Goal: Transaction & Acquisition: Purchase product/service

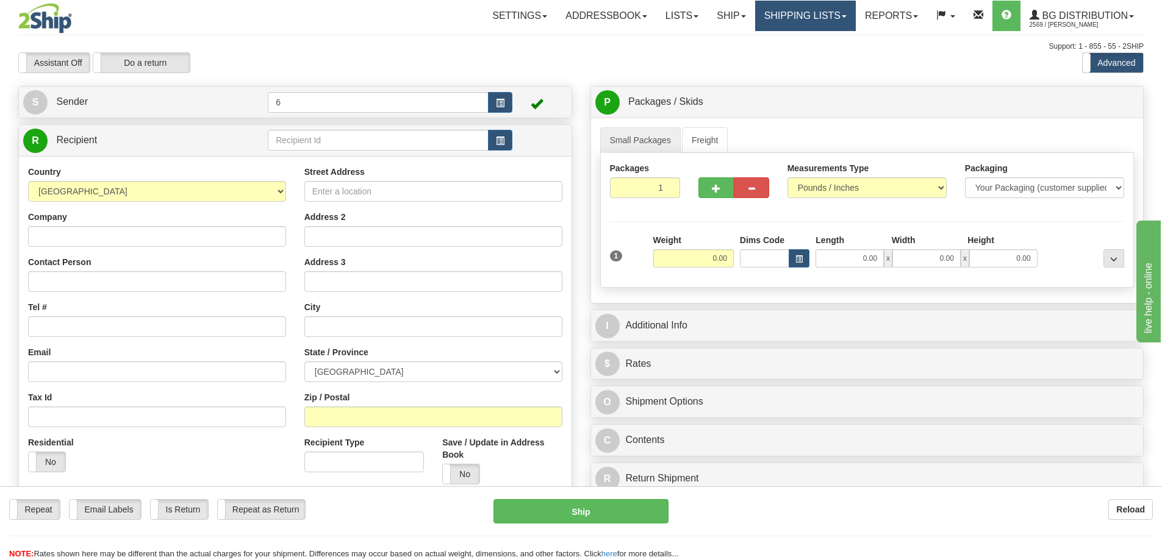
click at [817, 9] on link "Shipping lists" at bounding box center [805, 16] width 101 height 30
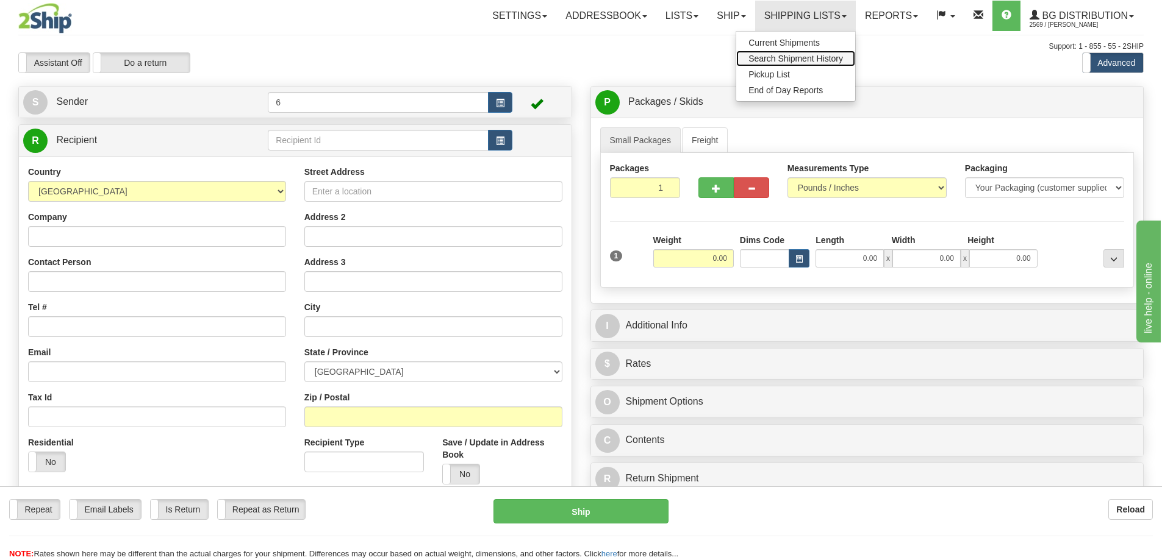
click at [773, 62] on span "Search Shipment History" at bounding box center [795, 59] width 95 height 10
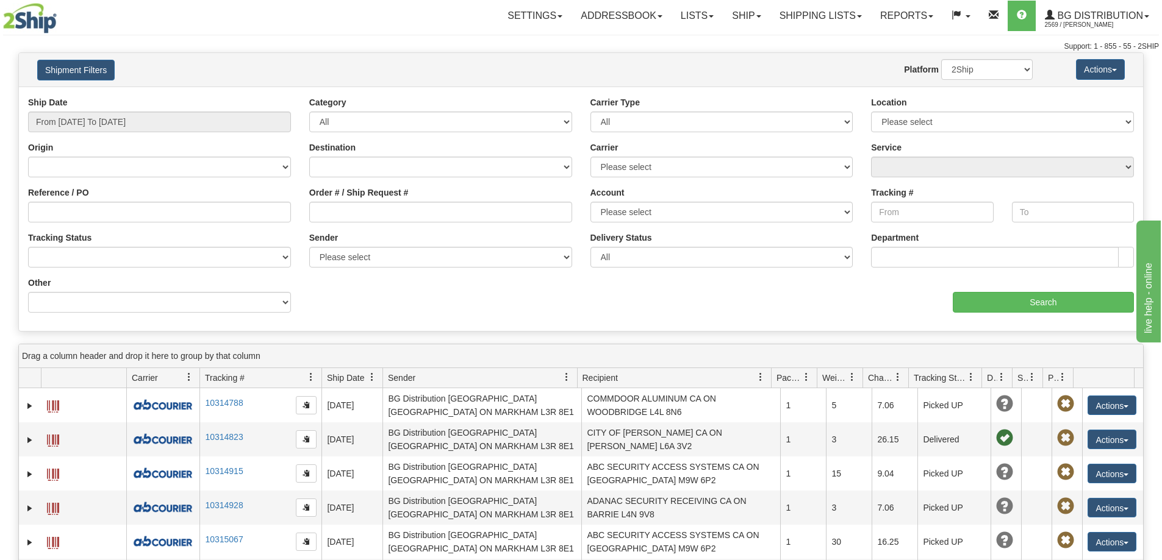
click at [215, 181] on div "Origin Canada United States Mexico Puerto Rico Romania Australia New Zealand So…" at bounding box center [159, 163] width 281 height 45
click at [207, 170] on select "Canada United States Mexico Puerto Rico Romania Australia New Zealand SouthAfri…" at bounding box center [159, 167] width 263 height 21
select select "CA"
click at [28, 158] on select "Canada United States Mexico Puerto Rico Romania Australia New Zealand SouthAfri…" at bounding box center [159, 167] width 263 height 21
click at [931, 127] on select "Please select Ottawa K1B 3W7 Montreal Quebec City Winnipeg Toronto Burnaby" at bounding box center [1002, 122] width 263 height 21
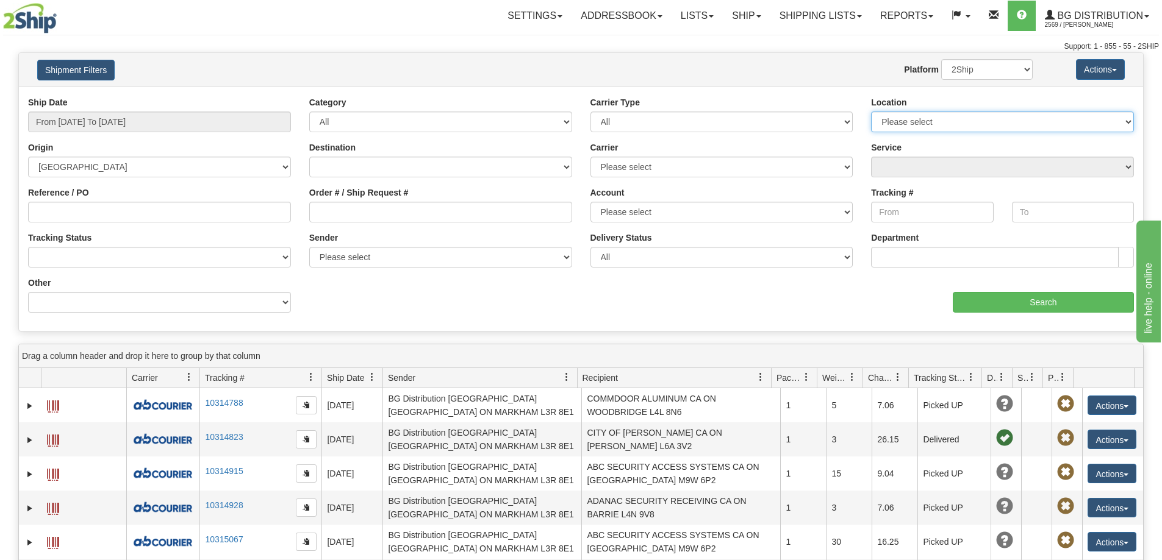
select select "6954"
click at [871, 113] on select "Please select Ottawa K1B 3W7 Montreal Quebec City Winnipeg Toronto Burnaby" at bounding box center [1002, 122] width 263 height 21
click at [972, 308] on input "Search" at bounding box center [1043, 302] width 181 height 21
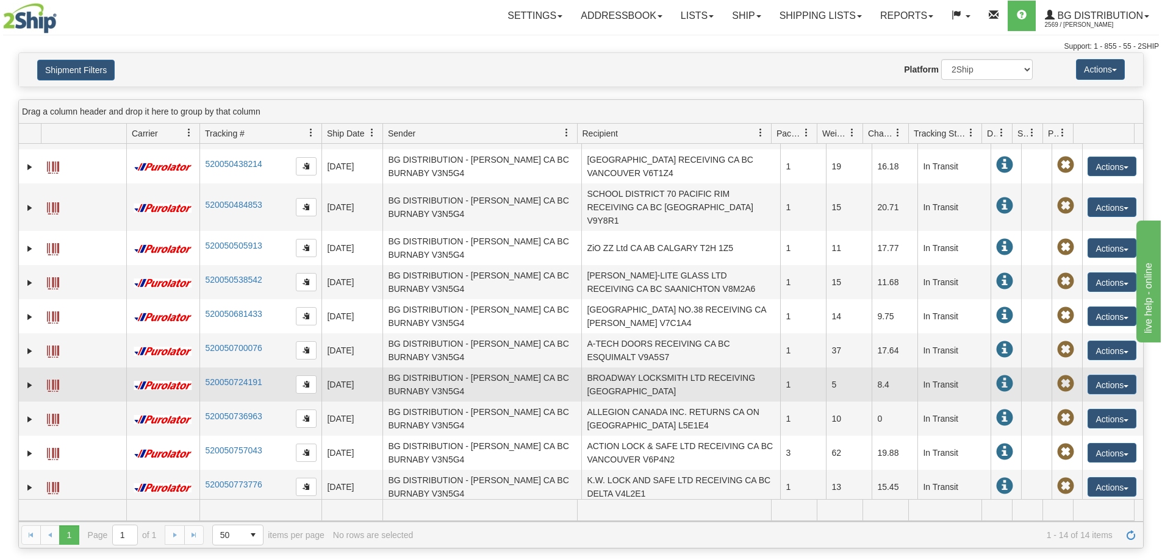
scroll to position [122, 0]
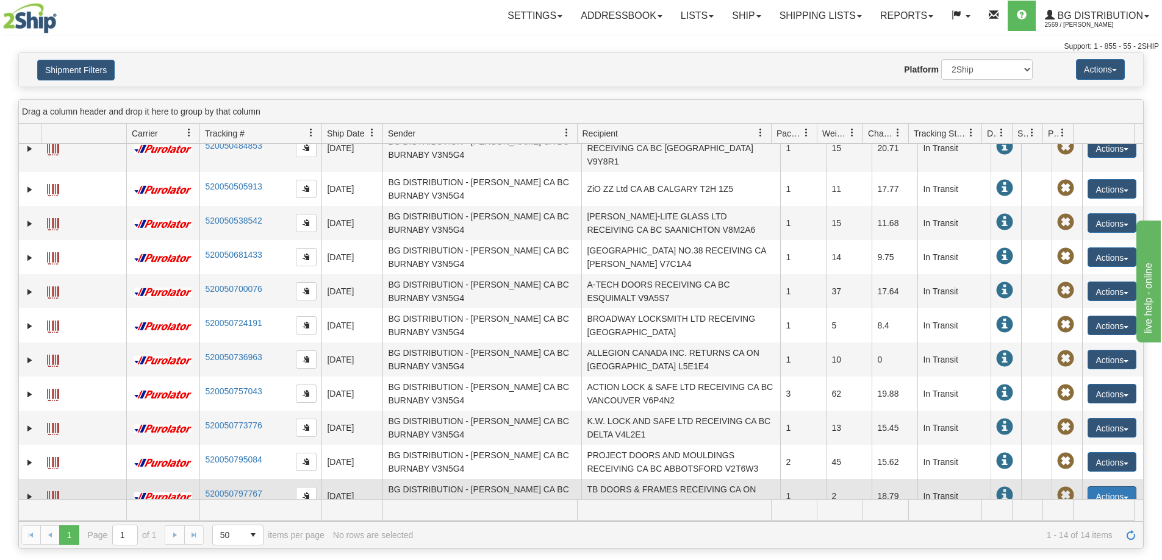
click at [1090, 490] on button "Actions" at bounding box center [1111, 497] width 49 height 20
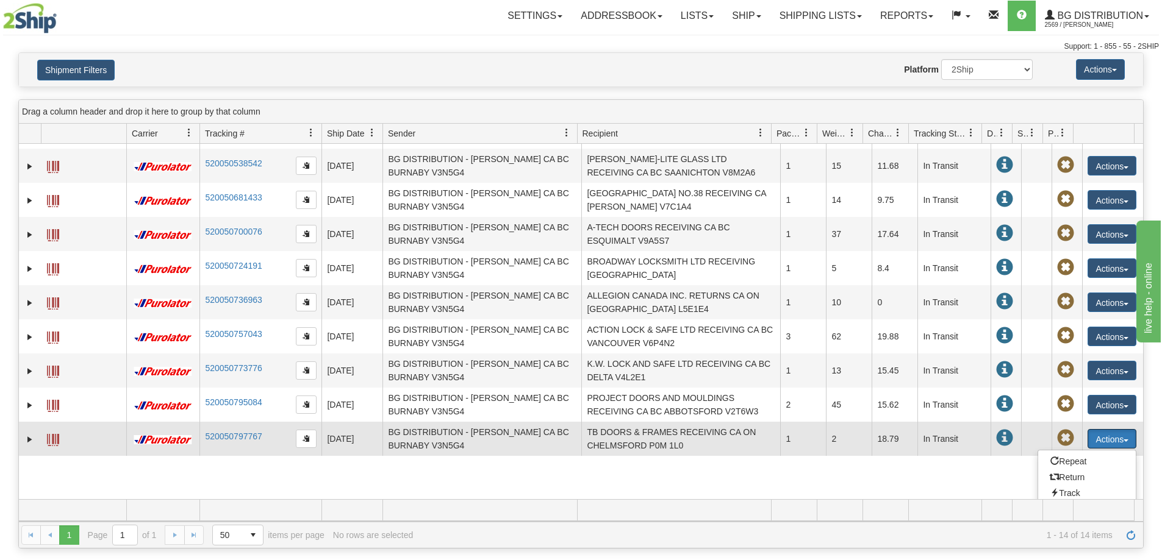
scroll to position [234, 0]
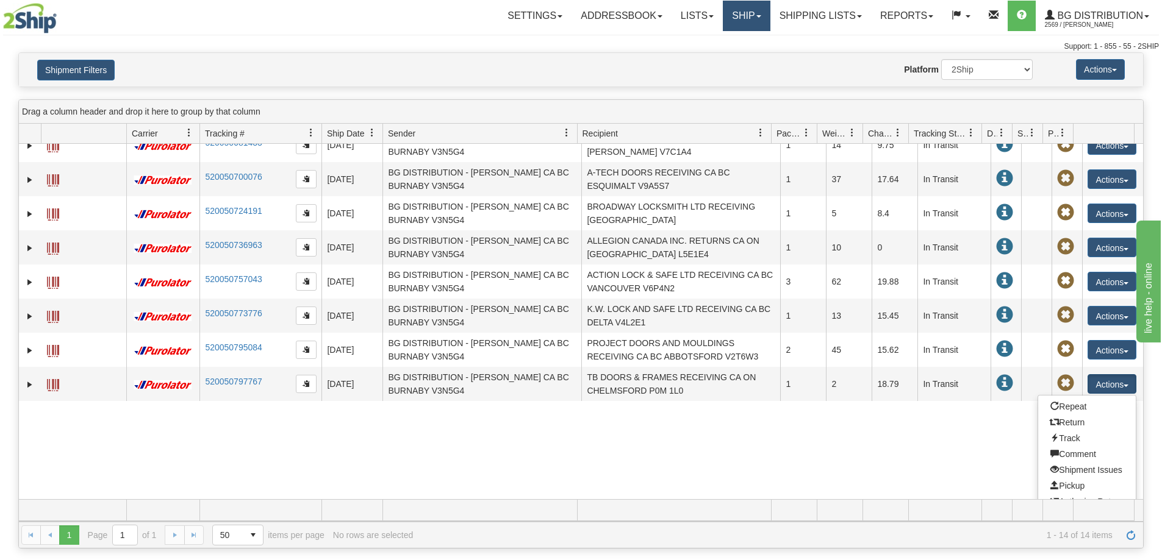
click at [732, 17] on link "Ship" at bounding box center [746, 16] width 47 height 30
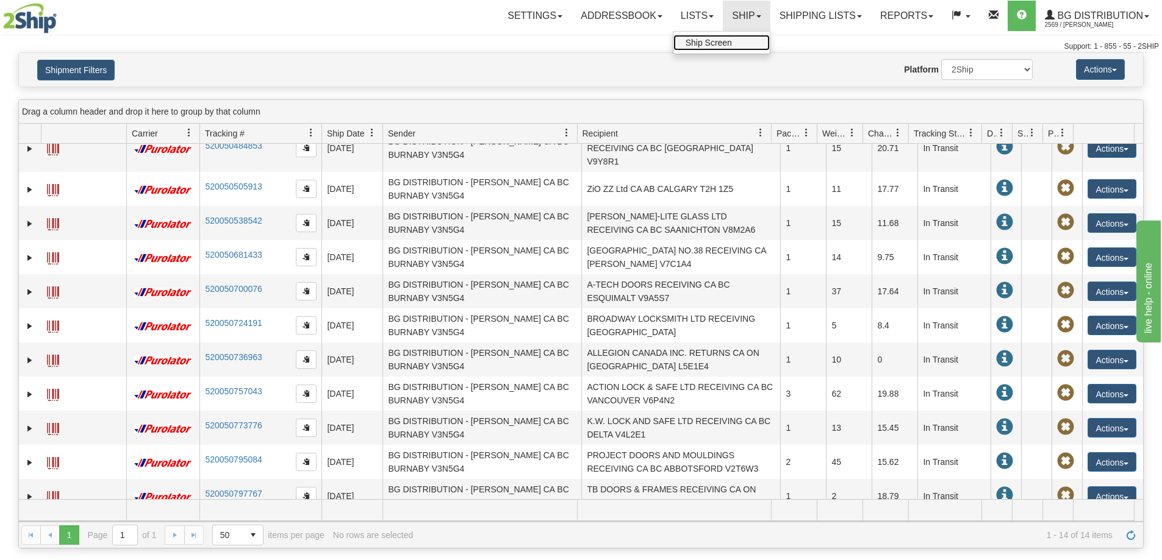
click at [720, 41] on span "Ship Screen" at bounding box center [708, 43] width 46 height 10
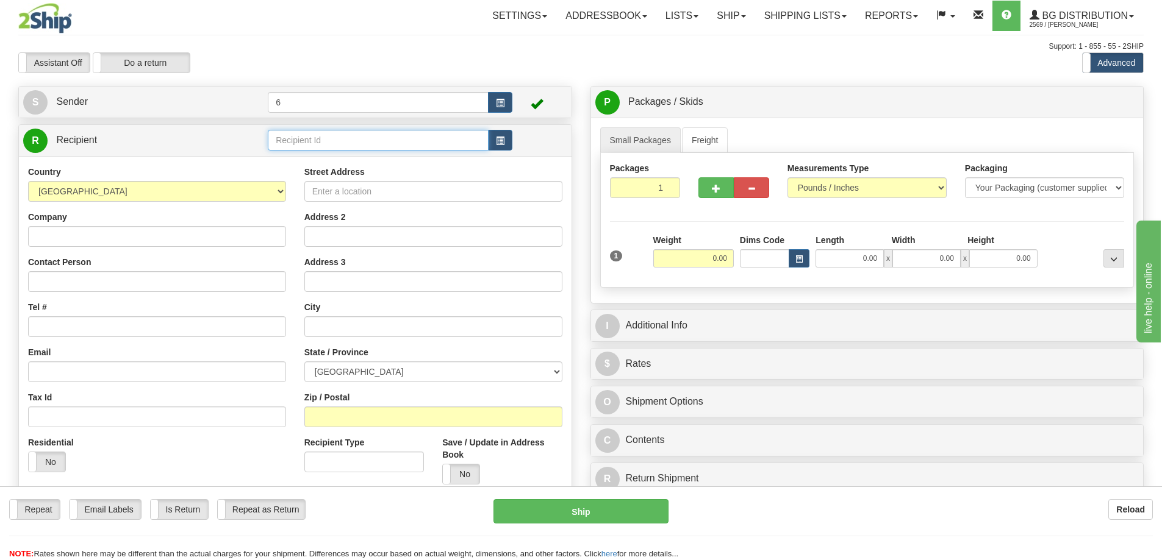
click at [338, 144] on input "text" at bounding box center [378, 140] width 221 height 21
type input "910976"
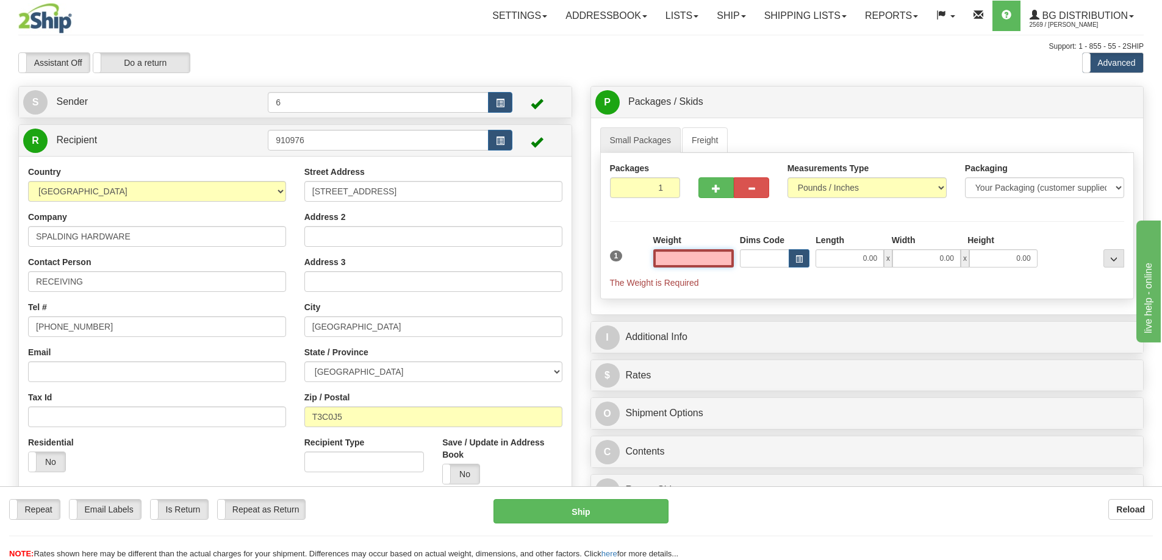
click at [698, 267] on input "text" at bounding box center [693, 258] width 80 height 18
type input "3.00"
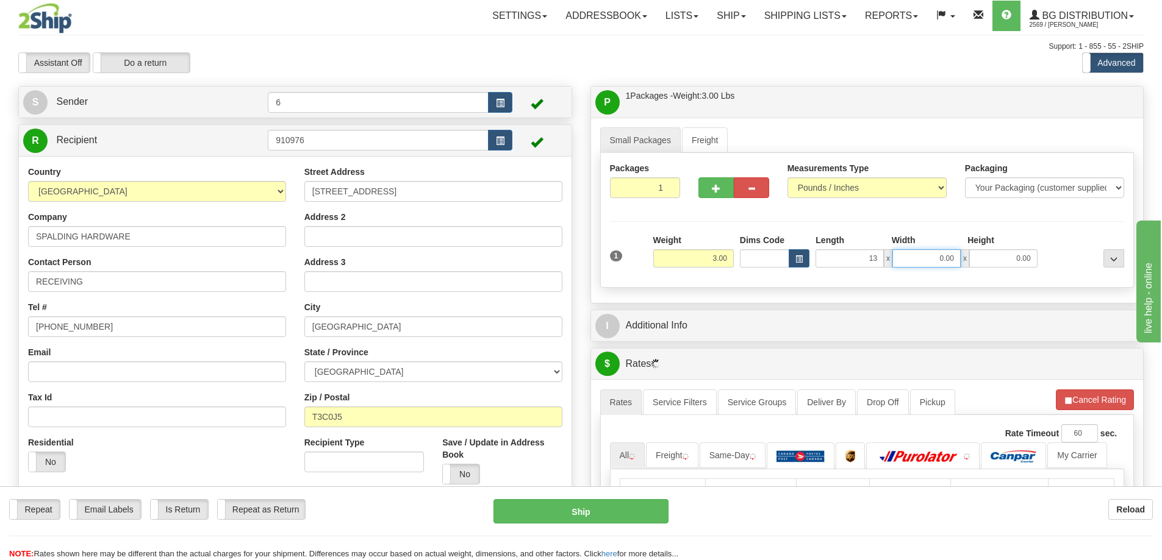
type input "13.00"
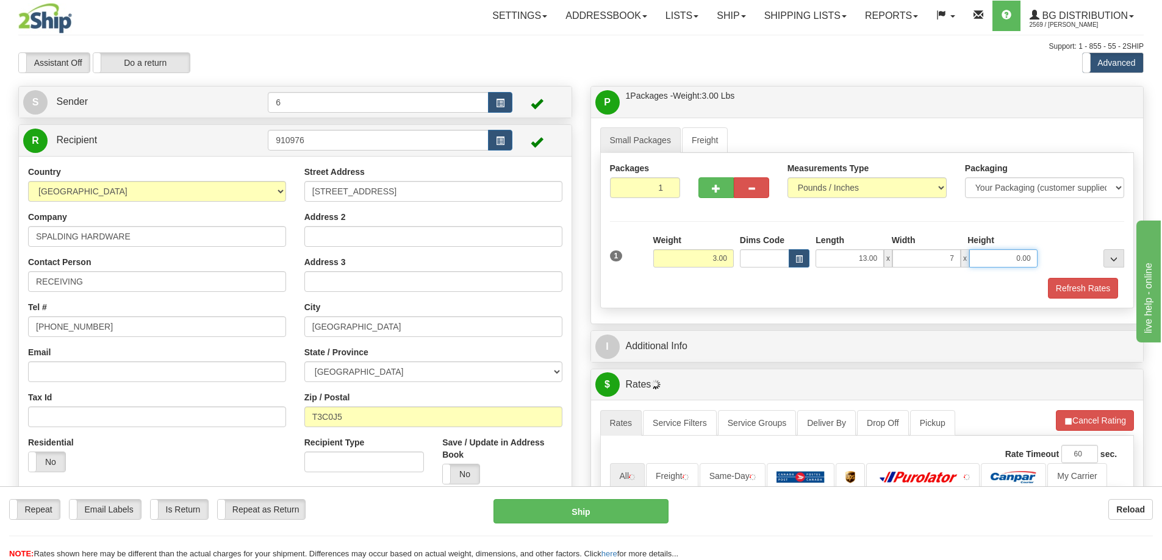
type input "7.00"
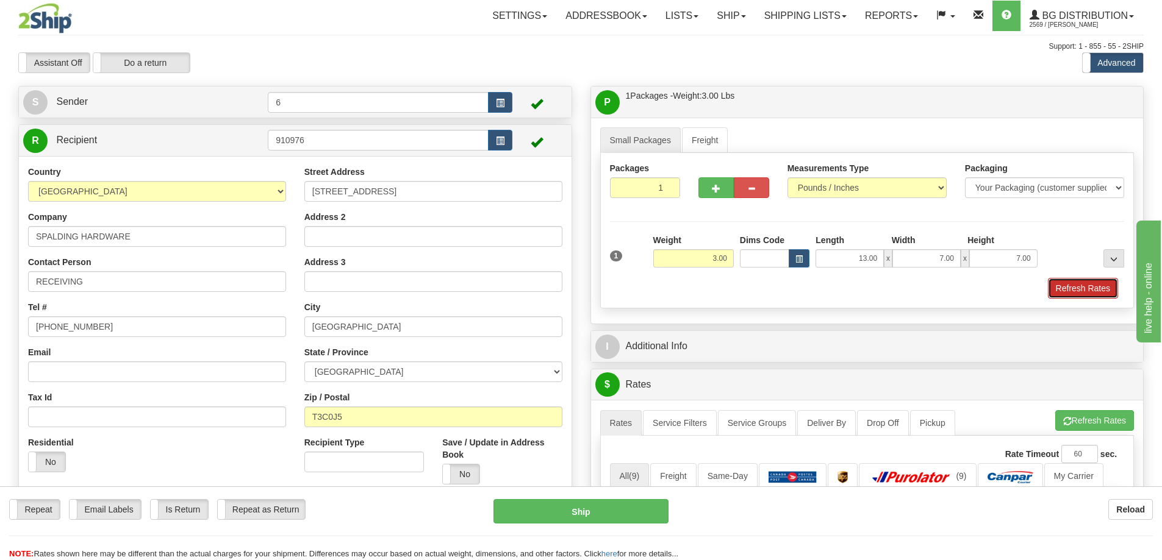
click at [1077, 295] on button "Refresh Rates" at bounding box center [1083, 288] width 70 height 21
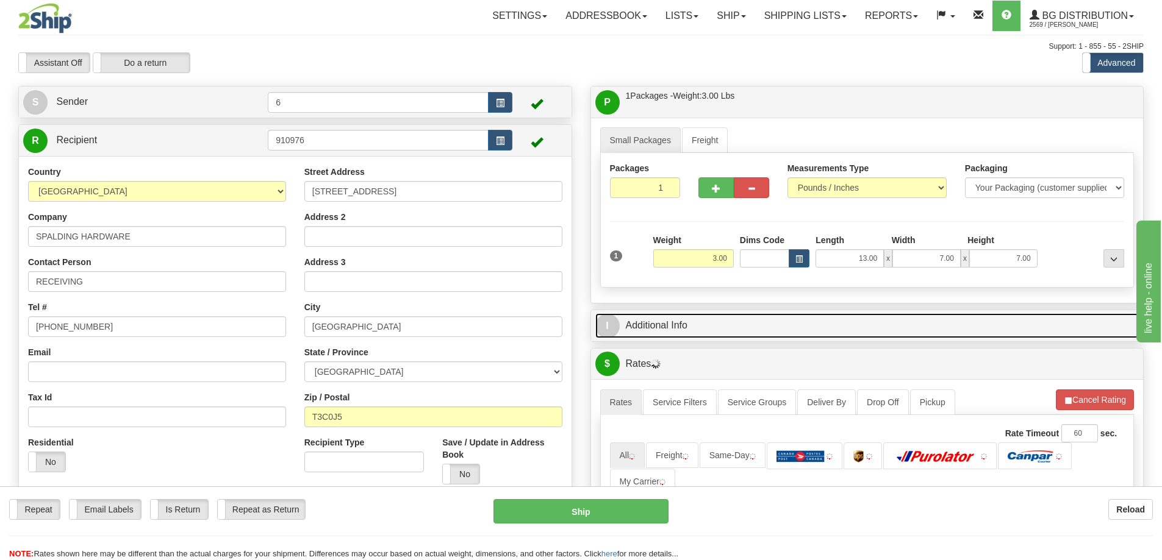
click at [1032, 326] on link "I Additional Info" at bounding box center [867, 325] width 544 height 25
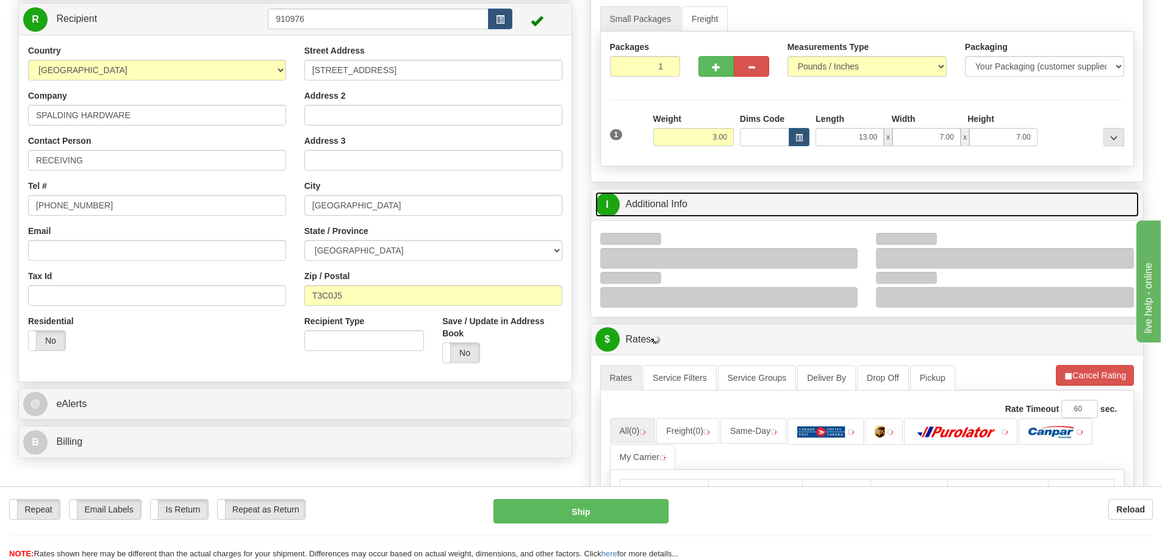
scroll to position [122, 0]
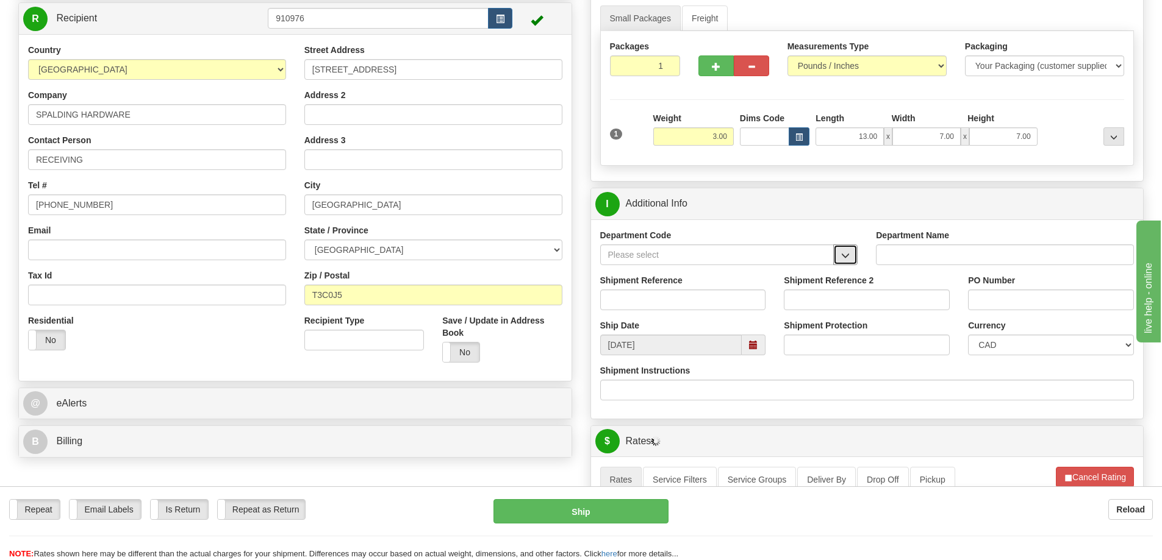
drag, startPoint x: 844, startPoint y: 262, endPoint x: 805, endPoint y: 263, distance: 39.0
click at [843, 262] on button "button" at bounding box center [845, 255] width 24 height 21
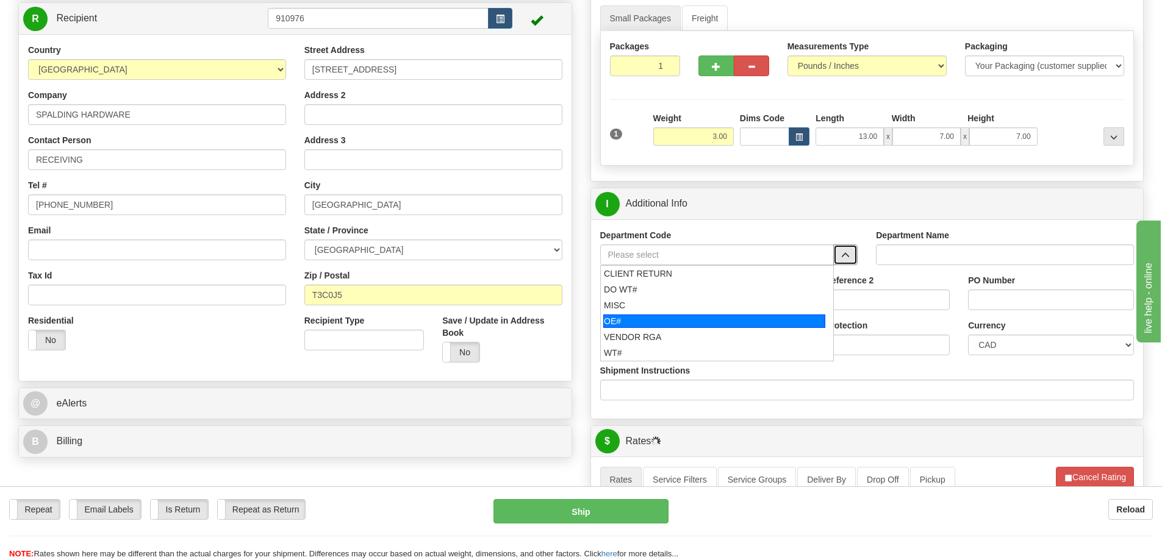
click at [671, 320] on div "OE#" at bounding box center [714, 321] width 222 height 13
type input "OE#"
type input "ORDERS"
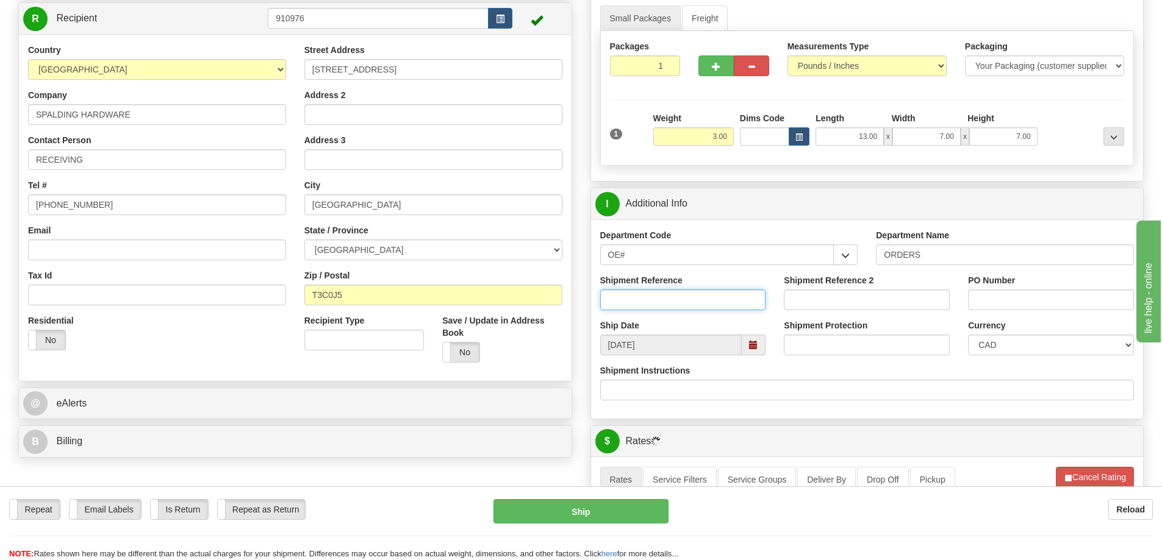
click at [661, 306] on input "Shipment Reference" at bounding box center [683, 300] width 166 height 21
type input "60032217-00"
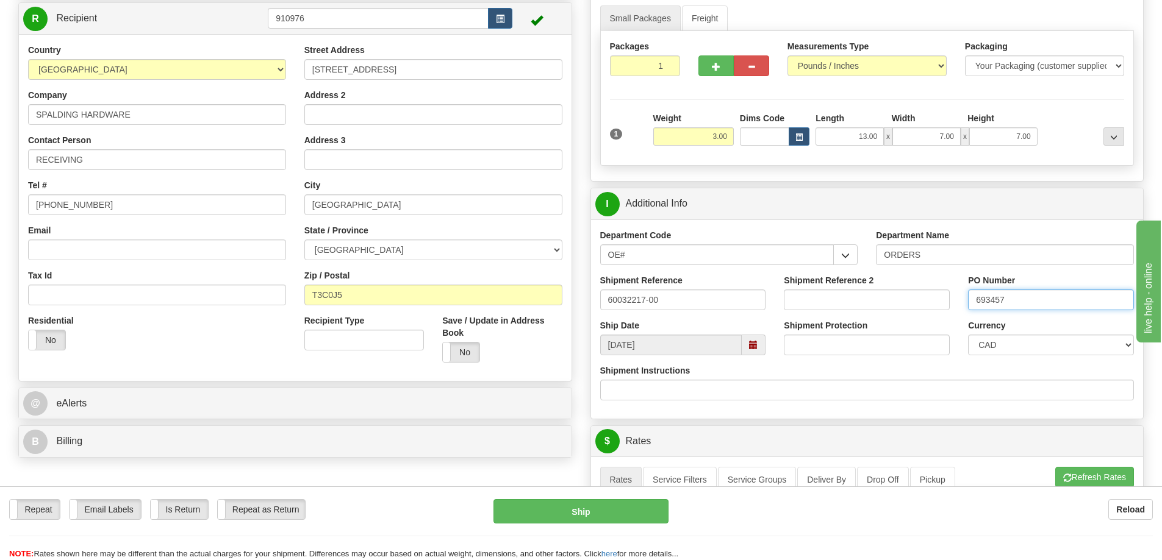
type input "693457"
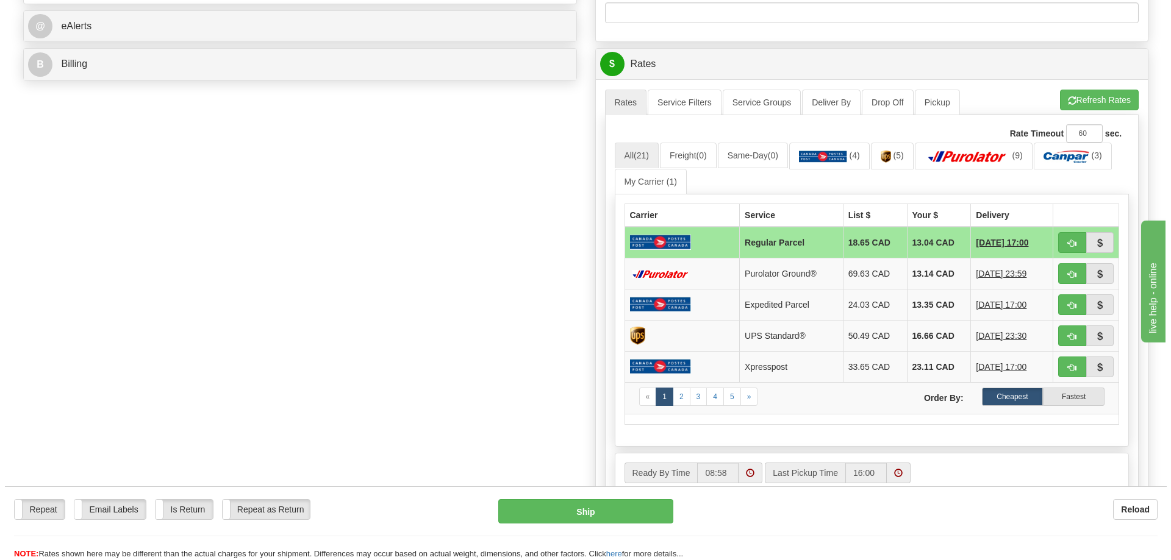
scroll to position [366, 0]
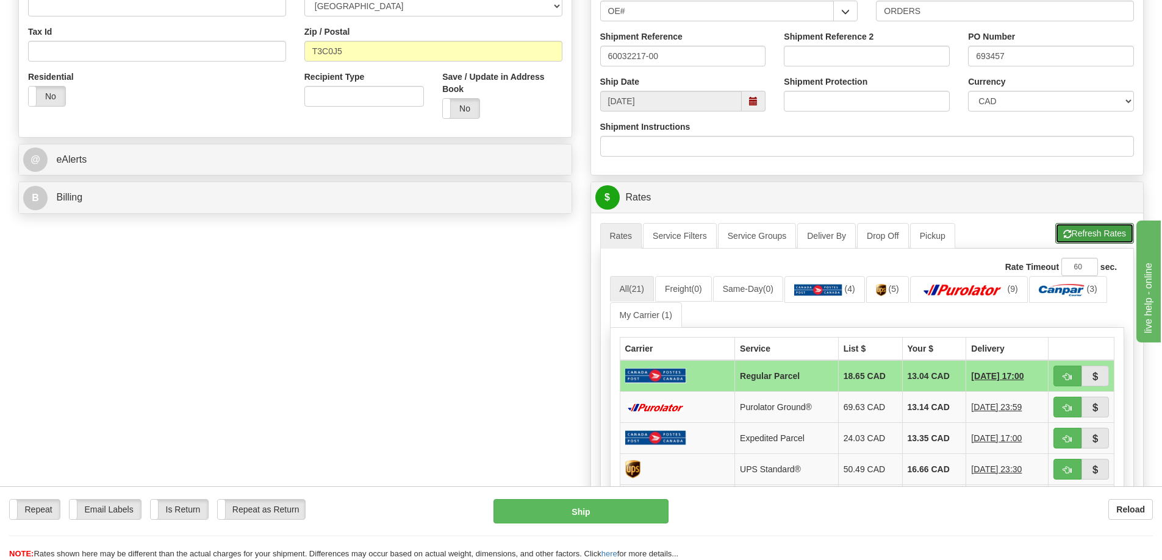
drag, startPoint x: 1084, startPoint y: 237, endPoint x: 1067, endPoint y: 233, distance: 17.5
click at [1082, 238] on button "Refresh Rates" at bounding box center [1094, 233] width 79 height 21
click at [1078, 410] on button "button" at bounding box center [1067, 407] width 28 height 21
type input "260"
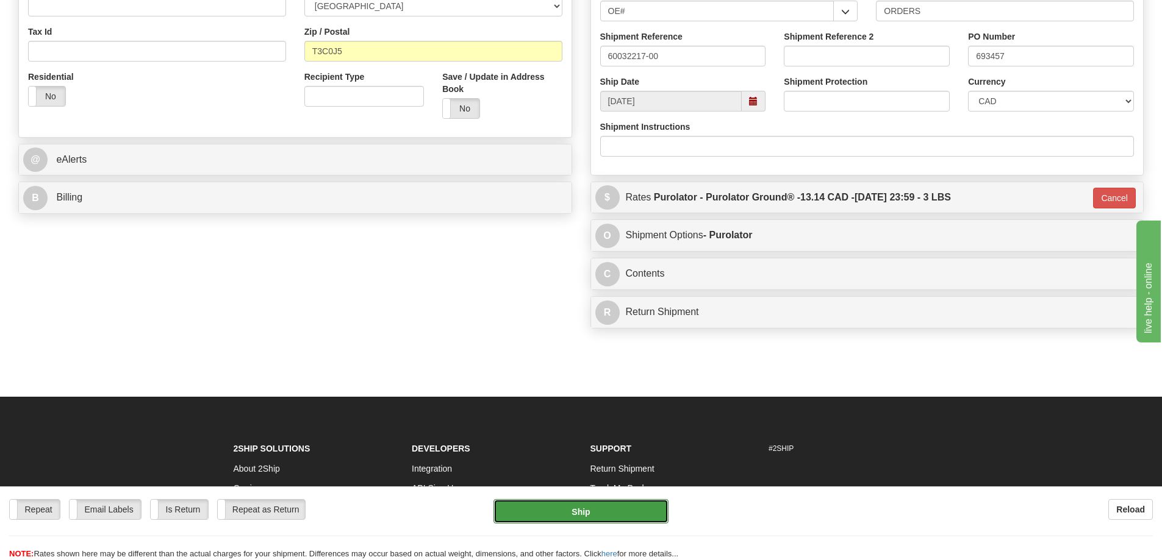
click at [640, 515] on button "Ship" at bounding box center [580, 511] width 175 height 24
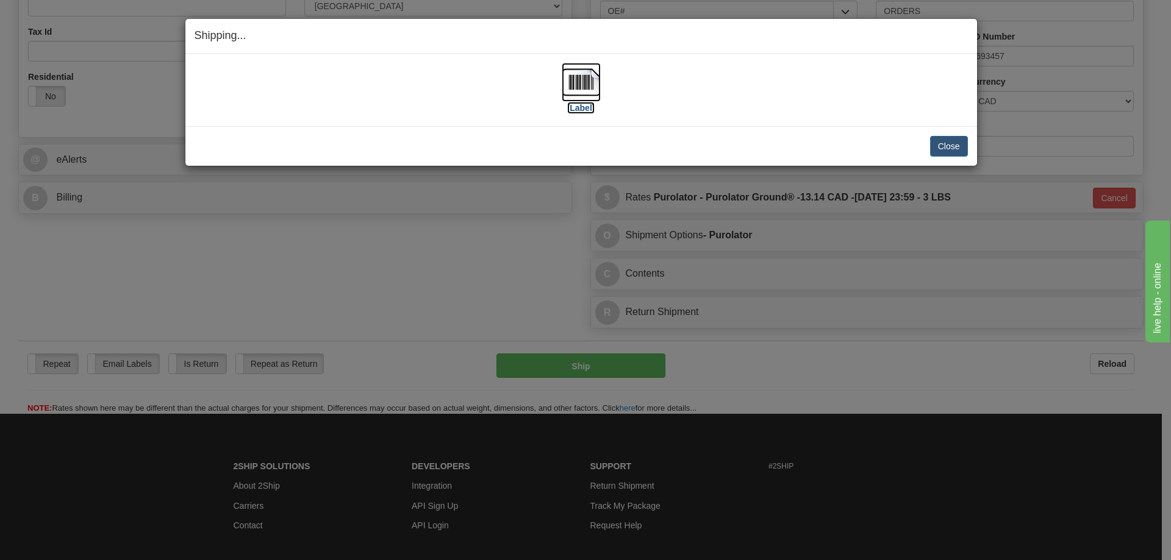
click at [579, 110] on label "[Label]" at bounding box center [581, 108] width 28 height 12
click at [959, 141] on button "Close" at bounding box center [949, 146] width 38 height 21
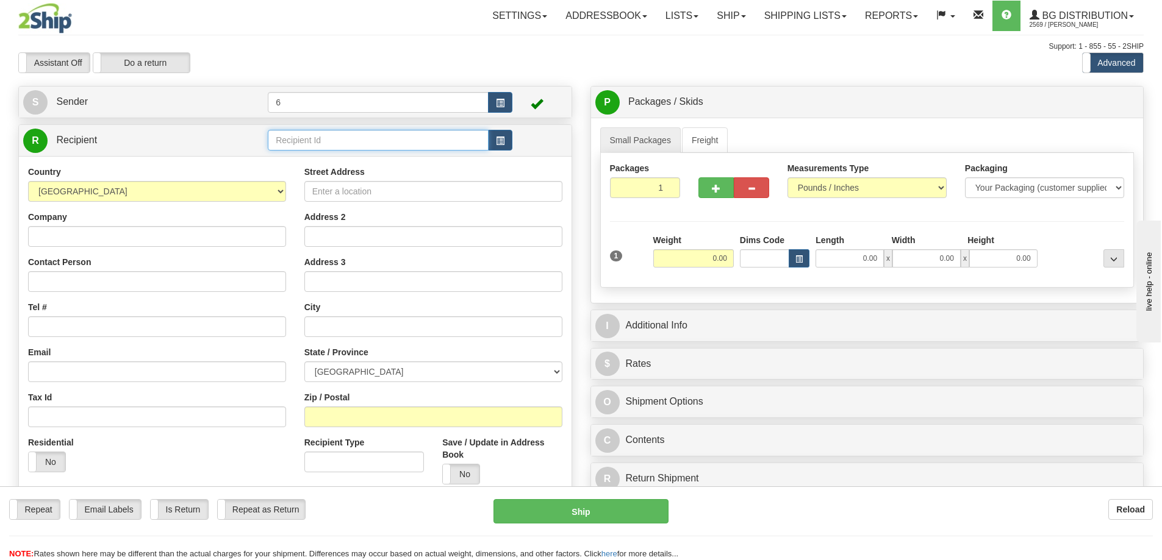
click at [310, 140] on input "text" at bounding box center [378, 140] width 221 height 21
type input "7"
click at [293, 51] on div "Support: 1 - 855 - 55 - 2SHIP" at bounding box center [580, 46] width 1125 height 10
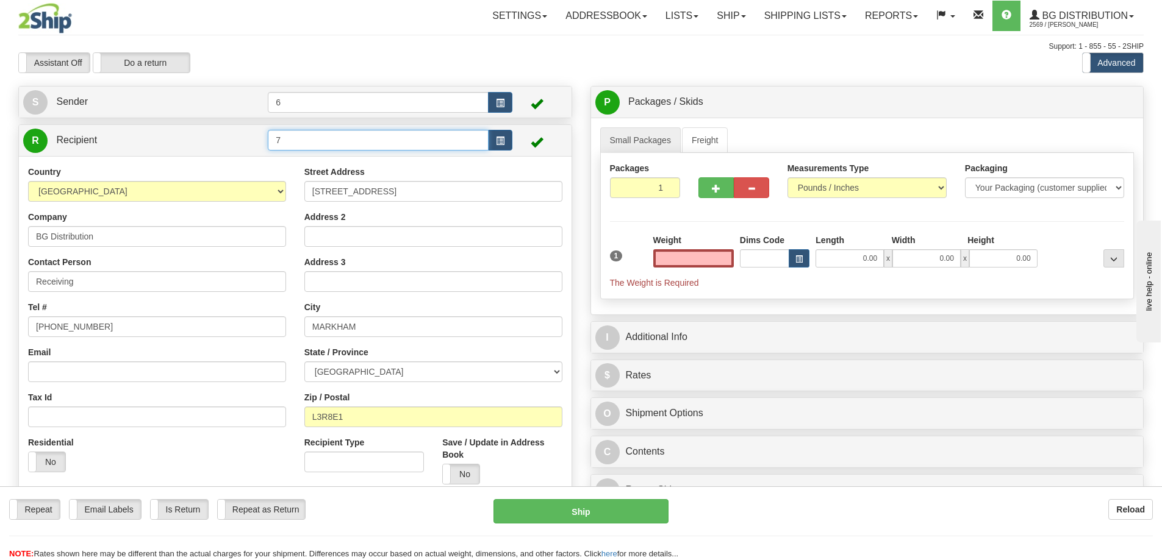
type input "0.00"
drag, startPoint x: 308, startPoint y: 147, endPoint x: 129, endPoint y: 171, distance: 180.9
click at [129, 171] on div "R Recipient 7" at bounding box center [295, 313] width 554 height 379
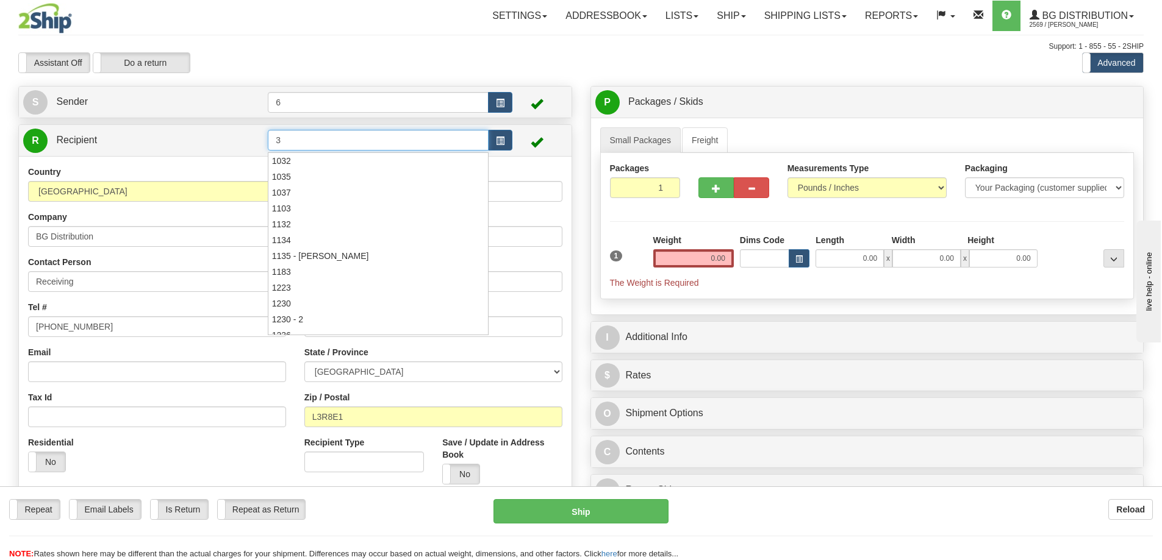
type input "3"
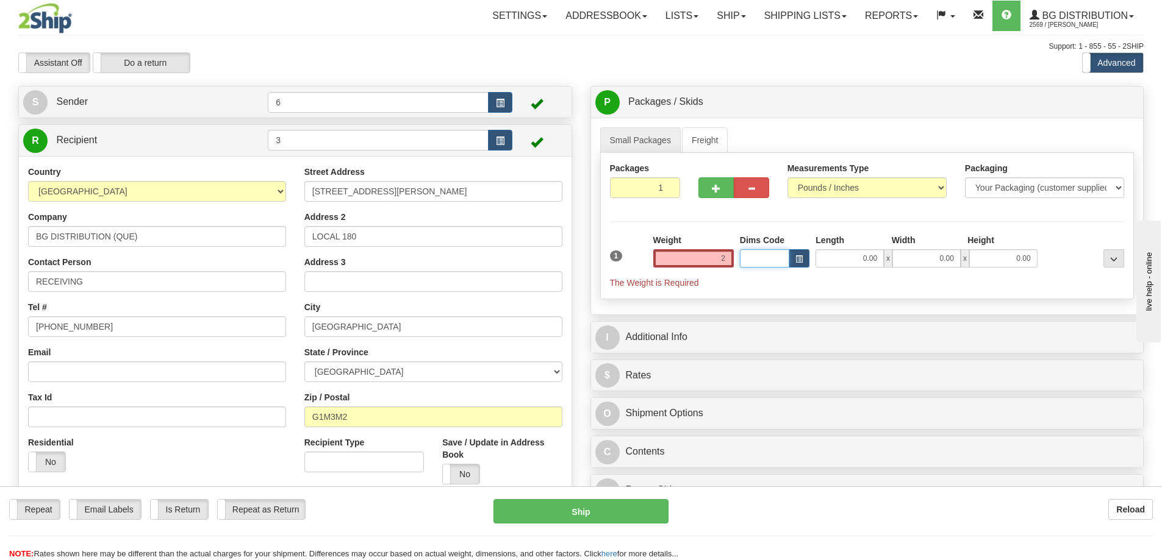
type input "2.00"
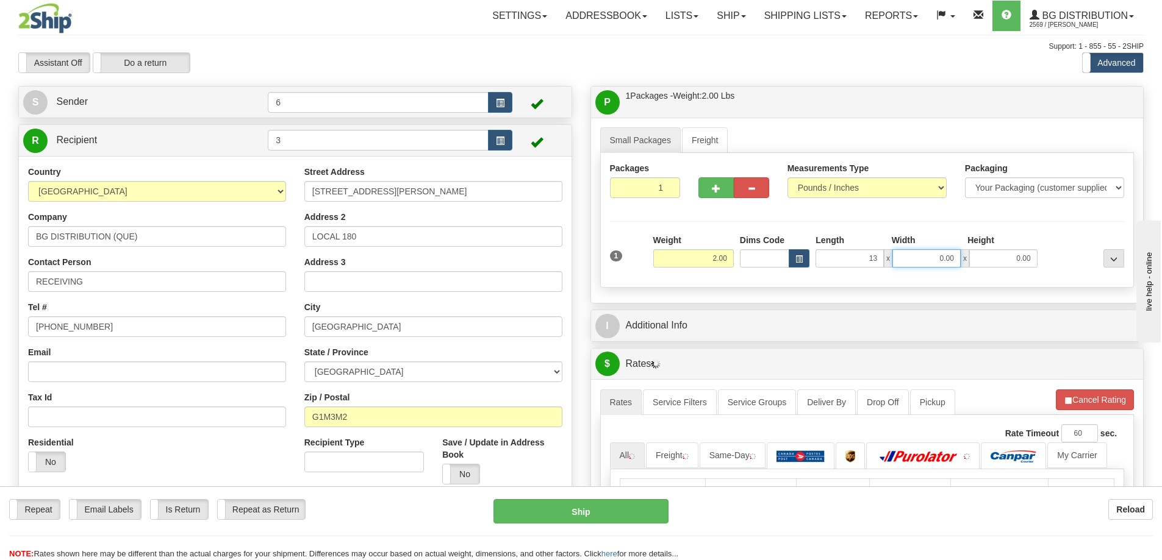
type input "13.00"
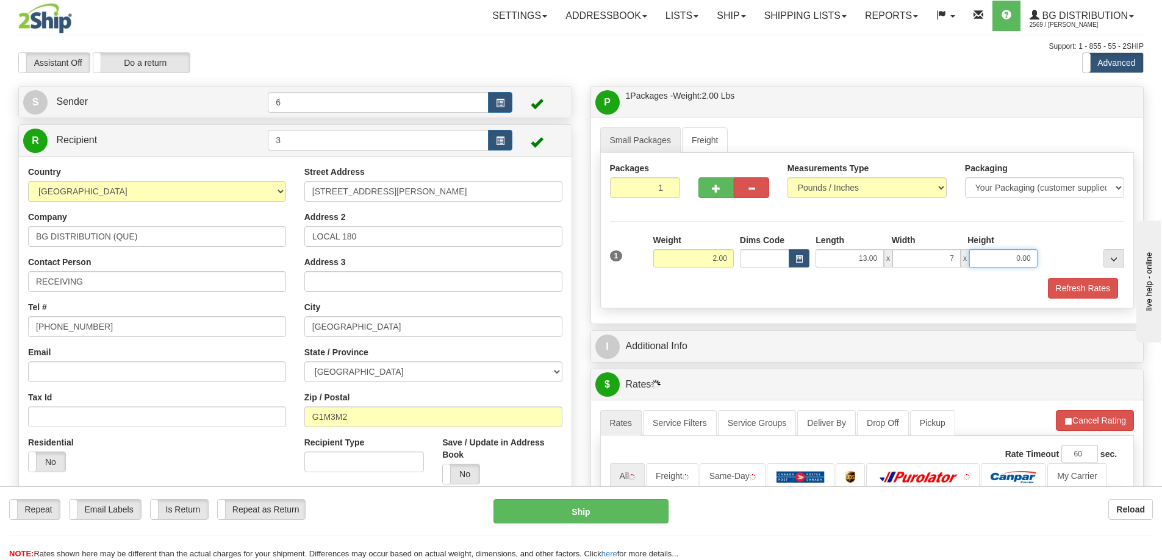
type input "7.00"
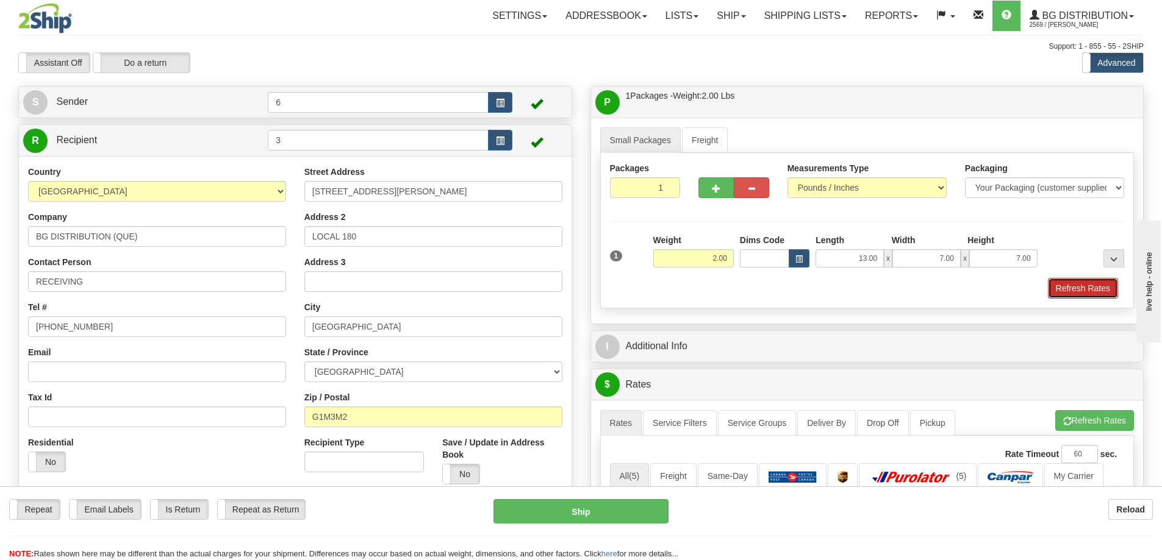
click at [1075, 290] on button "Refresh Rates" at bounding box center [1083, 288] width 70 height 21
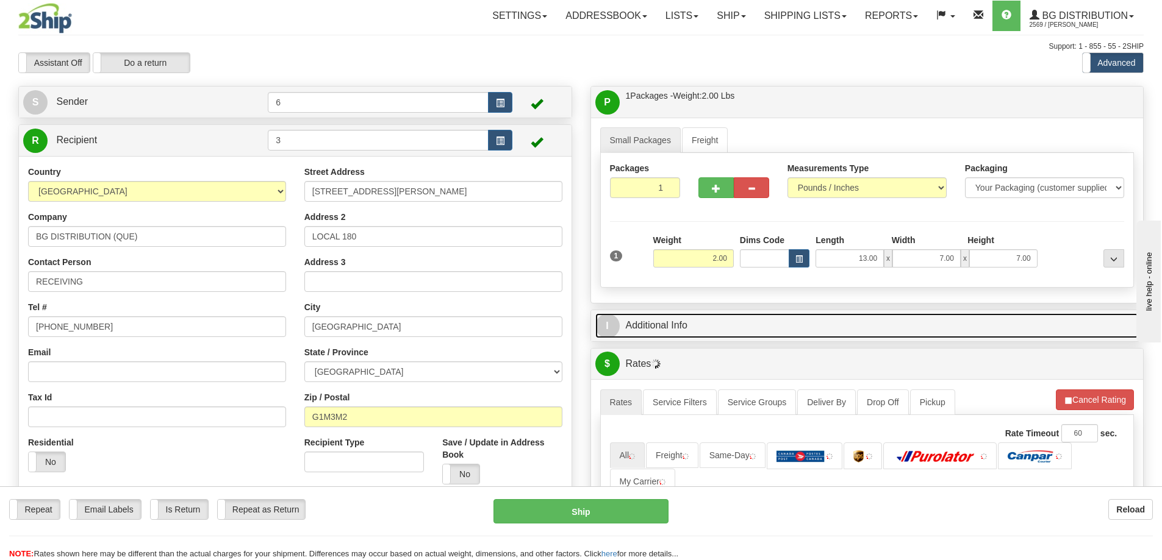
click at [1015, 318] on link "I Additional Info" at bounding box center [867, 325] width 544 height 25
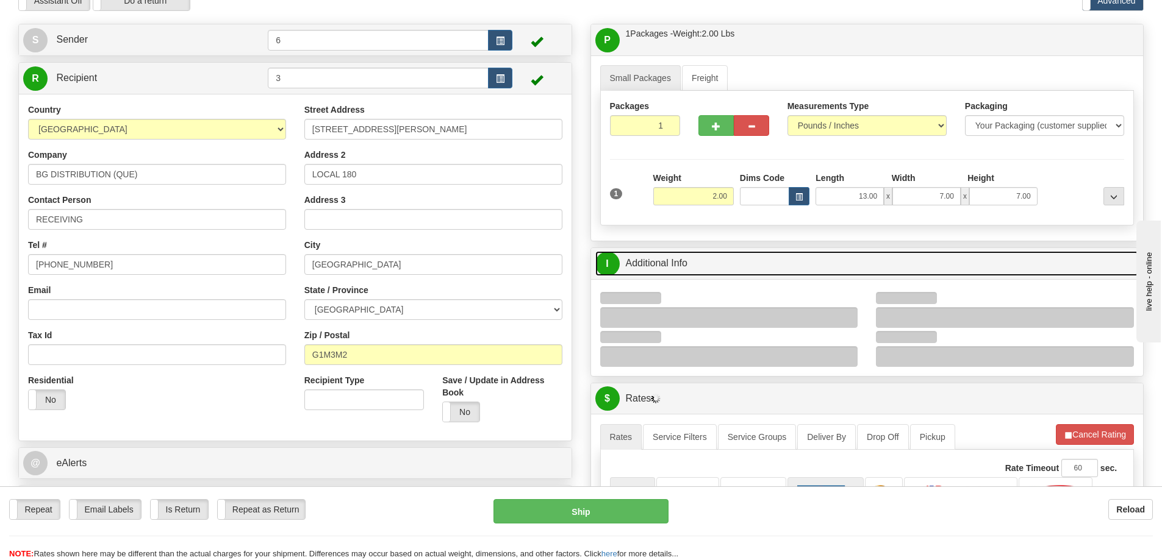
scroll to position [183, 0]
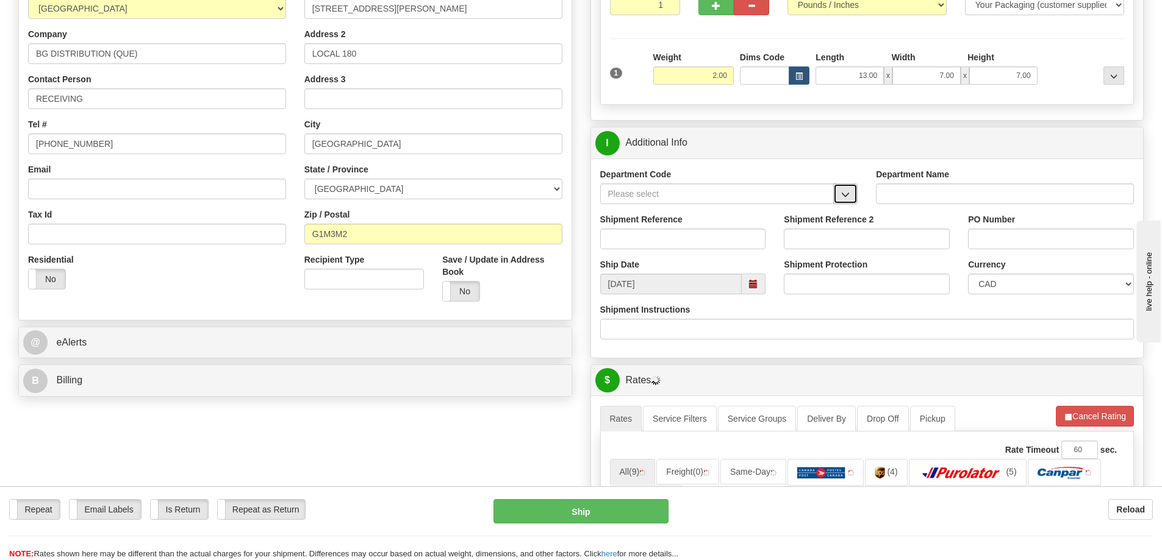
click at [848, 196] on span "button" at bounding box center [845, 195] width 9 height 8
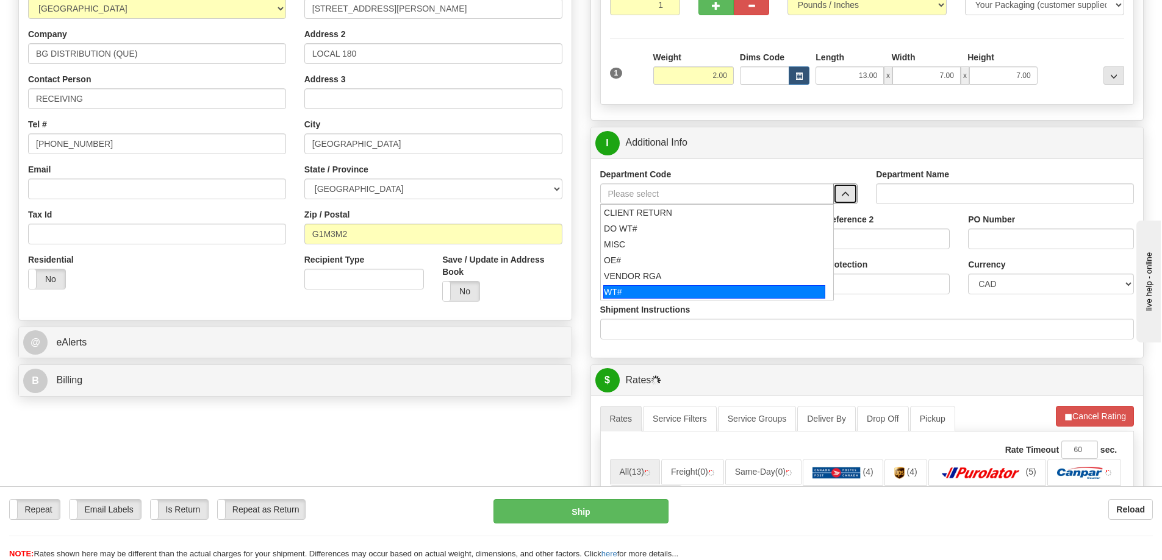
click at [664, 293] on div "WT#" at bounding box center [714, 291] width 222 height 13
type input "WT#"
type input "WAREHOUSE TRANSFERS"
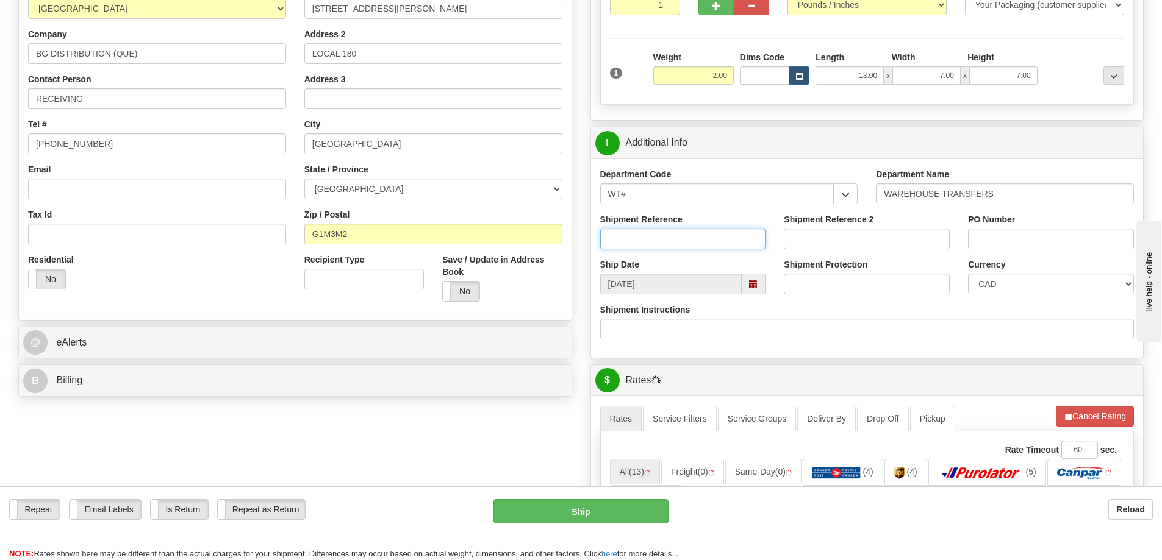
click at [653, 246] on input "Shipment Reference" at bounding box center [683, 239] width 166 height 21
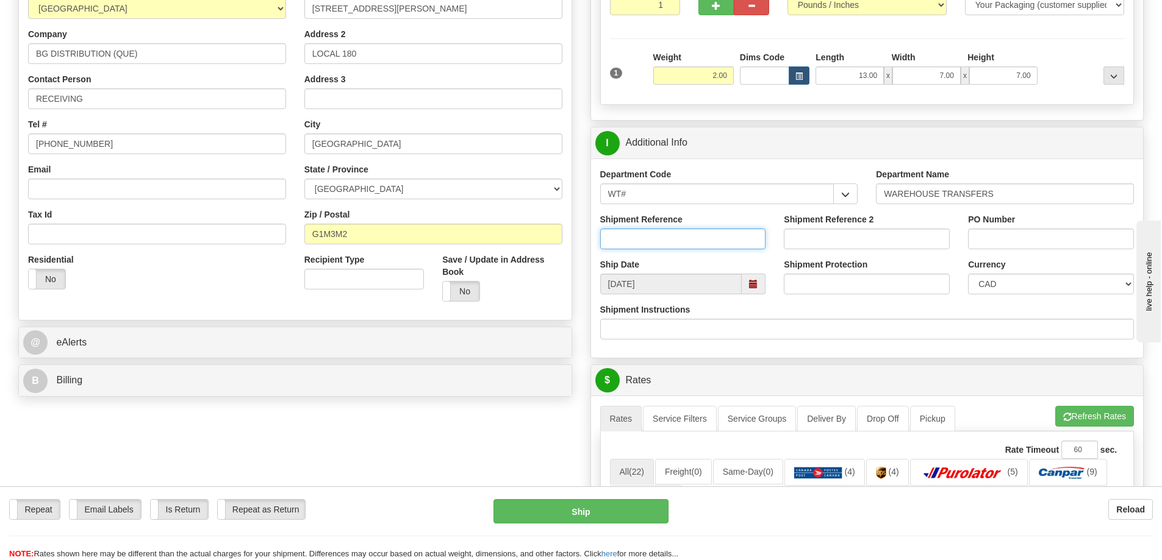
click at [624, 239] on input "Shipment Reference" at bounding box center [683, 239] width 166 height 21
type input "166084-00"
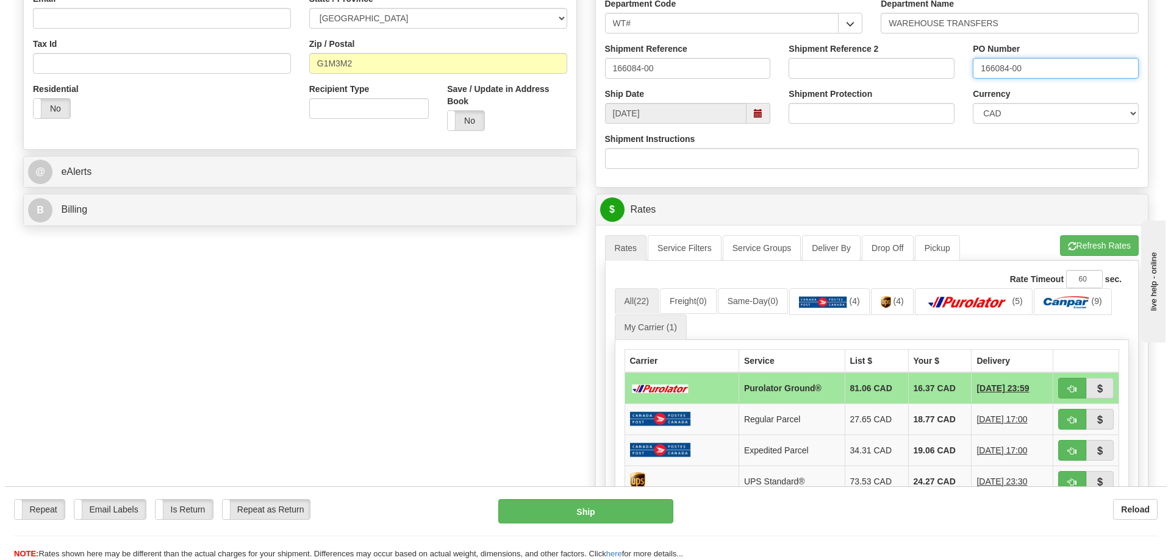
scroll to position [427, 0]
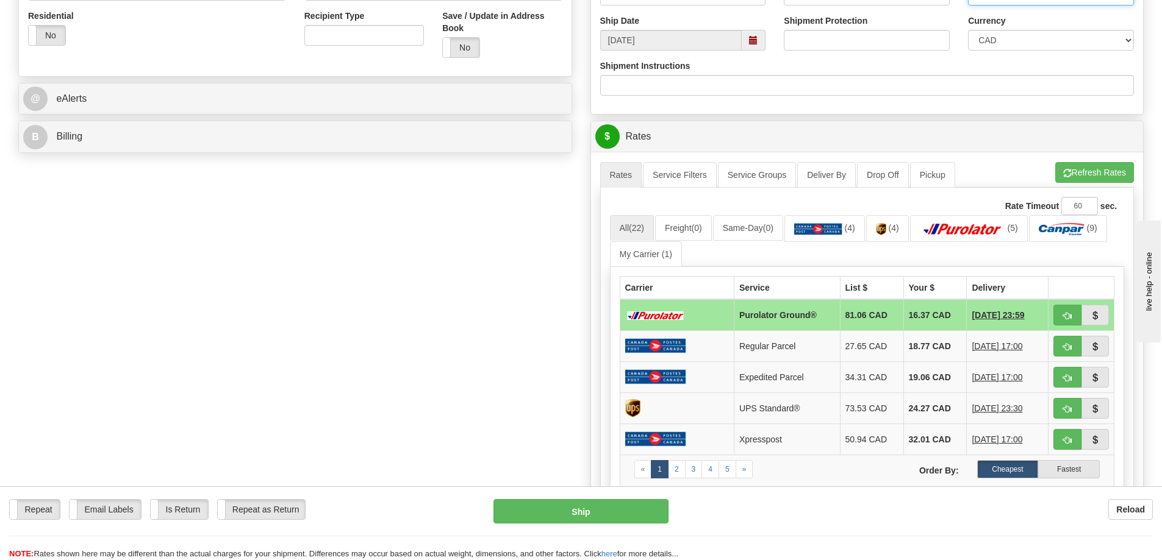
type input "166084-00"
click at [1049, 317] on td at bounding box center [1081, 315] width 66 height 32
click at [1065, 317] on span "button" at bounding box center [1067, 316] width 9 height 8
type input "260"
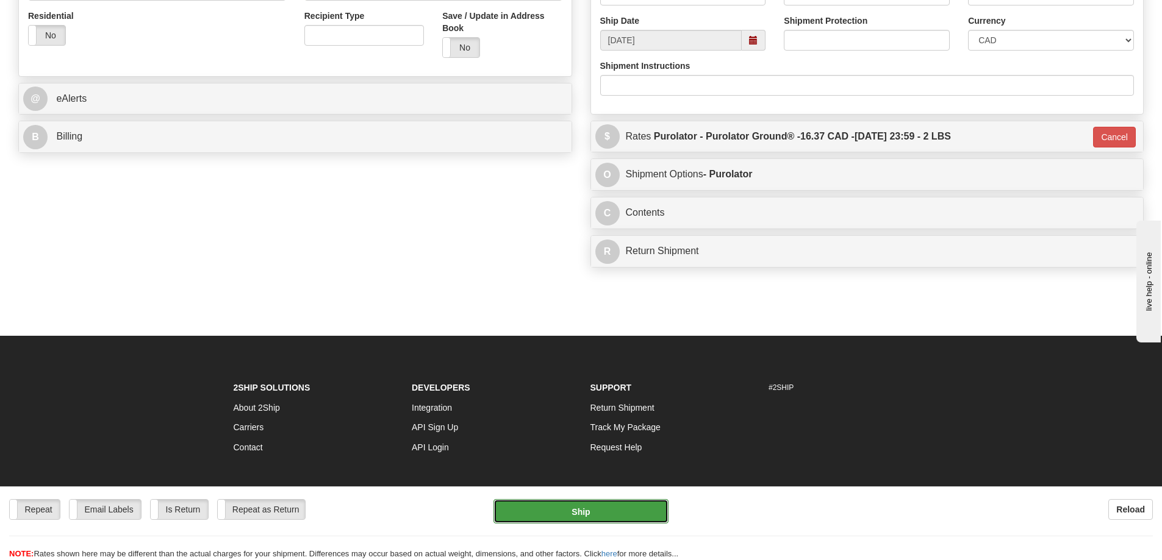
click at [620, 506] on button "Ship" at bounding box center [580, 511] width 175 height 24
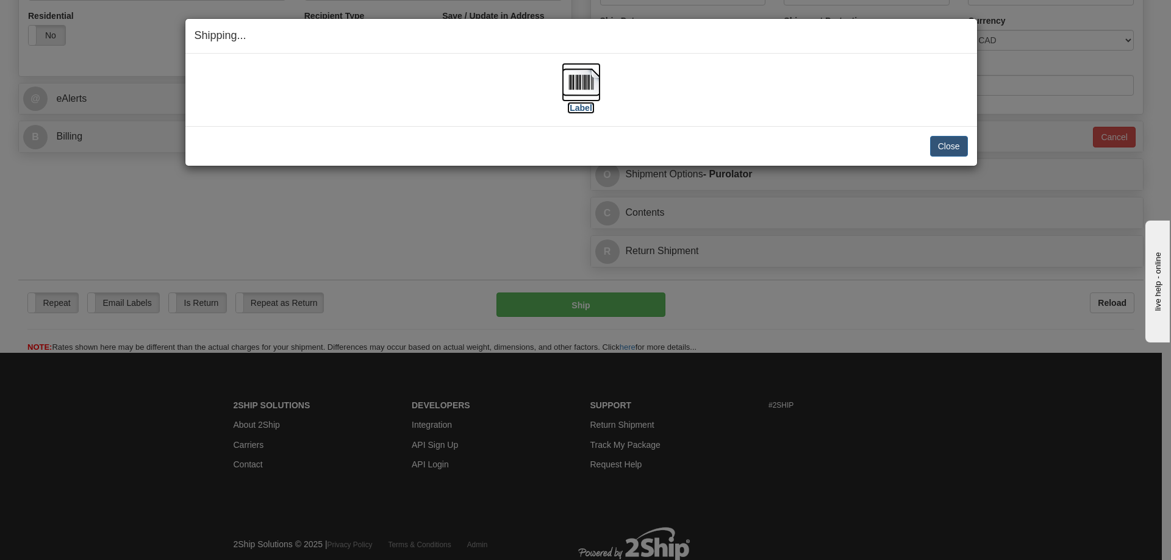
click at [582, 108] on label "[Label]" at bounding box center [581, 108] width 28 height 12
click at [956, 145] on button "Close" at bounding box center [949, 146] width 38 height 21
click at [953, 149] on button "Close" at bounding box center [949, 146] width 38 height 21
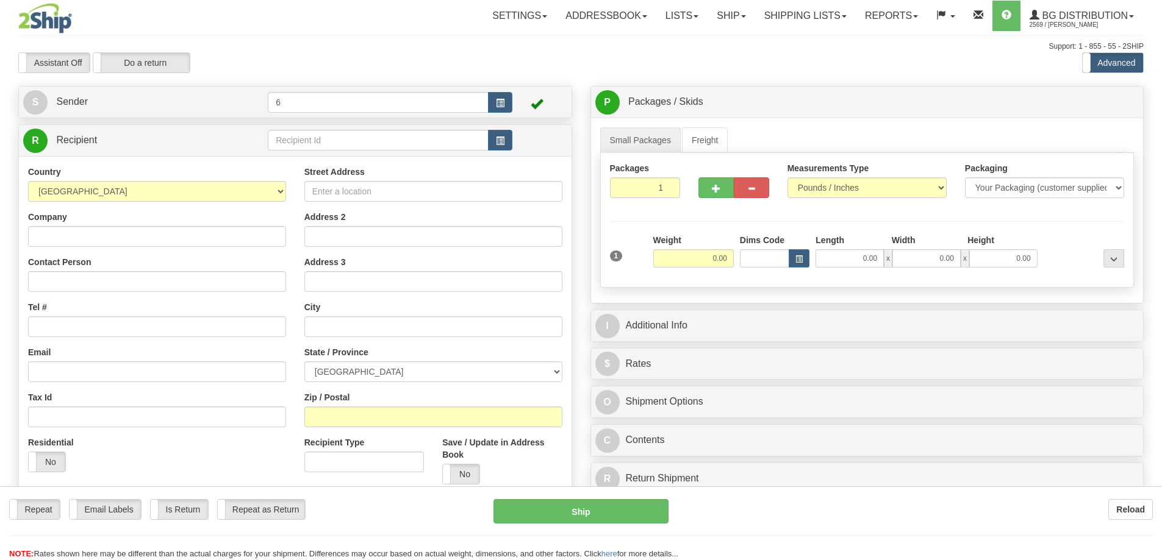
click at [300, 141] on div at bounding box center [581, 280] width 1162 height 560
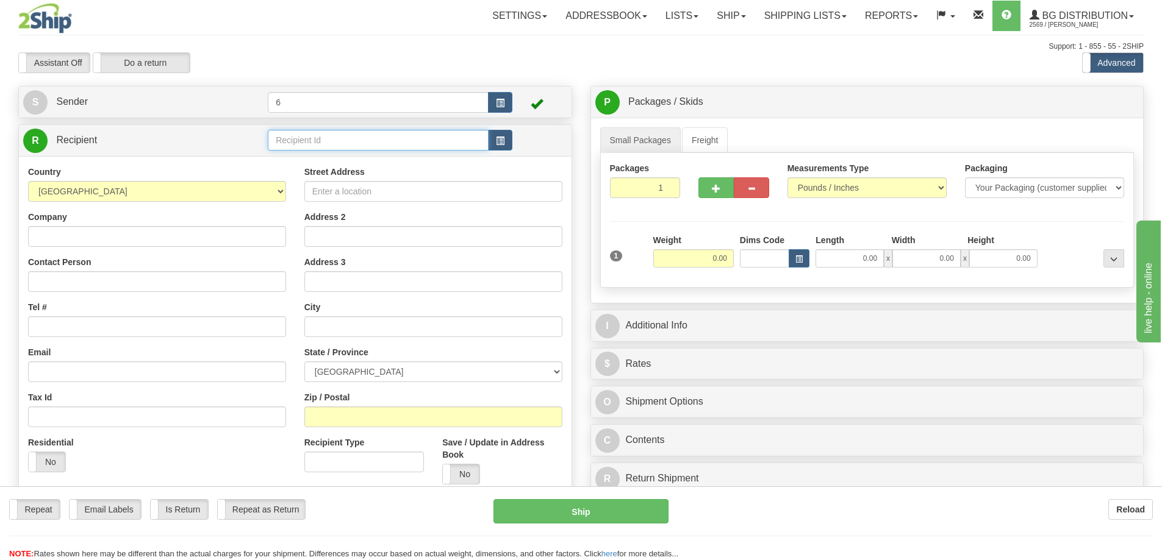
click at [300, 141] on input "text" at bounding box center [378, 140] width 221 height 21
type input "44001"
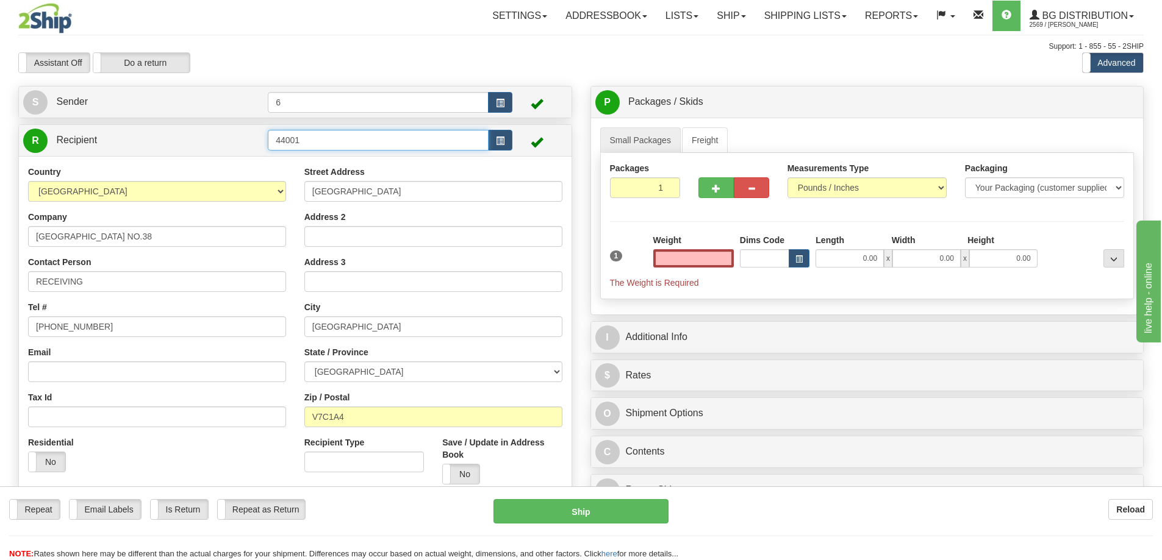
type input "0.00"
click at [303, 138] on input "44001" at bounding box center [378, 140] width 221 height 21
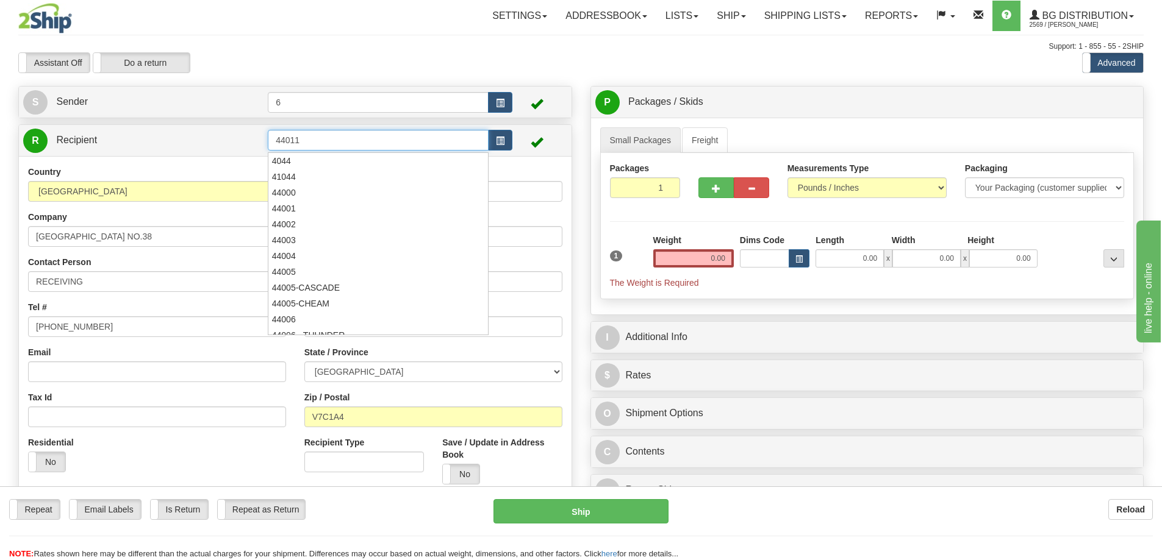
type input "44011"
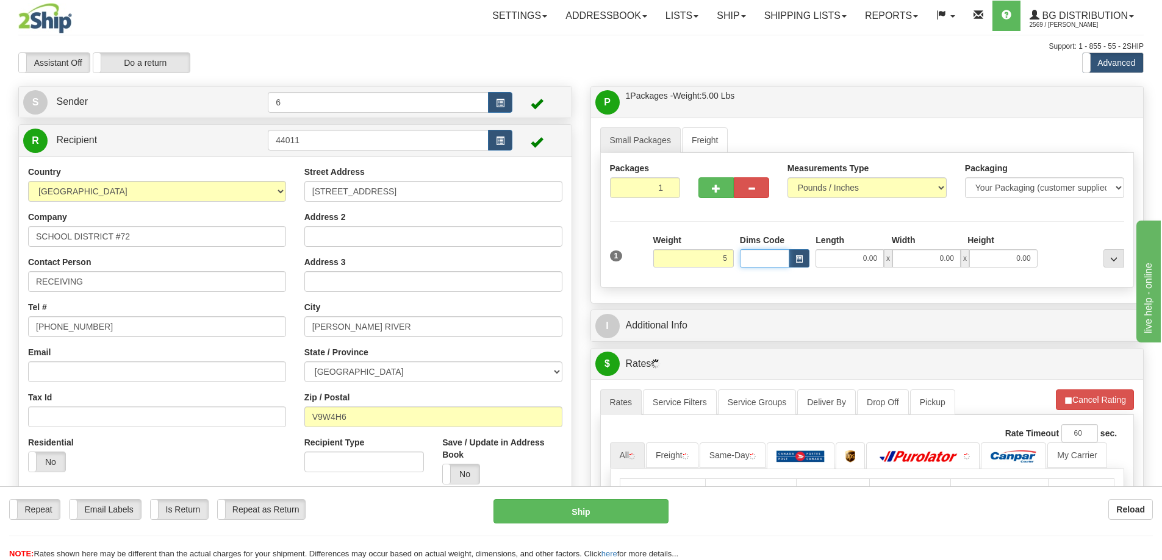
type input "5.00"
type input "7.00"
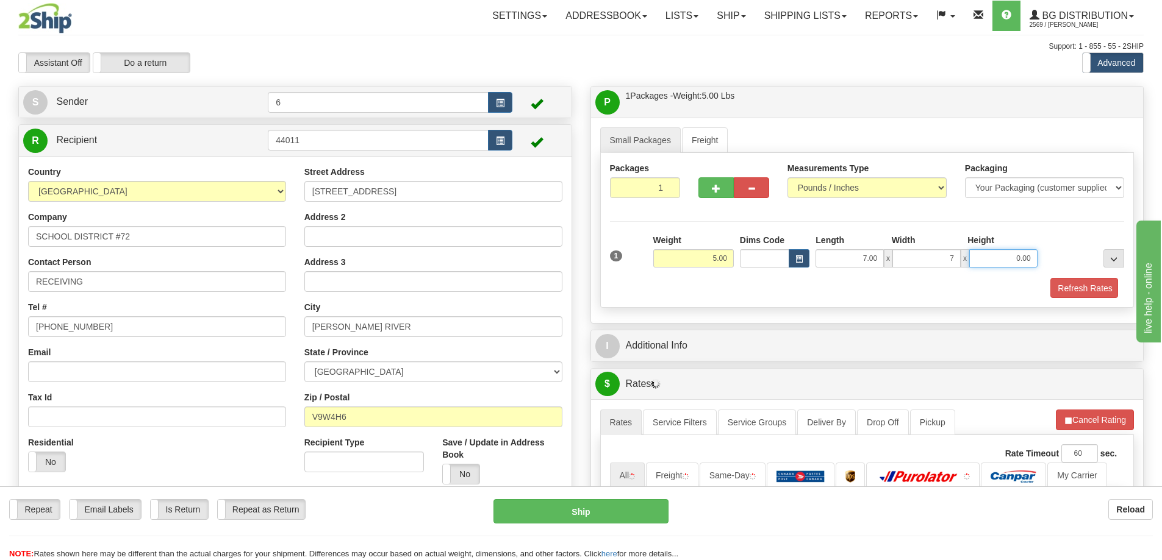
type input "7.00"
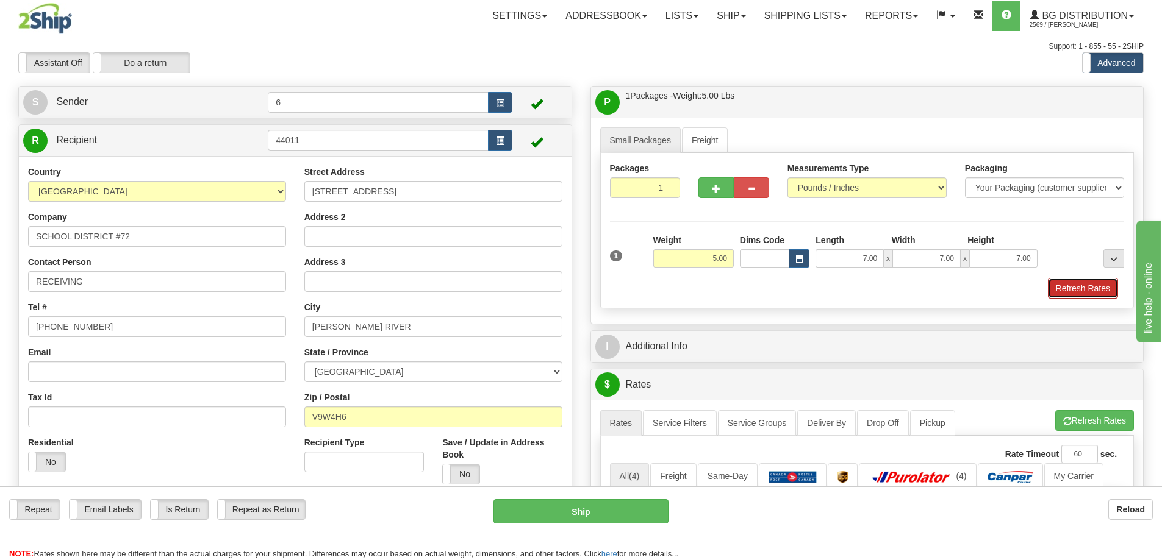
click at [1109, 287] on button "Refresh Rates" at bounding box center [1083, 288] width 70 height 21
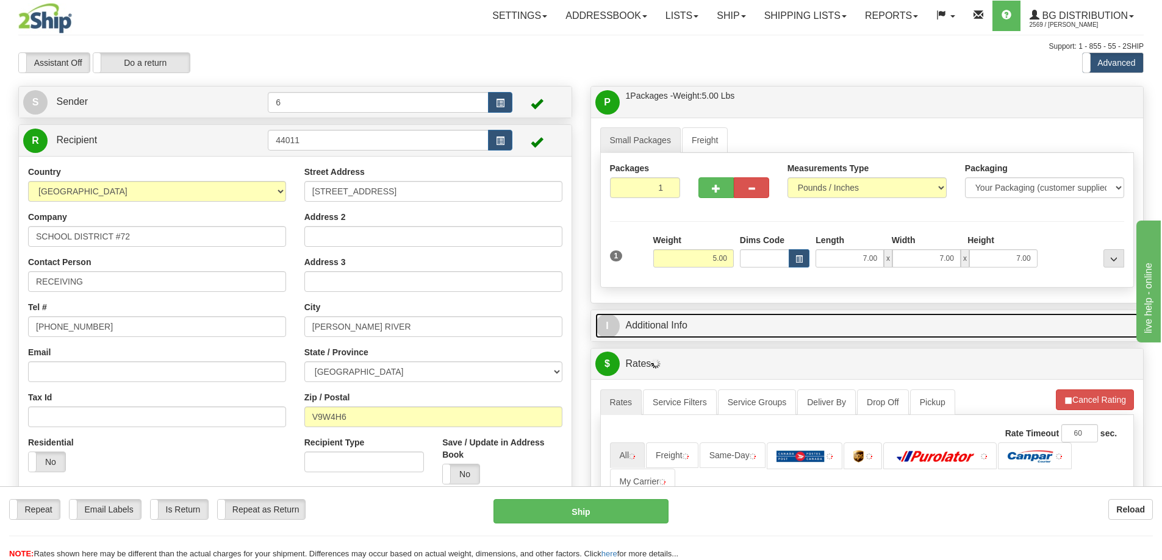
click at [1075, 328] on link "I Additional Info" at bounding box center [867, 325] width 544 height 25
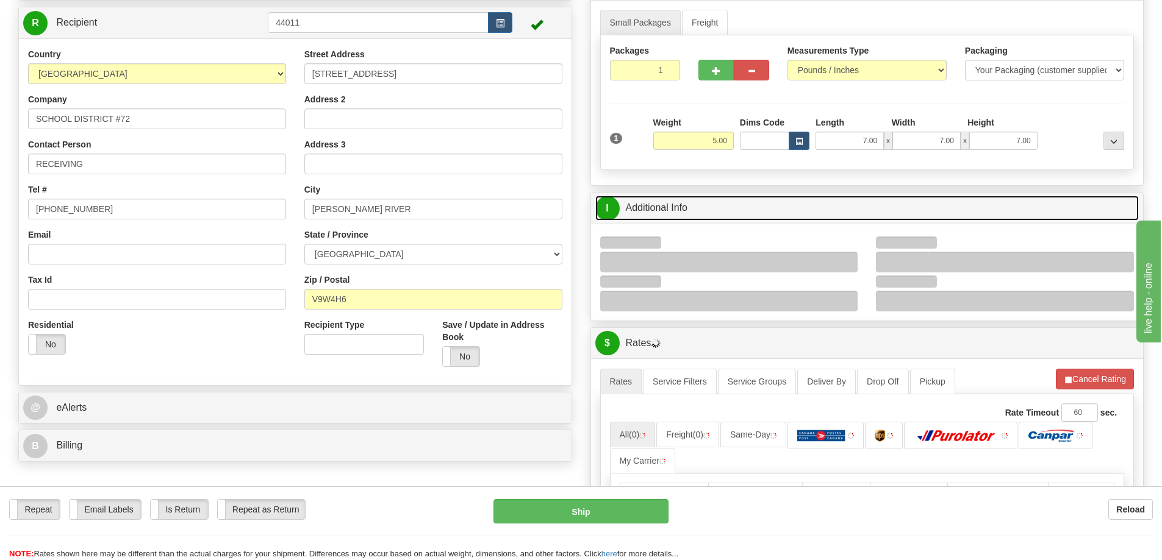
scroll to position [183, 0]
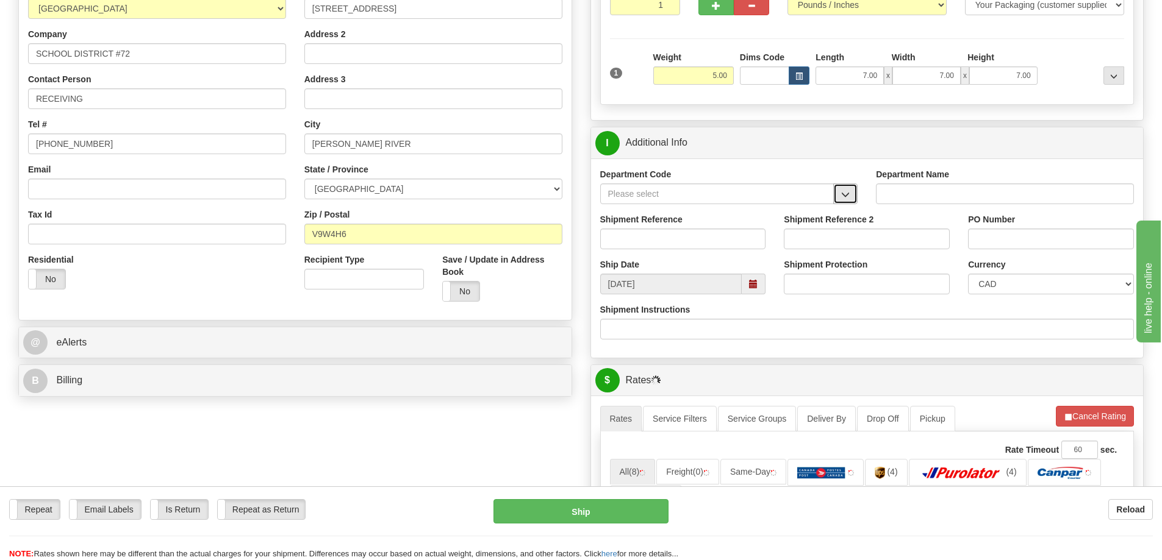
drag, startPoint x: 851, startPoint y: 193, endPoint x: 813, endPoint y: 206, distance: 40.5
click at [851, 193] on button "button" at bounding box center [845, 194] width 24 height 21
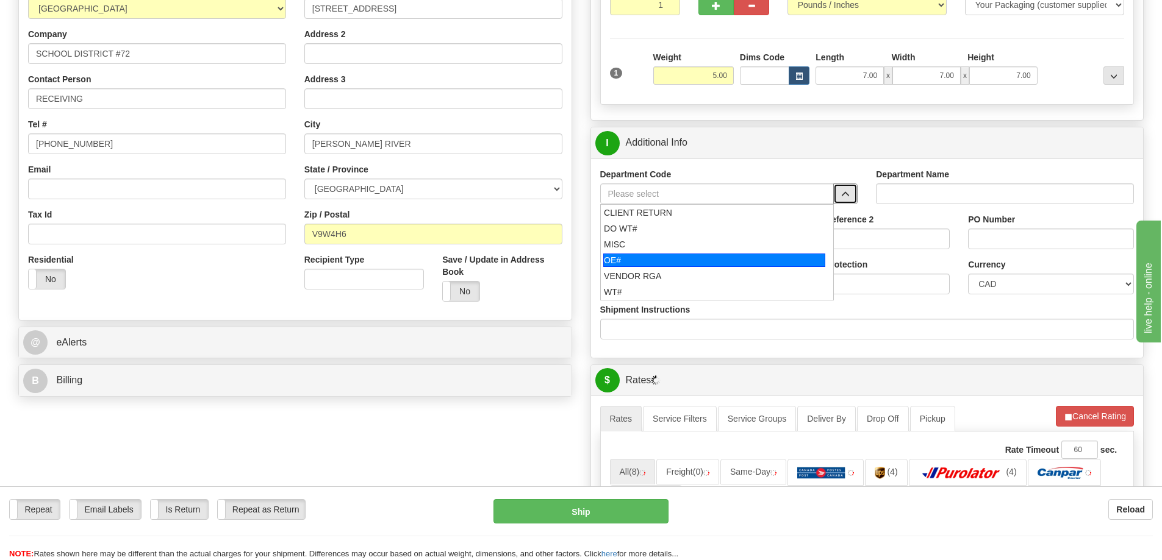
click at [669, 258] on div "OE#" at bounding box center [714, 260] width 222 height 13
type input "OE#"
type input "ORDERS"
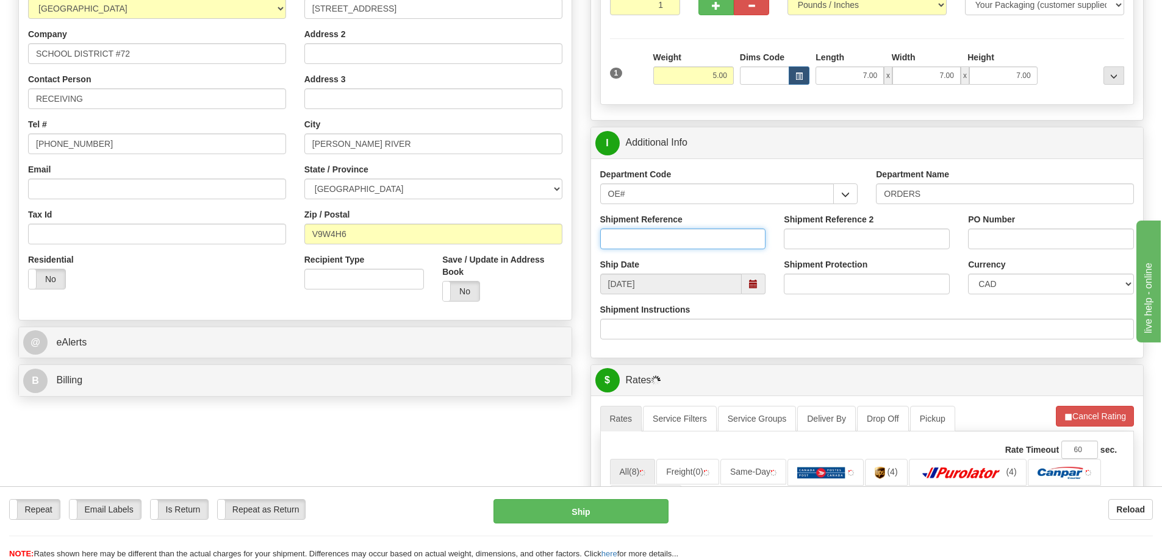
click at [656, 244] on input "Shipment Reference" at bounding box center [683, 239] width 166 height 21
type input "60032610-00"
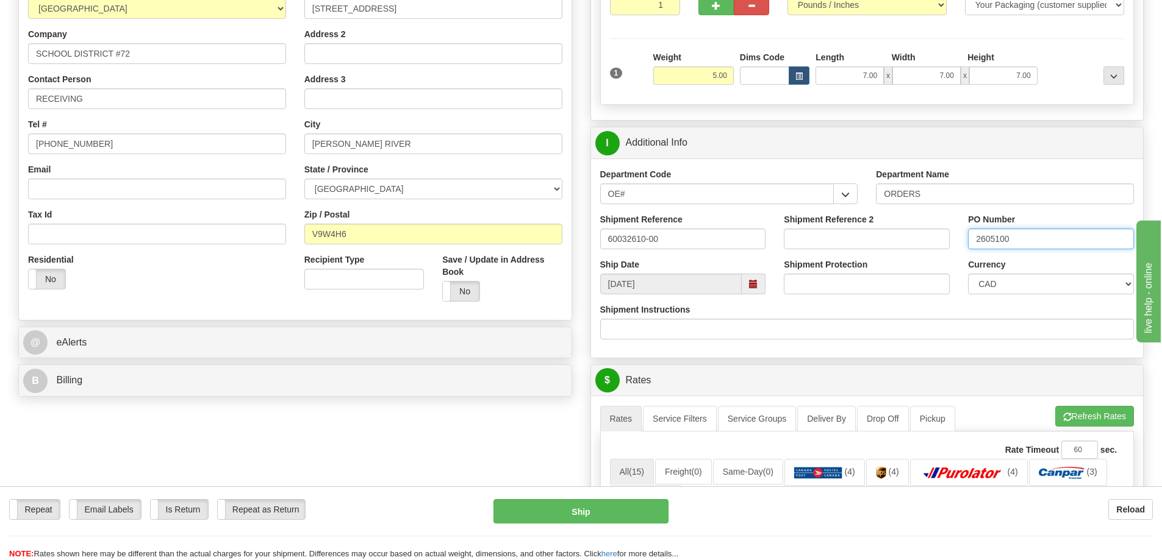
click at [1078, 243] on input "2605100" at bounding box center [1051, 239] width 166 height 21
type input "26051002"
click at [1082, 421] on button "Refresh Rates" at bounding box center [1094, 416] width 79 height 21
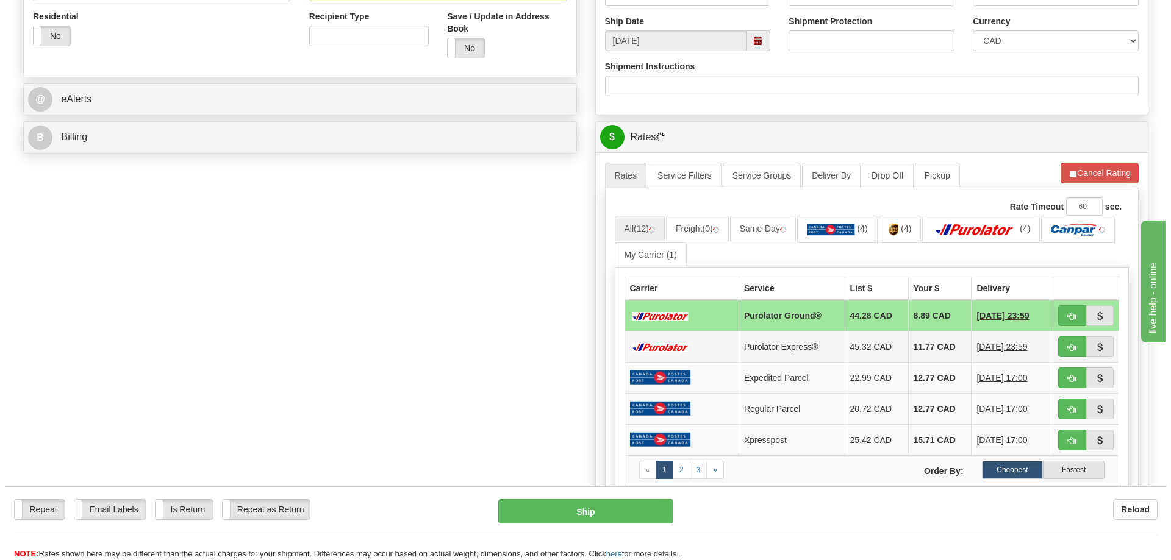
scroll to position [488, 0]
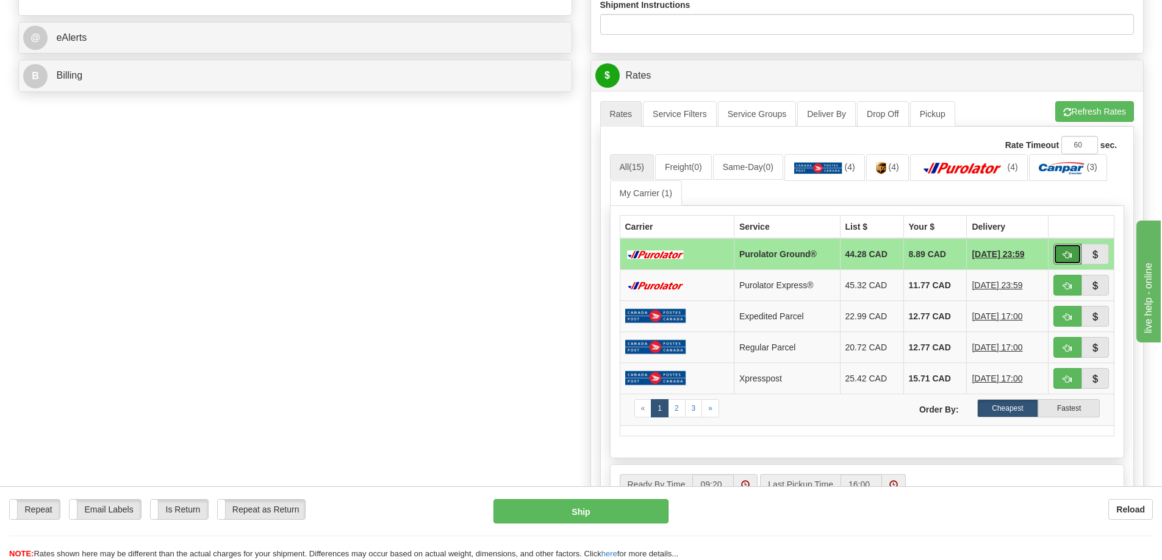
click at [1068, 253] on span "button" at bounding box center [1067, 255] width 9 height 8
type input "260"
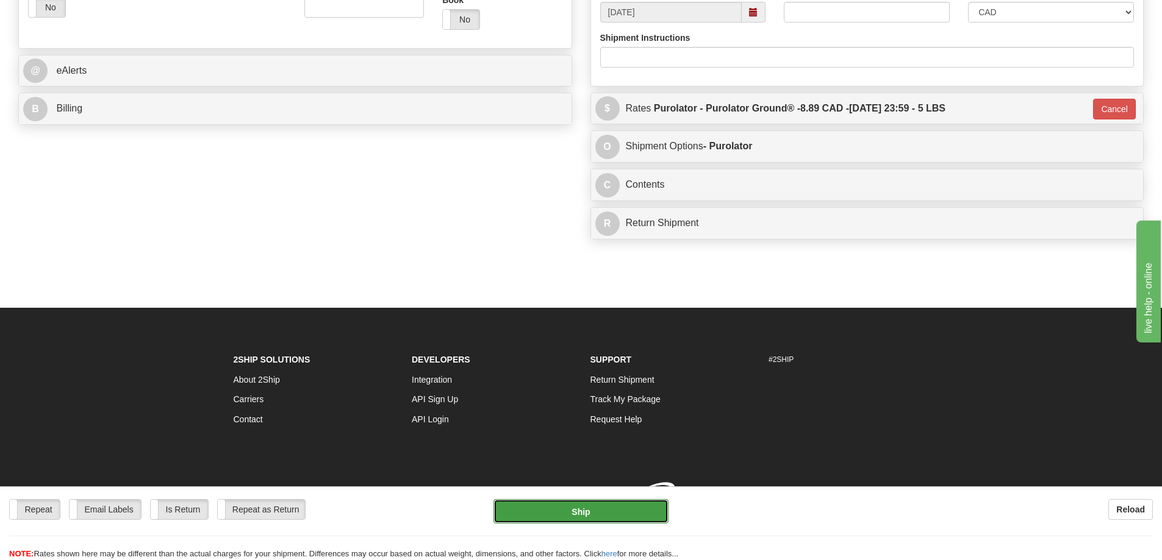
click at [571, 513] on button "Ship" at bounding box center [580, 511] width 175 height 24
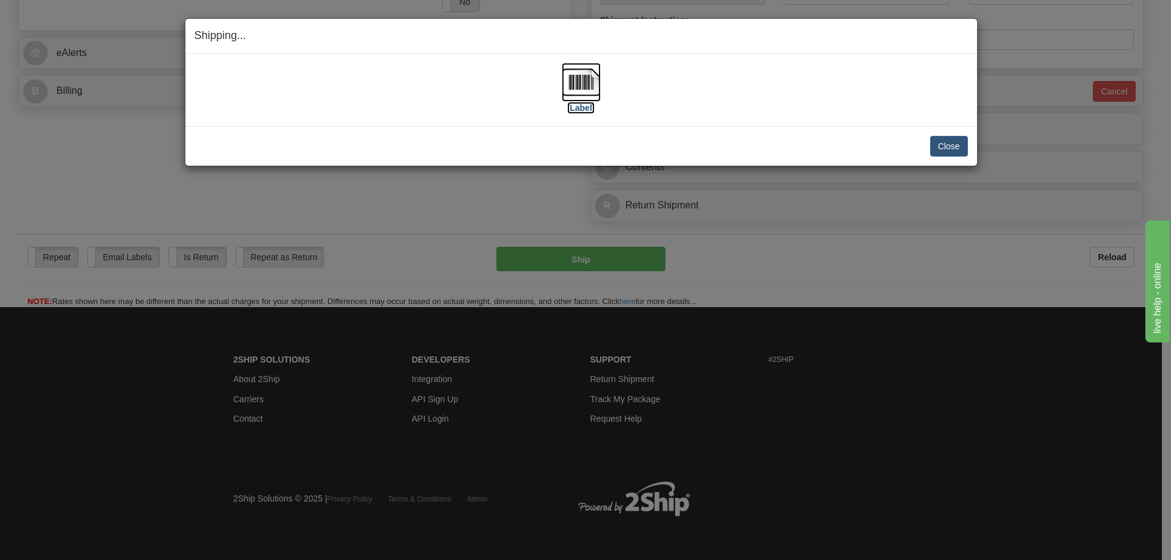
click at [588, 110] on label "[Label]" at bounding box center [581, 108] width 28 height 12
click at [940, 140] on button "Close" at bounding box center [949, 146] width 38 height 21
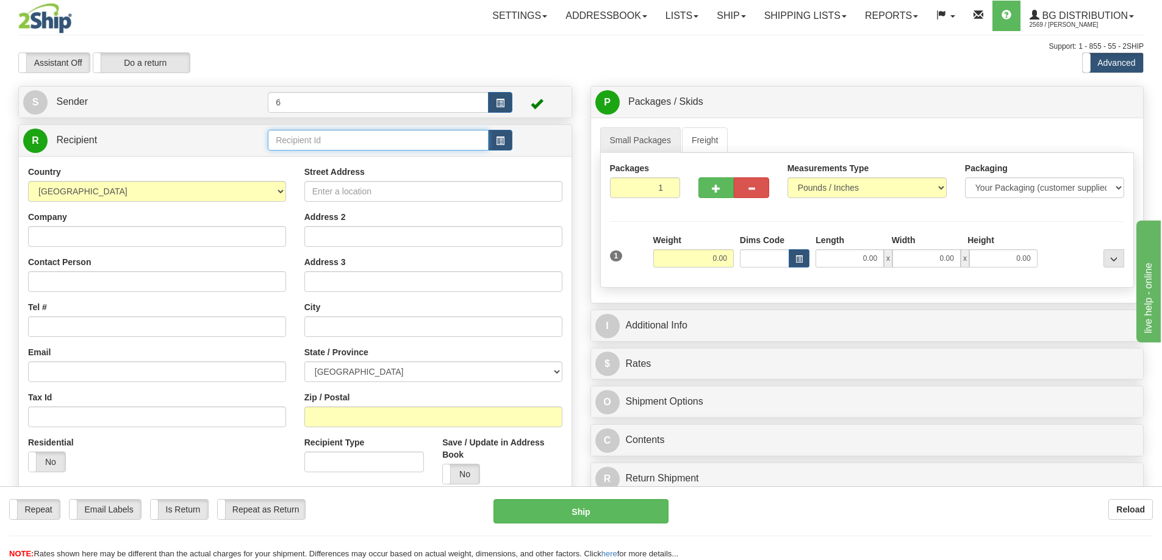
click at [363, 149] on input "text" at bounding box center [378, 140] width 221 height 21
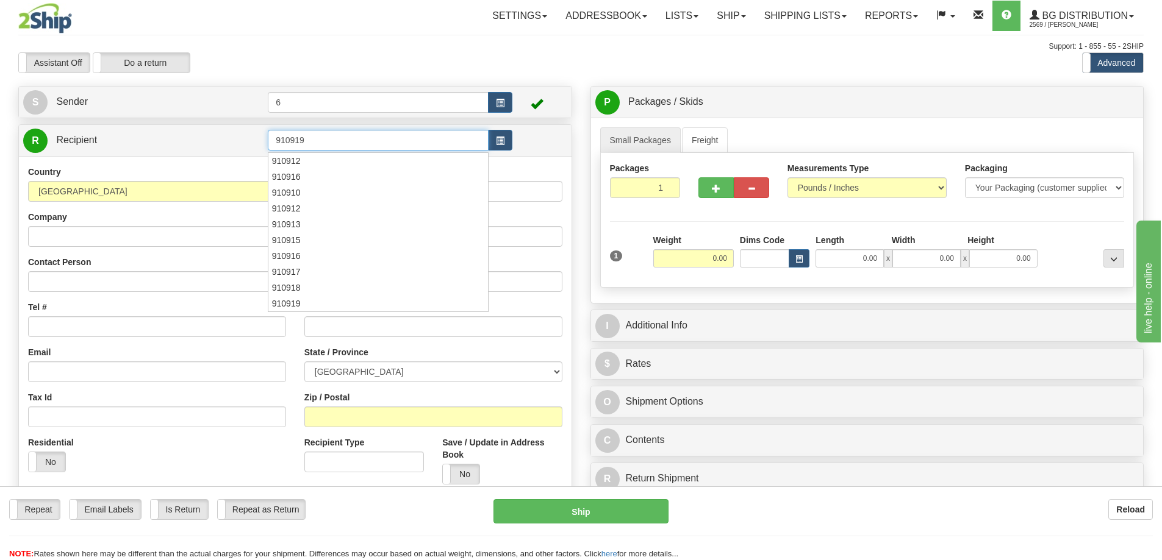
type input "910919"
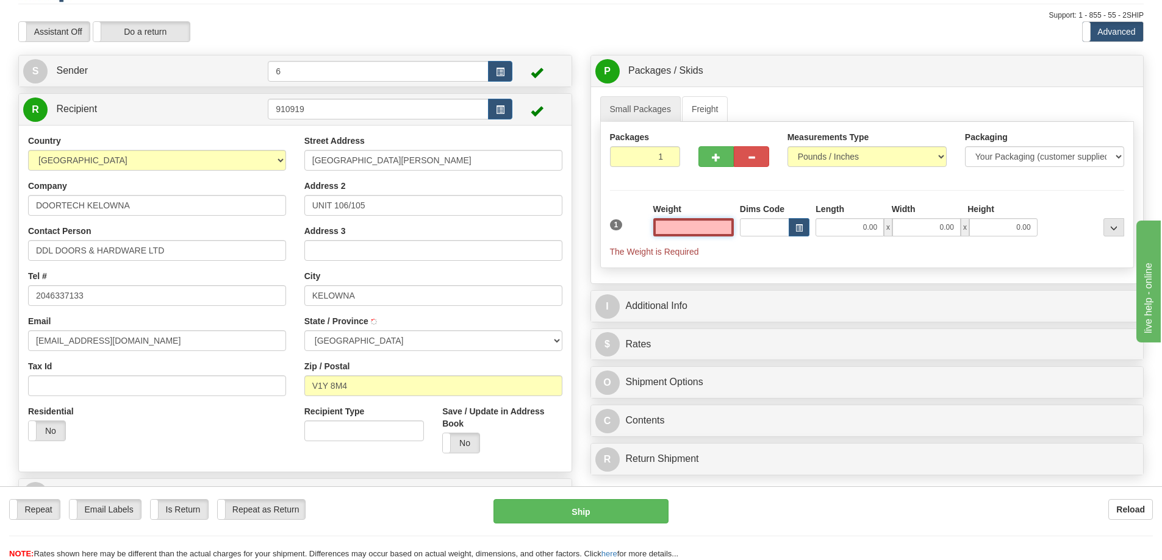
scroll to position [183, 0]
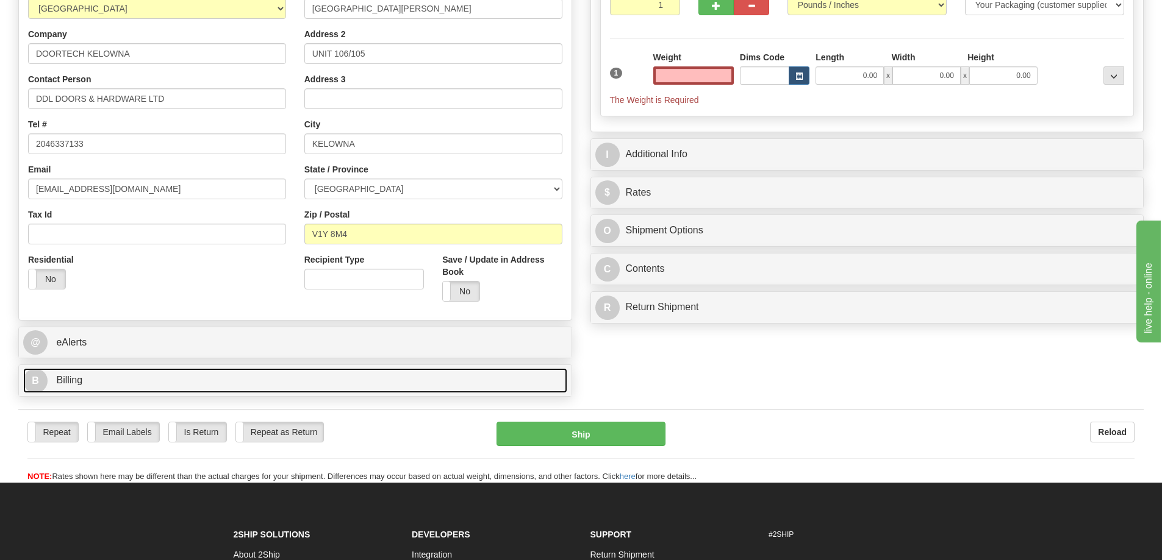
type input "0.00"
click at [113, 384] on link "B Billing" at bounding box center [295, 380] width 544 height 25
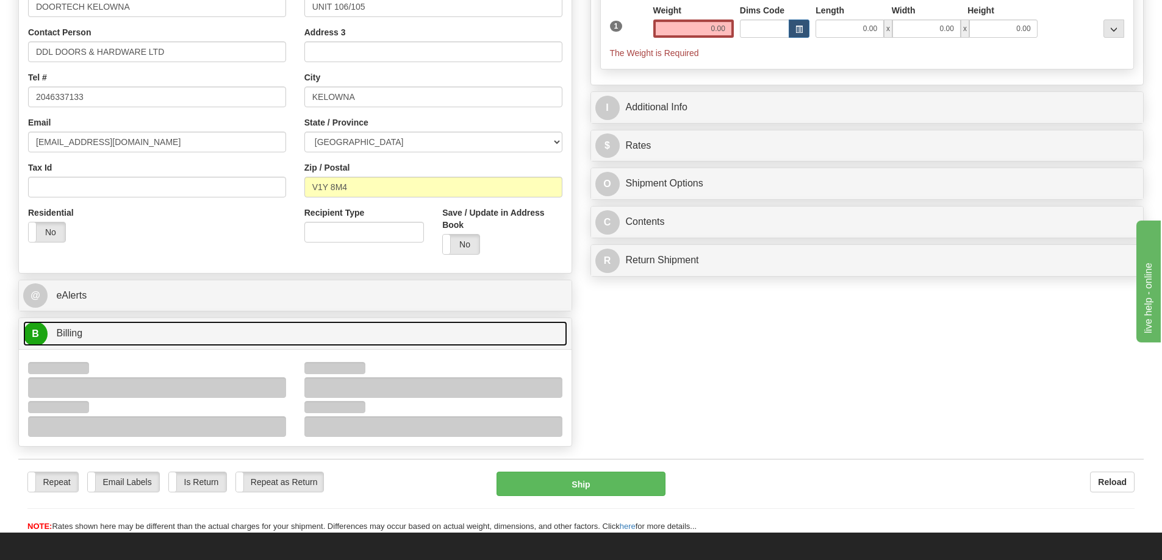
scroll to position [244, 0]
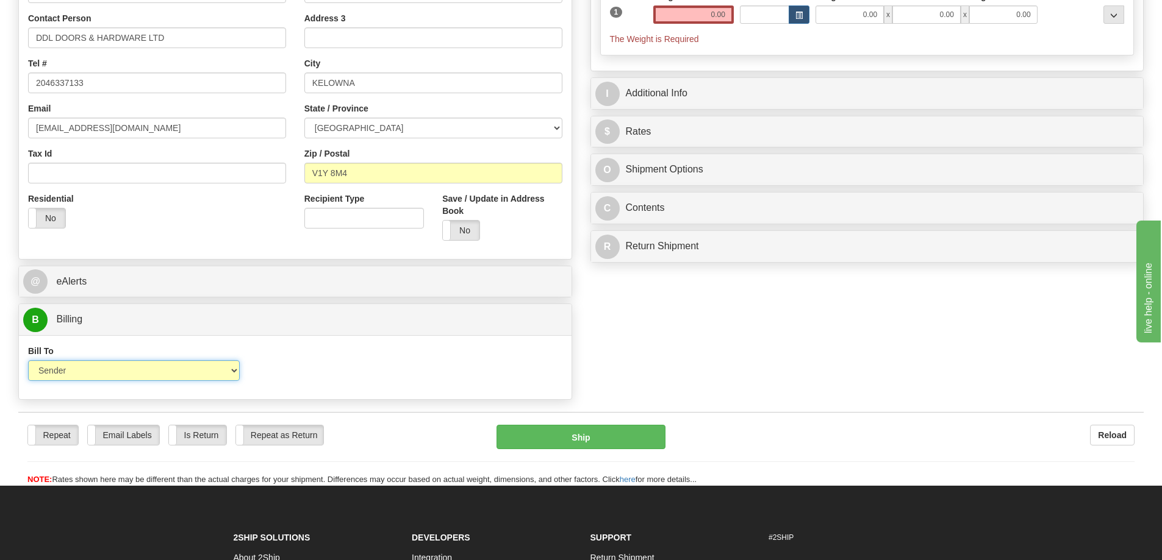
drag, startPoint x: 161, startPoint y: 367, endPoint x: 126, endPoint y: 381, distance: 37.5
click at [161, 367] on select "Sender Recipient Third Party Collect" at bounding box center [134, 370] width 212 height 21
select select "2"
click at [28, 362] on select "Sender Recipient Third Party Collect" at bounding box center [134, 370] width 212 height 21
click at [365, 385] on div "Account 3rd Party Account List Please select" at bounding box center [364, 367] width 230 height 45
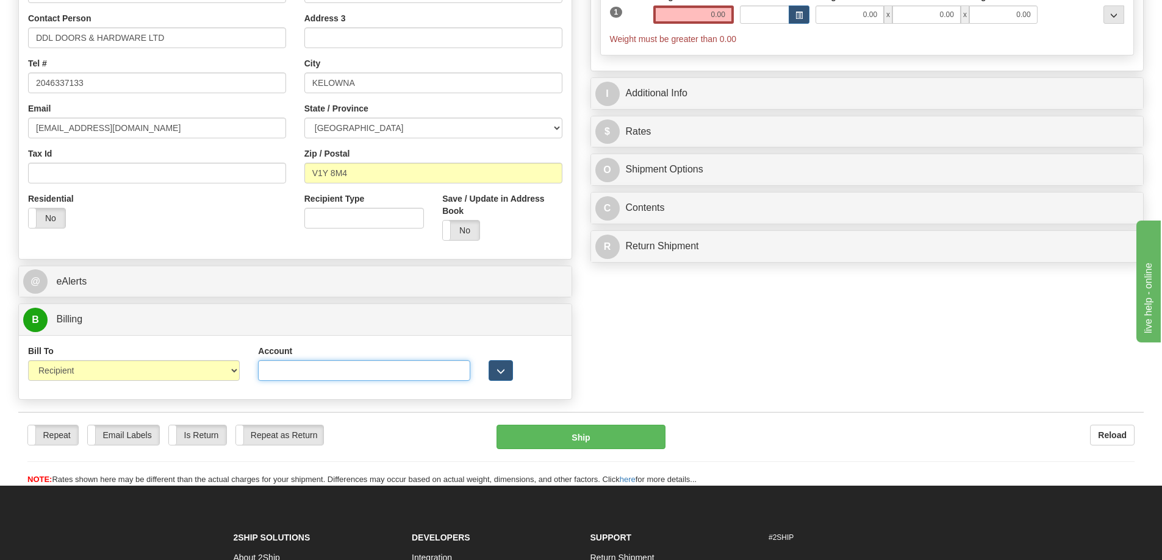
click at [377, 373] on input "Account" at bounding box center [364, 370] width 212 height 21
type input "0874295"
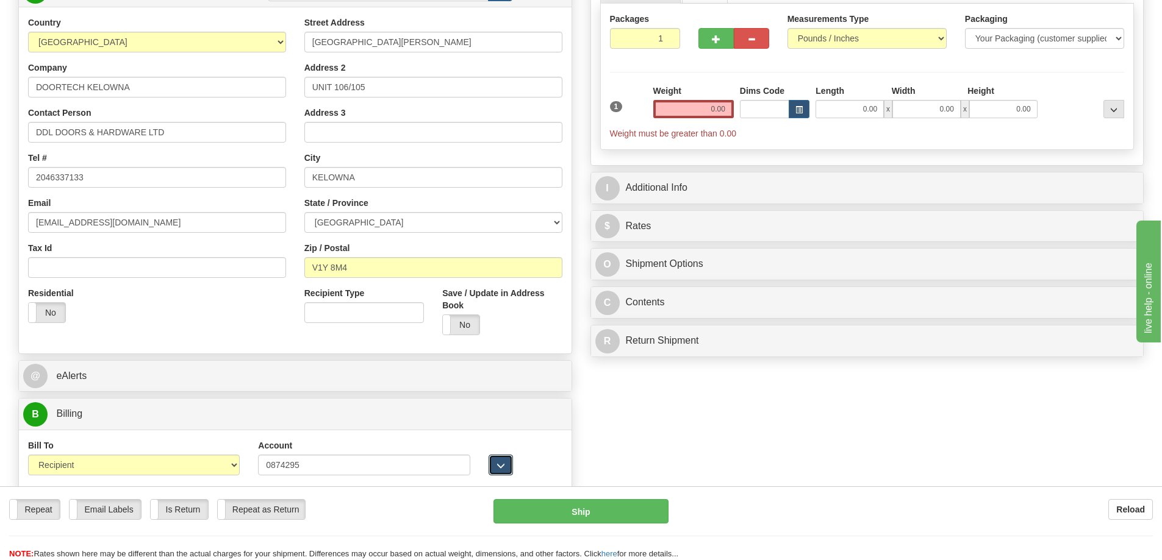
scroll to position [61, 0]
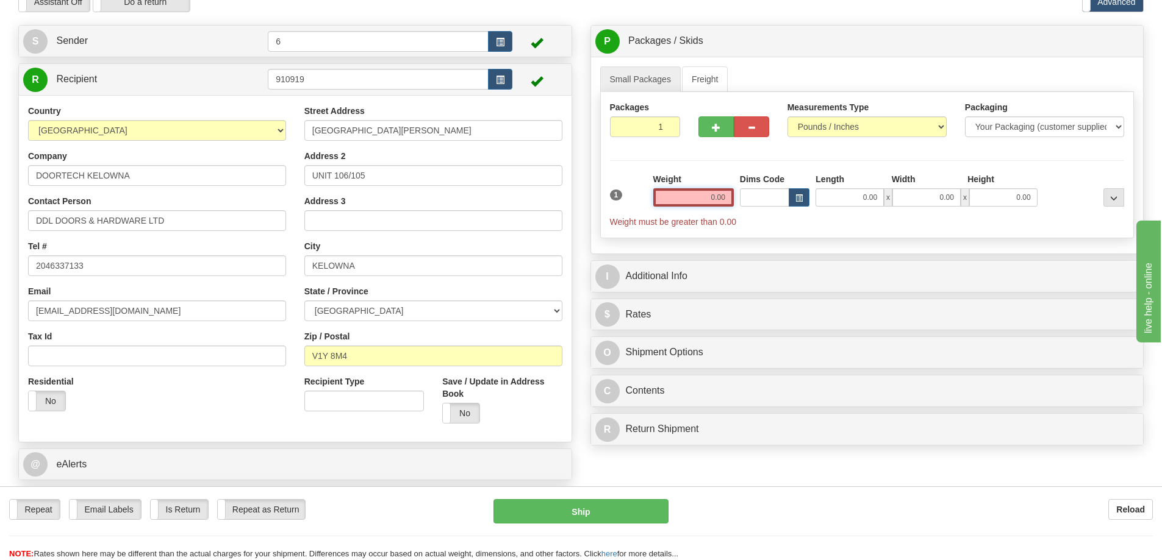
click at [705, 195] on input "0.00" at bounding box center [693, 197] width 80 height 18
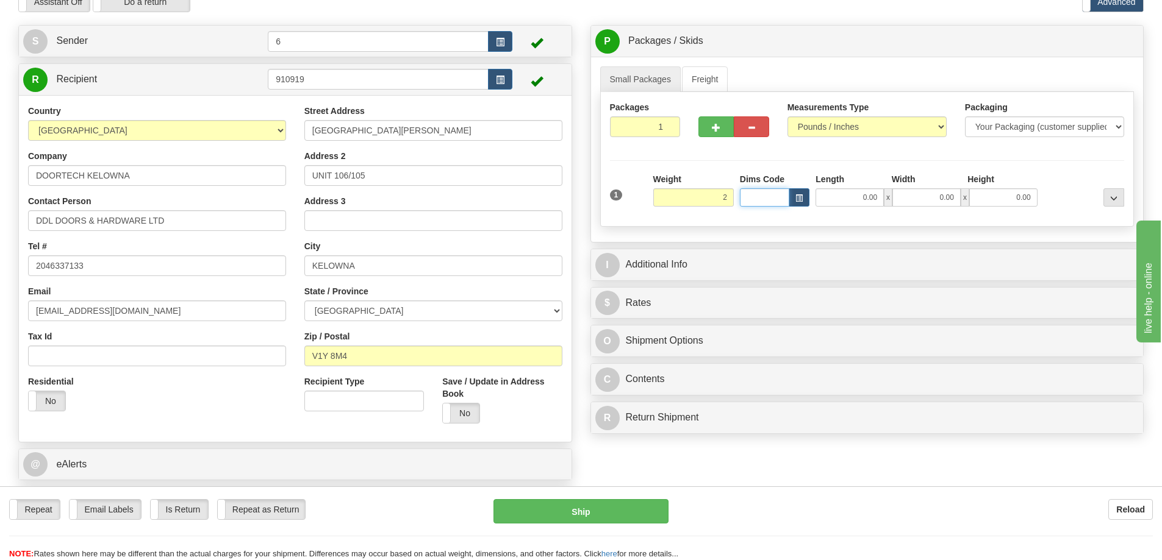
type input "2.00"
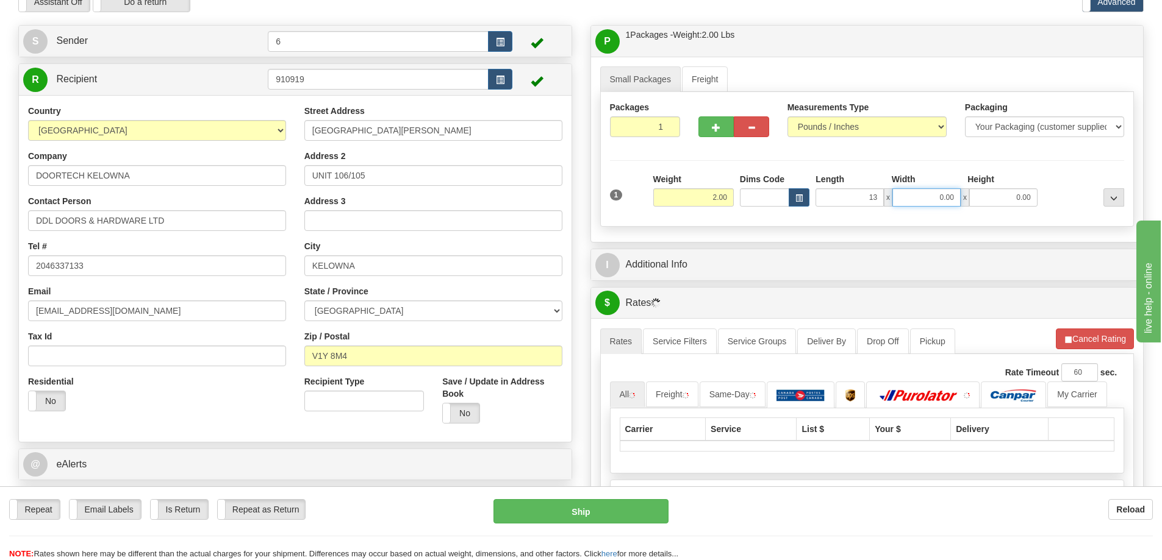
type input "13.00"
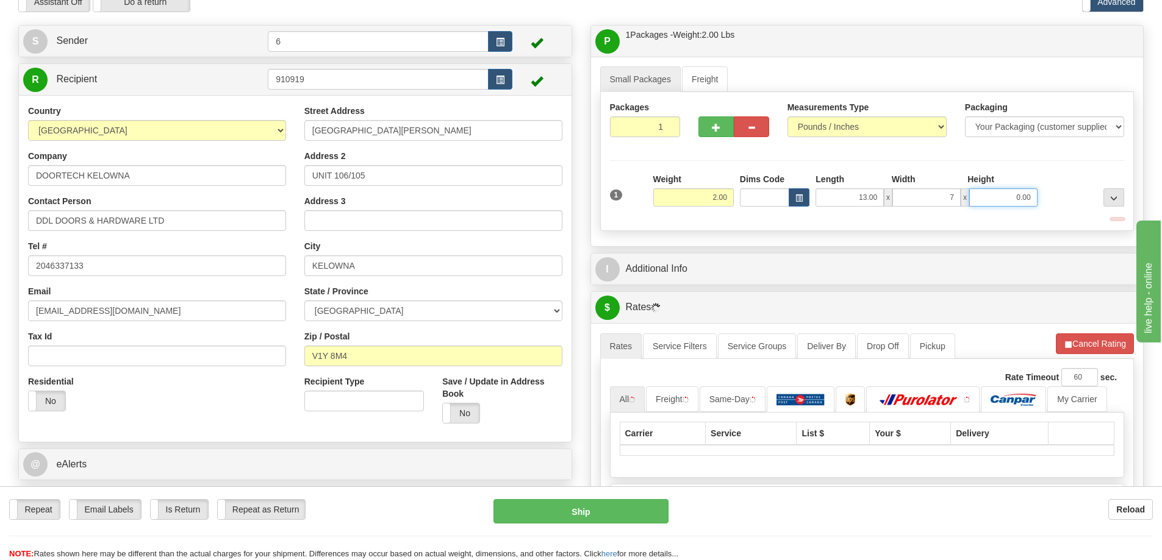
type input "7.00"
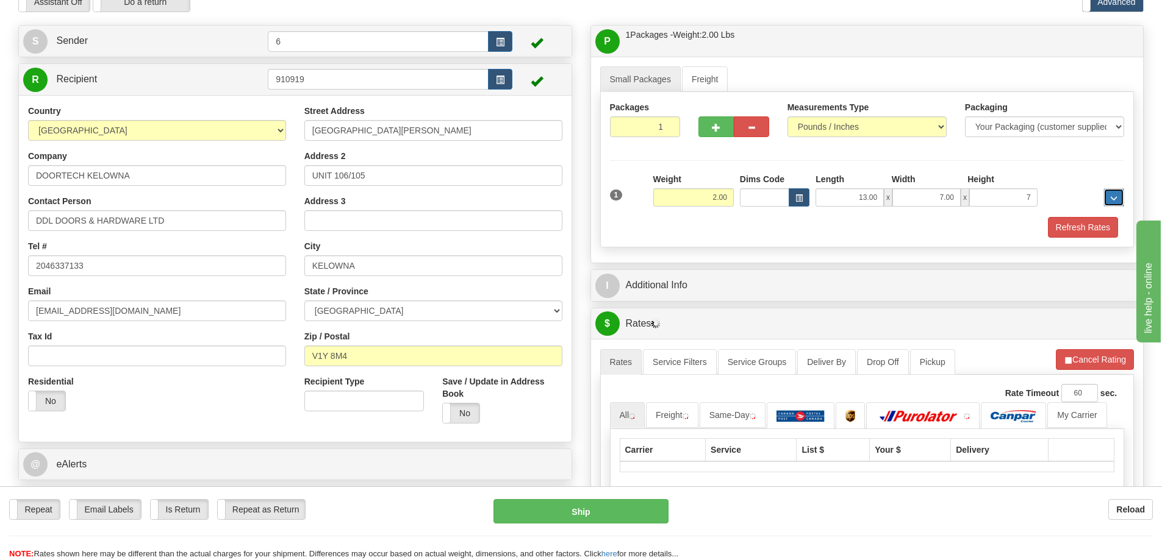
type input "7.00"
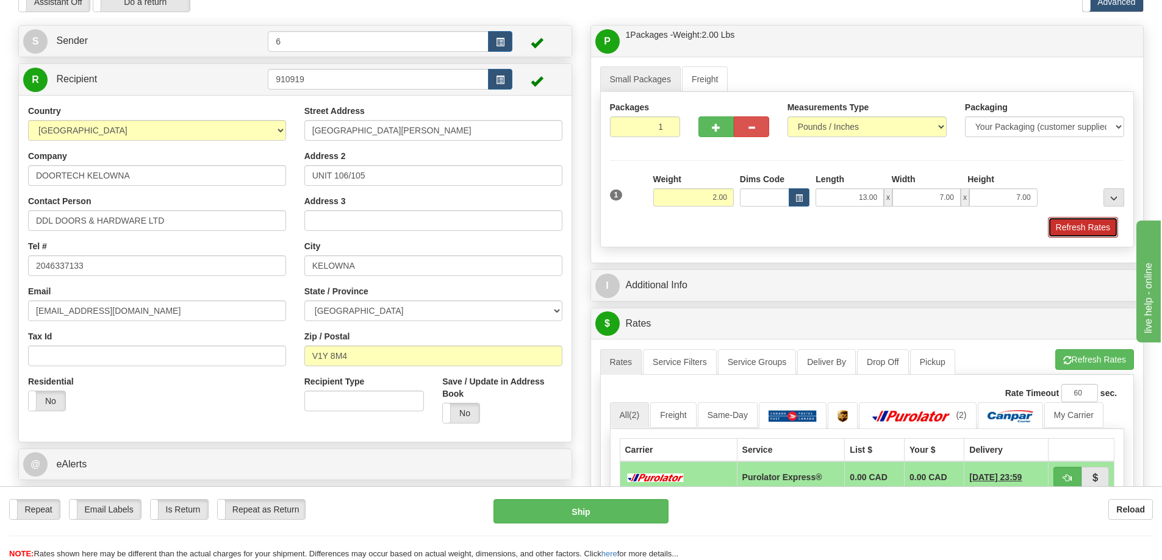
click at [1082, 224] on button "Refresh Rates" at bounding box center [1083, 227] width 70 height 21
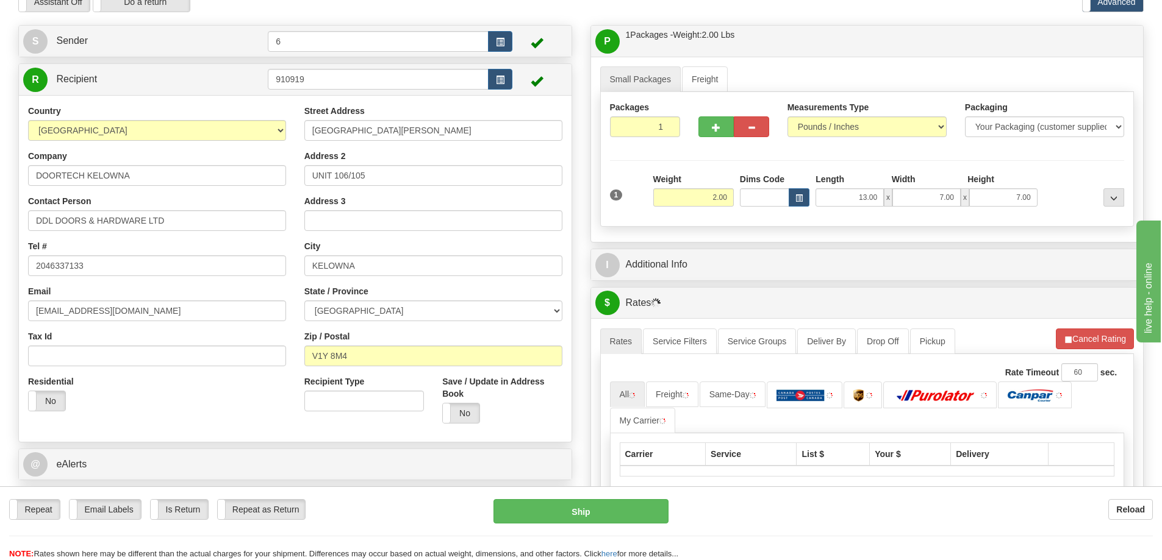
click at [1040, 251] on div "P Packages / Skids 1 Packages - Weight: 2.00 Lbs 1 Skids - Weight: NaN Lbs Ship…" at bounding box center [867, 361] width 572 height 673
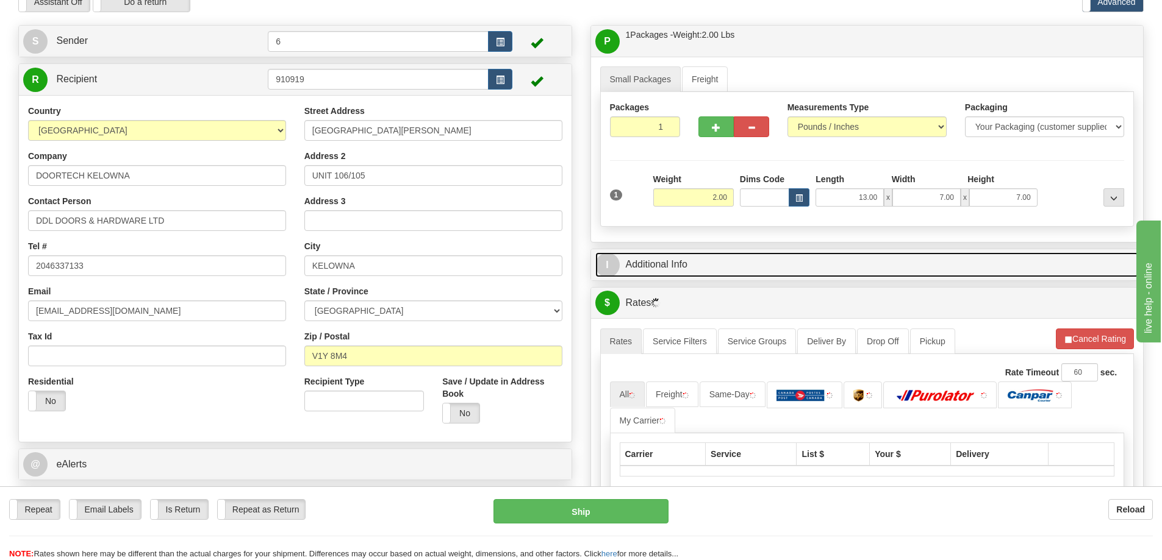
click at [1024, 263] on link "I Additional Info" at bounding box center [867, 264] width 544 height 25
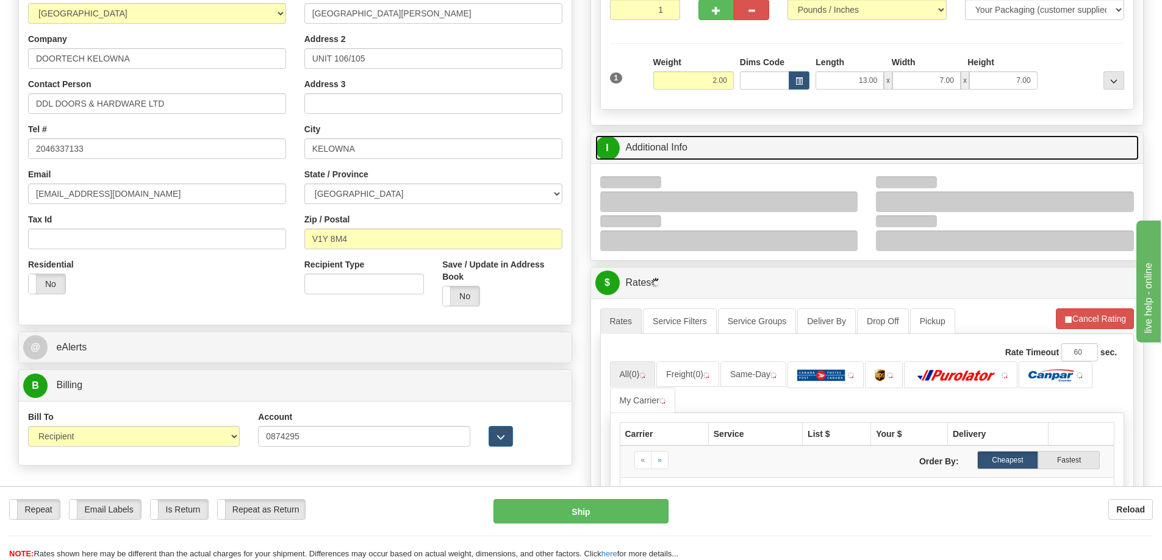
scroll to position [183, 0]
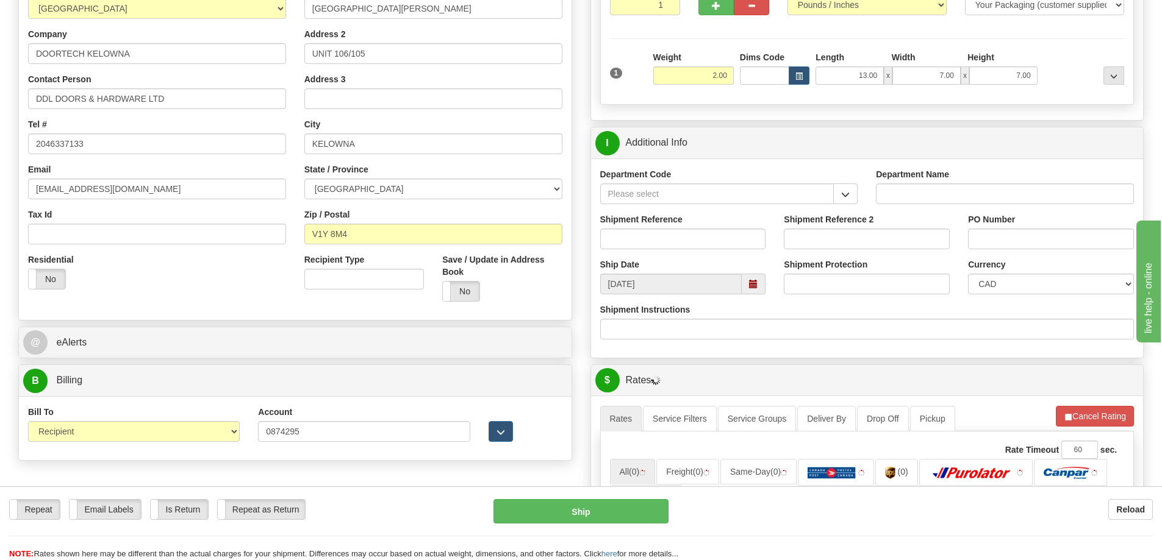
drag, startPoint x: 849, startPoint y: 206, endPoint x: 812, endPoint y: 203, distance: 36.7
click at [848, 206] on div "Department Code" at bounding box center [729, 190] width 276 height 45
drag, startPoint x: 844, startPoint y: 197, endPoint x: 820, endPoint y: 204, distance: 25.5
click at [843, 198] on span "button" at bounding box center [845, 195] width 9 height 8
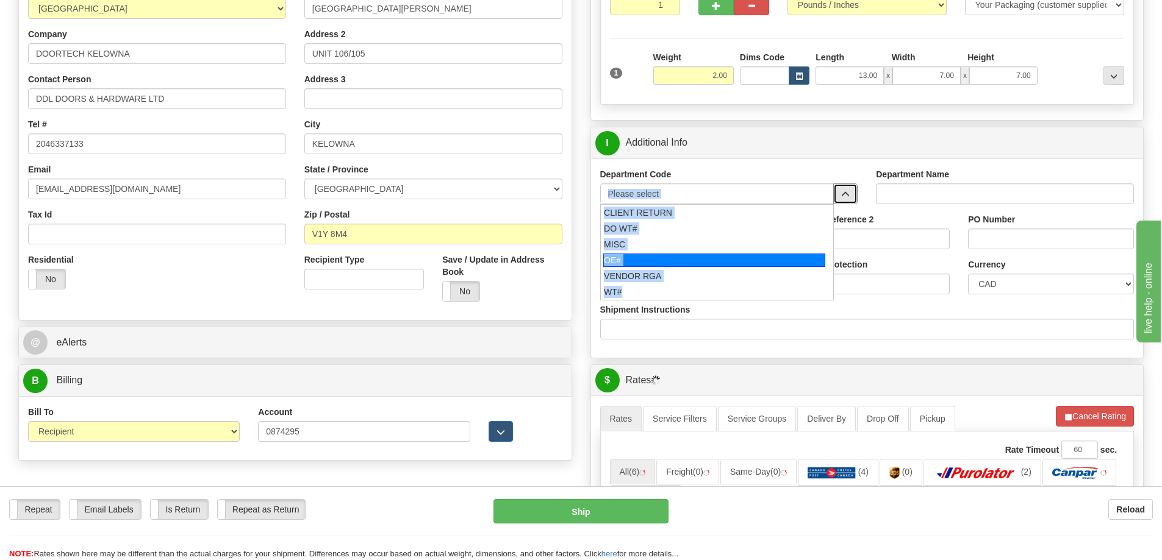
click at [653, 263] on div "OE#" at bounding box center [714, 260] width 222 height 13
type input "OE#"
type input "ORDERS"
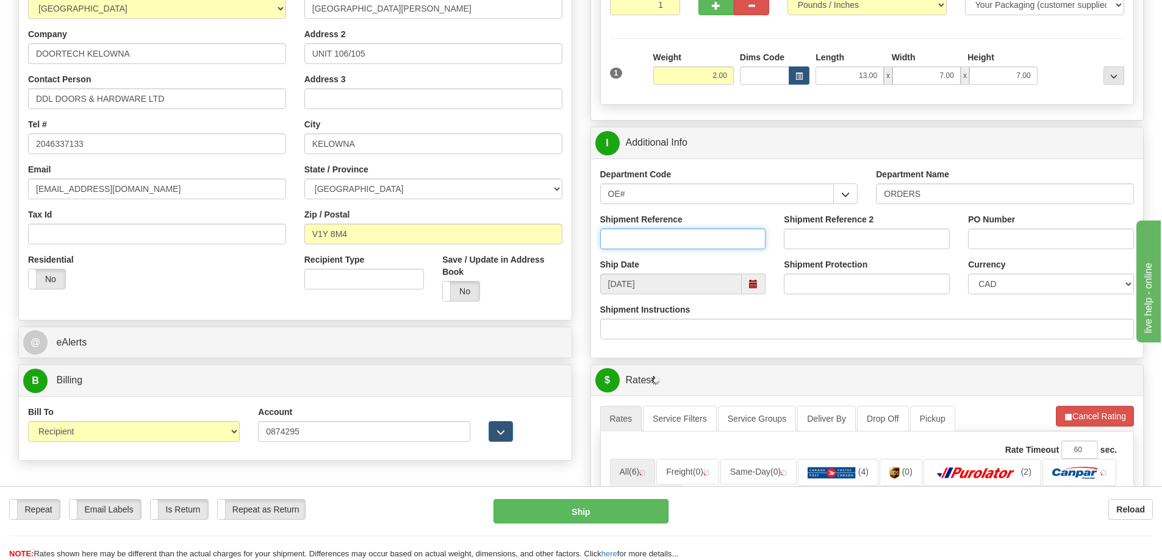
click at [650, 241] on input "Shipment Reference" at bounding box center [683, 239] width 166 height 21
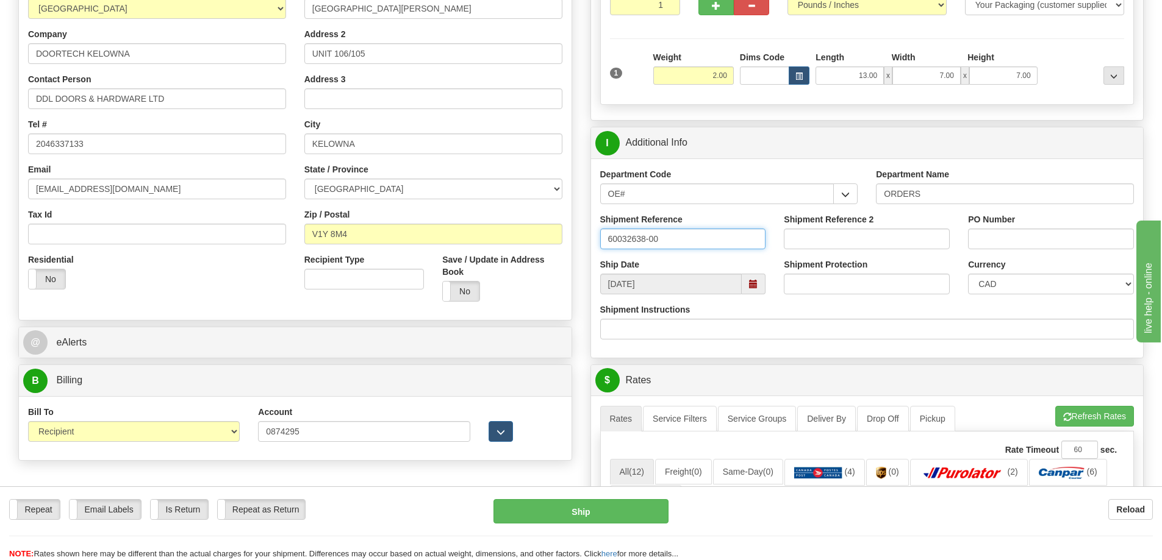
type input "60032638-00"
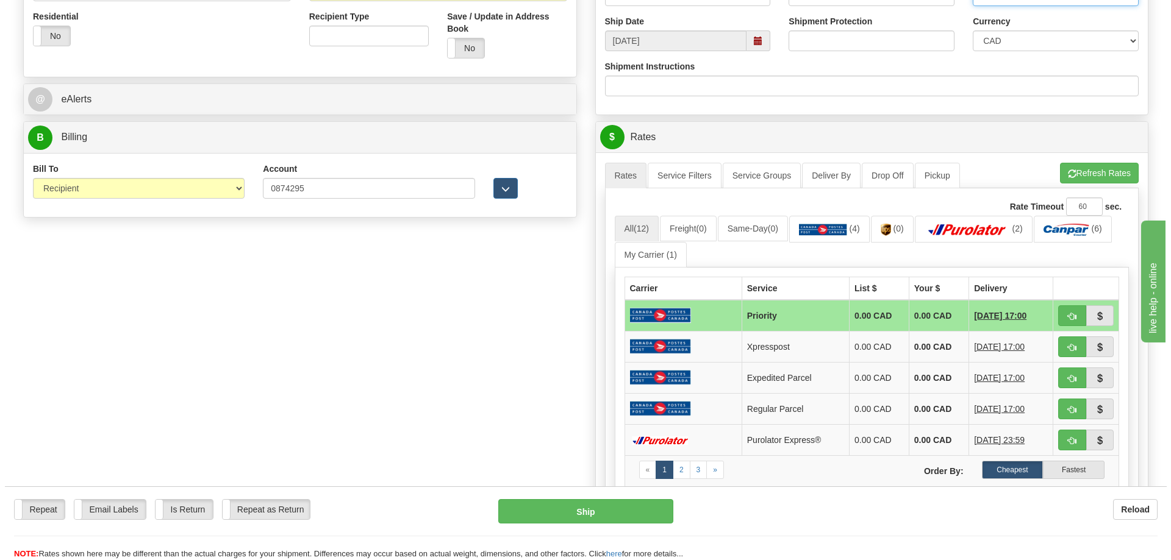
scroll to position [427, 0]
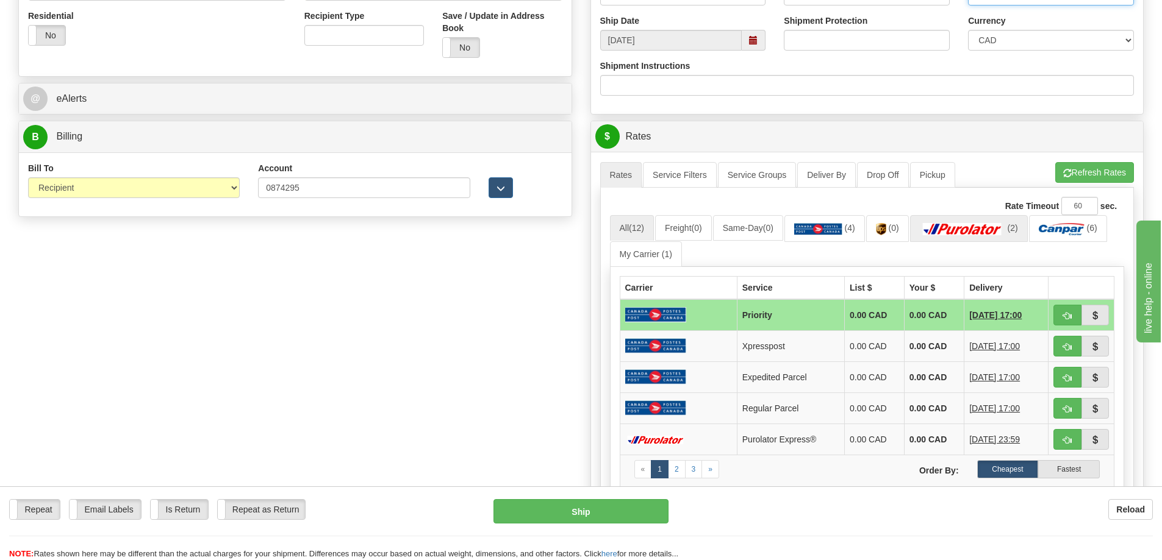
type input "K36451"
click at [986, 231] on img at bounding box center [962, 229] width 85 height 12
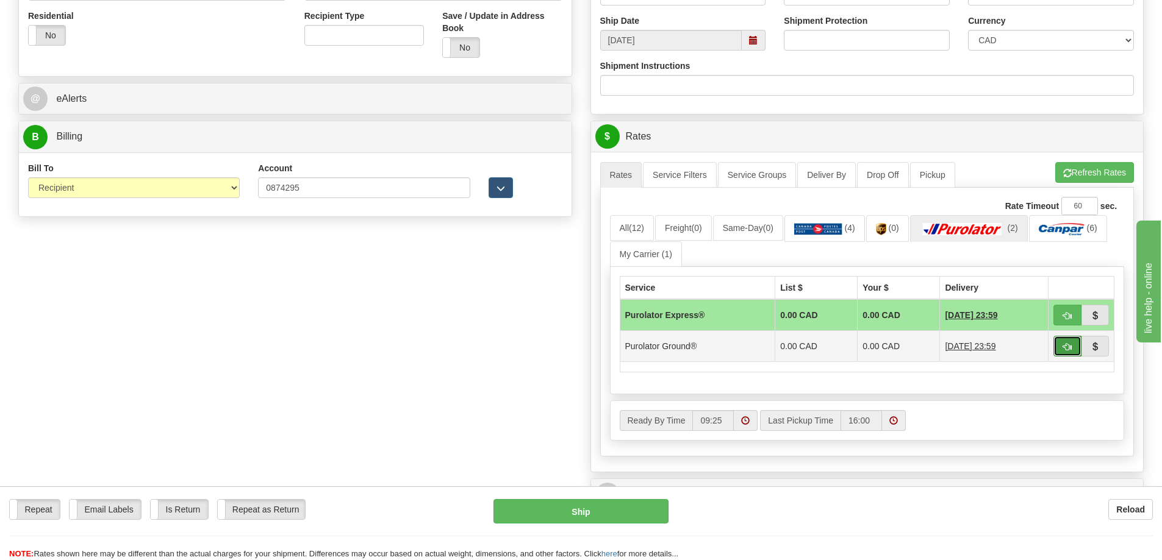
click at [1067, 350] on span "button" at bounding box center [1067, 347] width 9 height 8
type input "260"
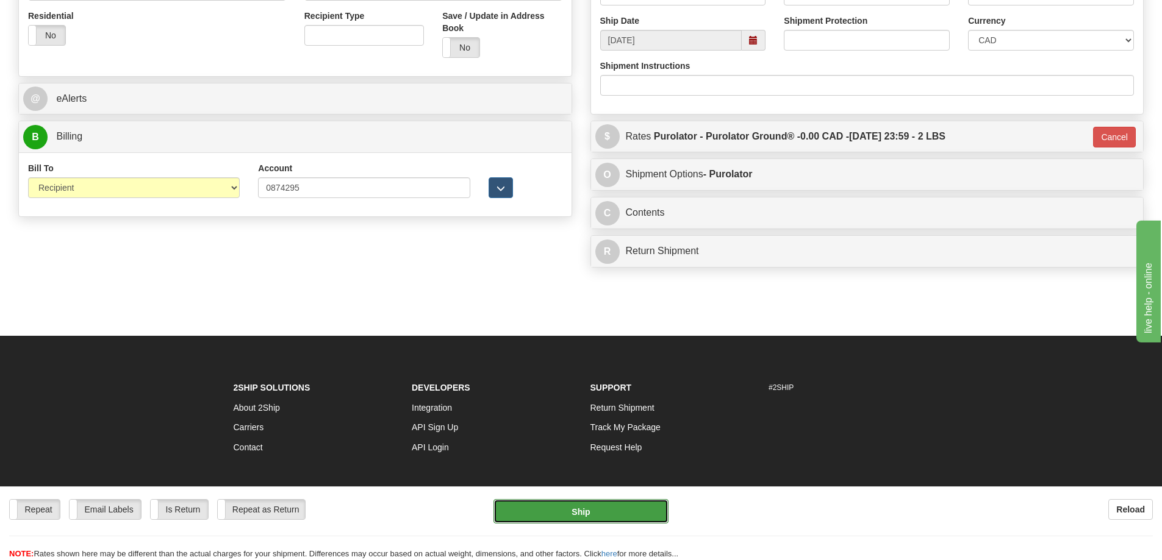
click at [606, 507] on button "Ship" at bounding box center [580, 511] width 175 height 24
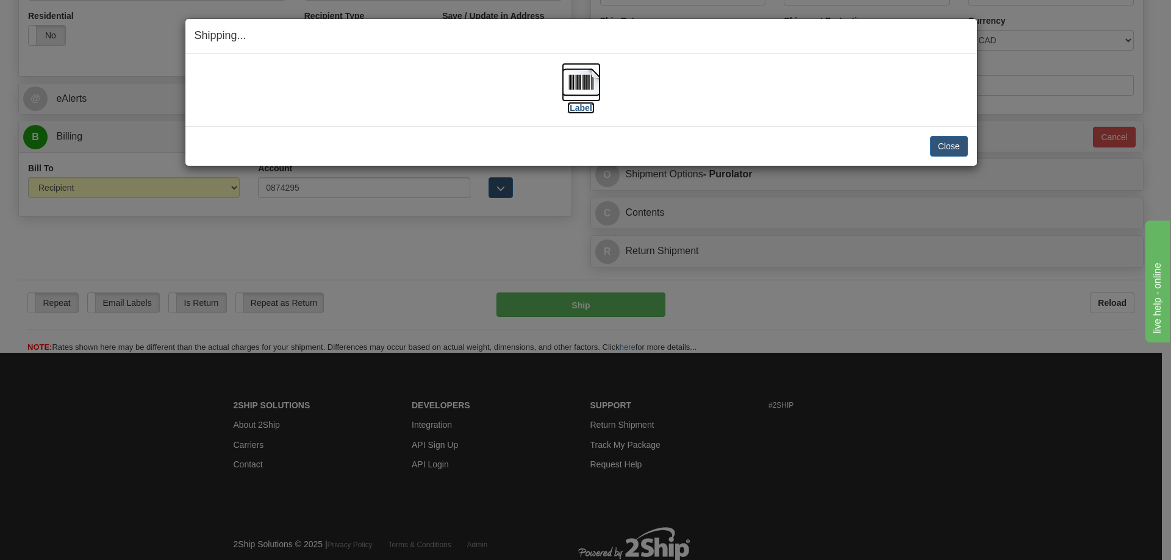
click at [571, 109] on label "[Label]" at bounding box center [581, 108] width 28 height 12
drag, startPoint x: 940, startPoint y: 146, endPoint x: 923, endPoint y: 135, distance: 21.1
click at [940, 146] on button "Close" at bounding box center [949, 146] width 38 height 21
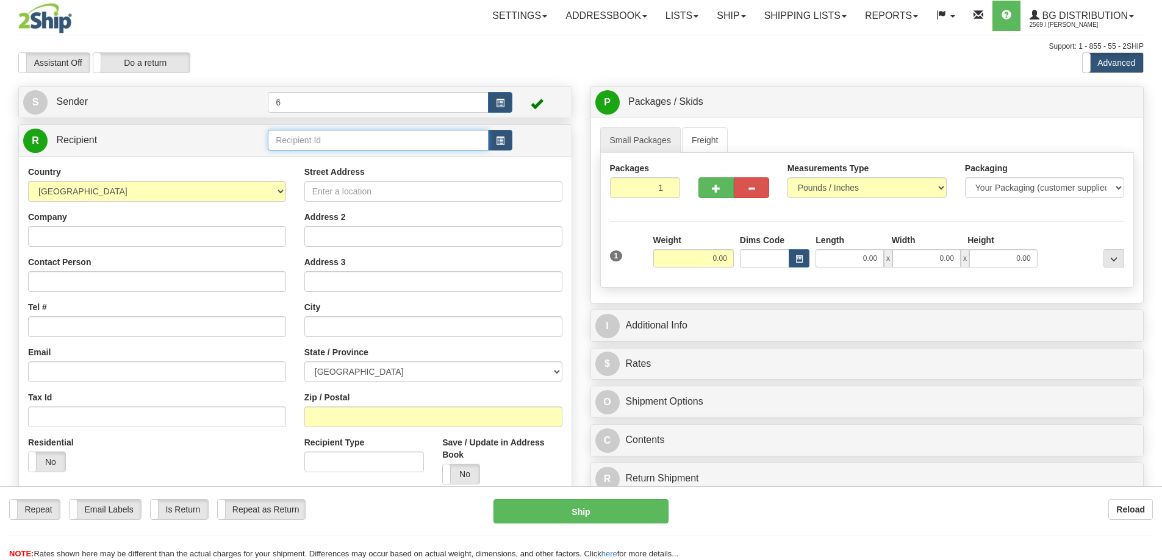
click at [309, 140] on input "text" at bounding box center [378, 140] width 221 height 21
type input "41004"
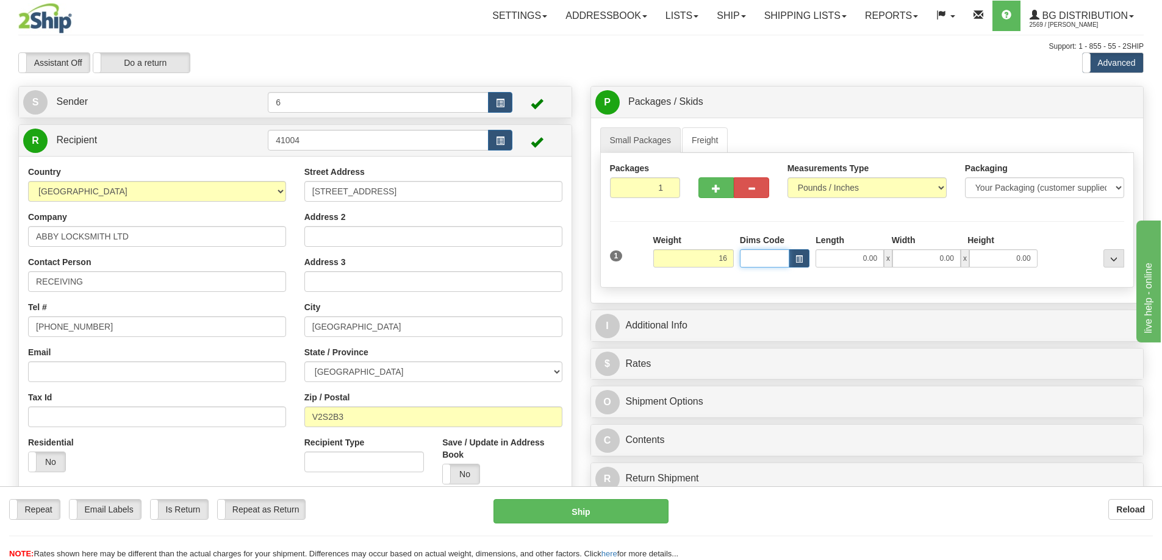
type input "16.00"
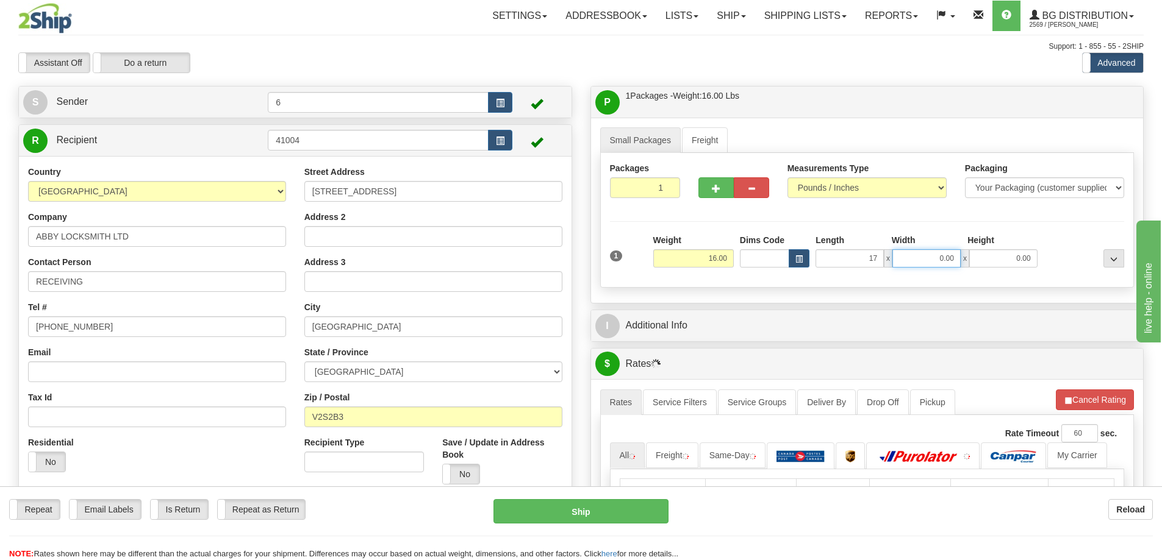
type input "17.00"
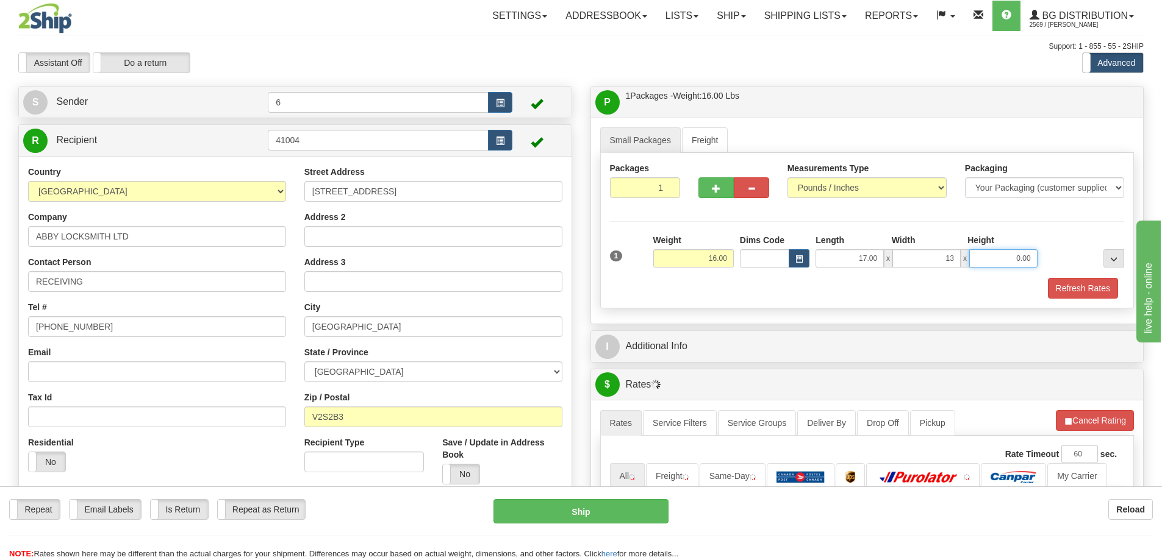
type input "13.00"
type input "11.00"
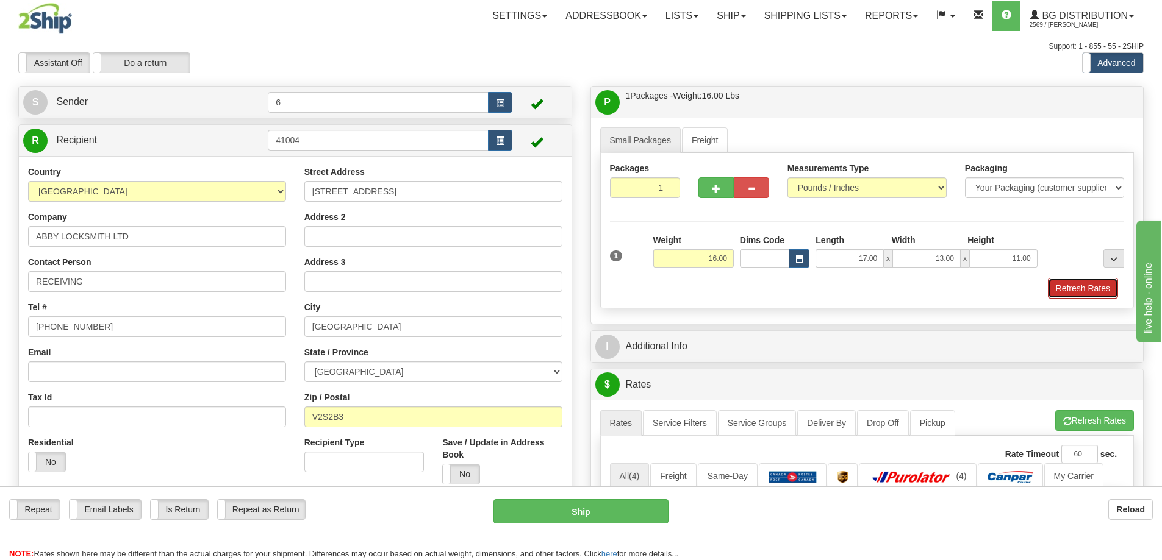
click at [1093, 296] on button "Refresh Rates" at bounding box center [1083, 288] width 70 height 21
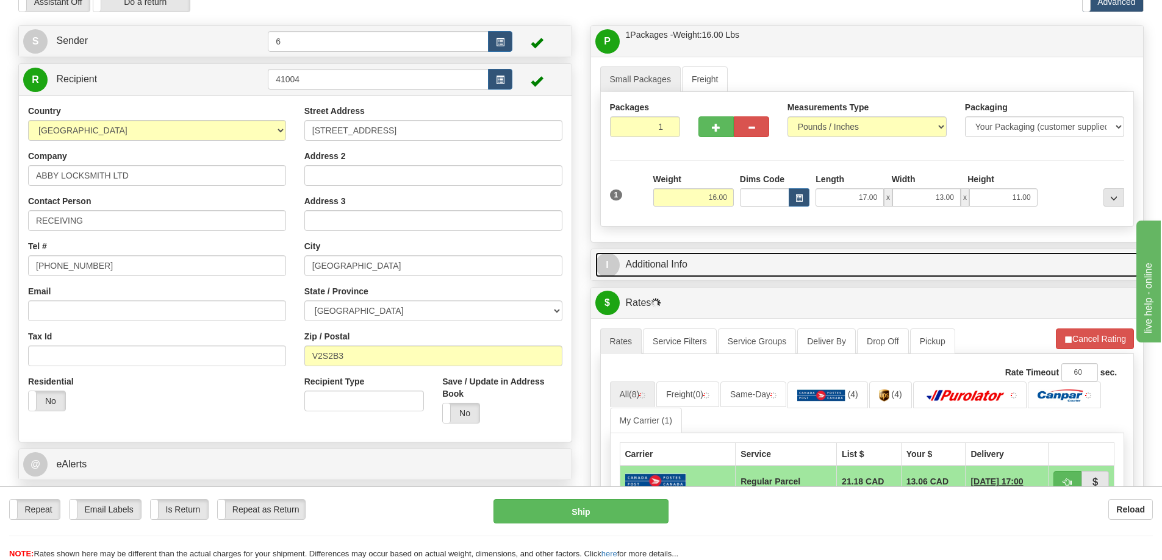
click at [725, 262] on link "I Additional Info" at bounding box center [867, 264] width 544 height 25
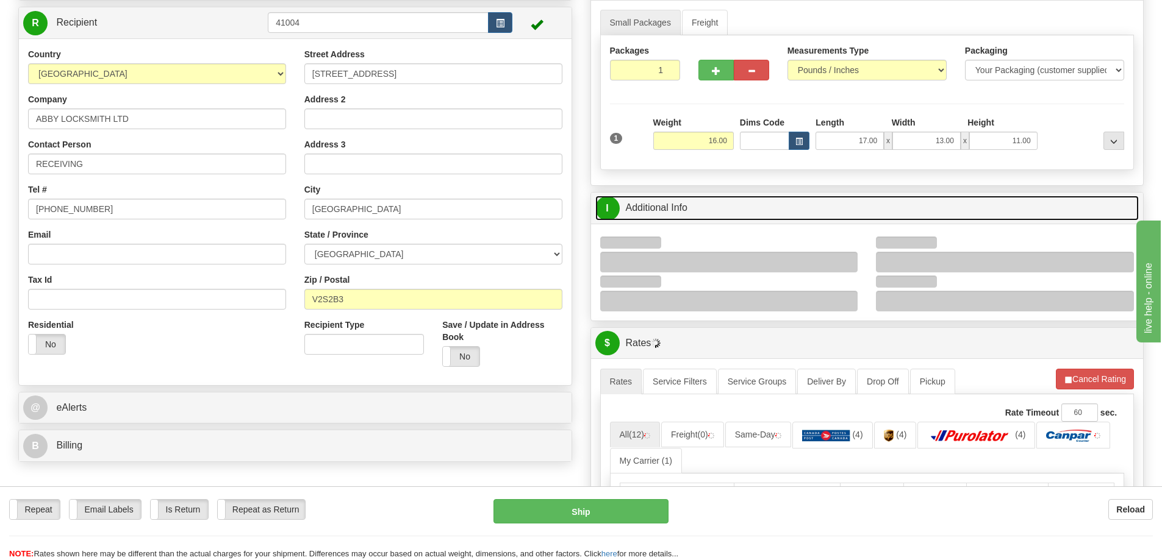
scroll to position [183, 0]
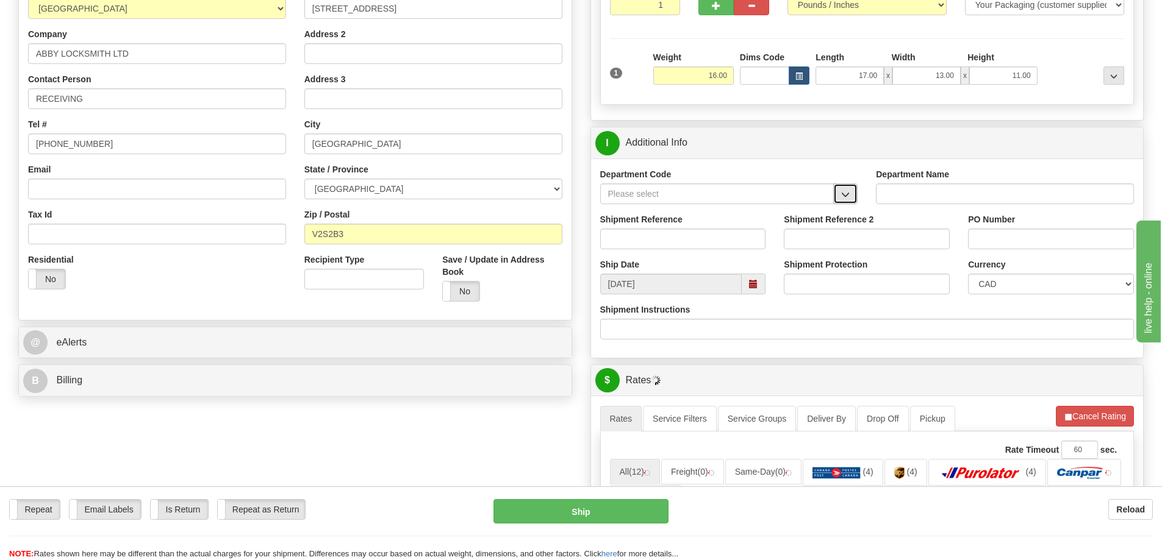
drag, startPoint x: 842, startPoint y: 195, endPoint x: 819, endPoint y: 203, distance: 23.9
click at [841, 195] on span "button" at bounding box center [845, 195] width 9 height 8
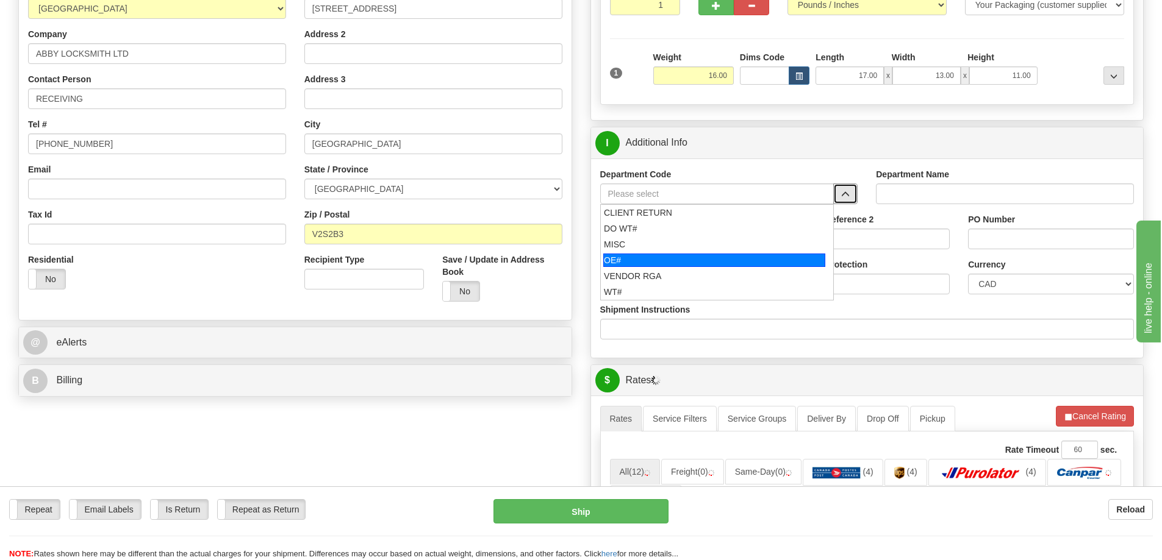
click at [654, 259] on div "OE#" at bounding box center [714, 260] width 222 height 13
type input "OE#"
type input "ORDERS"
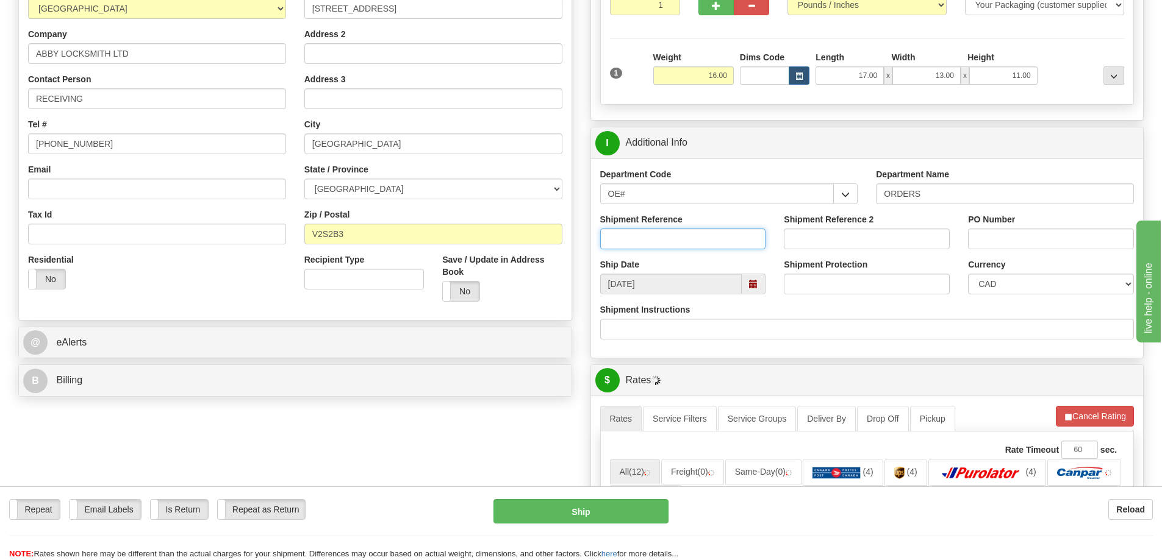
click at [653, 244] on input "Shipment Reference" at bounding box center [683, 239] width 166 height 21
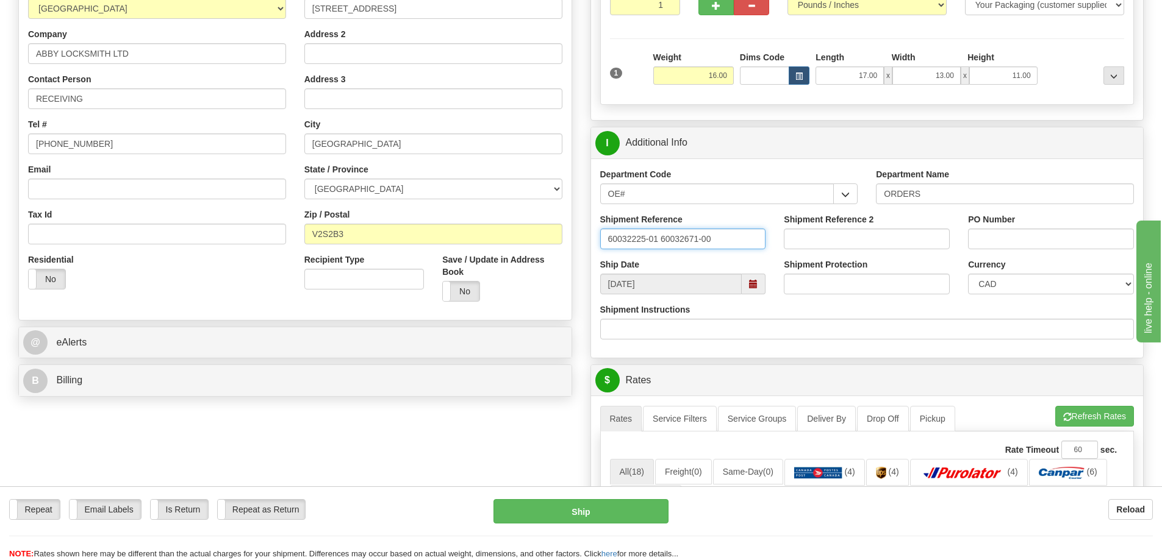
type input "60032225-01 60032671-00"
click at [1103, 248] on input "PO Number" at bounding box center [1051, 239] width 166 height 21
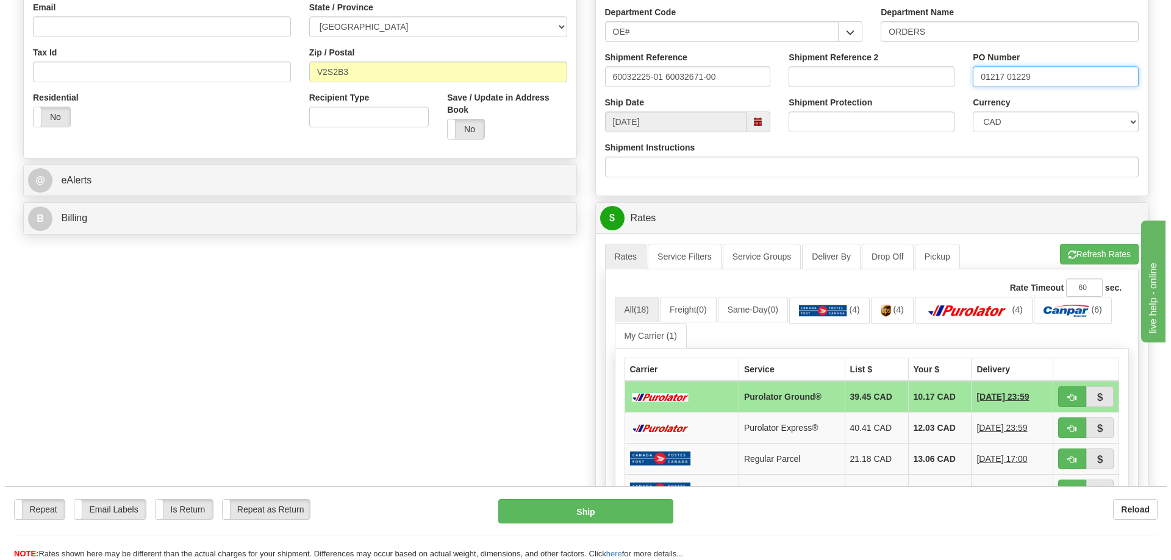
scroll to position [427, 0]
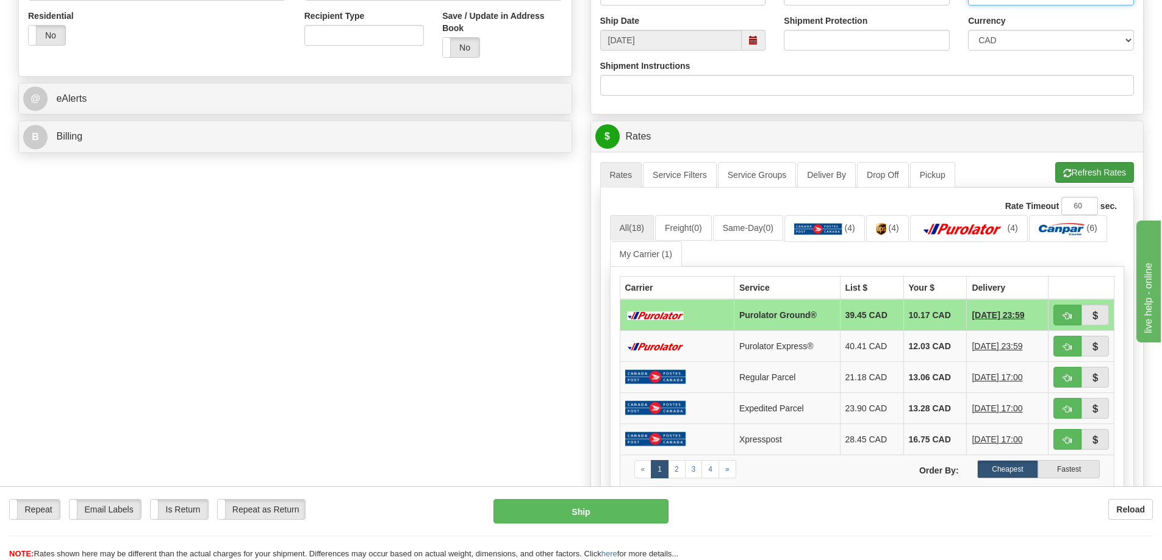
type input "01217 01229"
click button "Refresh Rates"
click button "button"
type input "260"
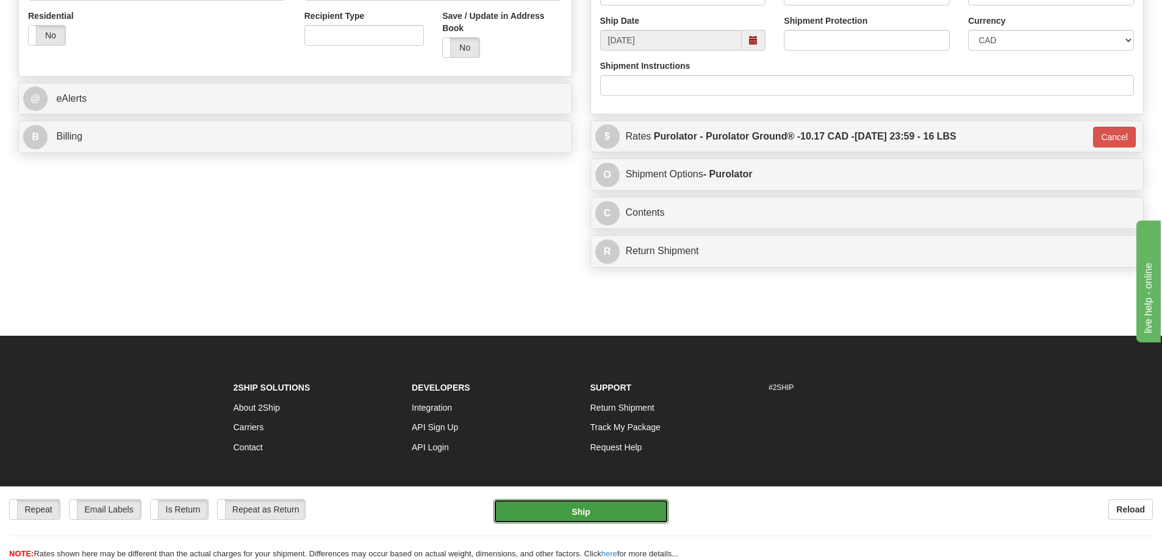
click button "Ship"
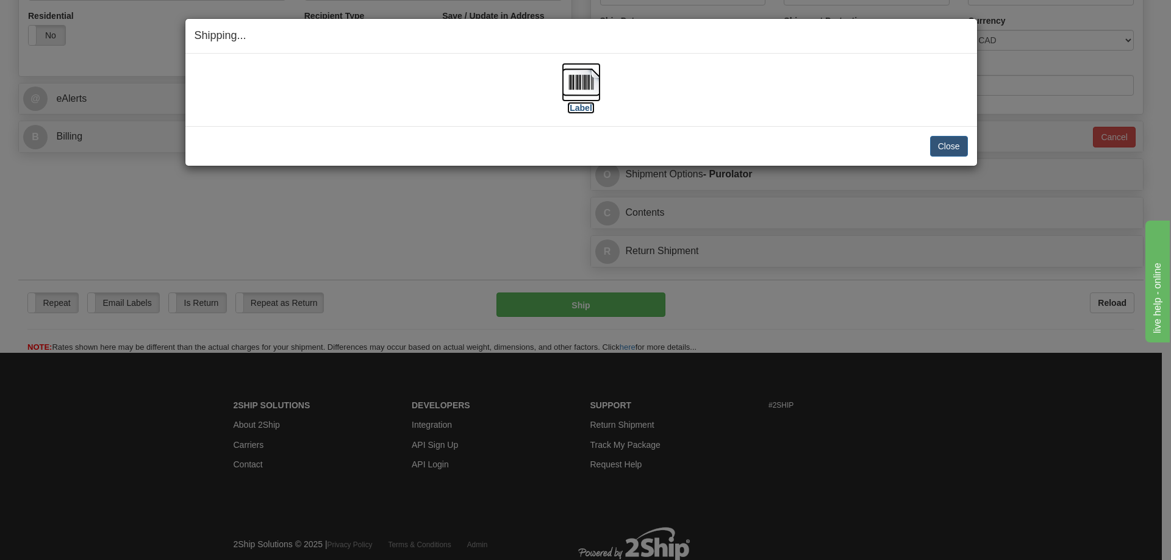
click label "[Label]"
click div "Close Cancel Cancel Shipment and Quit Pickup Quit Pickup ONLY"
click button "Close"
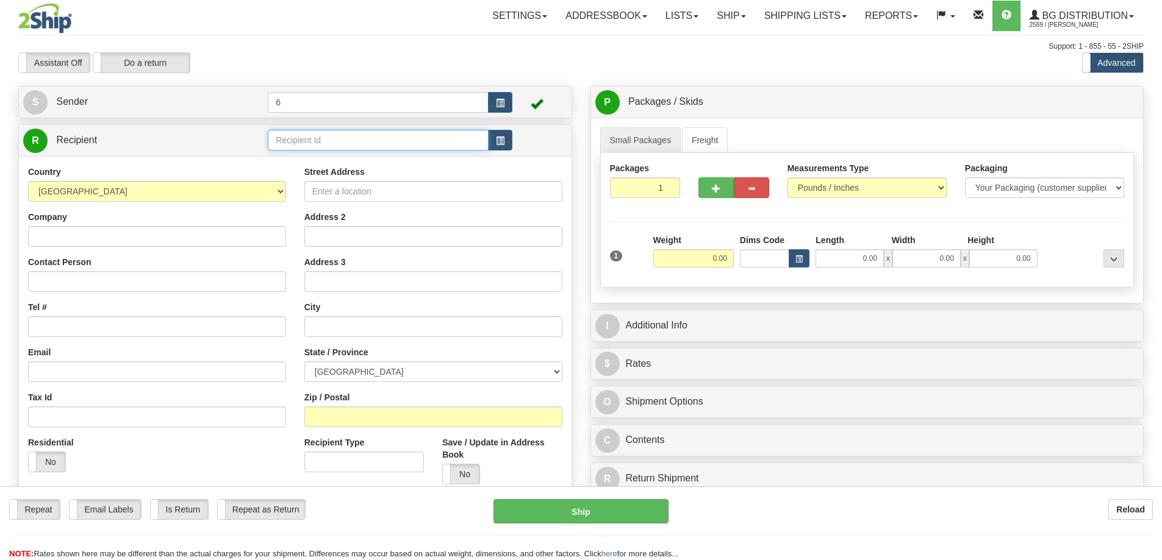
click at [303, 139] on input "text" at bounding box center [378, 140] width 221 height 21
type input "45031"
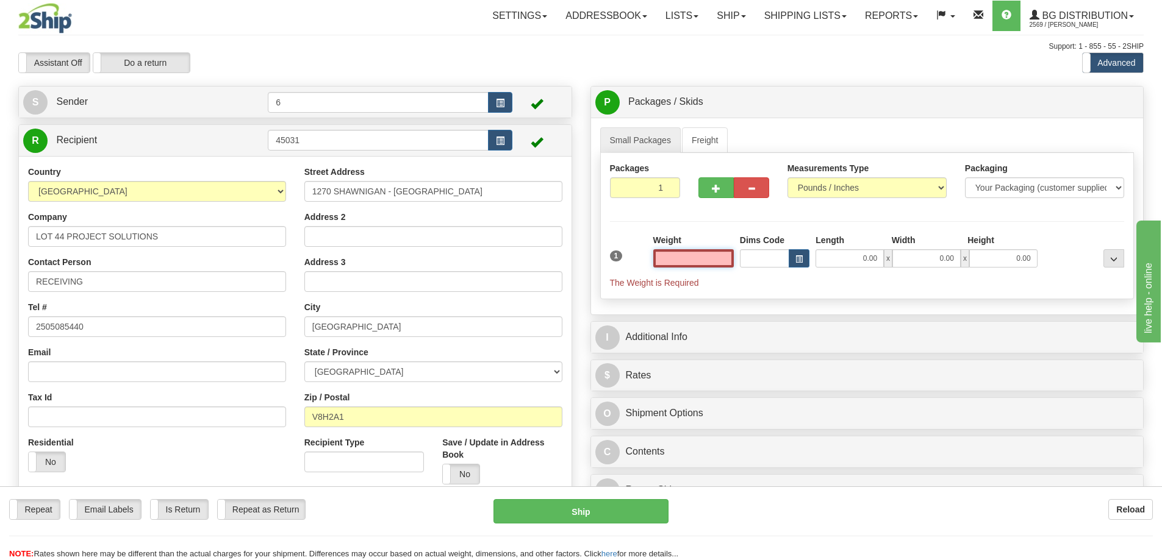
click at [670, 262] on input "text" at bounding box center [693, 258] width 80 height 18
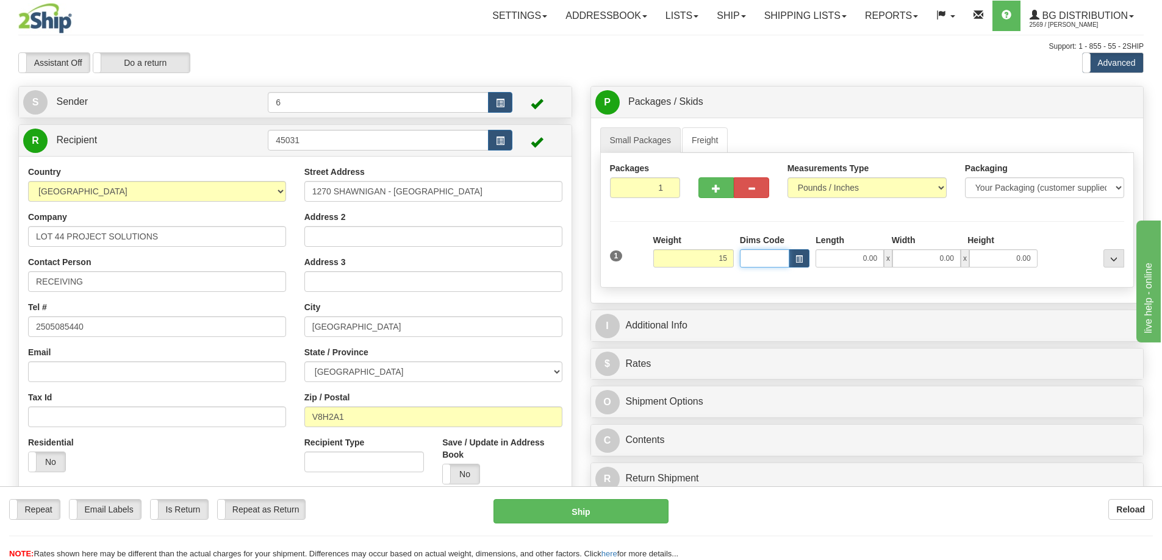
type input "15.00"
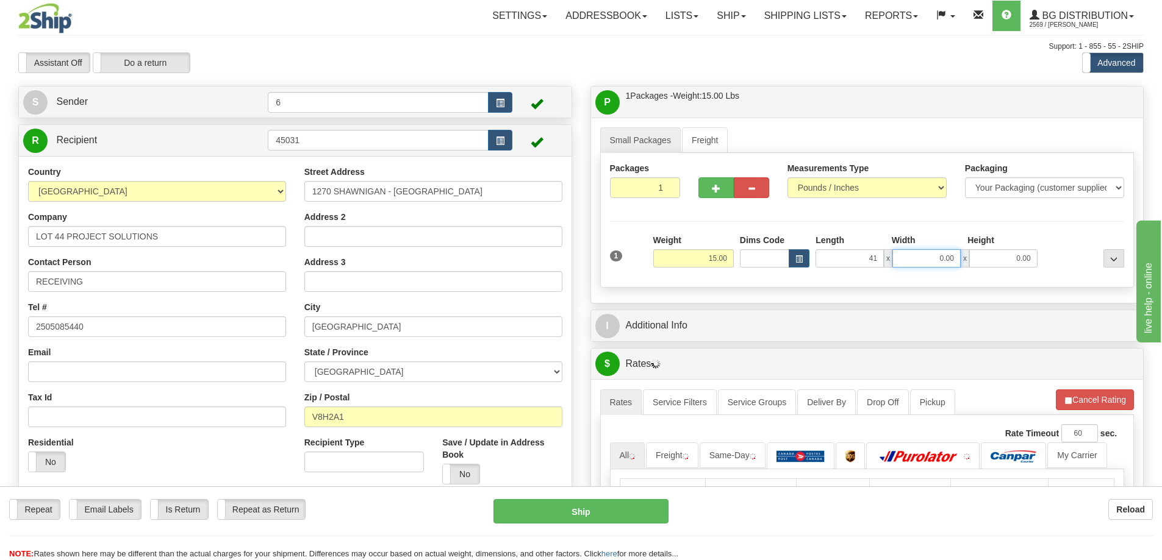
type input "41.00"
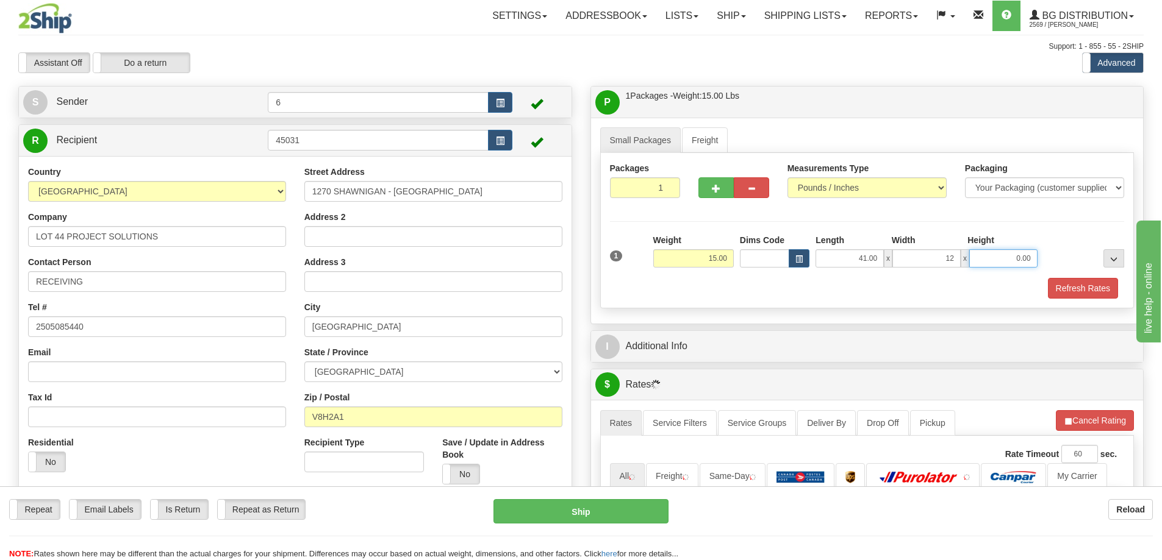
type input "12.00"
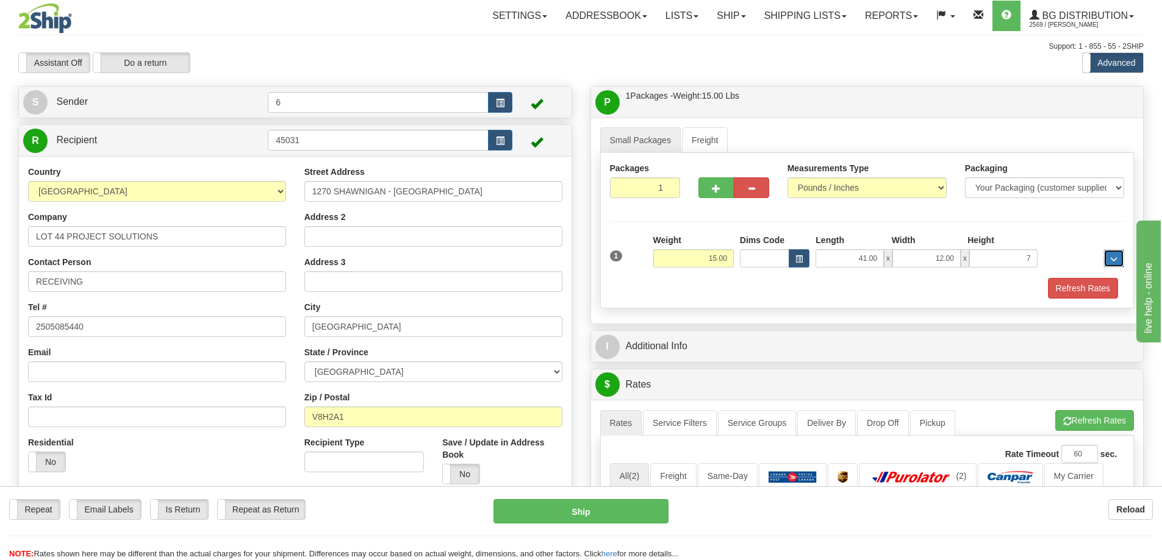
type input "7.00"
click at [1089, 289] on button "Refresh Rates" at bounding box center [1083, 288] width 70 height 21
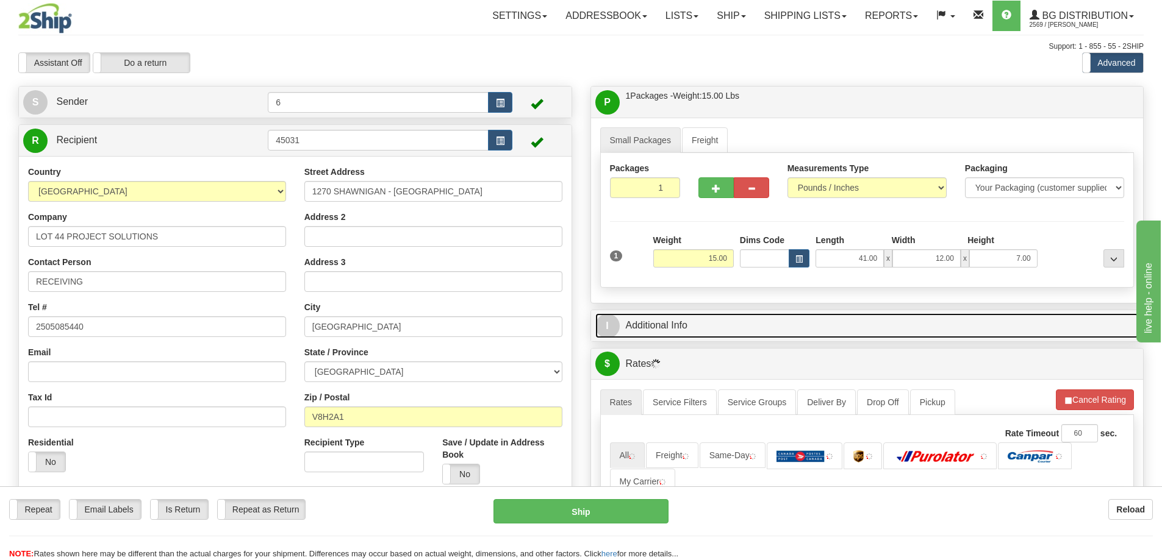
click at [1046, 324] on link "I Additional Info" at bounding box center [867, 325] width 544 height 25
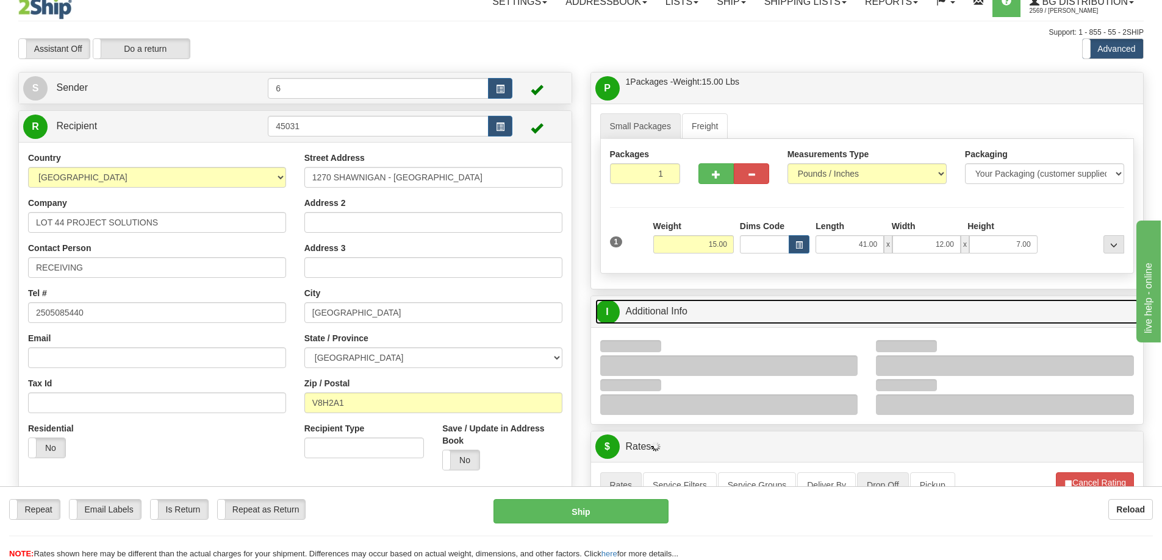
scroll to position [244, 0]
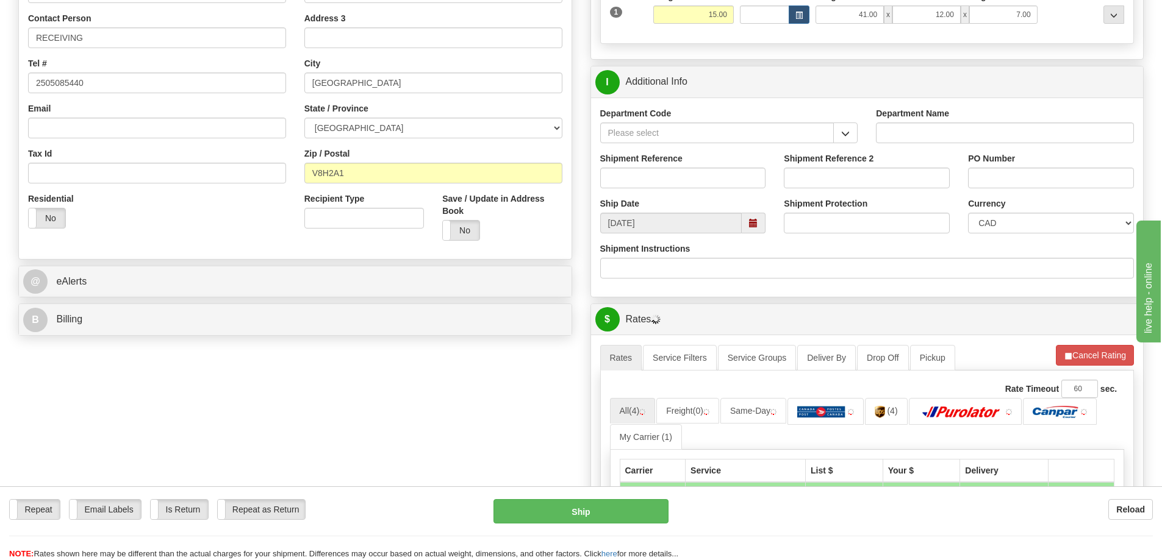
click at [842, 145] on div "Department Code" at bounding box center [729, 129] width 276 height 45
drag, startPoint x: 857, startPoint y: 143, endPoint x: 826, endPoint y: 140, distance: 31.3
click at [848, 143] on button "button" at bounding box center [845, 133] width 24 height 21
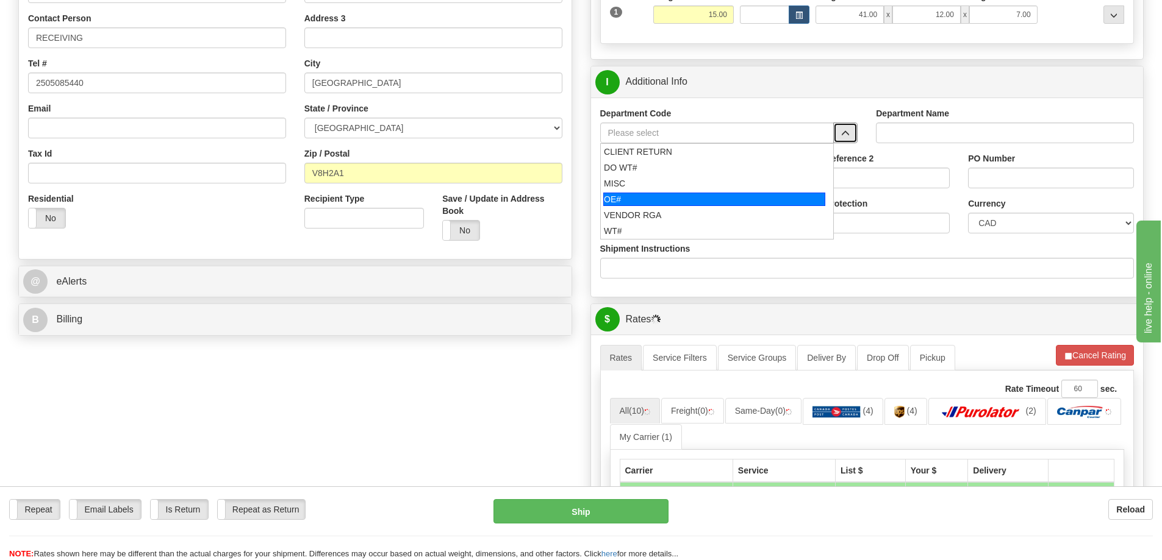
drag, startPoint x: 670, startPoint y: 202, endPoint x: 667, endPoint y: 188, distance: 14.2
click at [669, 202] on div "OE#" at bounding box center [714, 199] width 222 height 13
type input "OE#"
type input "ORDERS"
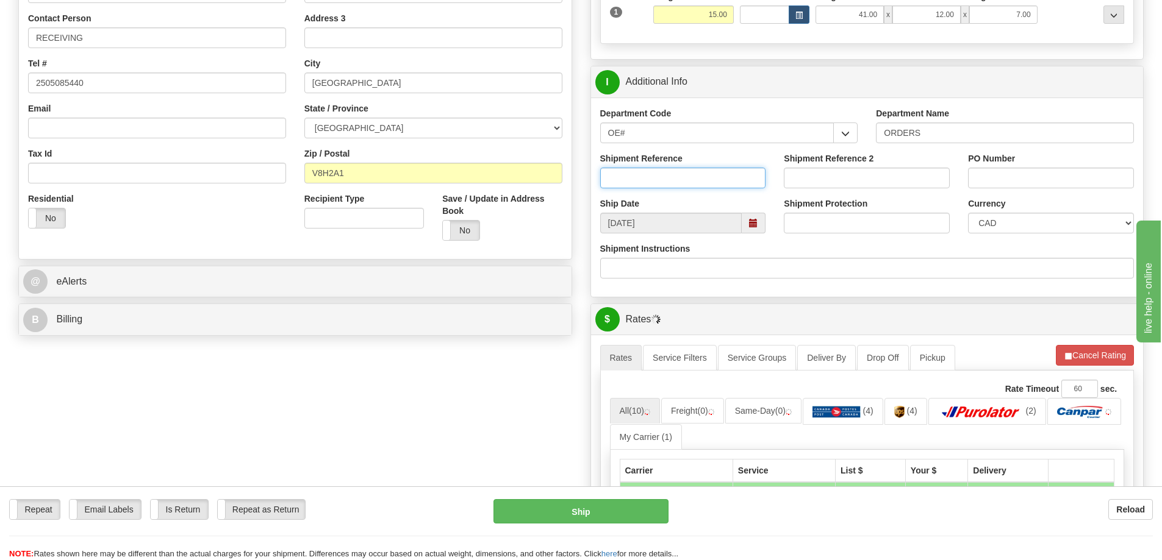
click at [666, 182] on input "Shipment Reference" at bounding box center [683, 178] width 166 height 21
type input "60032628-00"
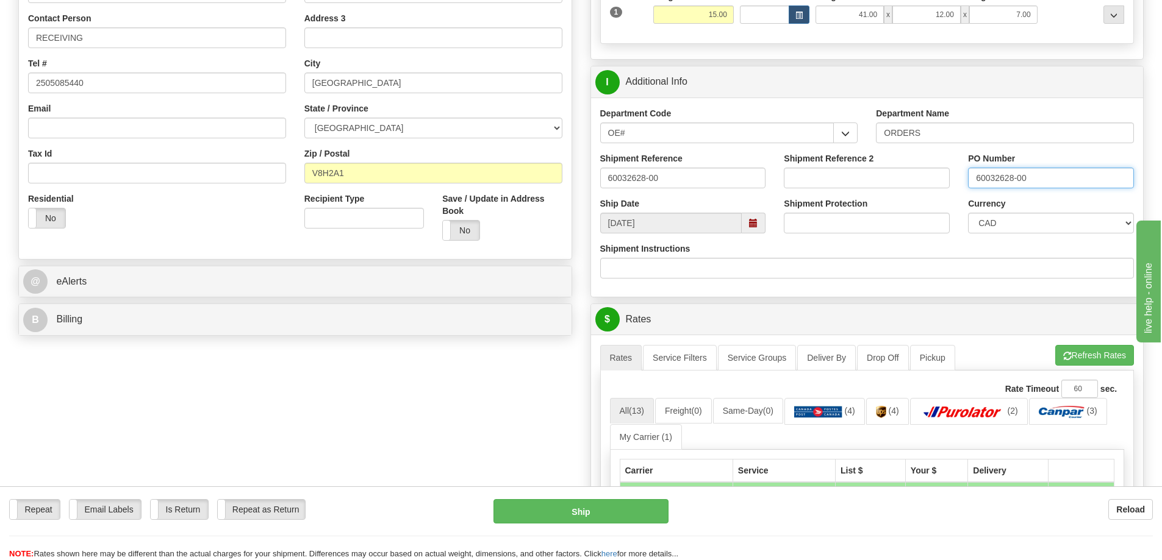
type input "60032628-00"
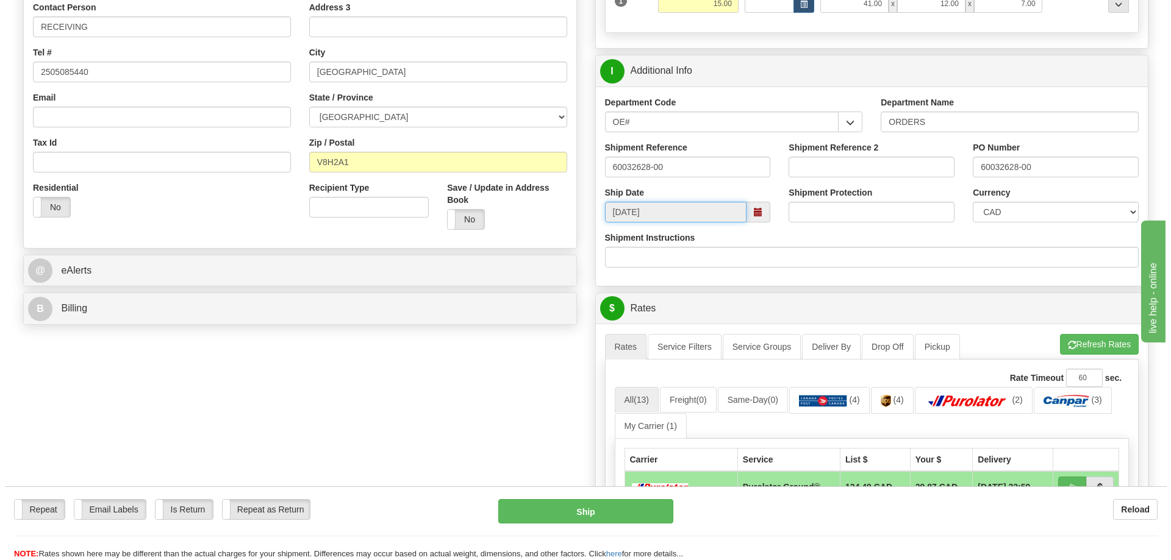
scroll to position [488, 0]
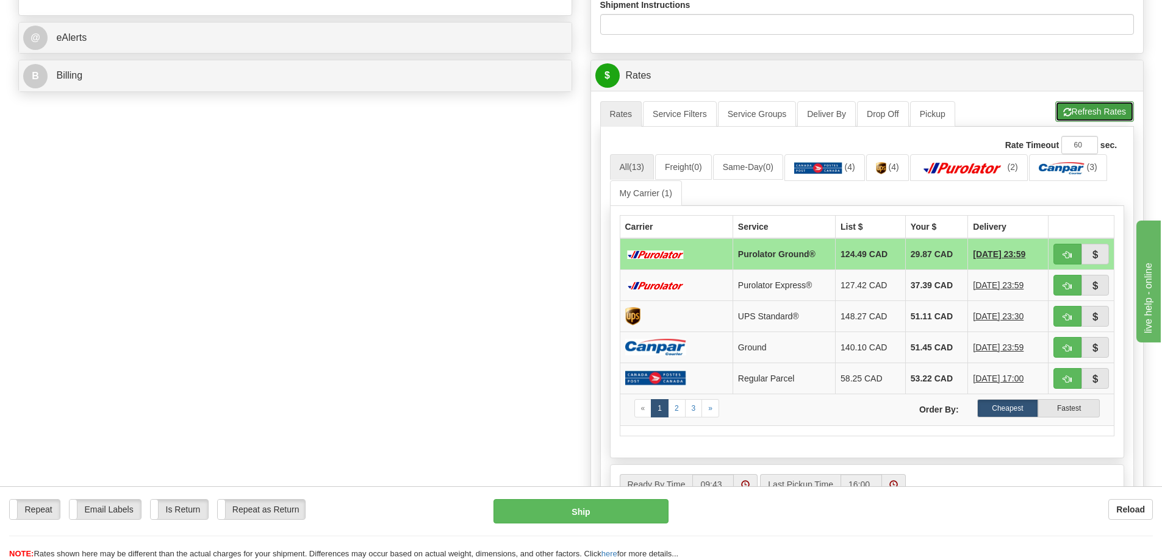
click at [1068, 116] on span "button" at bounding box center [1067, 113] width 9 height 8
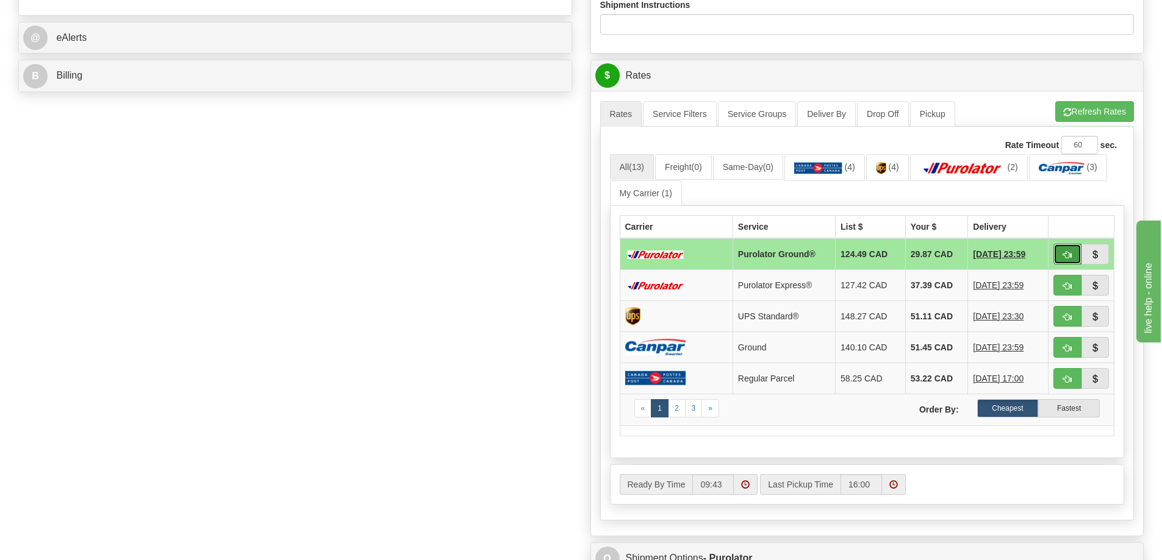
click at [1064, 259] on span "button" at bounding box center [1067, 255] width 9 height 8
type input "260"
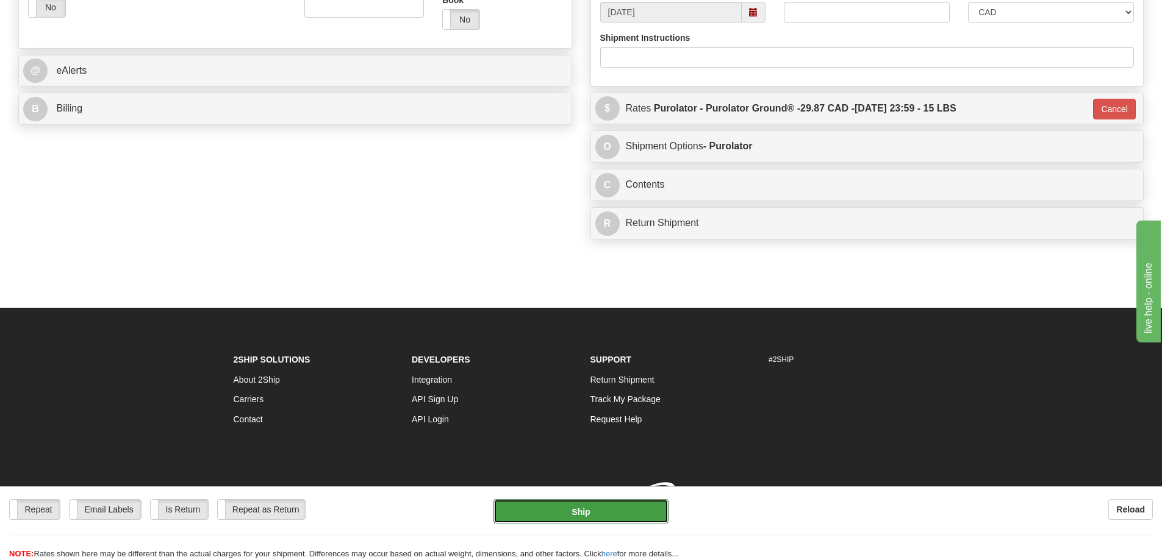
click at [586, 508] on button "Ship" at bounding box center [580, 511] width 175 height 24
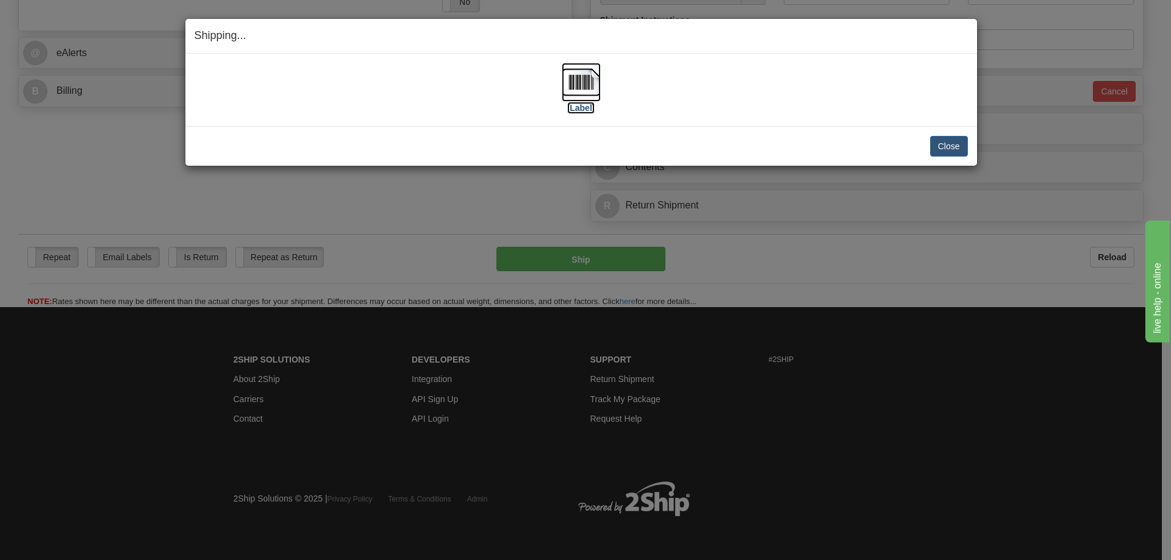
click at [587, 99] on img at bounding box center [581, 82] width 39 height 39
click at [958, 149] on button "Close" at bounding box center [949, 146] width 38 height 21
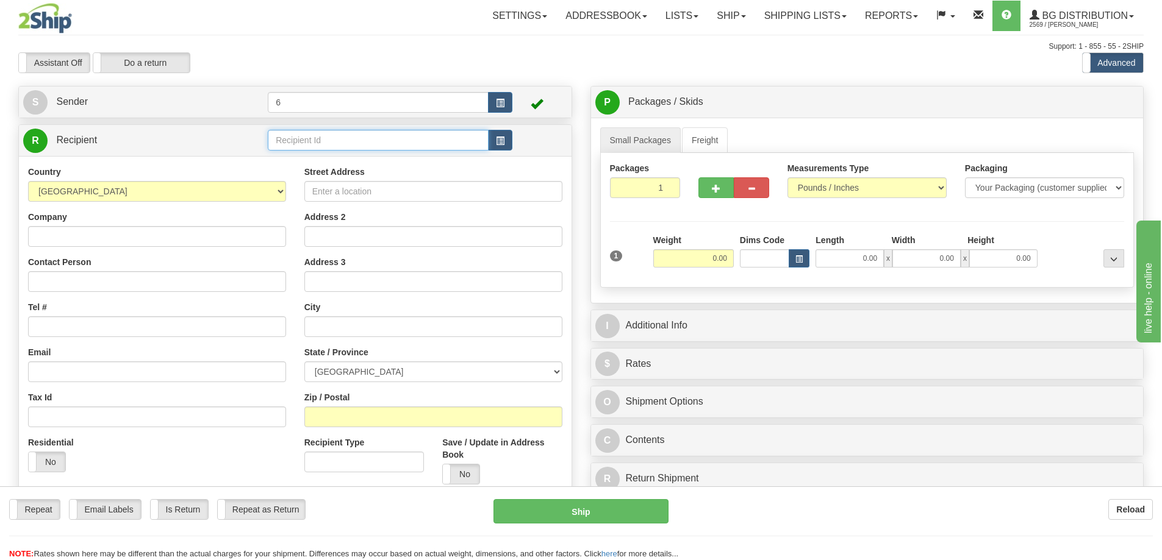
click at [296, 143] on input "text" at bounding box center [378, 140] width 221 height 21
click at [293, 142] on input "text" at bounding box center [378, 140] width 221 height 21
type input "43012"
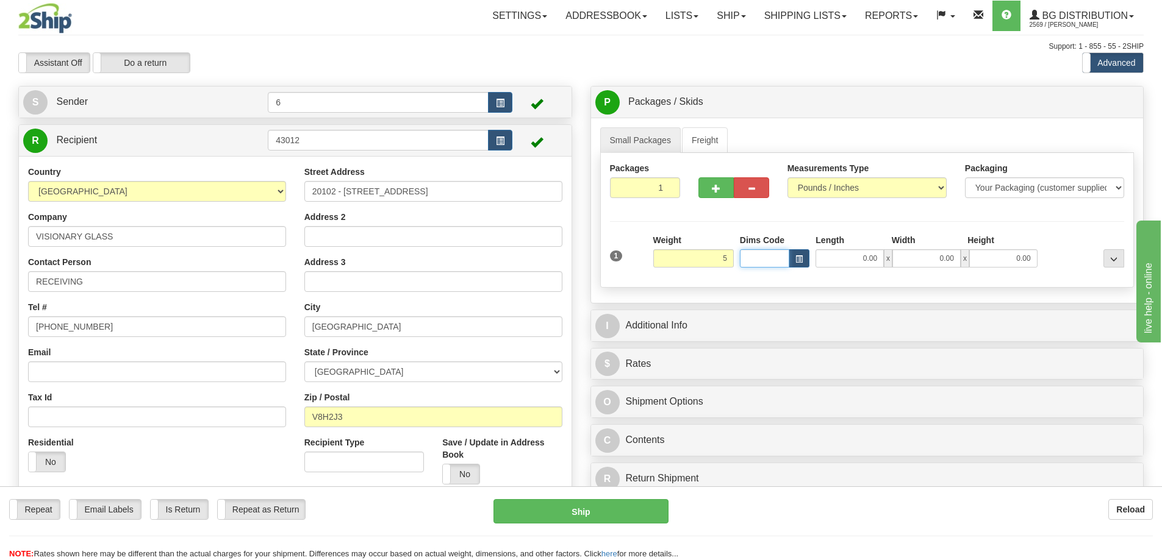
type input "5.00"
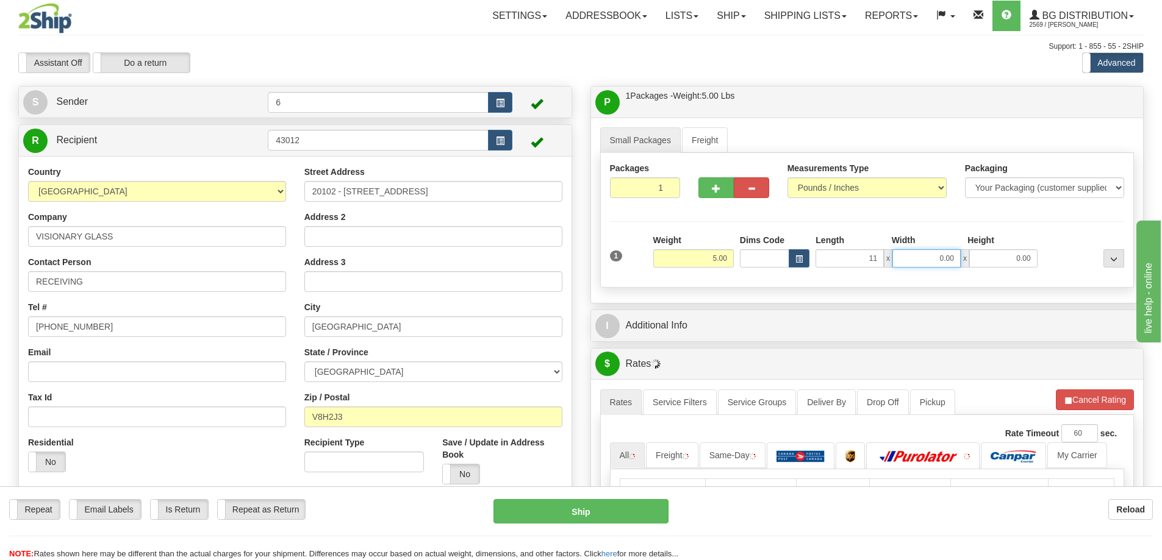
type input "11.00"
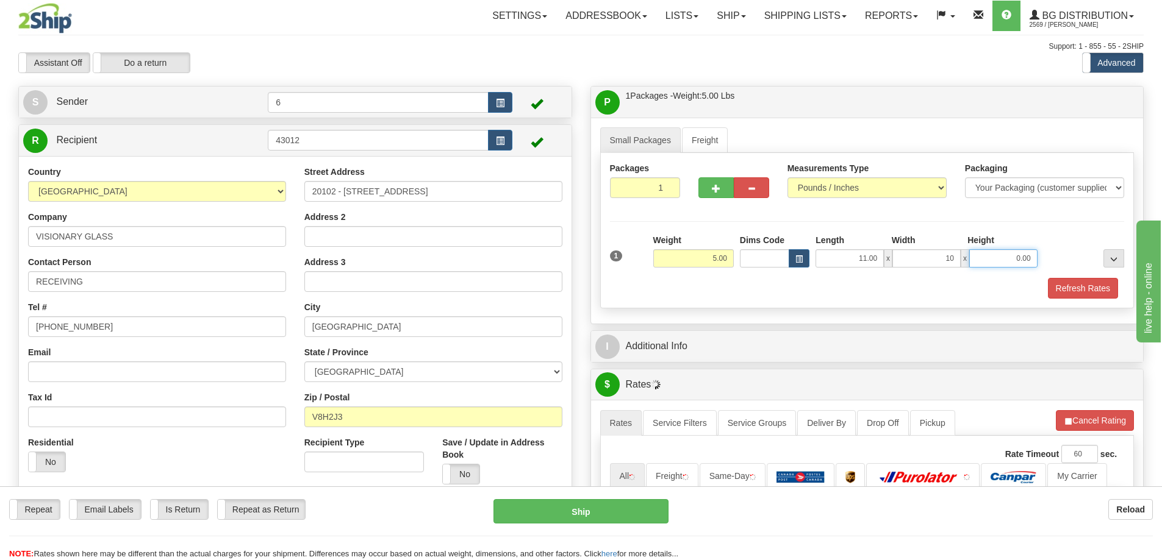
type input "10.00"
type input "7.00"
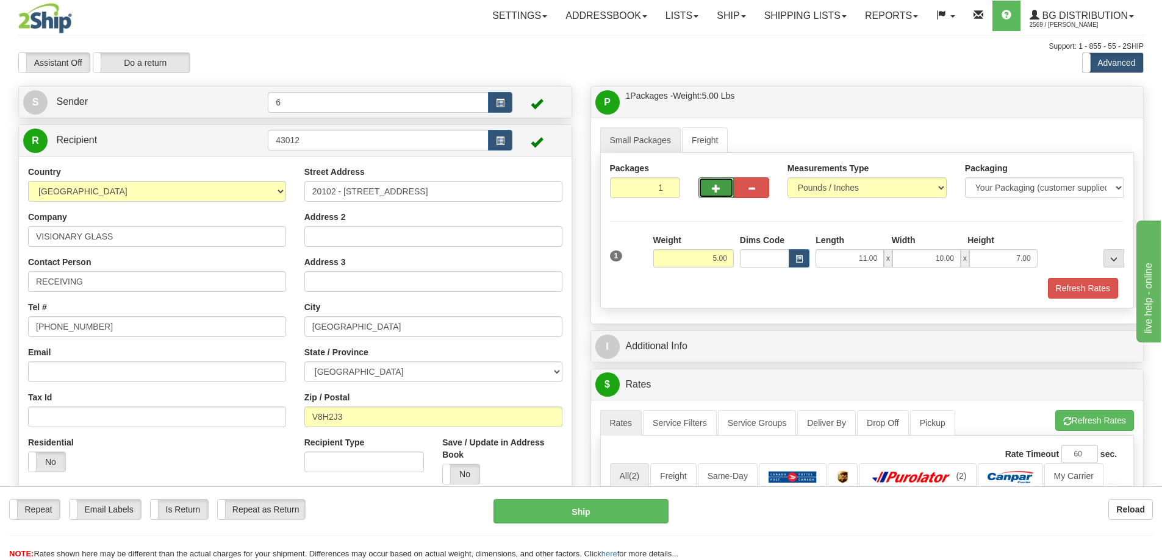
click at [723, 195] on button "button" at bounding box center [715, 187] width 35 height 21
radio input "true"
type input "2"
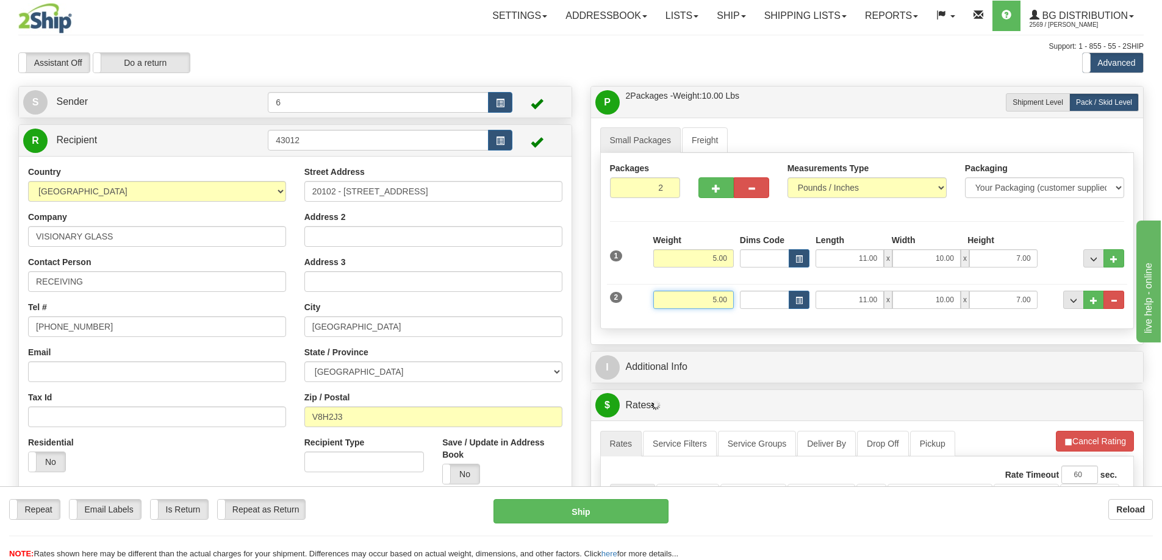
drag, startPoint x: 694, startPoint y: 309, endPoint x: 739, endPoint y: 293, distance: 47.6
click at [753, 309] on div "2 Weight 5.00 Dims Code Length Width Height" at bounding box center [867, 298] width 521 height 41
type input "4.00"
type input "13.00"
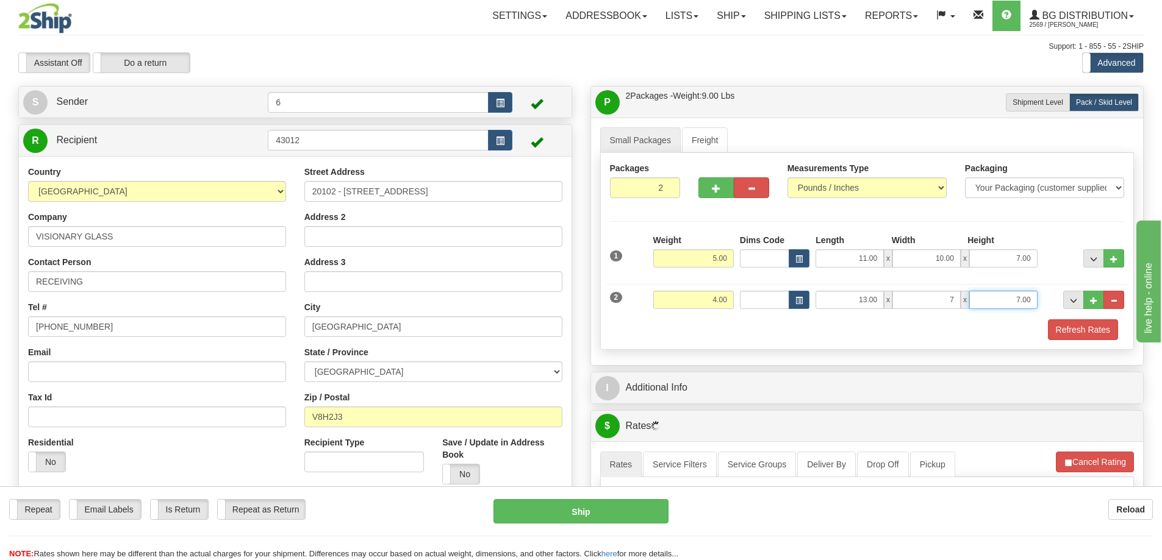
type input "7.00"
click at [1055, 334] on button "Refresh Rates" at bounding box center [1083, 330] width 70 height 21
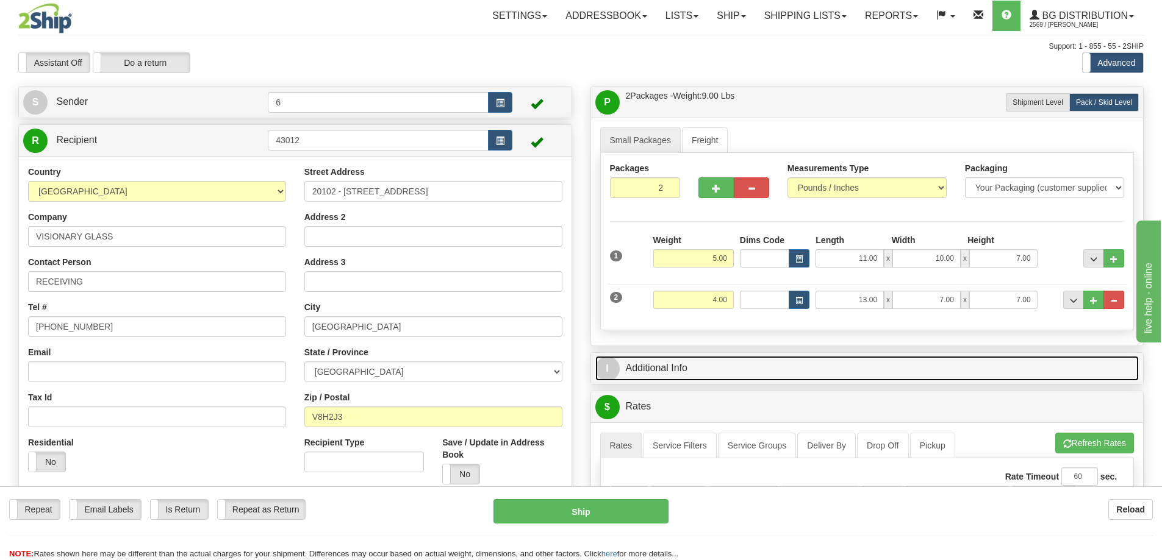
click at [1013, 366] on link "I Additional Info" at bounding box center [867, 368] width 544 height 25
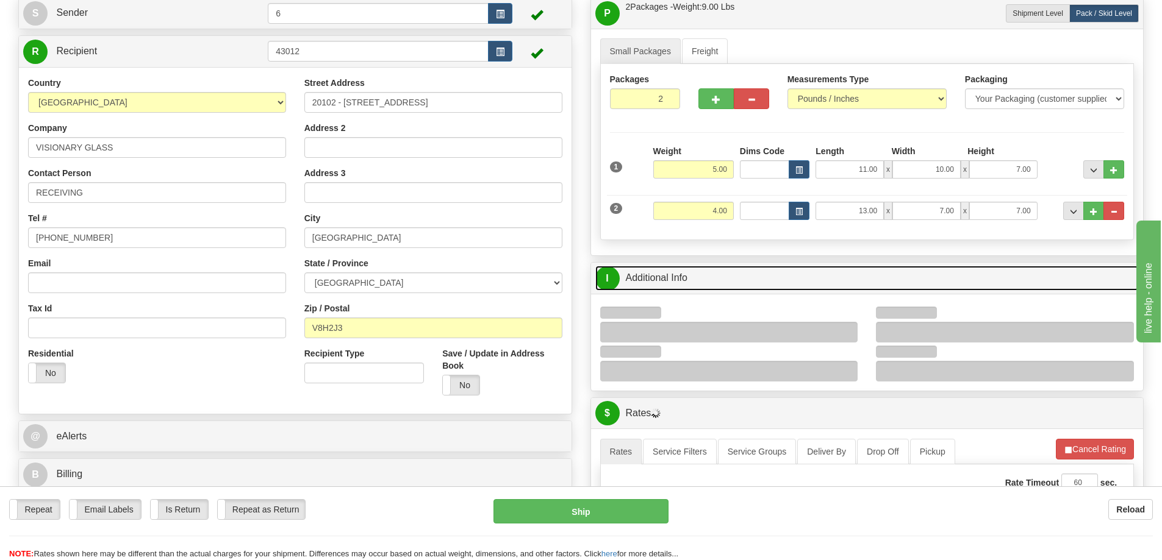
scroll to position [183, 0]
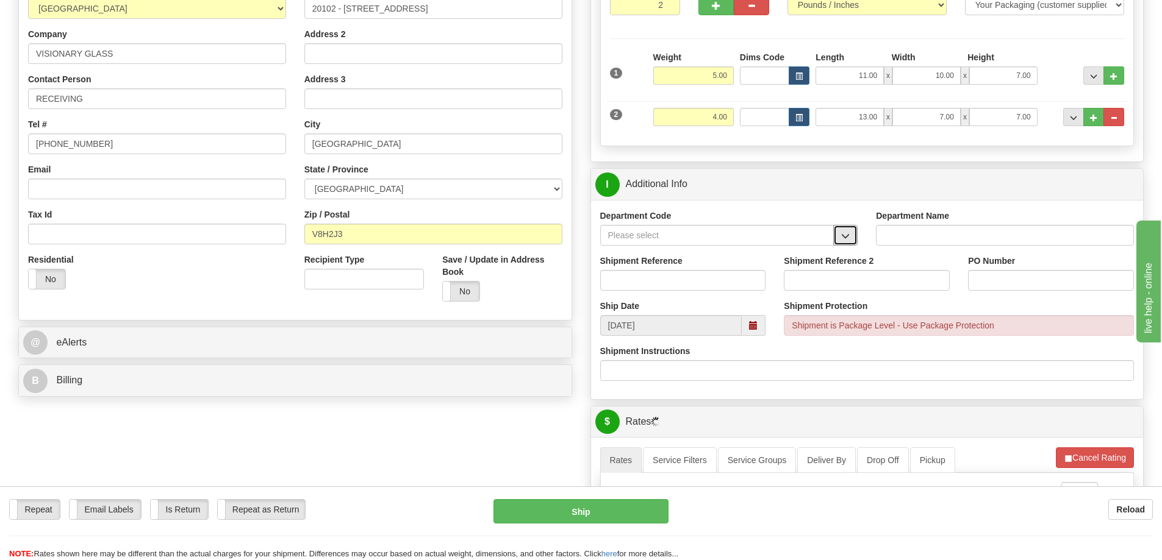
click at [848, 240] on span "button" at bounding box center [845, 236] width 9 height 8
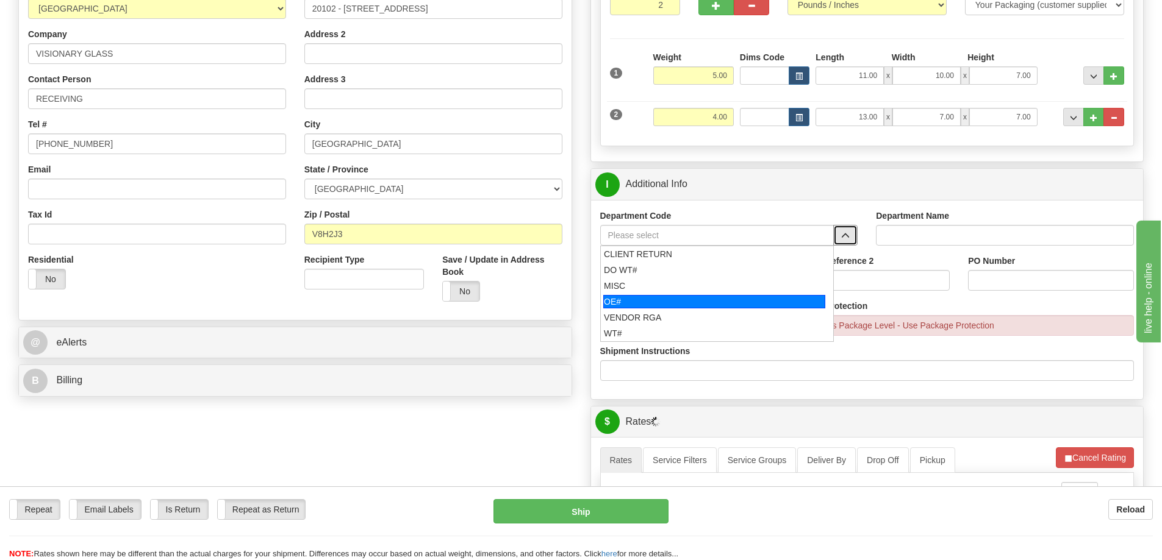
click at [706, 298] on div "OE#" at bounding box center [714, 301] width 222 height 13
type input "OE#"
type input "ORDERS"
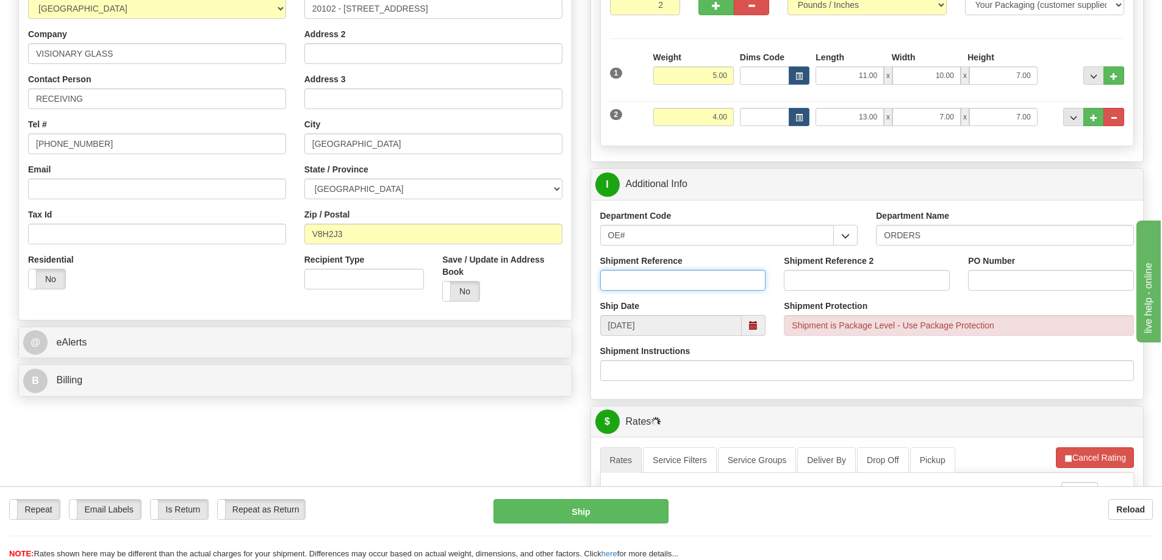
click at [693, 282] on input "Shipment Reference" at bounding box center [683, 280] width 166 height 21
type input "60029868-00"
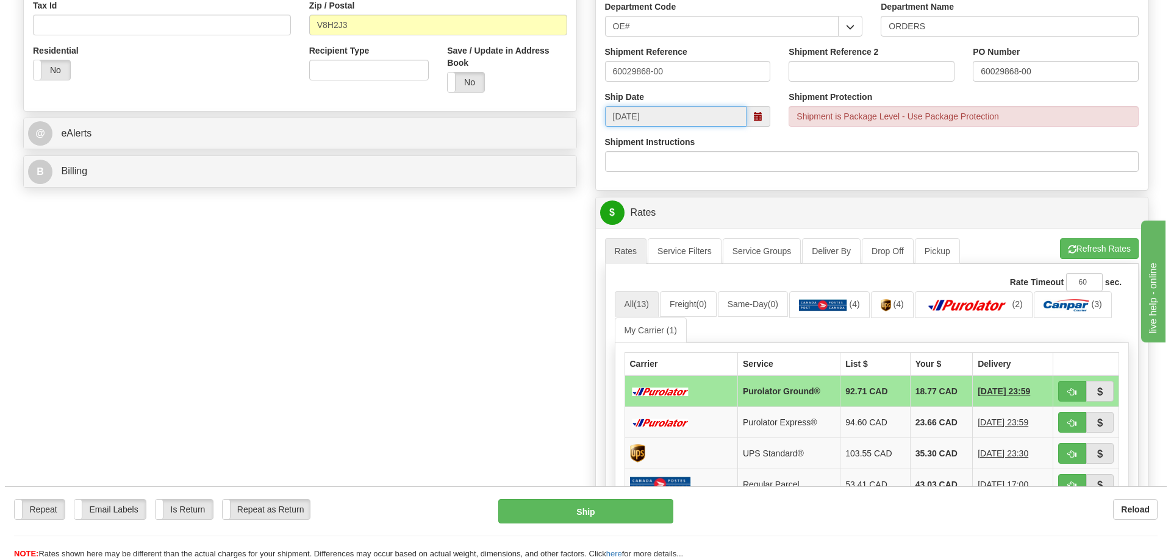
scroll to position [427, 0]
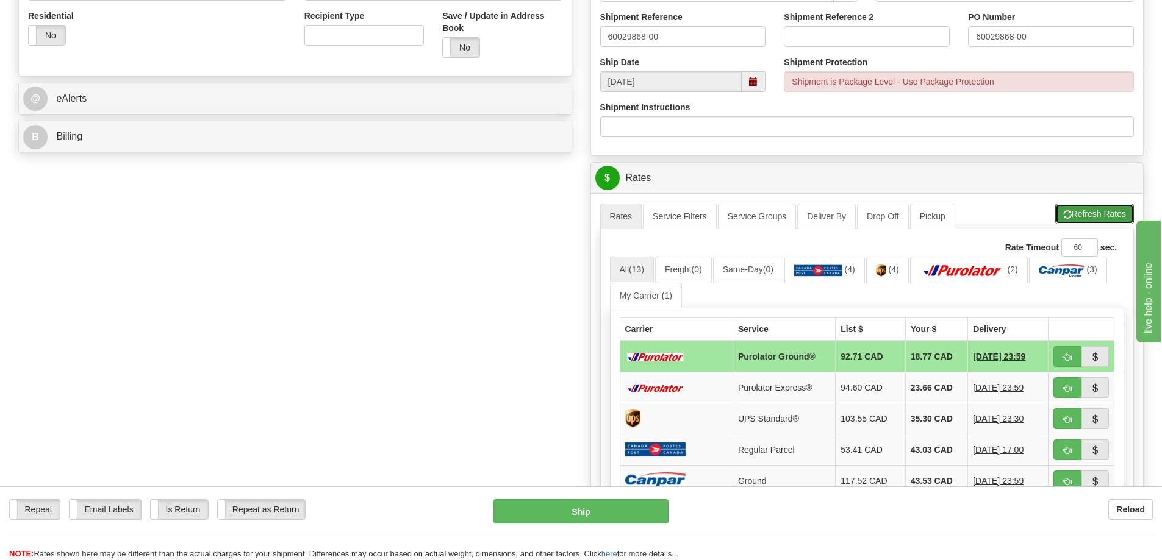
click at [1074, 222] on button "Refresh Rates" at bounding box center [1094, 214] width 79 height 21
click at [1074, 358] on button "button" at bounding box center [1067, 356] width 28 height 21
type input "260"
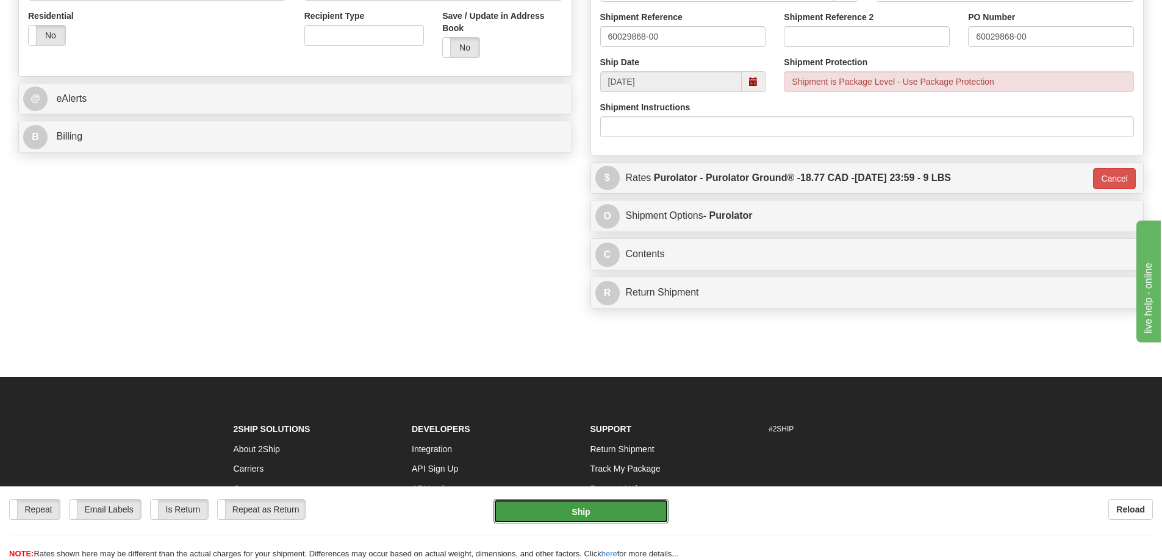
click at [599, 512] on button "Ship" at bounding box center [580, 511] width 175 height 24
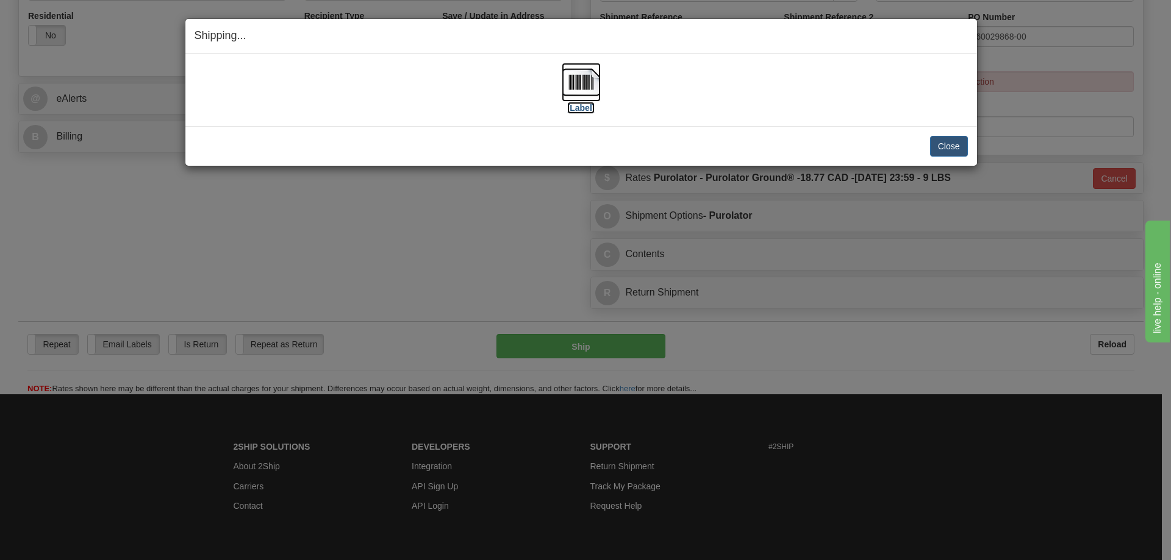
click at [584, 107] on label "[Label]" at bounding box center [581, 108] width 28 height 12
click at [953, 140] on button "Close" at bounding box center [949, 146] width 38 height 21
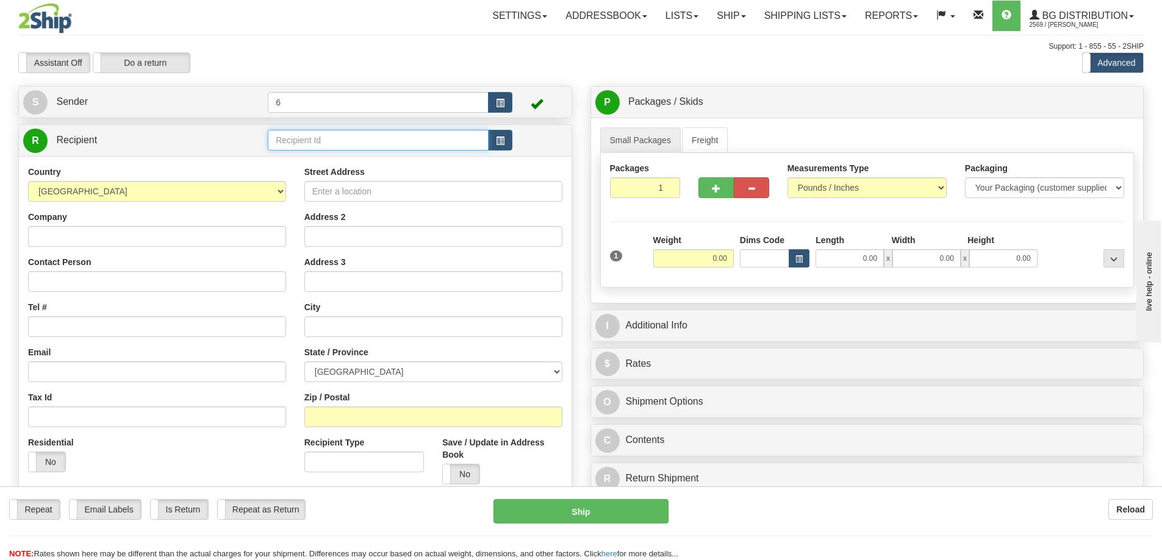
click at [295, 137] on input "text" at bounding box center [378, 140] width 221 height 21
type input "43027"
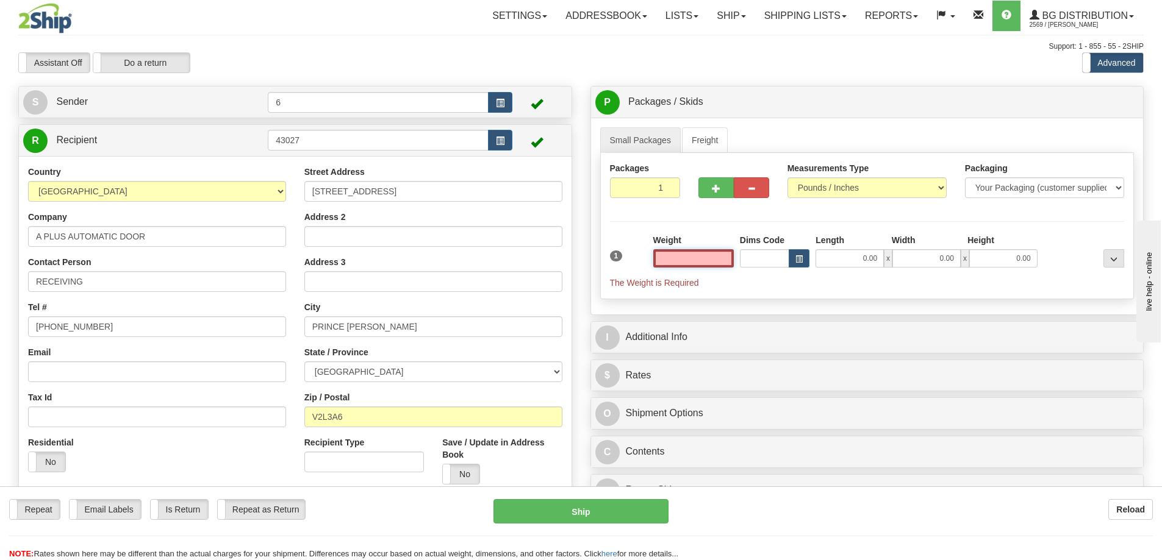
click at [700, 265] on input "text" at bounding box center [693, 258] width 80 height 18
click at [698, 264] on input "text" at bounding box center [693, 258] width 80 height 18
type input "14.00"
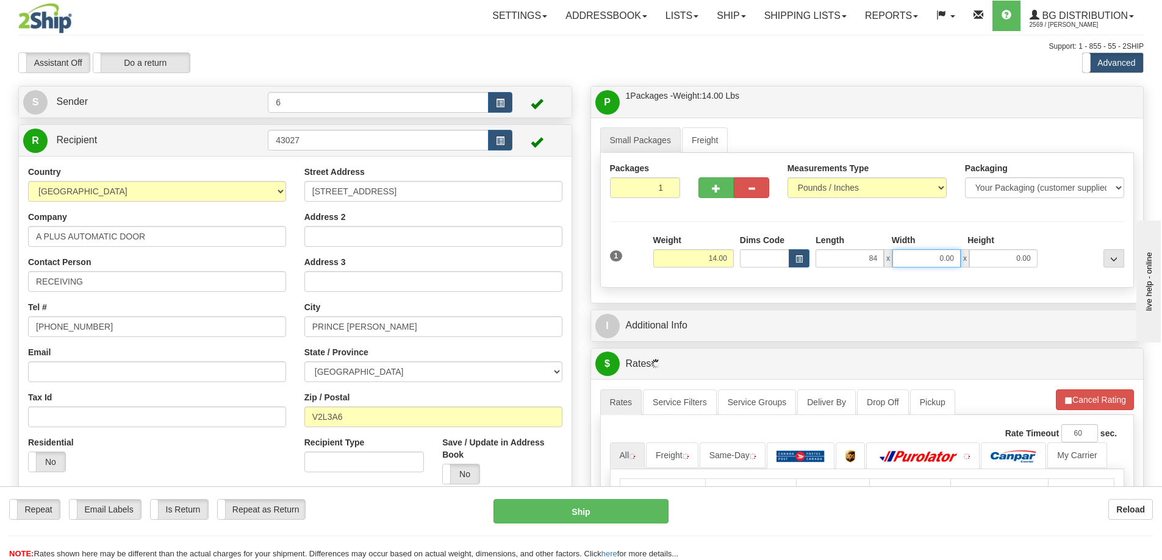
type input "84.00"
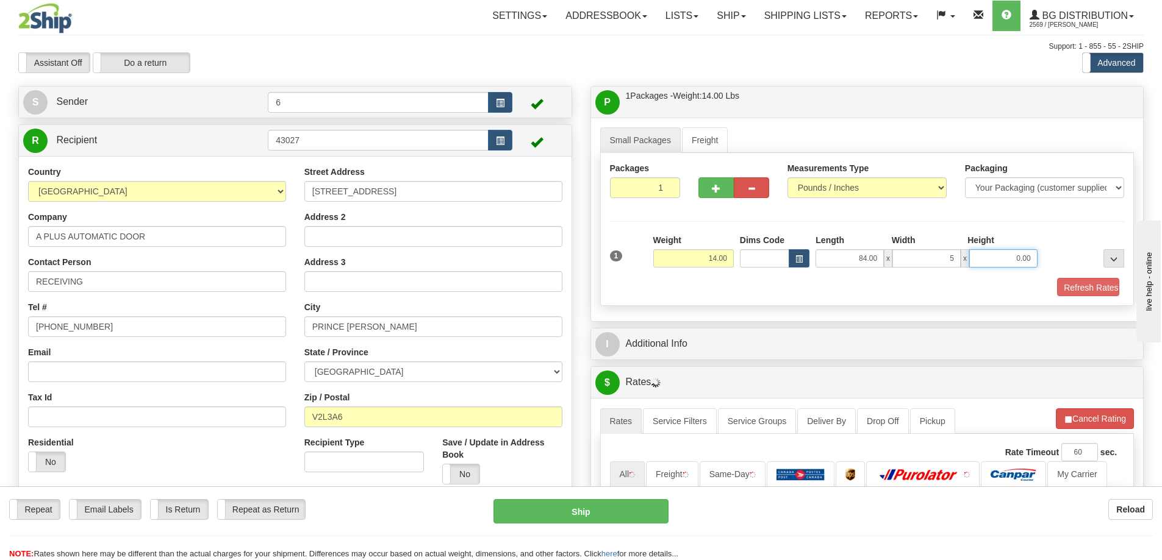
type input "5.00"
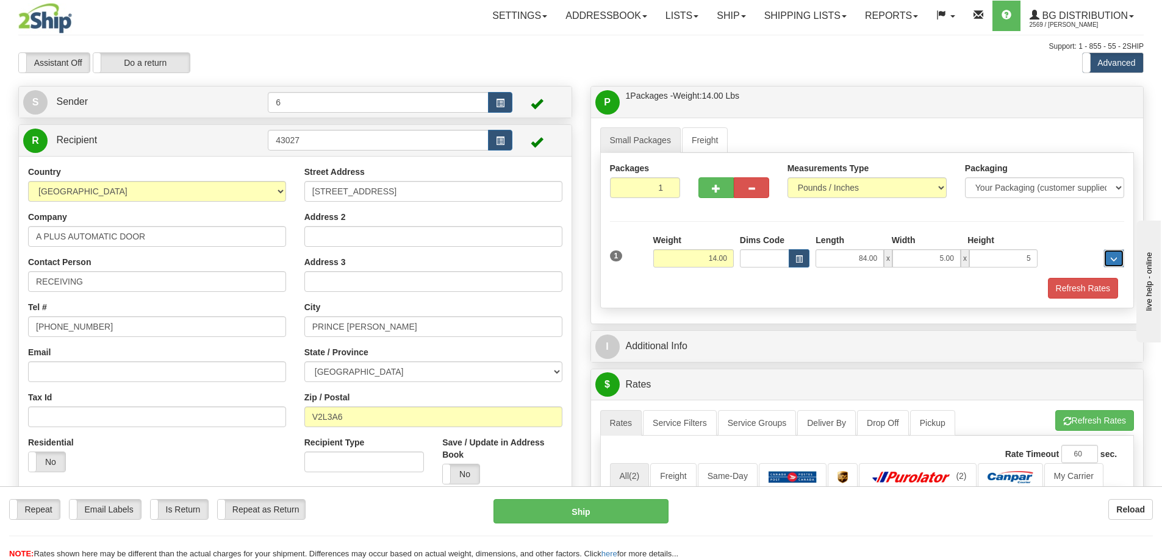
type input "5.00"
click at [1057, 295] on button "Refresh Rates" at bounding box center [1083, 288] width 70 height 21
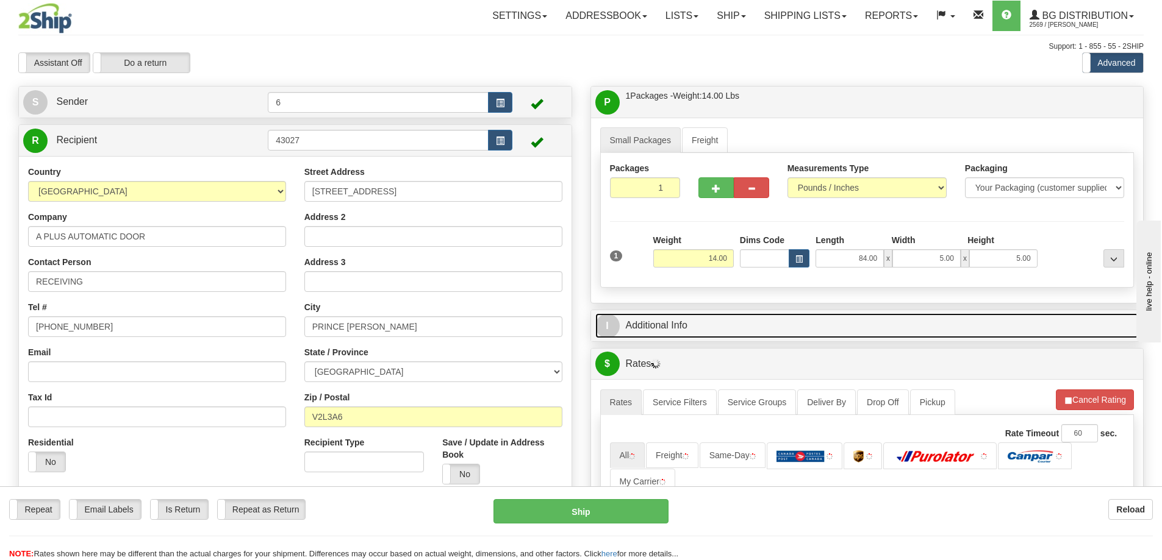
click at [759, 330] on link "I Additional Info" at bounding box center [867, 325] width 544 height 25
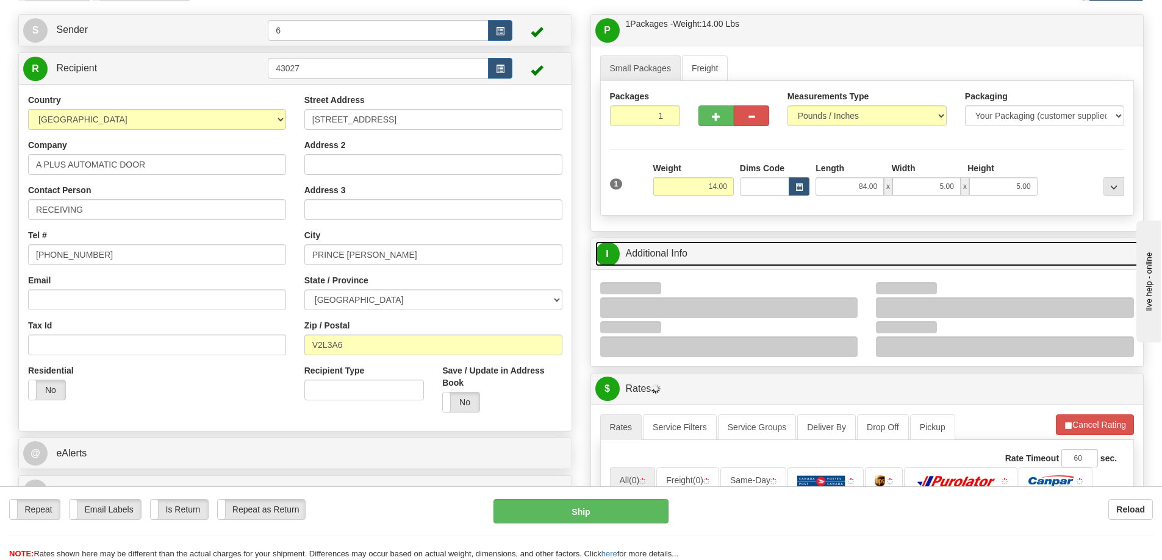
scroll to position [183, 0]
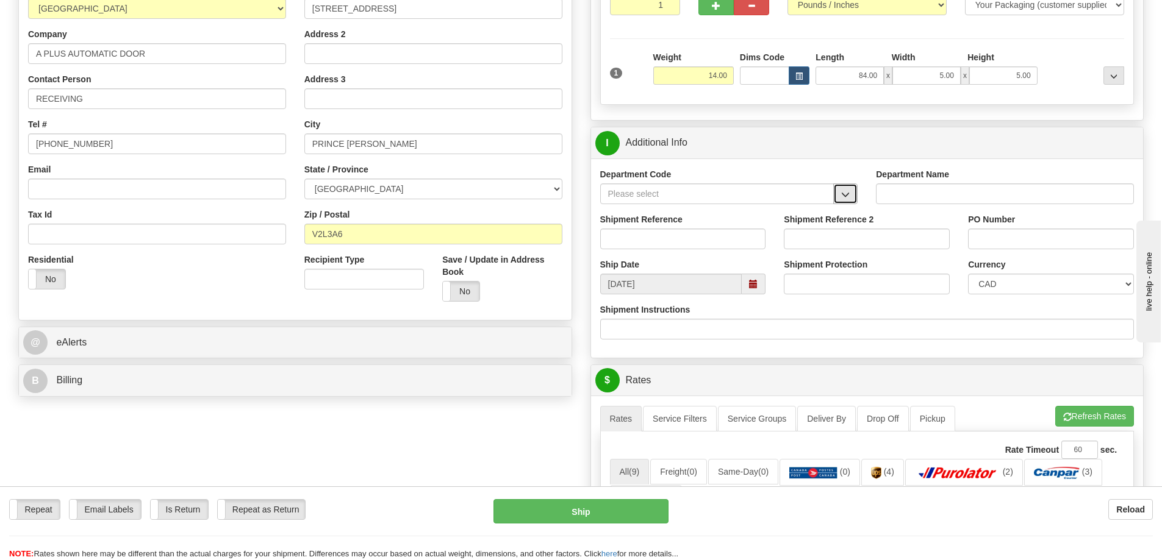
click at [854, 190] on button "button" at bounding box center [845, 194] width 24 height 21
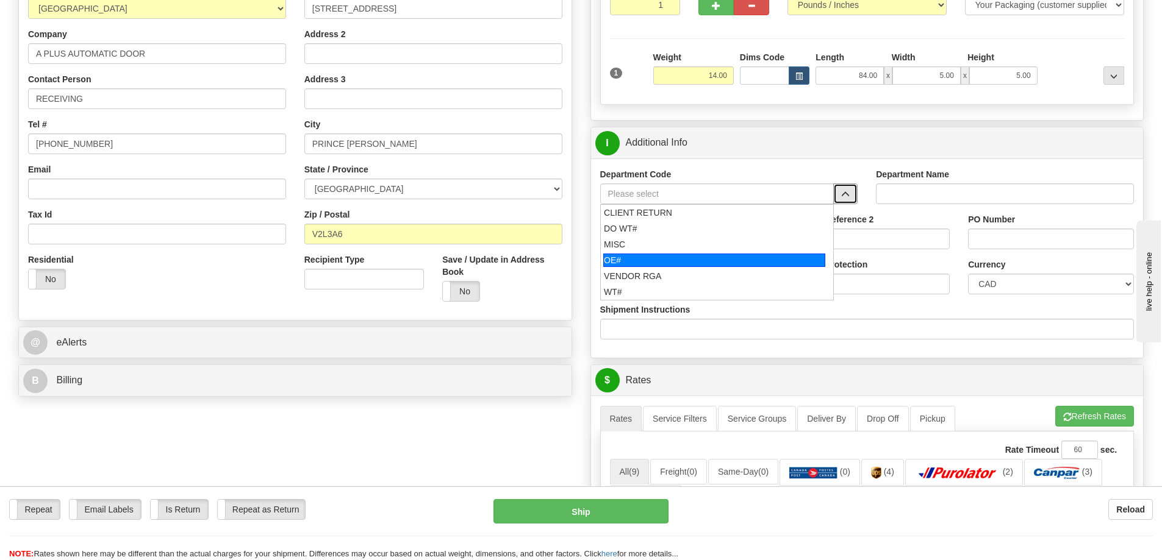
click at [684, 263] on div "OE#" at bounding box center [714, 260] width 222 height 13
type input "OE#"
type input "ORDERS"
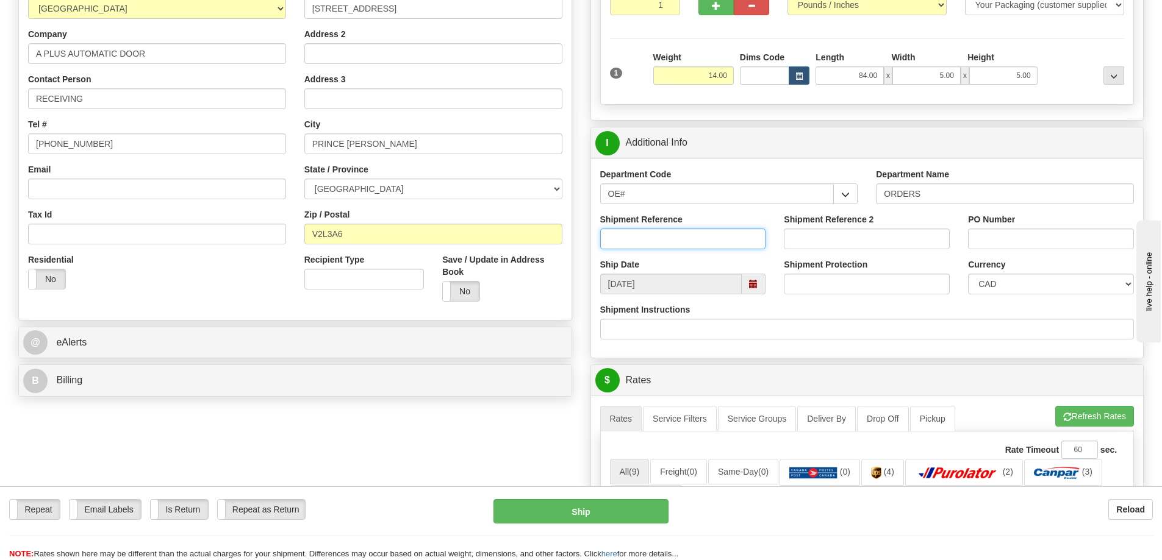
click at [681, 243] on input "Shipment Reference" at bounding box center [683, 239] width 166 height 21
type input "60031038-00"
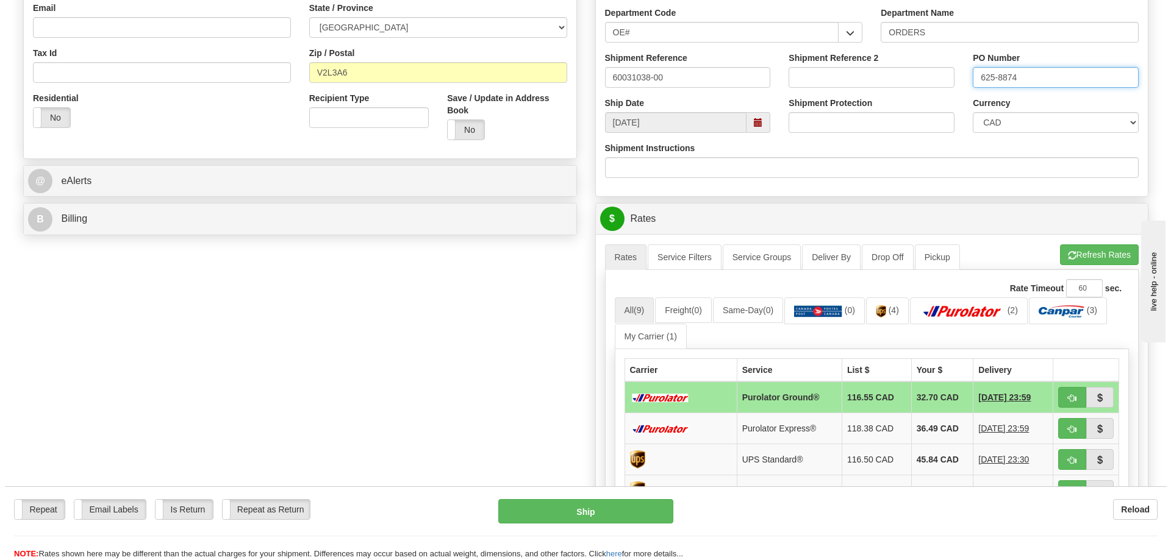
scroll to position [366, 0]
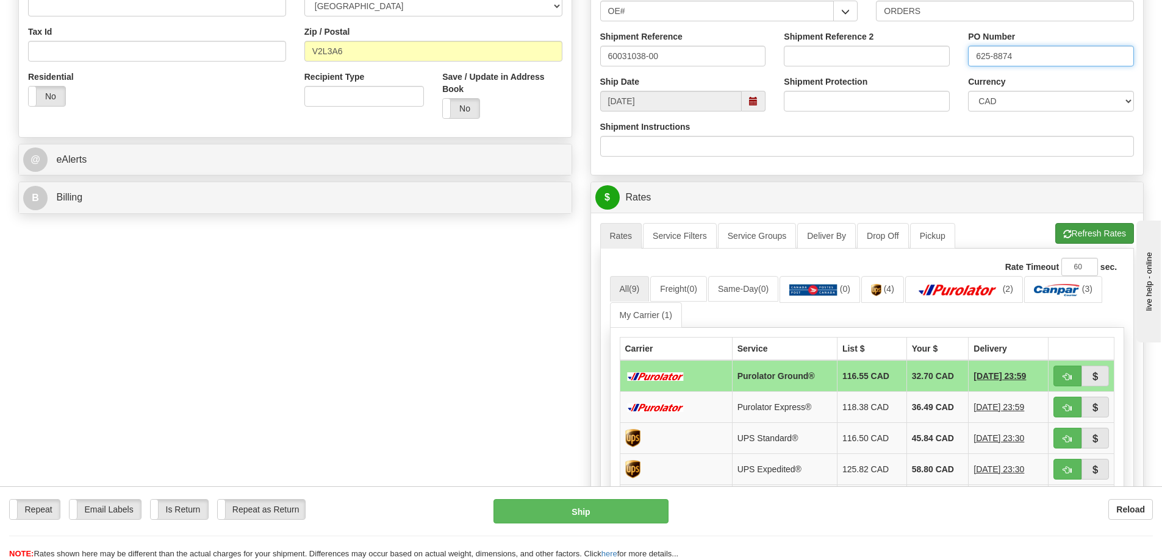
type input "625-8874"
click at [1081, 228] on button "Refresh Rates" at bounding box center [1094, 233] width 79 height 21
click at [1065, 381] on span "button" at bounding box center [1067, 377] width 9 height 8
type input "260"
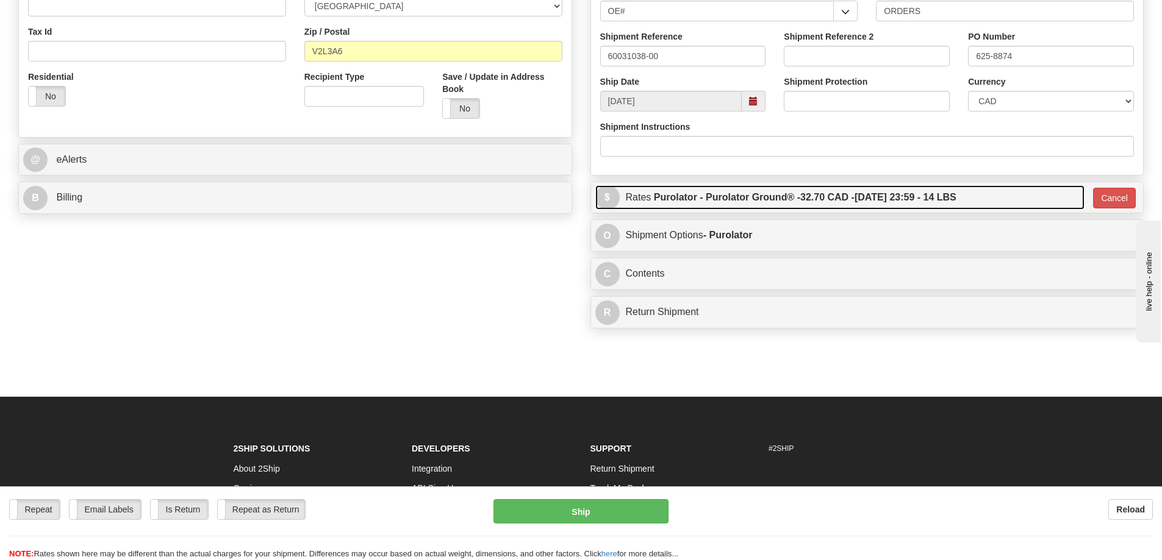
click at [951, 201] on label "Purolator - Purolator Ground® - 32.70 CAD - 09/15/2025 23:59 - 14 LBS" at bounding box center [805, 197] width 302 height 24
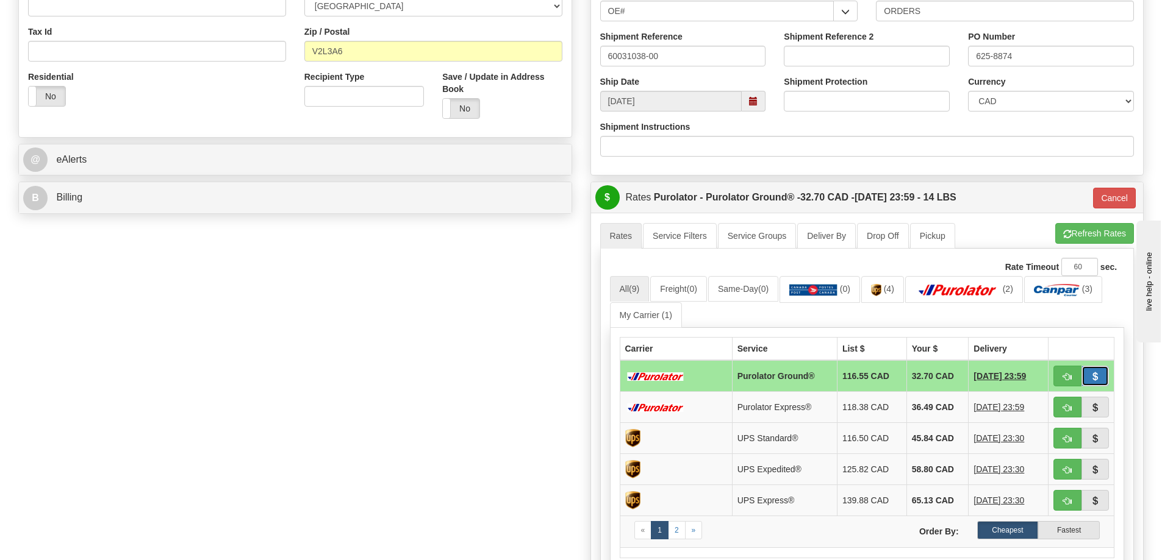
click at [1091, 375] on span "button" at bounding box center [1094, 377] width 9 height 8
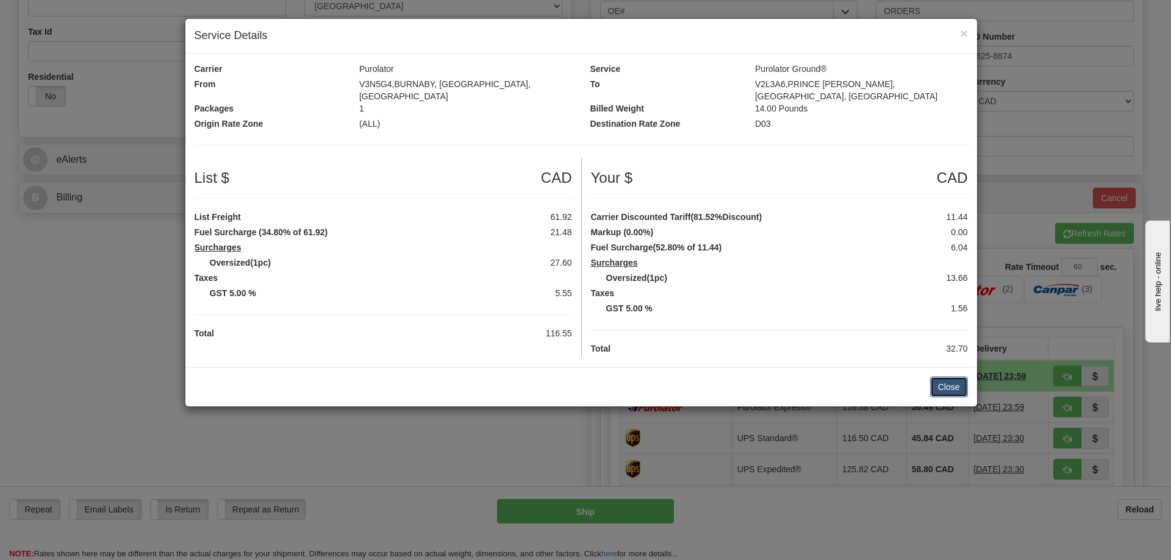
click at [944, 382] on button "Close" at bounding box center [949, 387] width 38 height 21
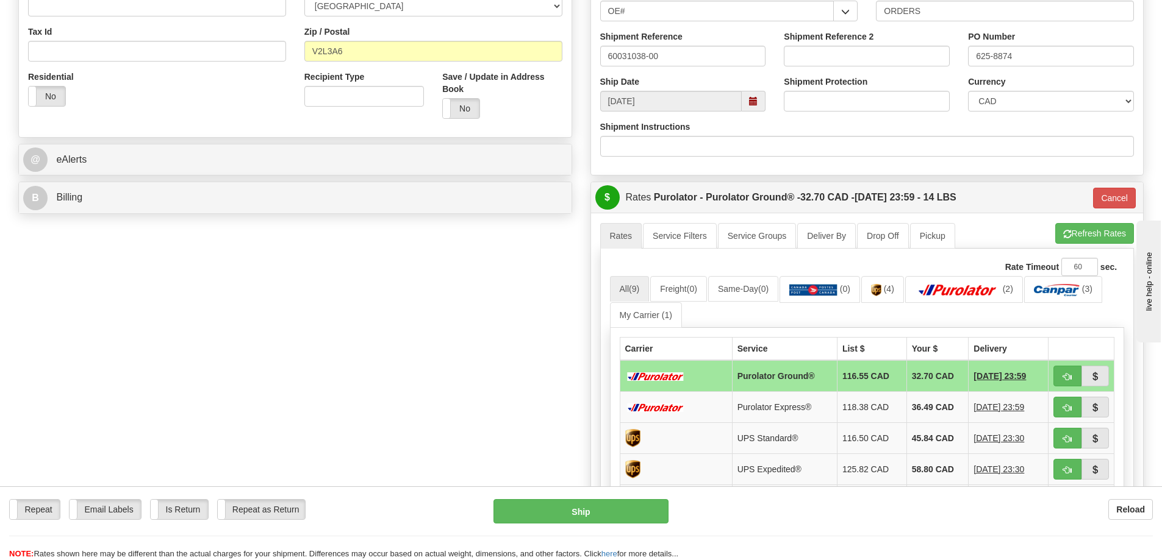
click at [1048, 382] on td at bounding box center [1081, 376] width 66 height 32
click at [1067, 376] on span "button" at bounding box center [1067, 377] width 9 height 8
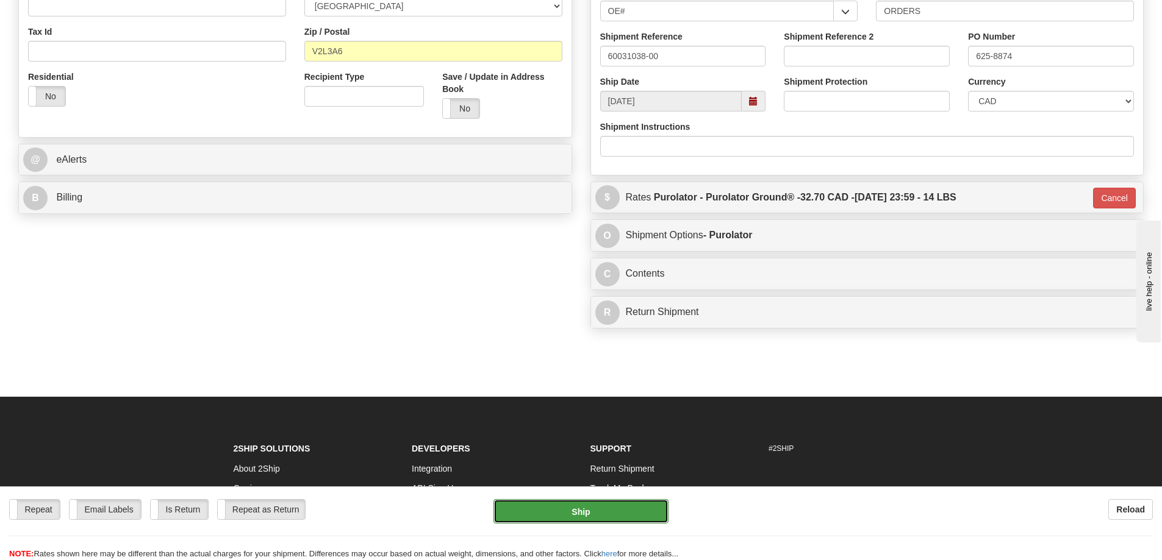
click at [574, 512] on button "Ship" at bounding box center [580, 511] width 175 height 24
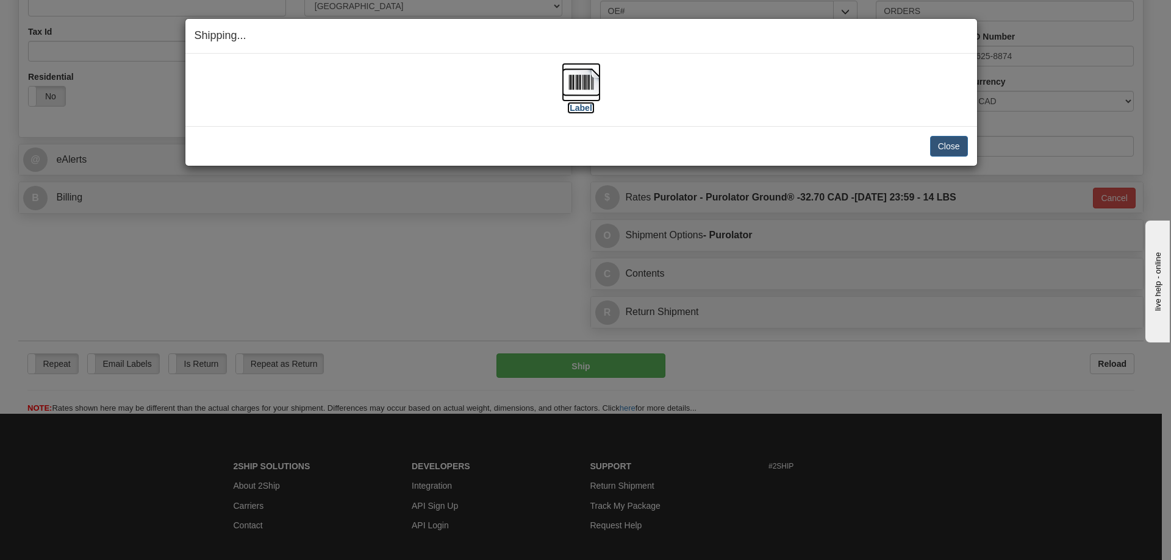
click at [587, 109] on label "[Label]" at bounding box center [581, 108] width 28 height 12
click at [946, 142] on button "Close" at bounding box center [949, 146] width 38 height 21
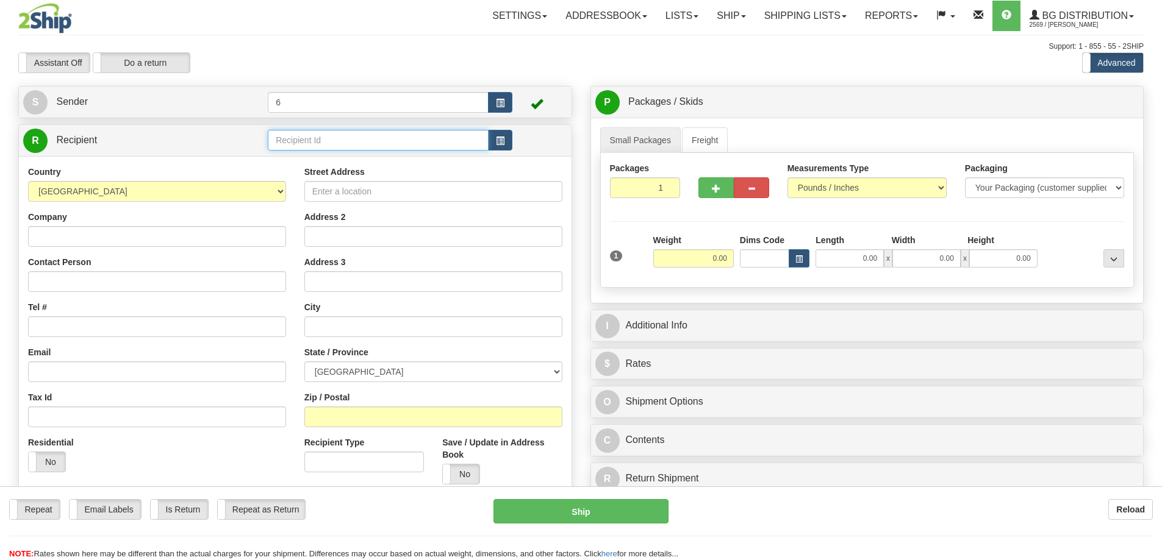
click at [307, 142] on input "text" at bounding box center [378, 140] width 221 height 21
type input "44019"
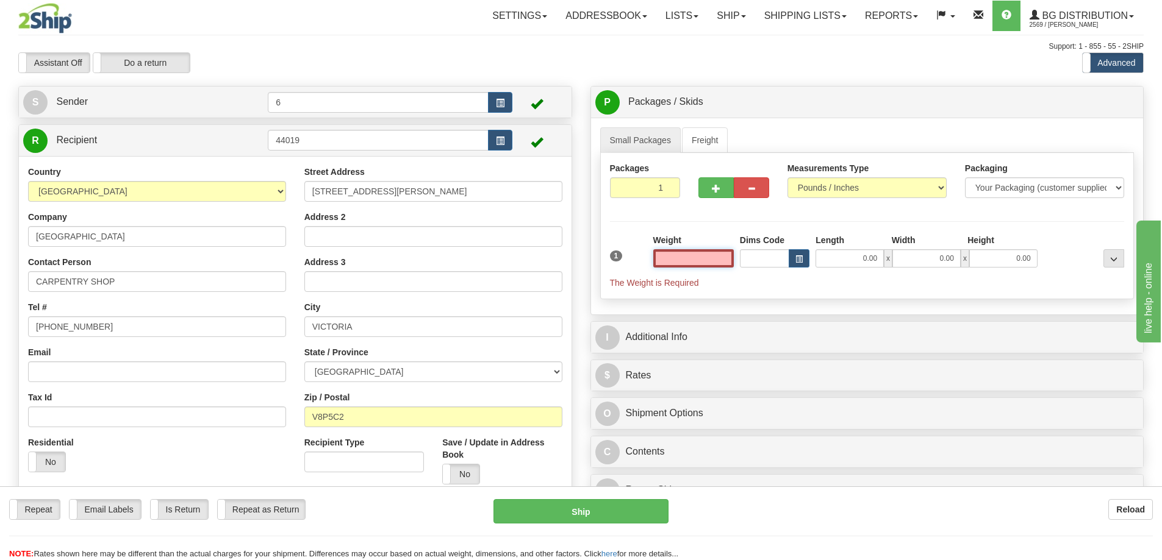
click at [697, 259] on input "text" at bounding box center [693, 258] width 80 height 18
type input "11.00"
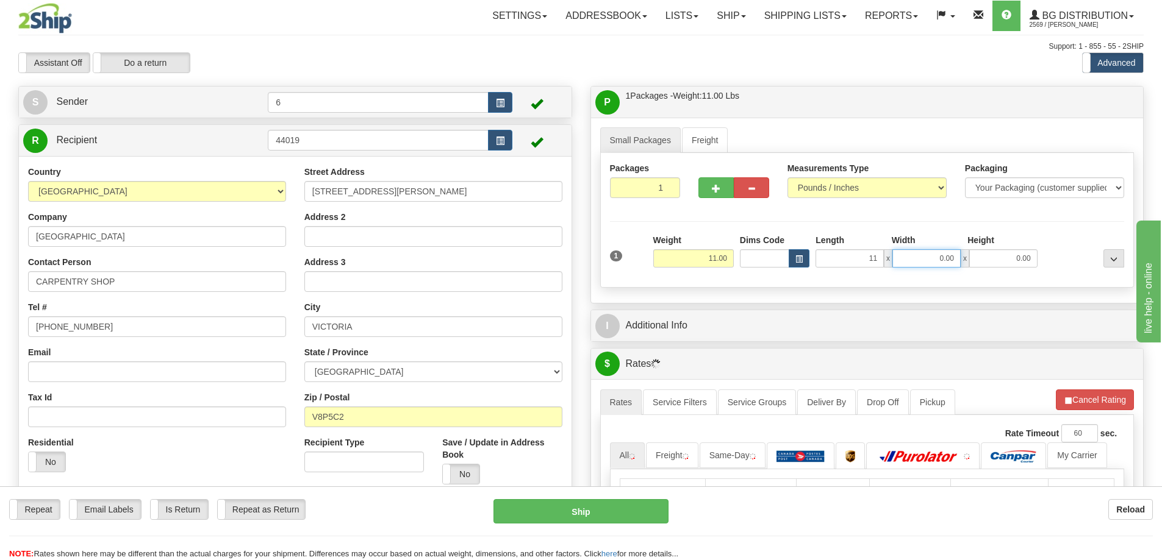
type input "11.00"
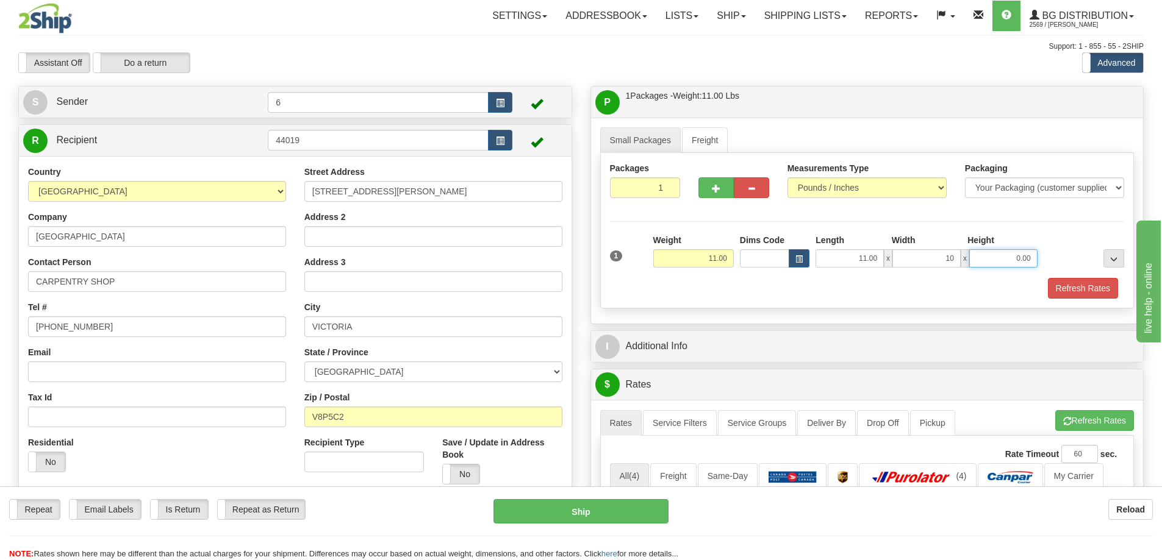
type input "10.00"
type input "7.00"
click at [712, 188] on span "button" at bounding box center [716, 189] width 9 height 8
radio input "true"
type input "2"
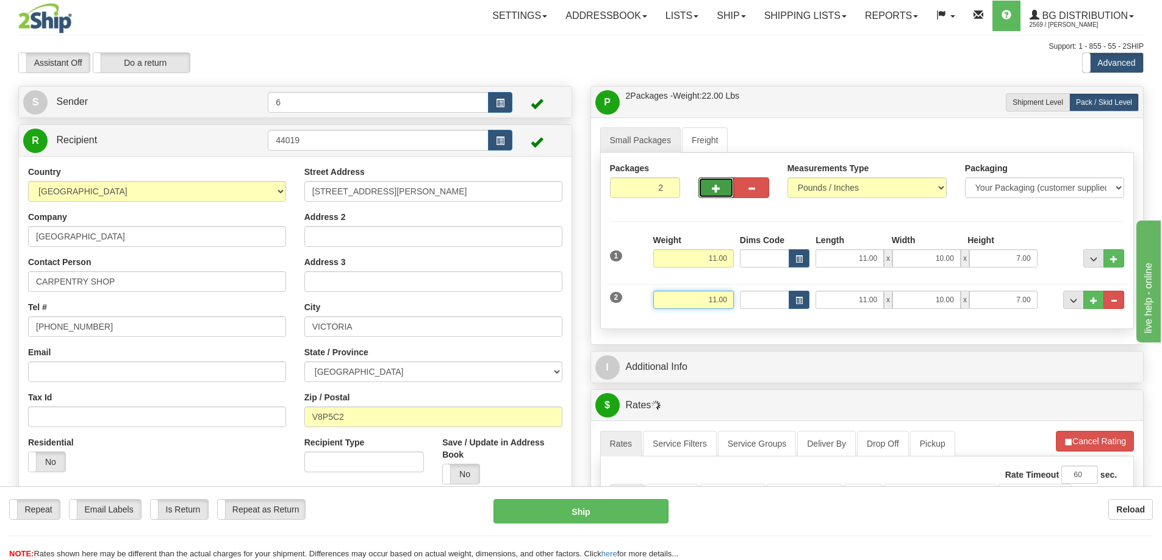
drag, startPoint x: 687, startPoint y: 304, endPoint x: 784, endPoint y: 293, distance: 97.0
click at [781, 294] on div "2 Weight 11.00 Dims Code Length Width Height" at bounding box center [867, 298] width 521 height 41
type input "46.00"
type input "10.00"
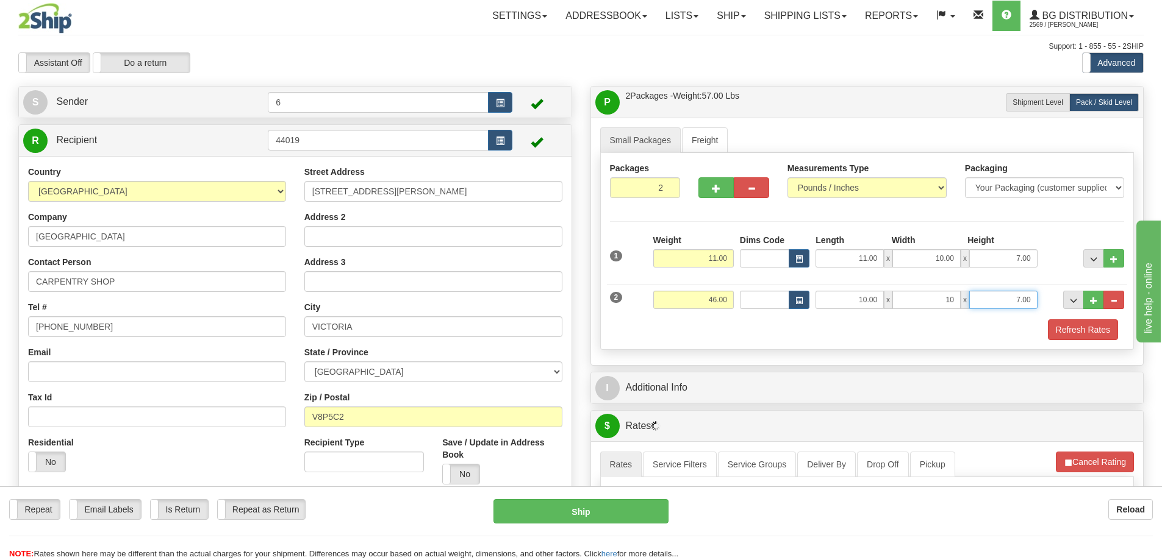
type input "10.00"
type input "15.00"
click at [1088, 335] on button "Refresh Rates" at bounding box center [1083, 330] width 70 height 21
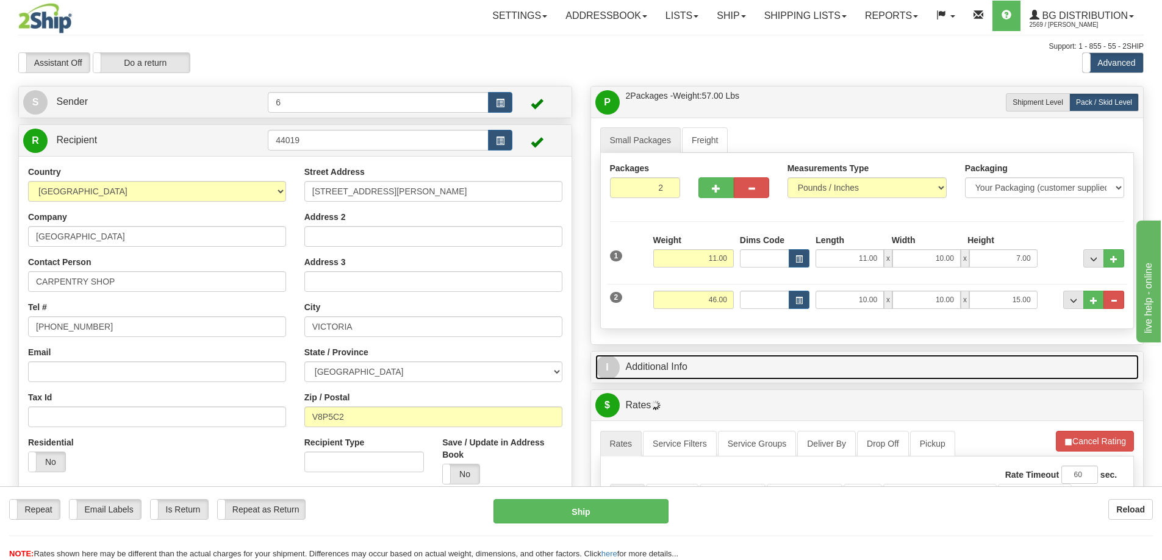
click at [1007, 371] on link "I Additional Info" at bounding box center [867, 367] width 544 height 25
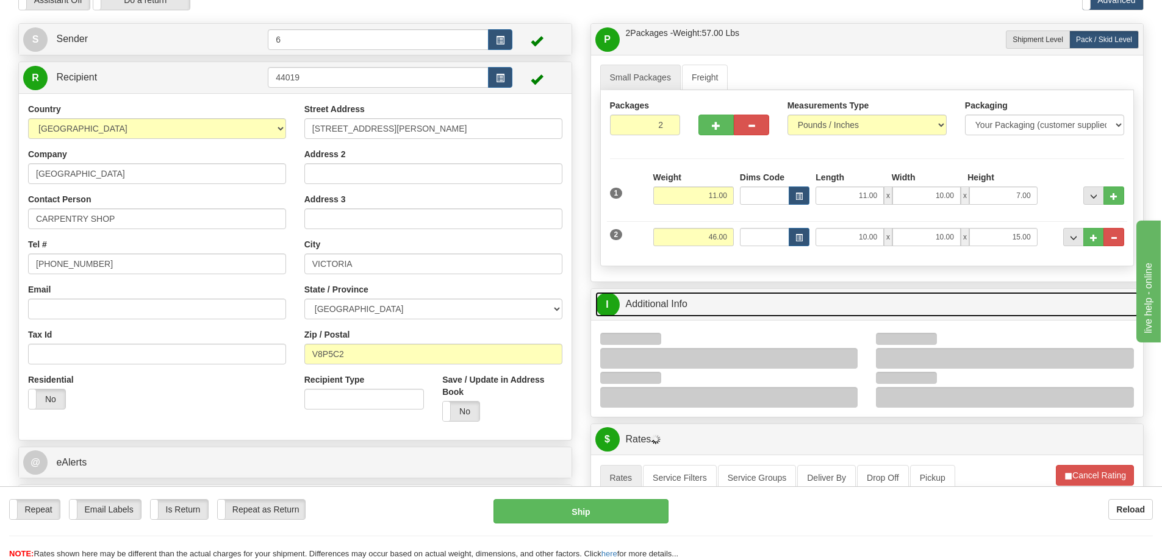
scroll to position [122, 0]
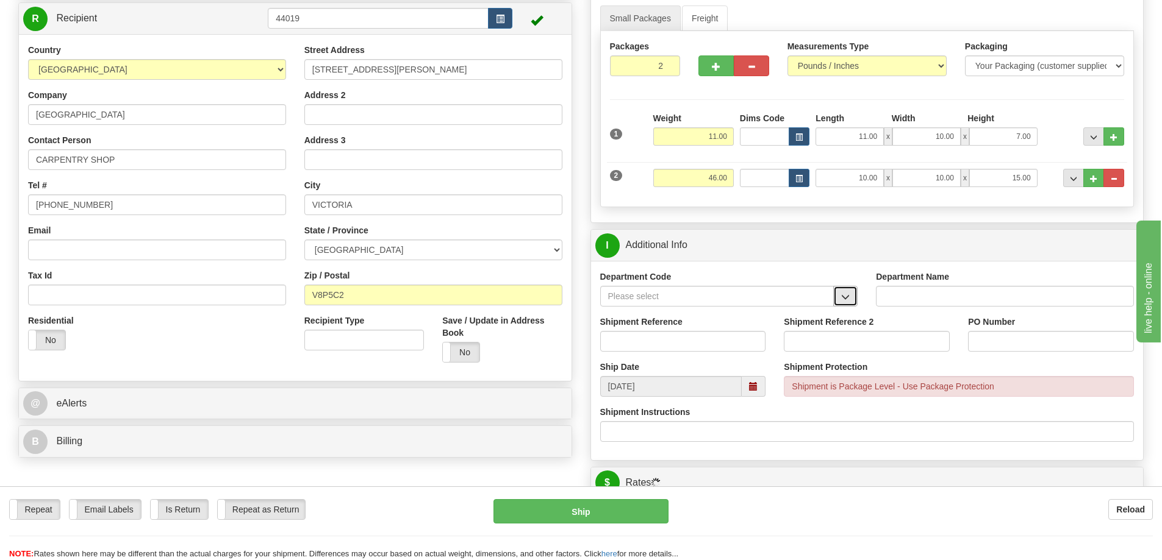
click at [840, 295] on button "button" at bounding box center [845, 296] width 24 height 21
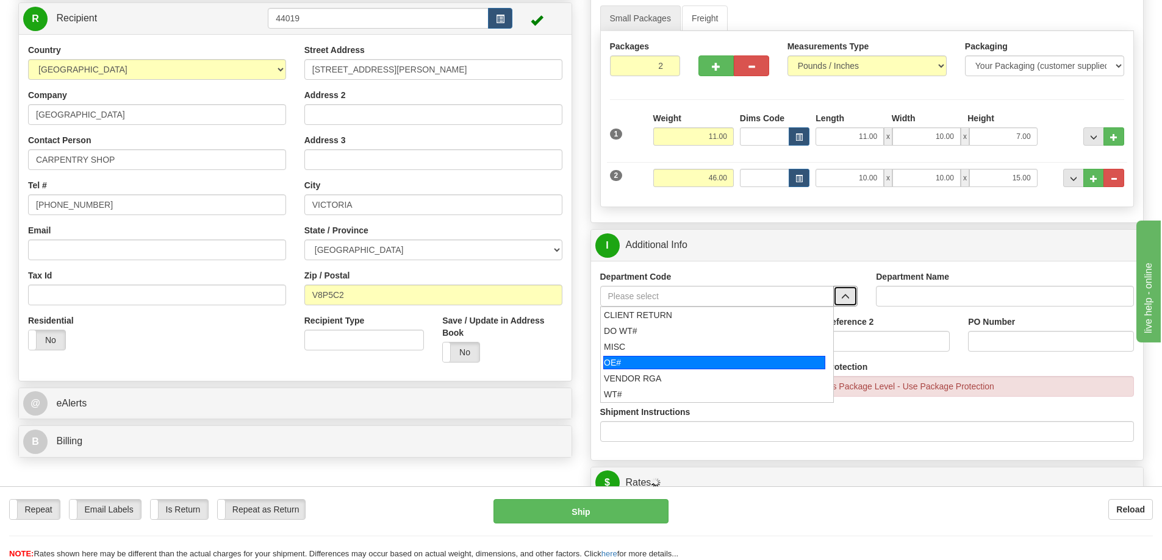
click at [692, 365] on div "OE#" at bounding box center [714, 362] width 222 height 13
type input "OE#"
type input "ORDERS"
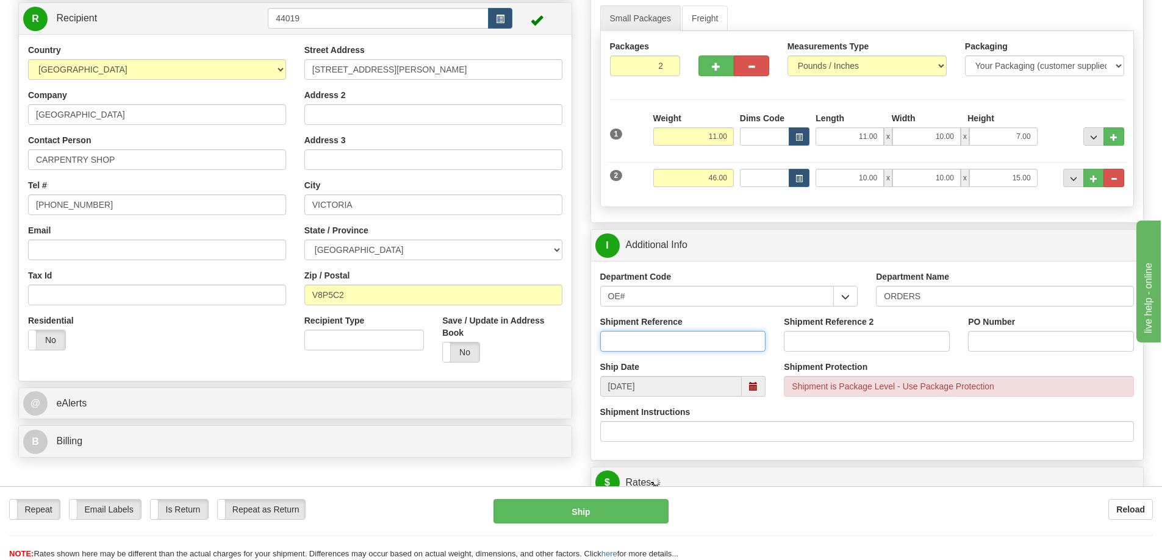
click at [690, 348] on input "Shipment Reference" at bounding box center [683, 341] width 166 height 21
type input "60032695-00"
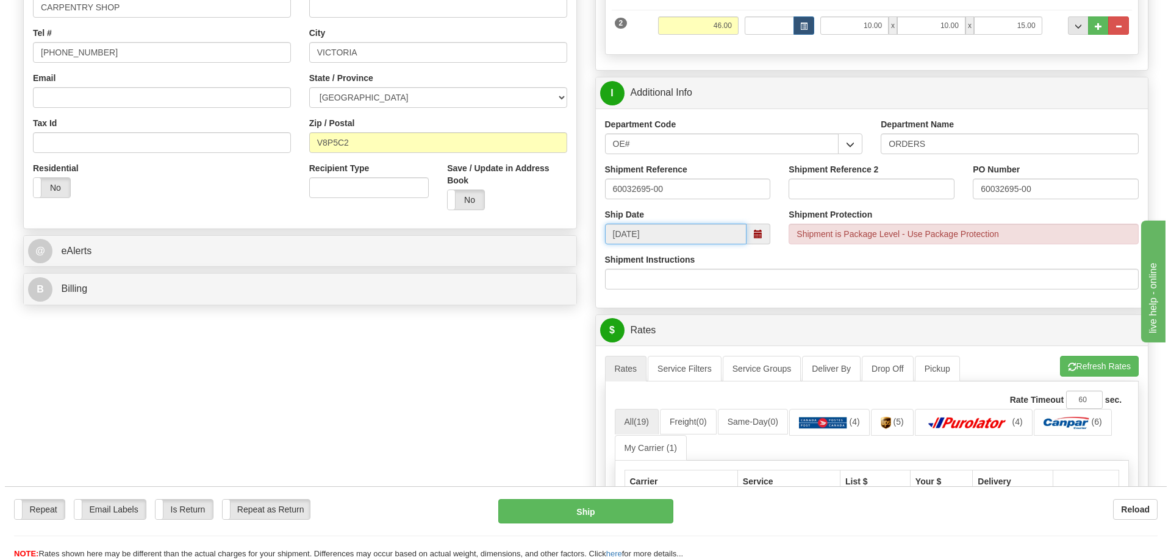
scroll to position [366, 0]
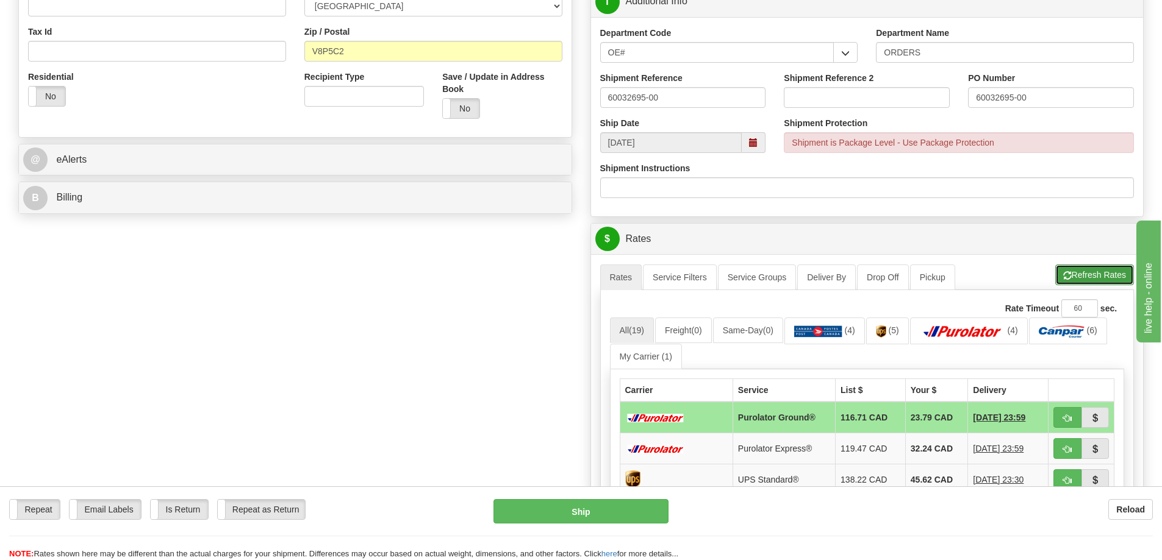
click at [1092, 282] on button "Refresh Rates" at bounding box center [1094, 275] width 79 height 21
click at [1061, 425] on button "button" at bounding box center [1067, 417] width 28 height 21
type input "260"
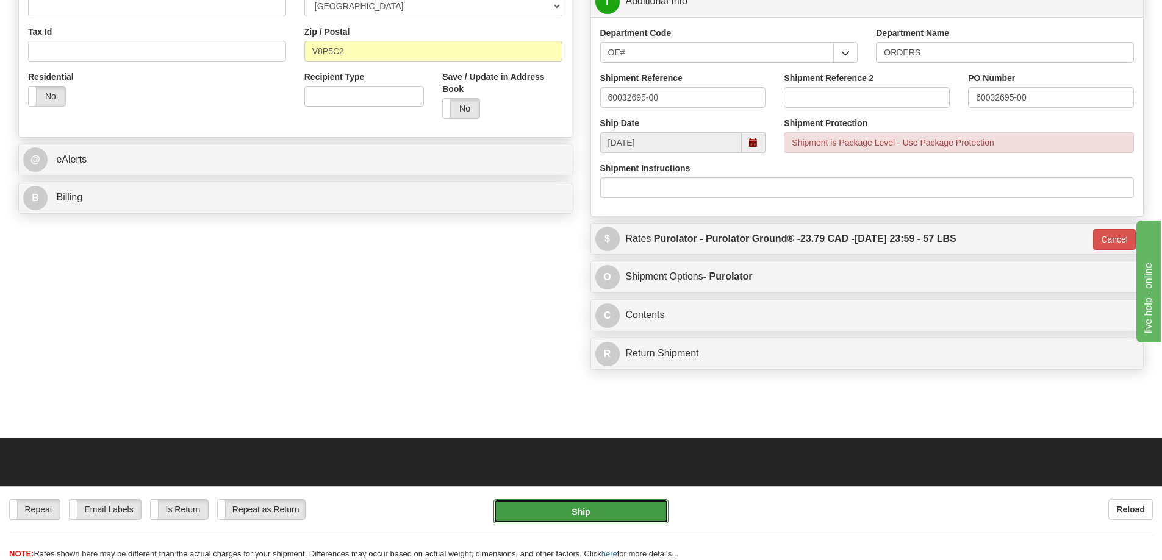
click at [642, 522] on button "Ship" at bounding box center [580, 511] width 175 height 24
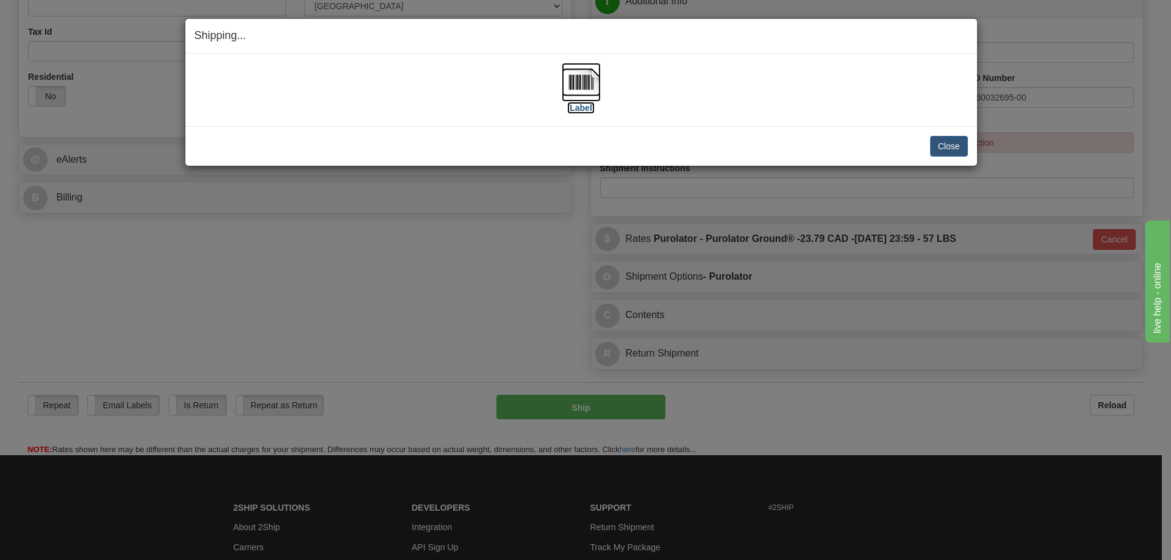
click at [592, 106] on label "[Label]" at bounding box center [581, 108] width 28 height 12
click at [949, 140] on button "Close" at bounding box center [949, 146] width 38 height 21
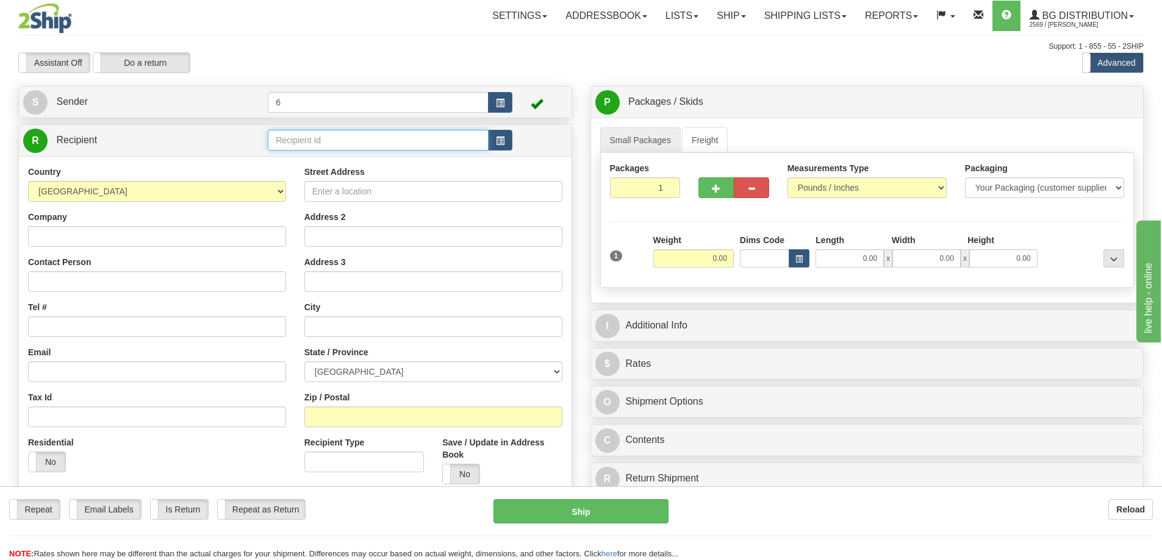
click at [287, 139] on input "text" at bounding box center [378, 140] width 221 height 21
drag, startPoint x: 287, startPoint y: 139, endPoint x: 282, endPoint y: 131, distance: 9.5
click at [285, 138] on input "text" at bounding box center [378, 140] width 221 height 21
type input "42039"
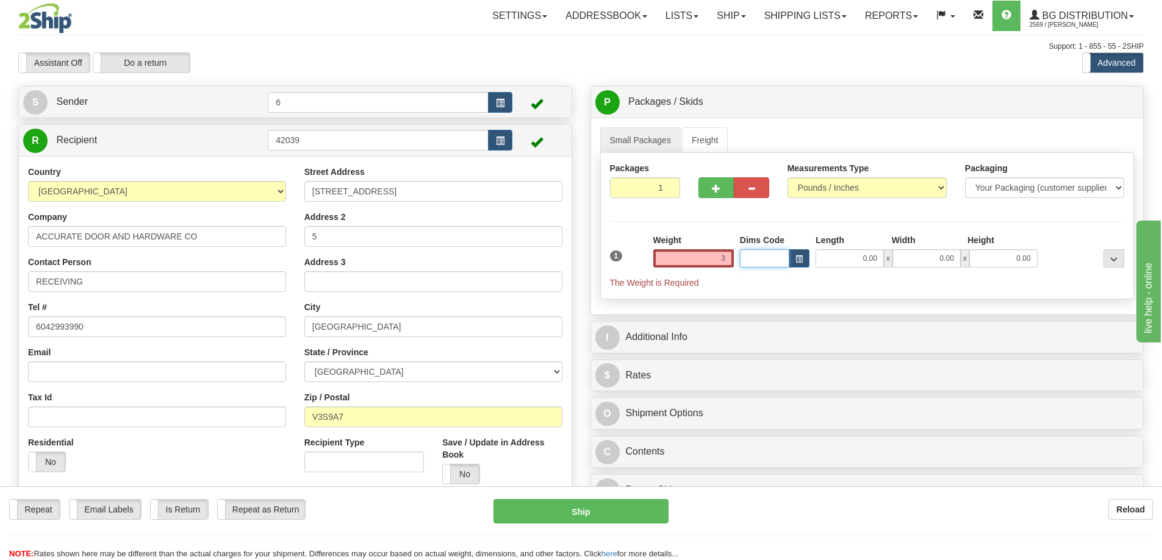
type input "3.00"
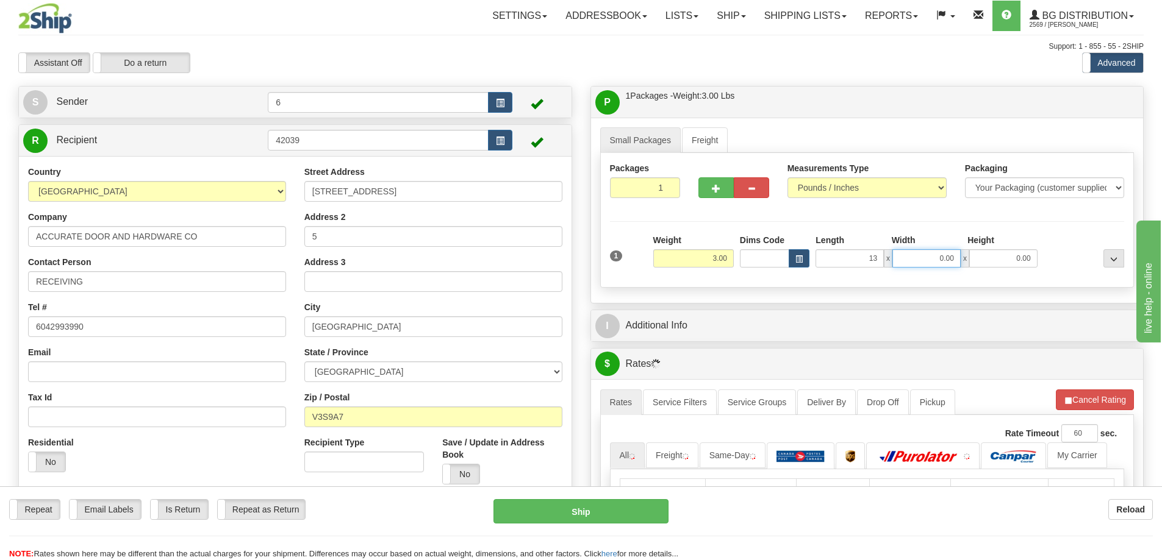
type input "13.00"
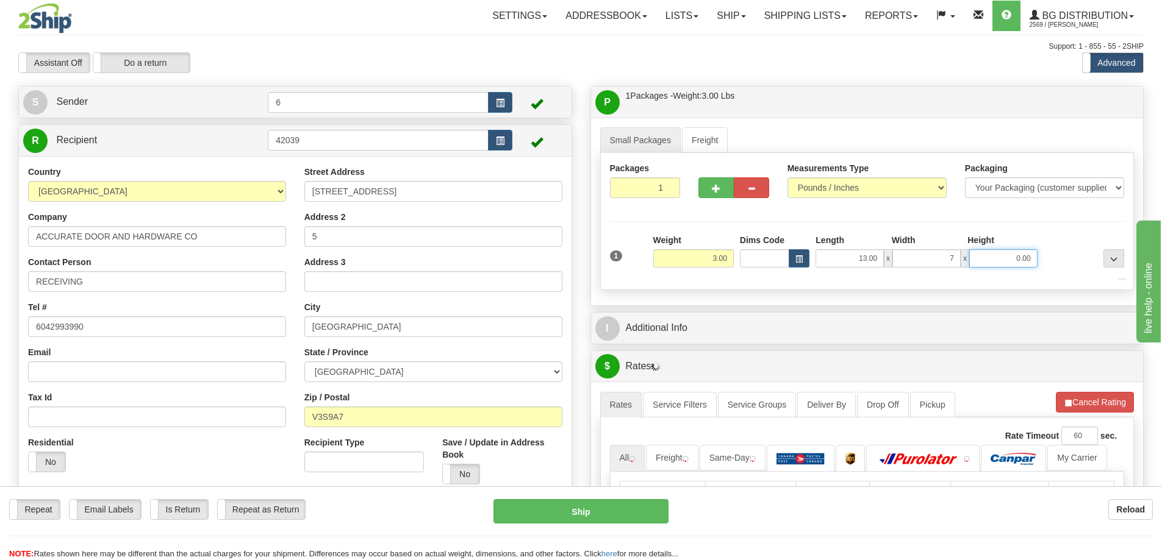
type input "7.00"
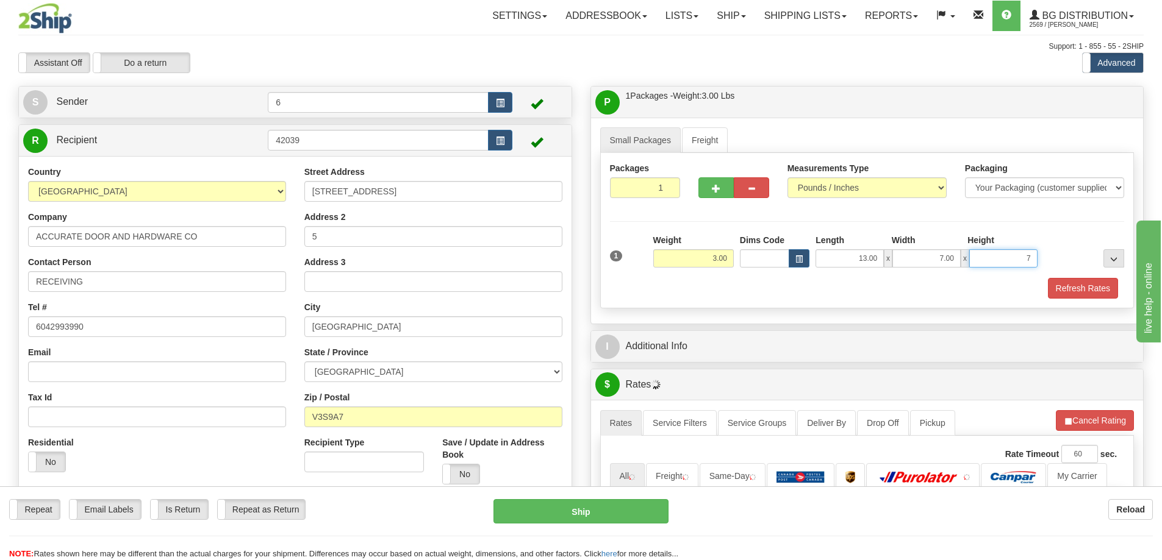
type input "7"
type input "7.00"
click at [1086, 293] on button "Refresh Rates" at bounding box center [1083, 288] width 70 height 21
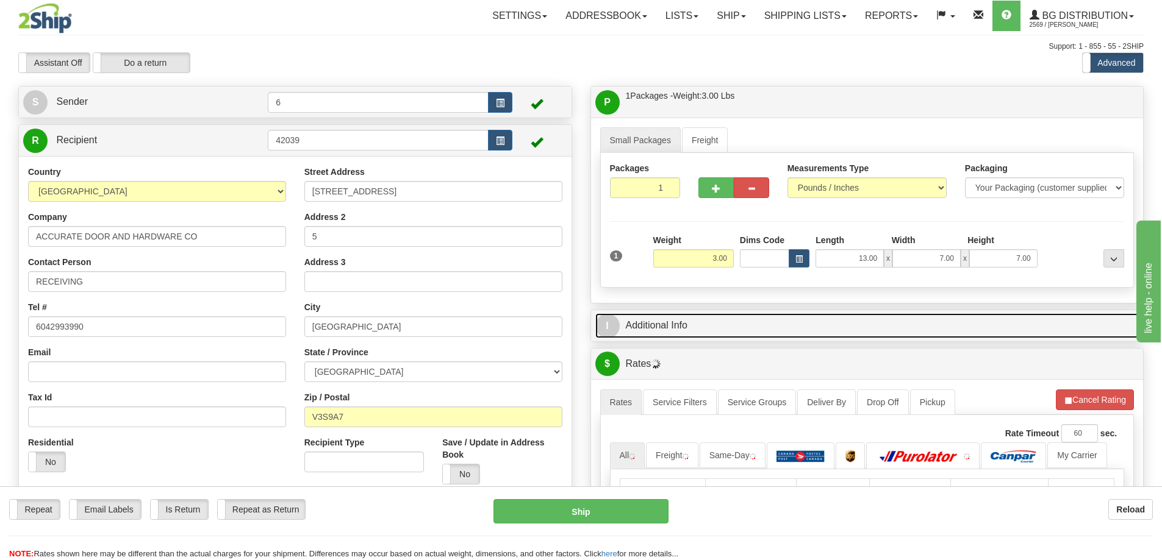
drag, startPoint x: 1028, startPoint y: 337, endPoint x: 973, endPoint y: 304, distance: 63.7
click at [1026, 336] on link "I Additional Info" at bounding box center [867, 325] width 544 height 25
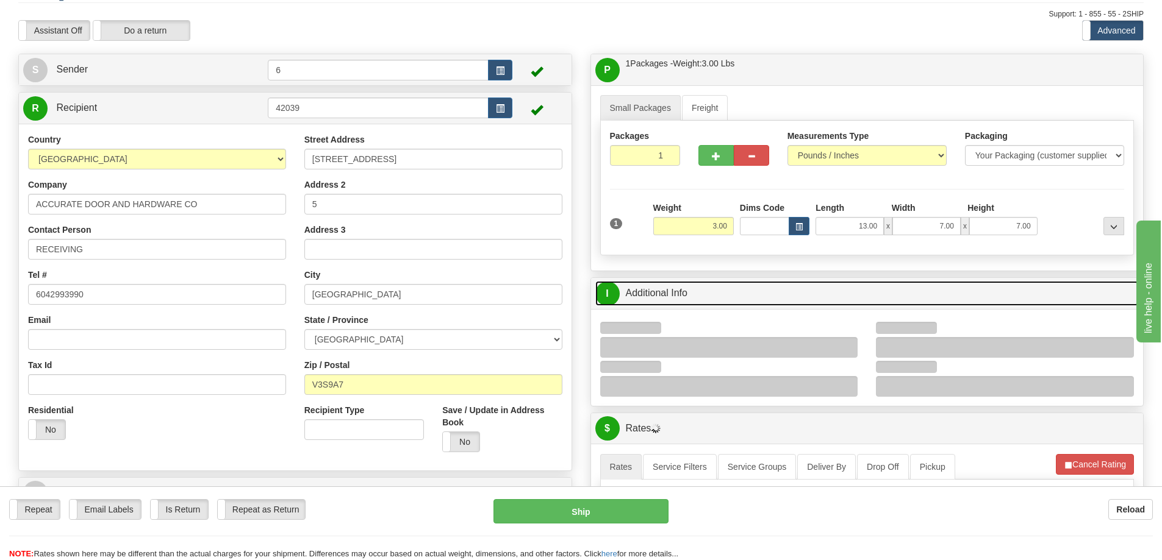
scroll to position [61, 0]
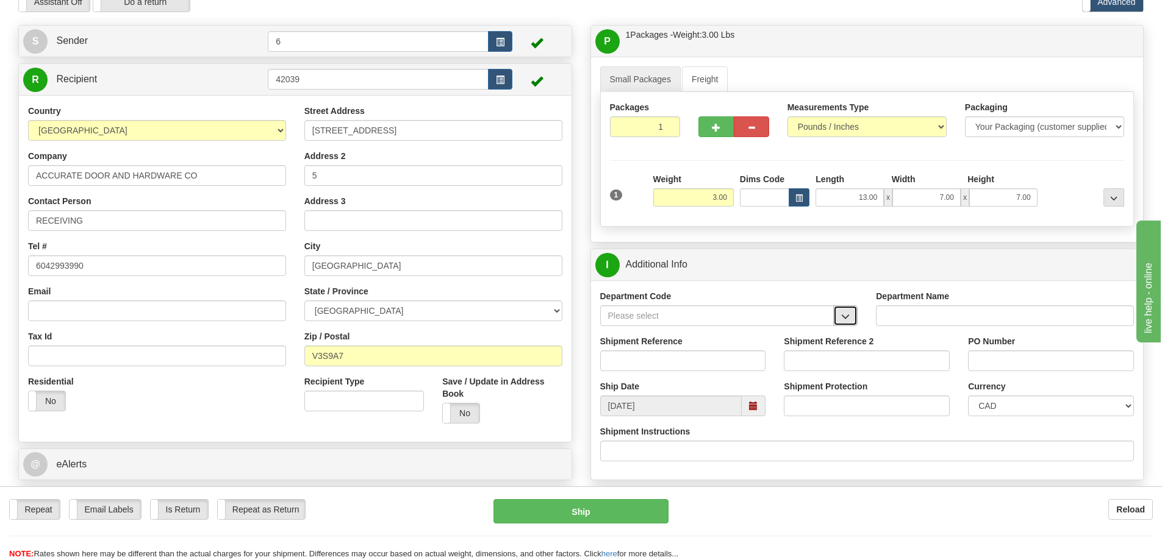
click at [837, 320] on button "button" at bounding box center [845, 316] width 24 height 21
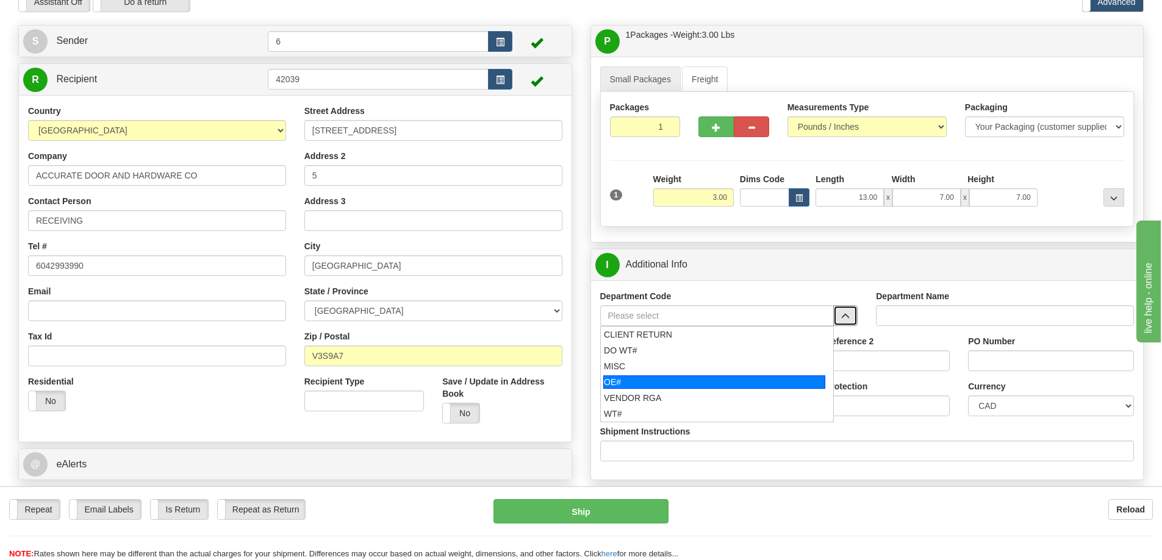
click at [655, 387] on div "OE#" at bounding box center [714, 382] width 222 height 13
type input "OE#"
type input "ORDERS"
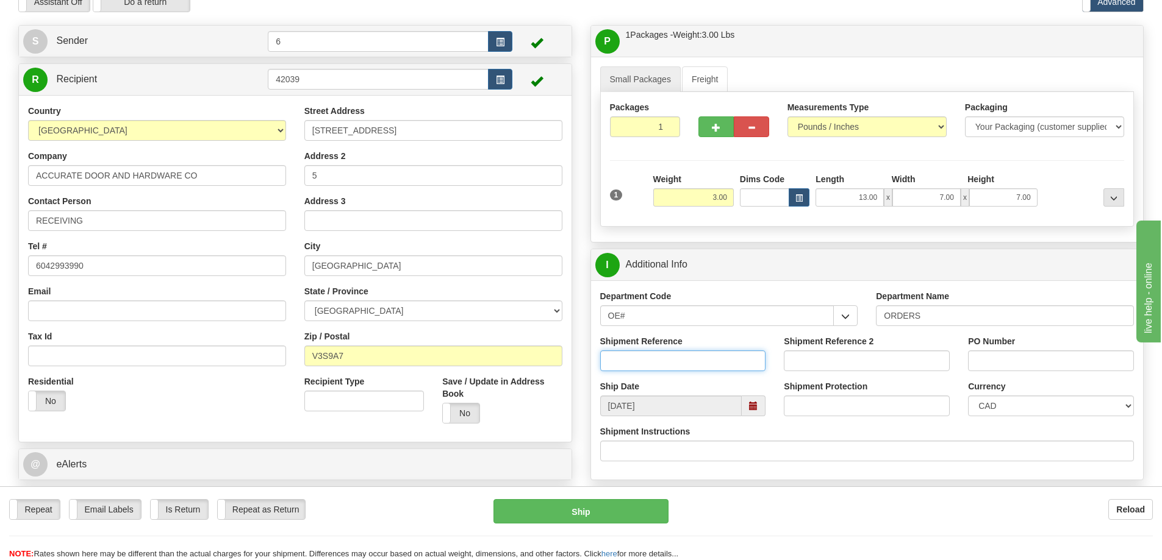
click at [649, 365] on input "Shipment Reference" at bounding box center [683, 361] width 166 height 21
type input "60032617-00"
type input "601096"
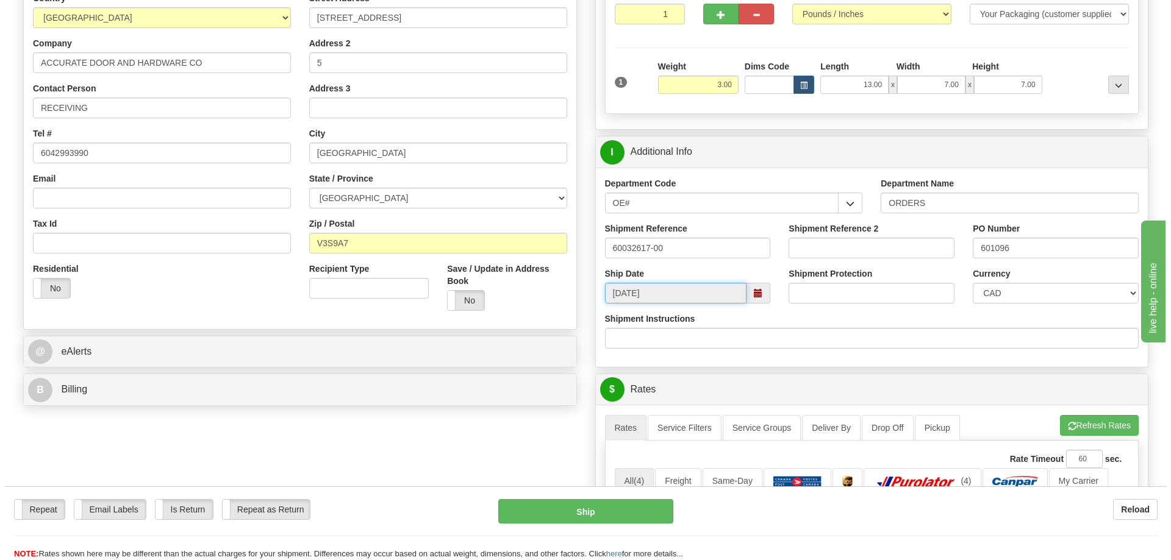
scroll to position [366, 0]
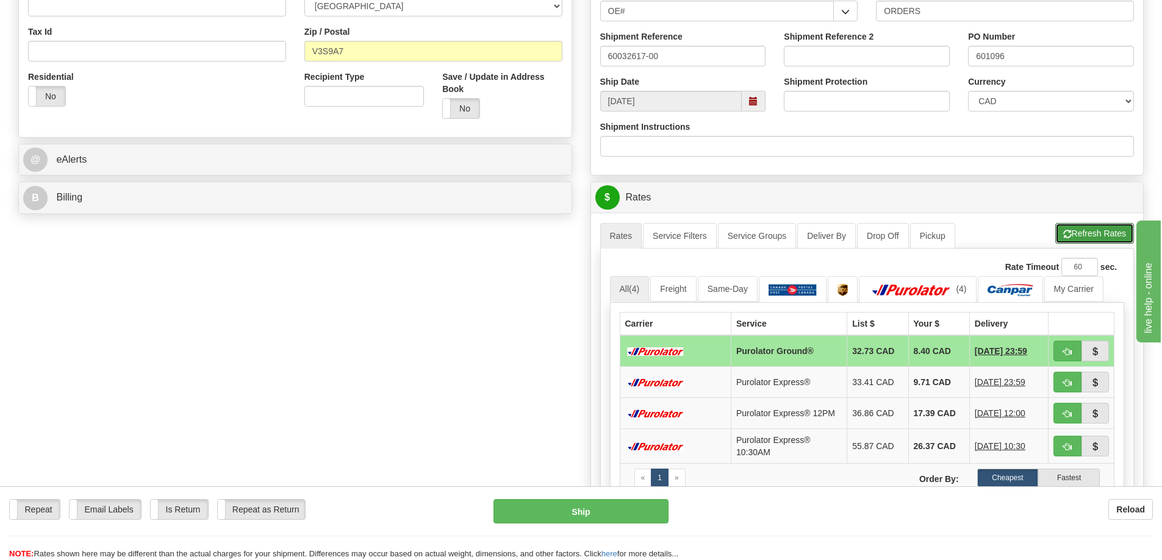
drag, startPoint x: 1073, startPoint y: 230, endPoint x: 1078, endPoint y: 241, distance: 12.3
click at [1073, 230] on button "Refresh Rates" at bounding box center [1094, 233] width 79 height 21
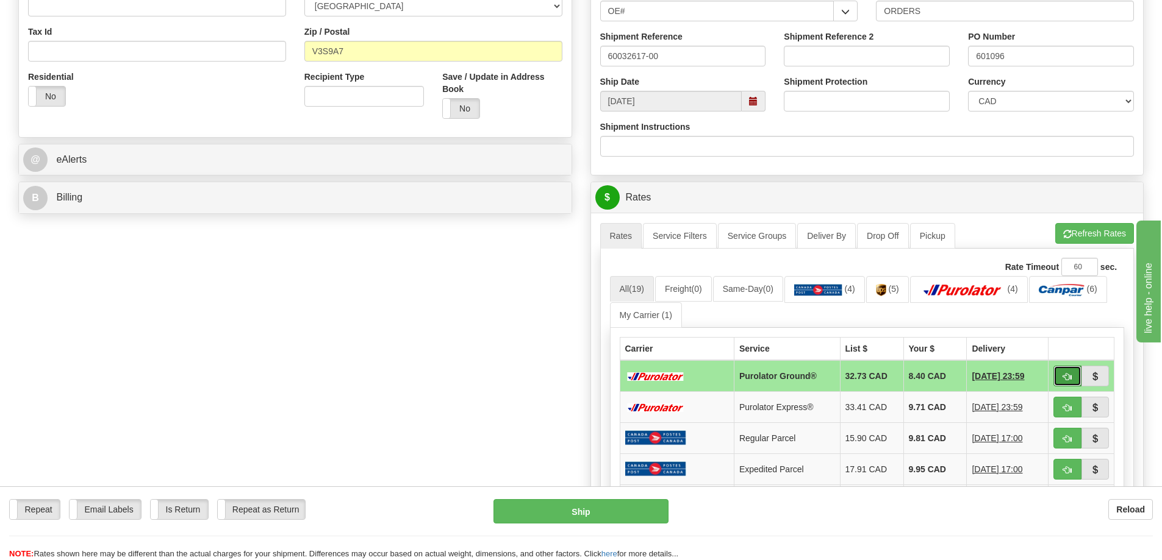
click at [1058, 380] on button "button" at bounding box center [1067, 376] width 28 height 21
type input "260"
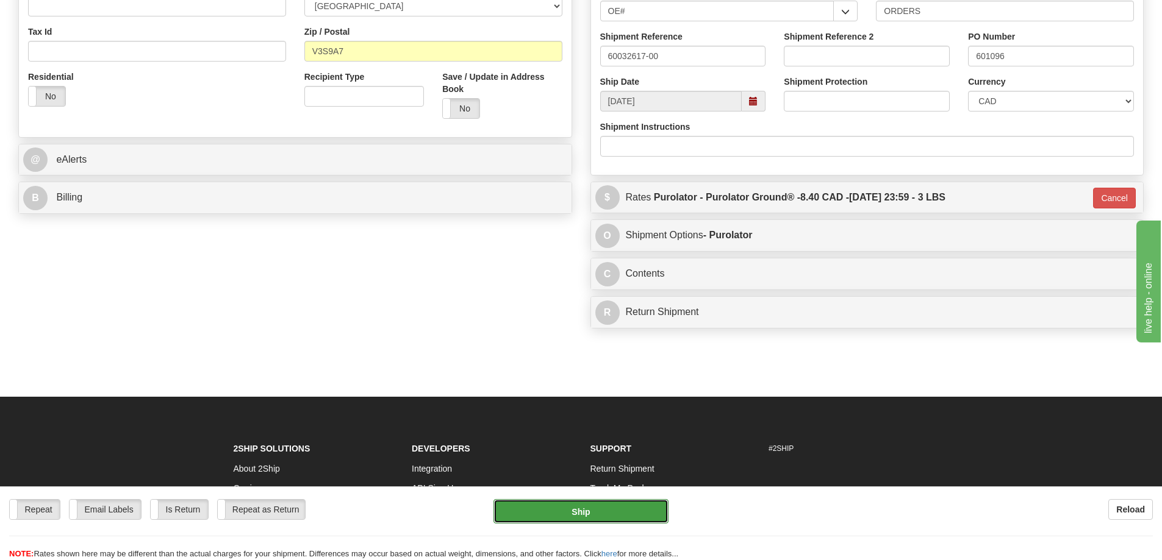
click at [600, 507] on button "Ship" at bounding box center [580, 511] width 175 height 24
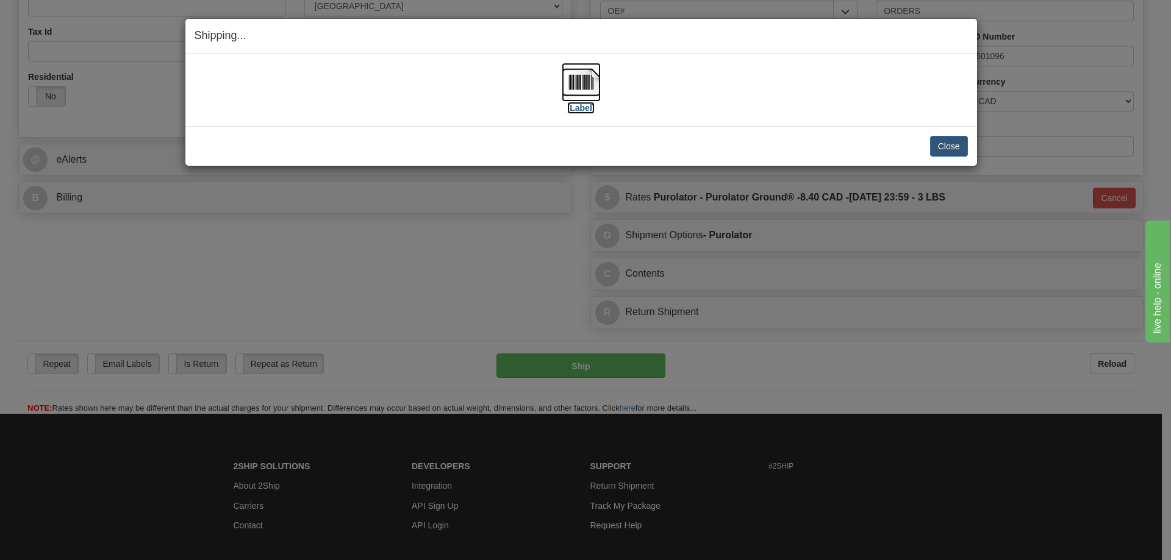
click at [581, 104] on label "[Label]" at bounding box center [581, 108] width 28 height 12
click at [945, 143] on button "Close" at bounding box center [949, 146] width 38 height 21
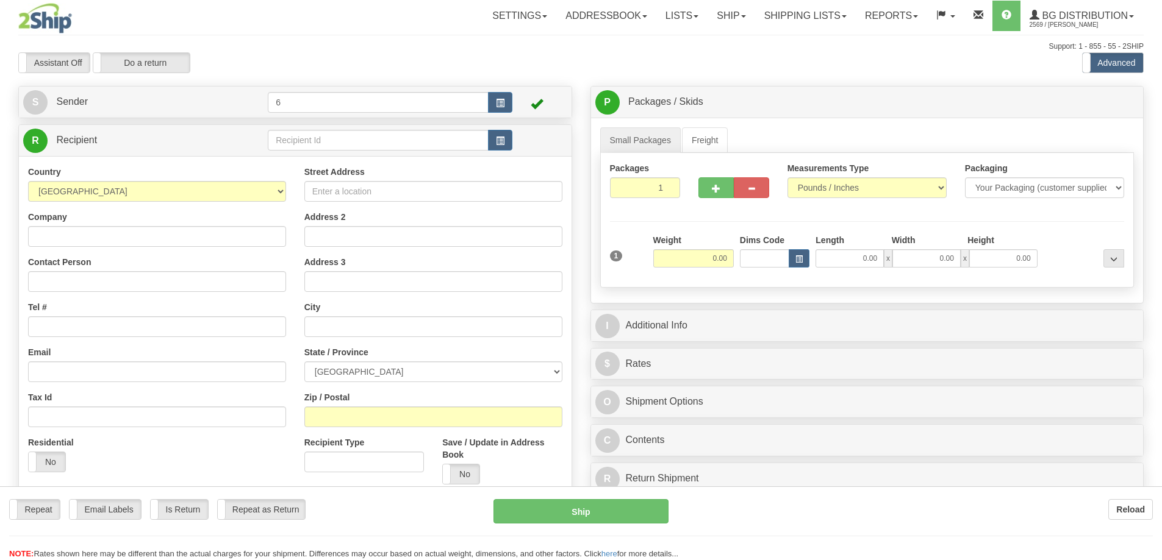
click at [293, 143] on div at bounding box center [581, 280] width 1162 height 560
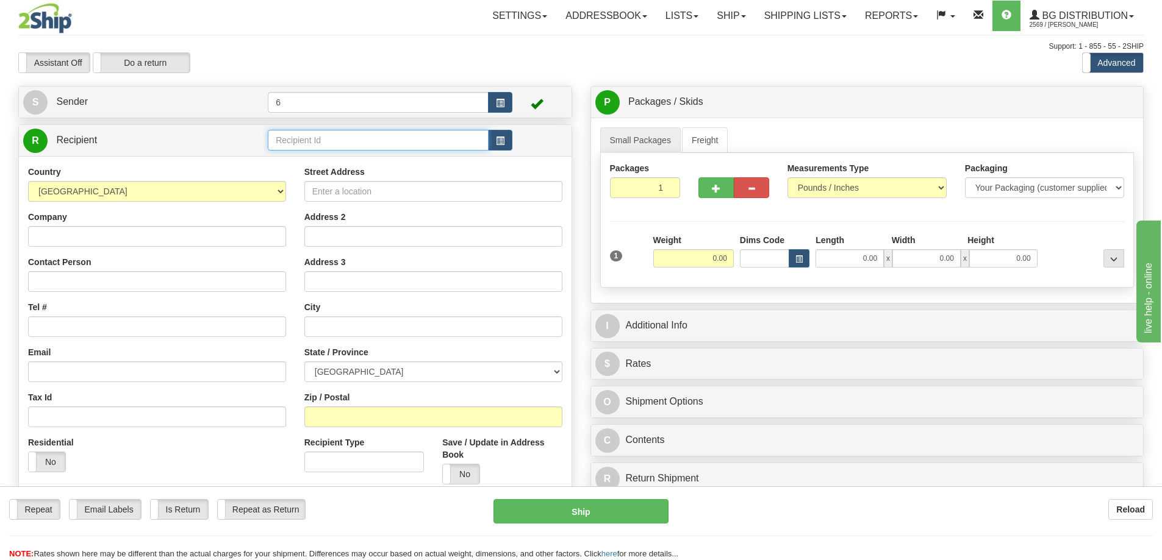
click at [293, 143] on input "text" at bounding box center [378, 140] width 221 height 21
type input "42032"
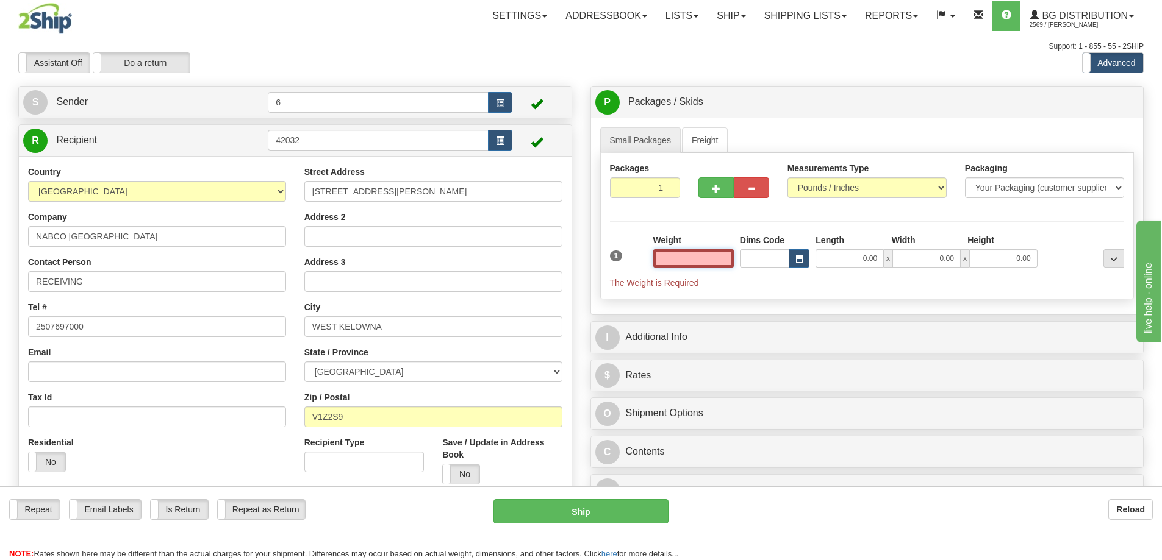
click at [685, 263] on input "text" at bounding box center [693, 258] width 80 height 18
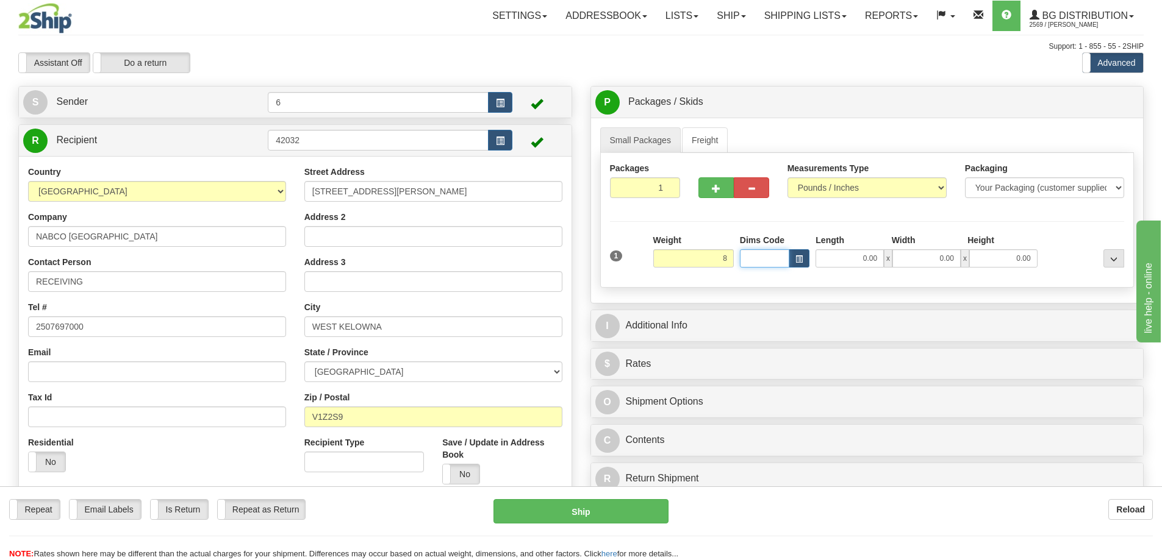
type input "8.00"
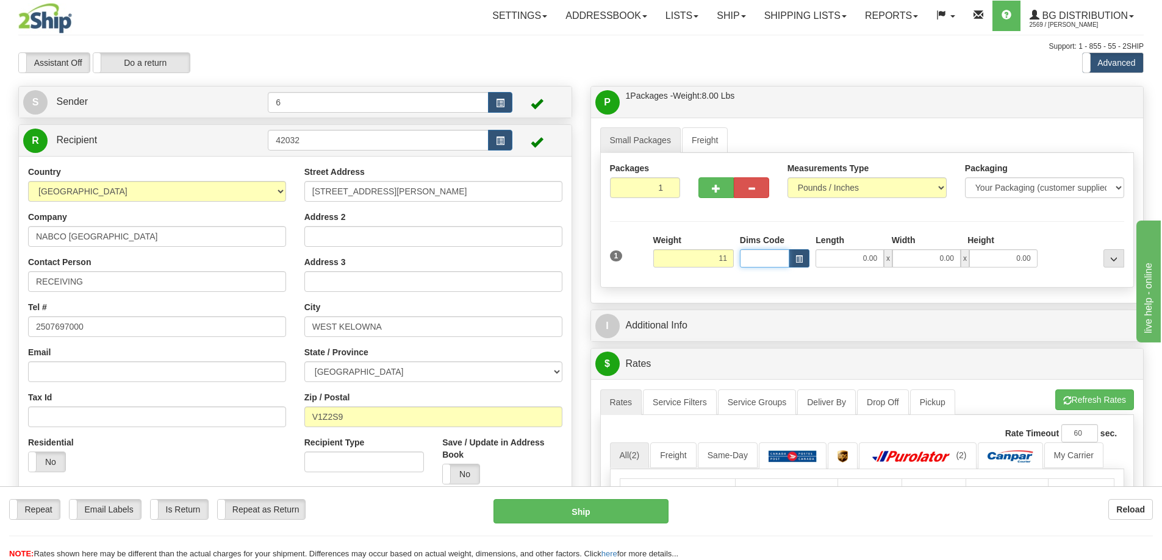
type input "11.00"
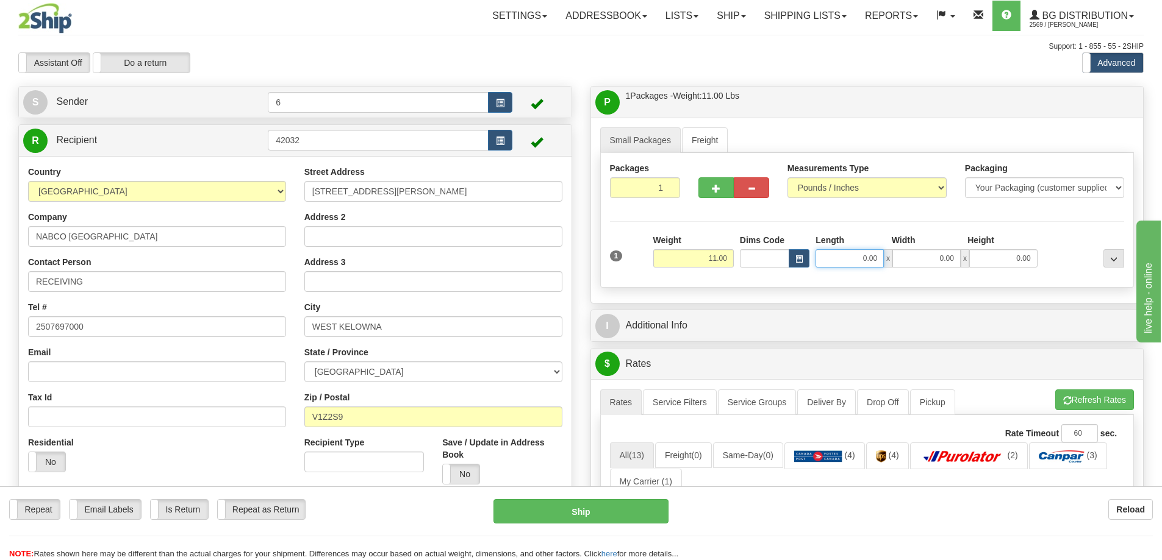
drag, startPoint x: 853, startPoint y: 260, endPoint x: 998, endPoint y: 259, distance: 144.5
click at [998, 259] on div "0.00 x 0.00 x 0.00" at bounding box center [925, 258] width 221 height 18
type input "38.00"
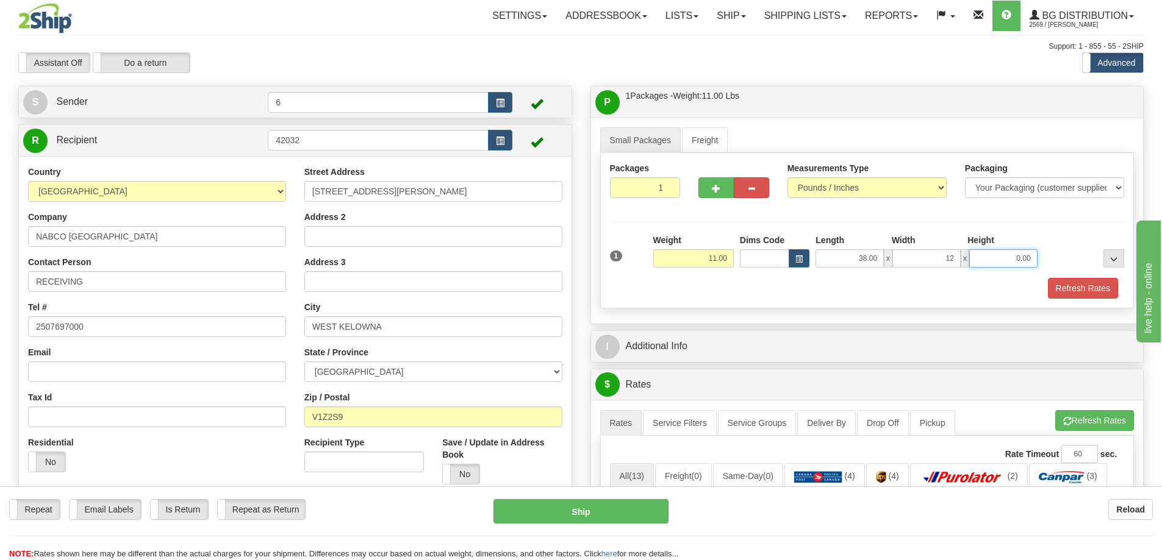
type input "12.00"
type input "4.00"
click at [1095, 285] on button "Refresh Rates" at bounding box center [1083, 288] width 70 height 21
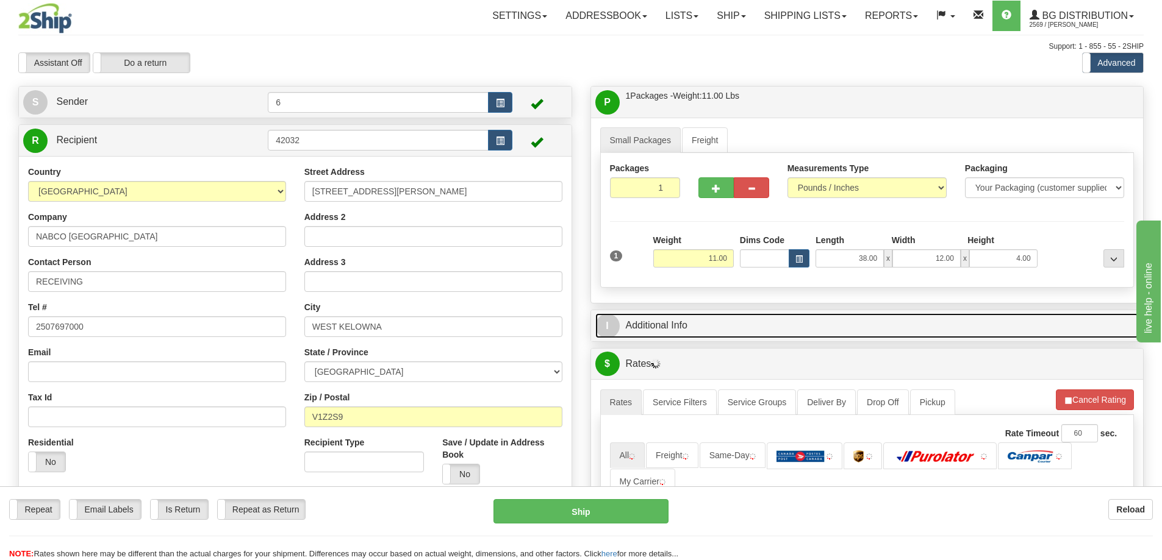
click at [895, 315] on link "I Additional Info" at bounding box center [867, 325] width 544 height 25
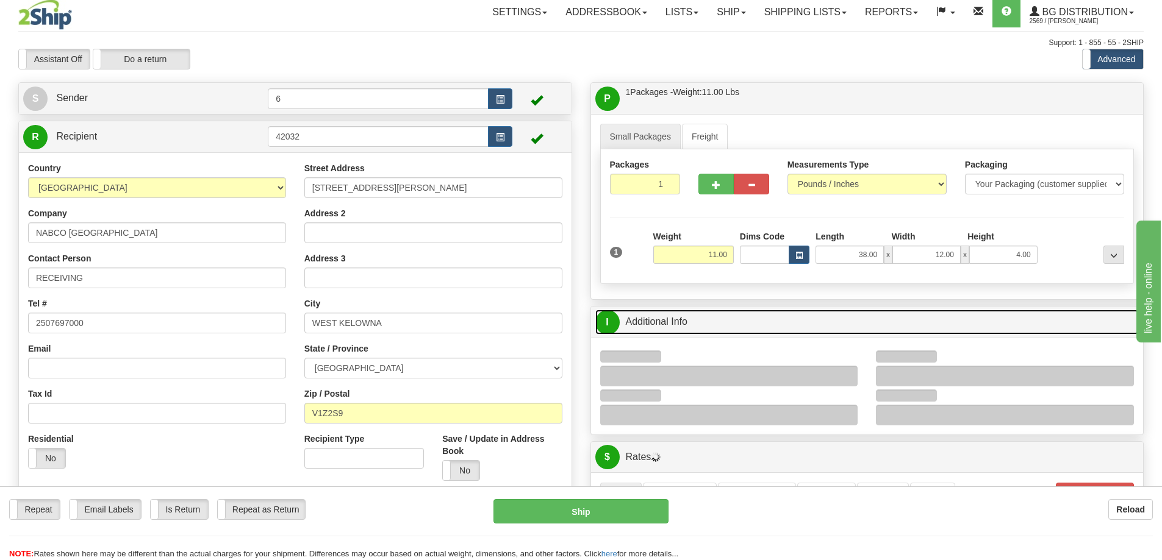
scroll to position [183, 0]
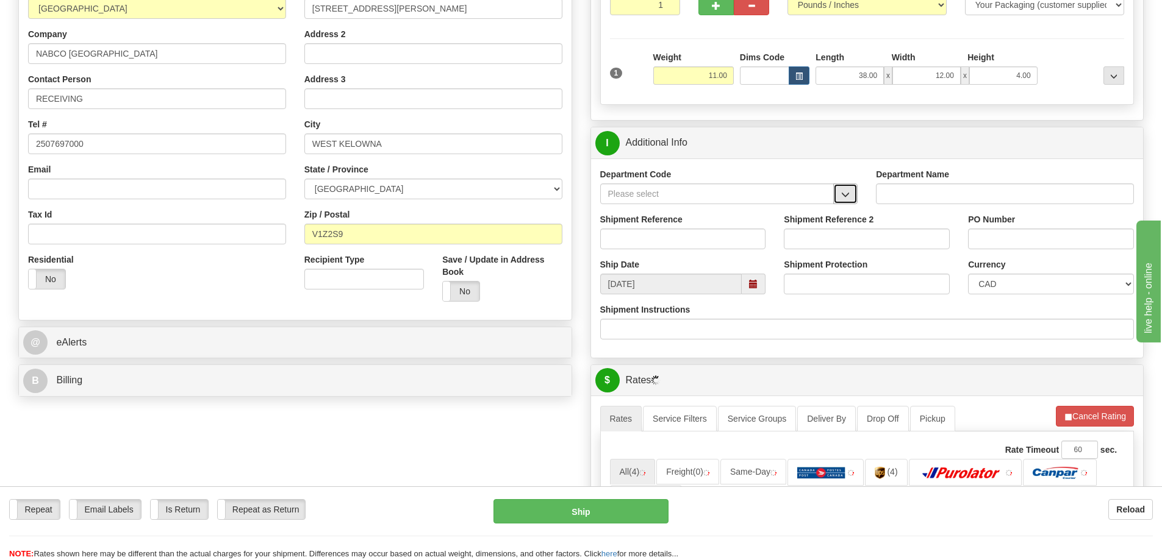
click at [843, 197] on span "button" at bounding box center [845, 195] width 9 height 8
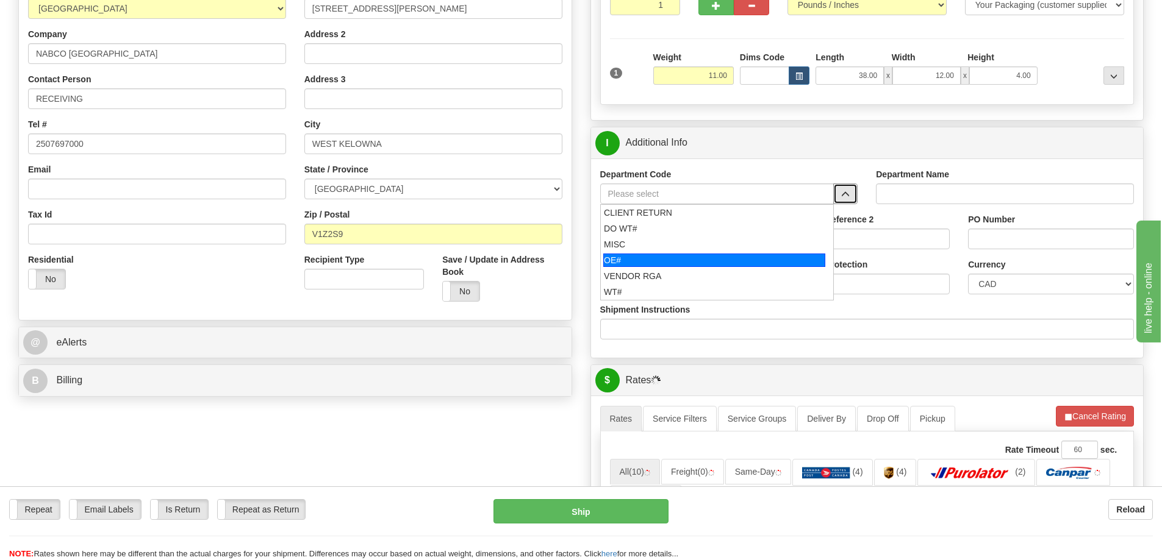
click at [682, 260] on div "OE#" at bounding box center [714, 260] width 222 height 13
type input "OE#"
type input "ORDERS"
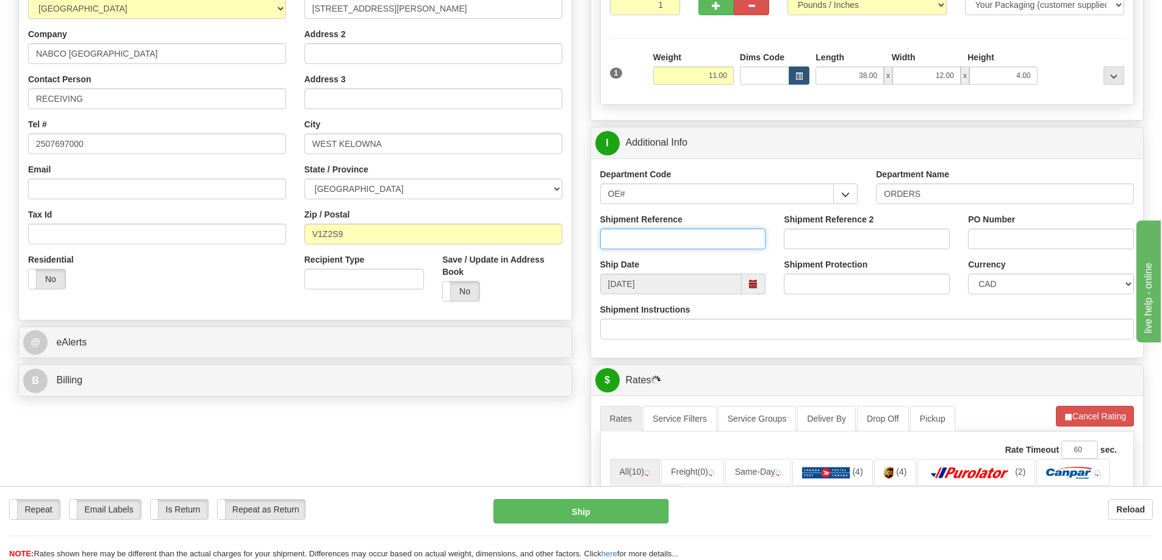
click at [692, 238] on input "Shipment Reference" at bounding box center [683, 239] width 166 height 21
type input "60032608-00 60031520-00"
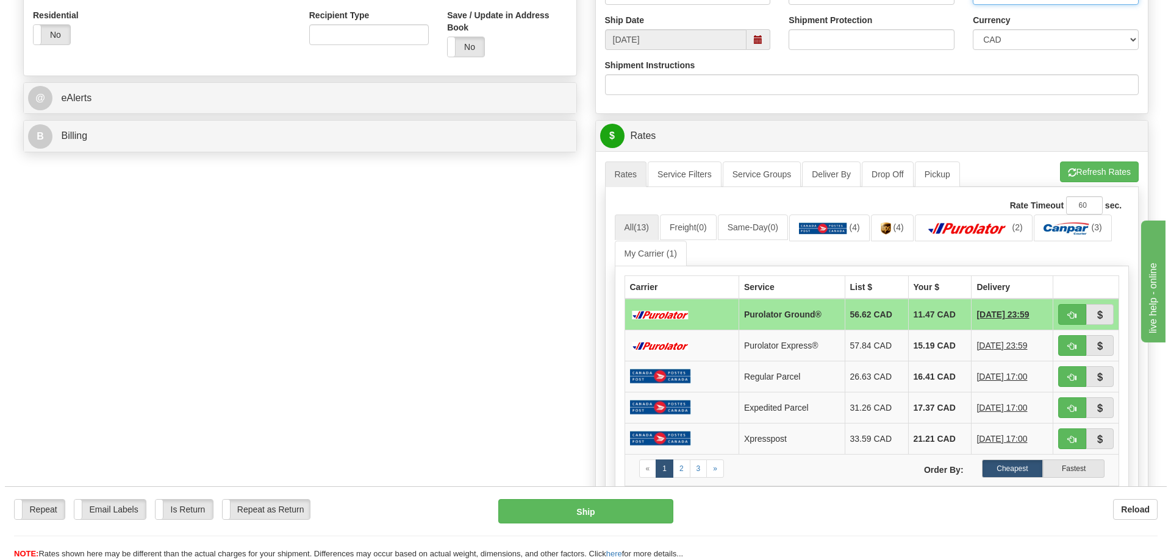
scroll to position [488, 0]
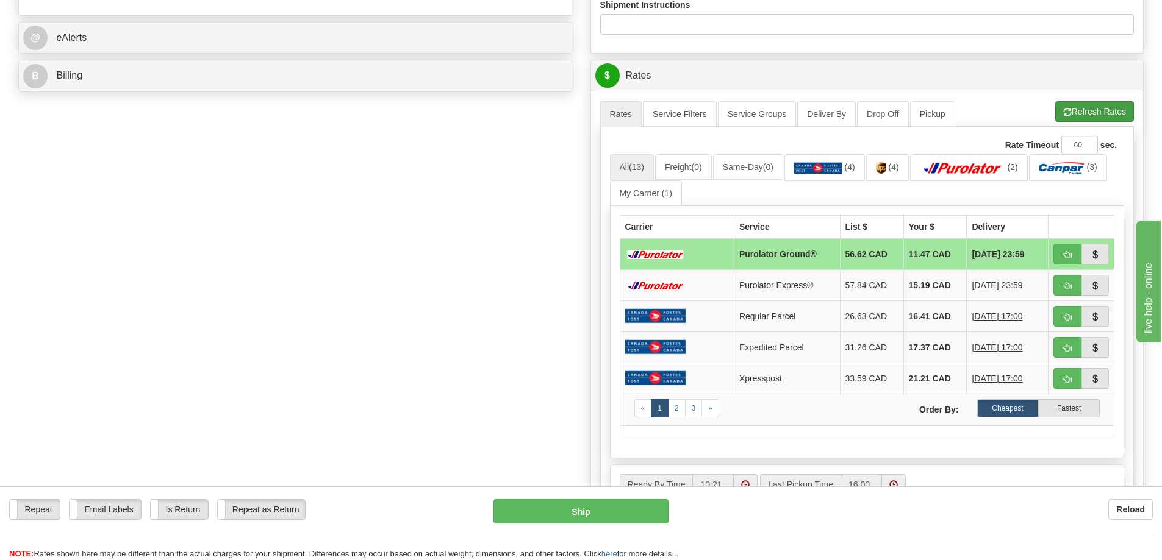
type input "4500050772 4500050181"
click at [1092, 113] on button "Refresh Rates" at bounding box center [1094, 111] width 79 height 21
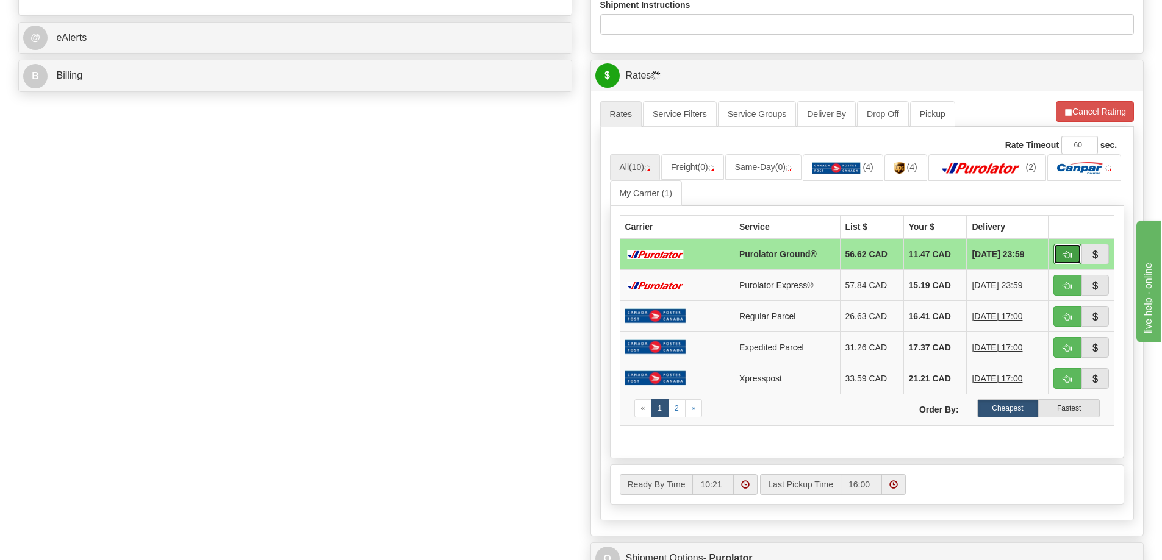
click at [1071, 258] on span "button" at bounding box center [1067, 255] width 9 height 8
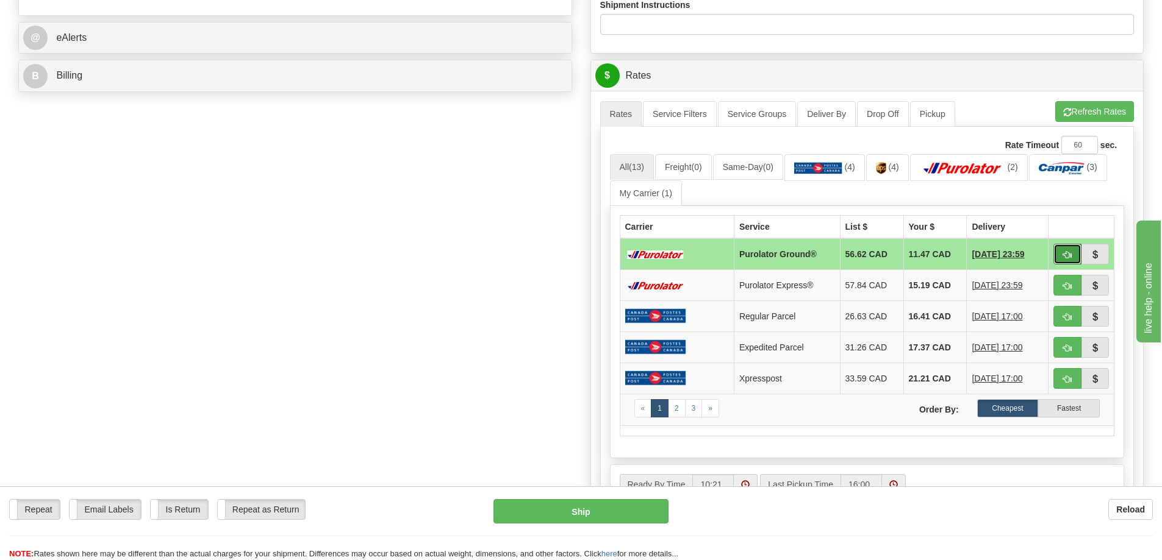
click at [1070, 253] on span "button" at bounding box center [1067, 255] width 9 height 8
type input "260"
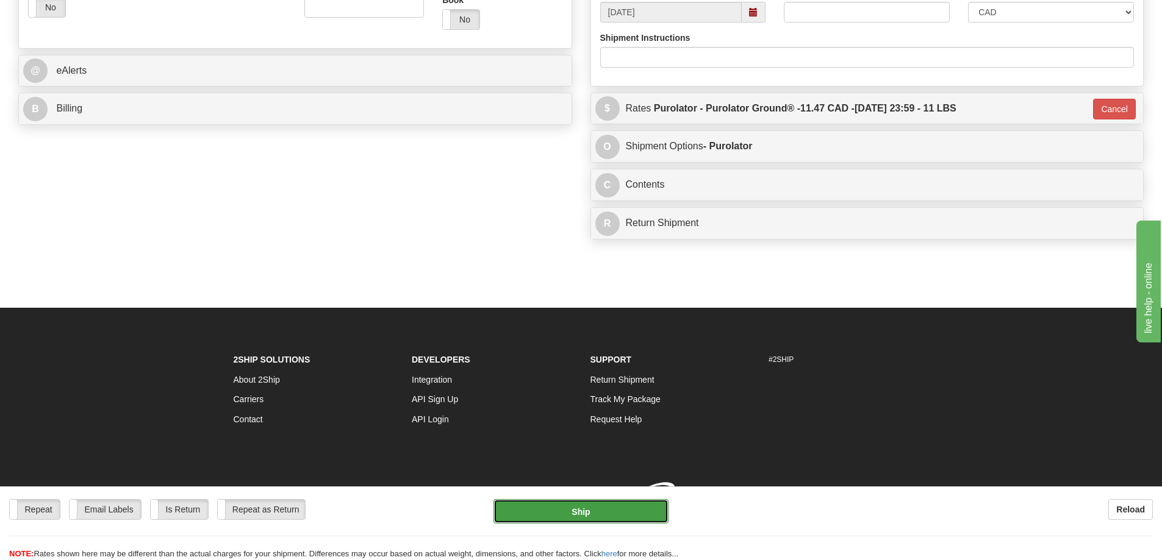
click at [581, 507] on button "Ship" at bounding box center [580, 511] width 175 height 24
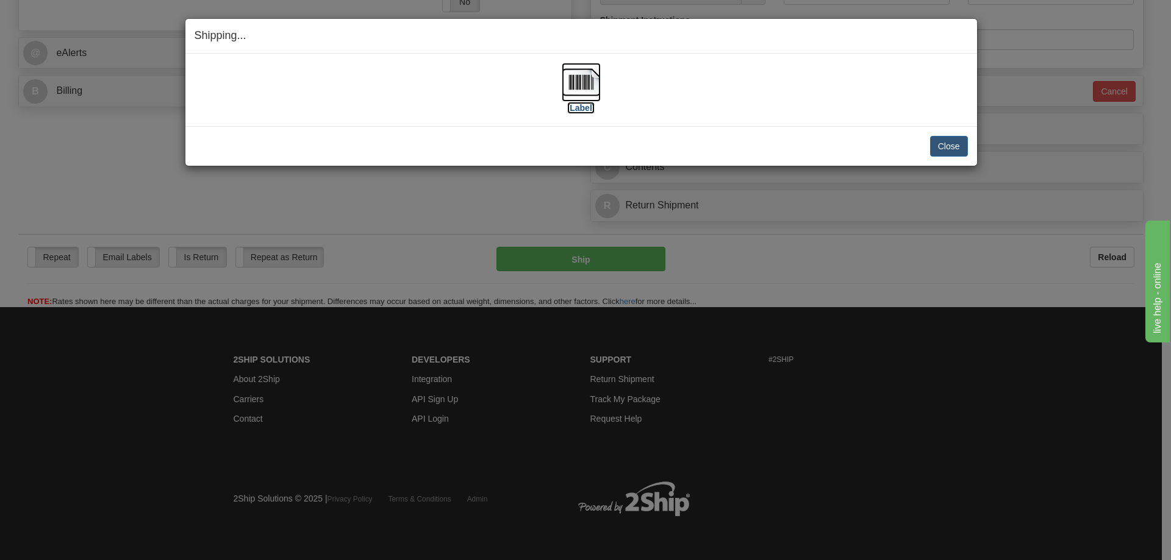
click at [571, 106] on label "[Label]" at bounding box center [581, 108] width 28 height 12
click at [945, 141] on button "Close" at bounding box center [949, 146] width 38 height 21
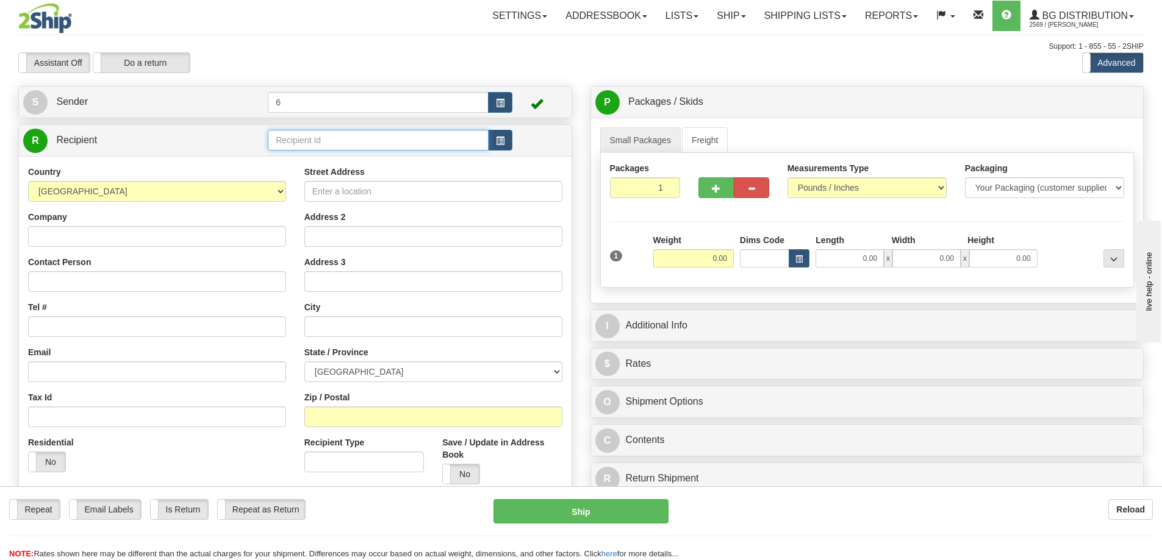
click at [398, 145] on input "text" at bounding box center [378, 140] width 221 height 21
type input "46013"
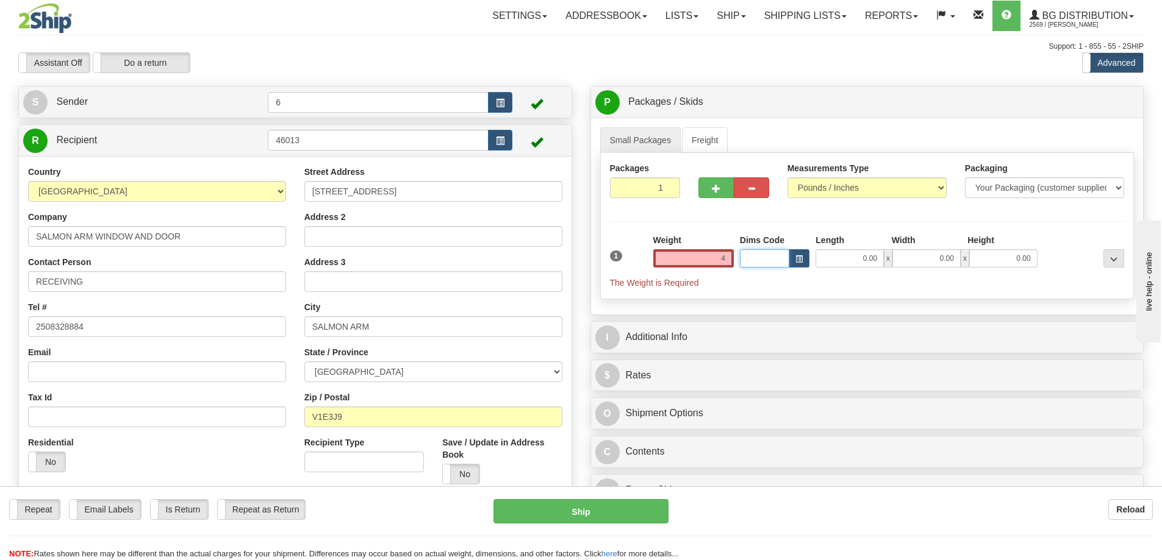
type input "4.00"
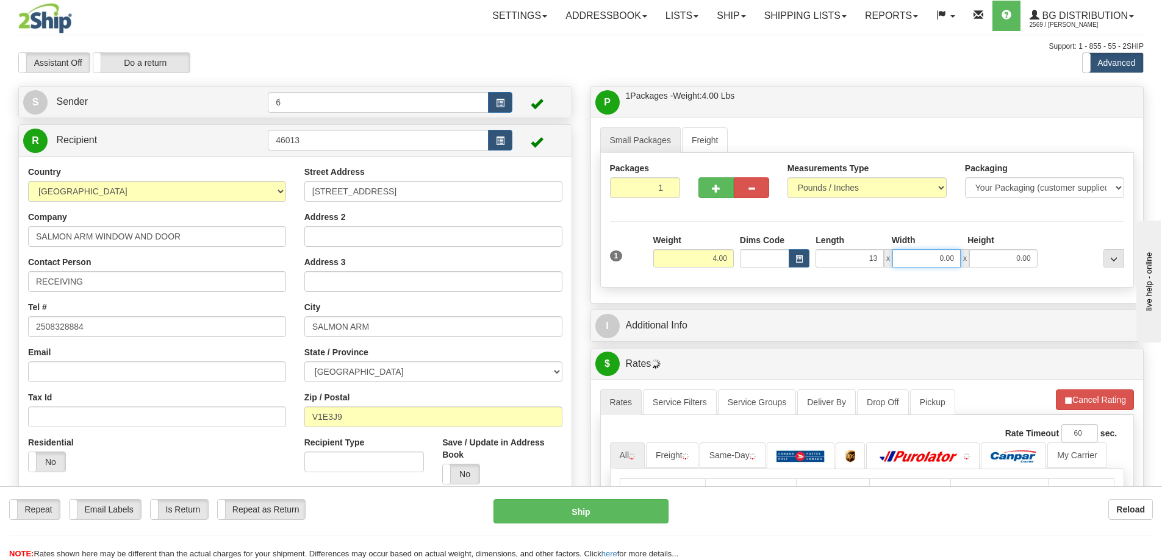
type input "13.00"
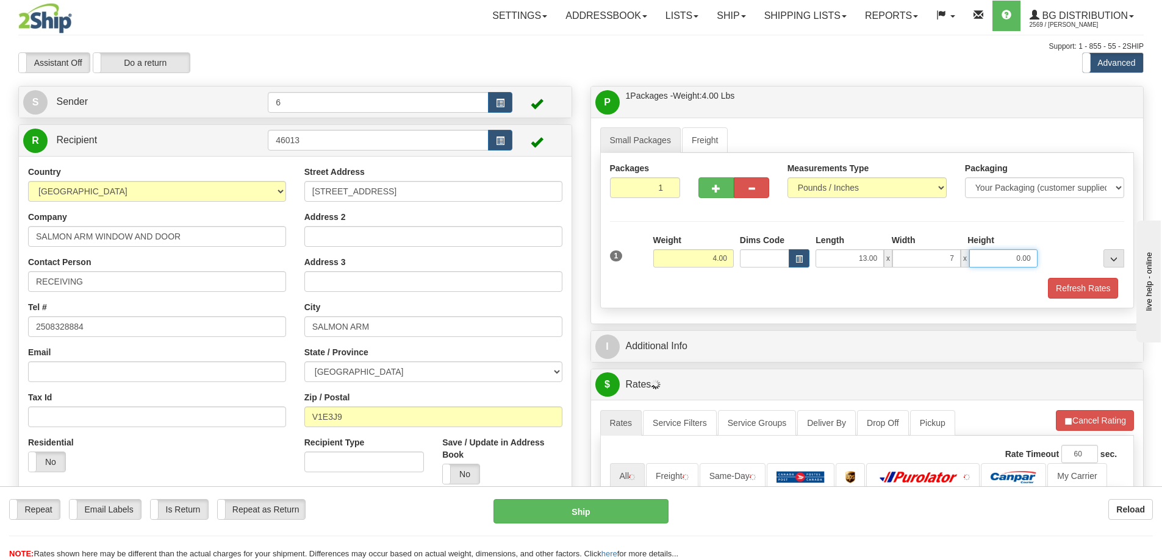
type input "7.00"
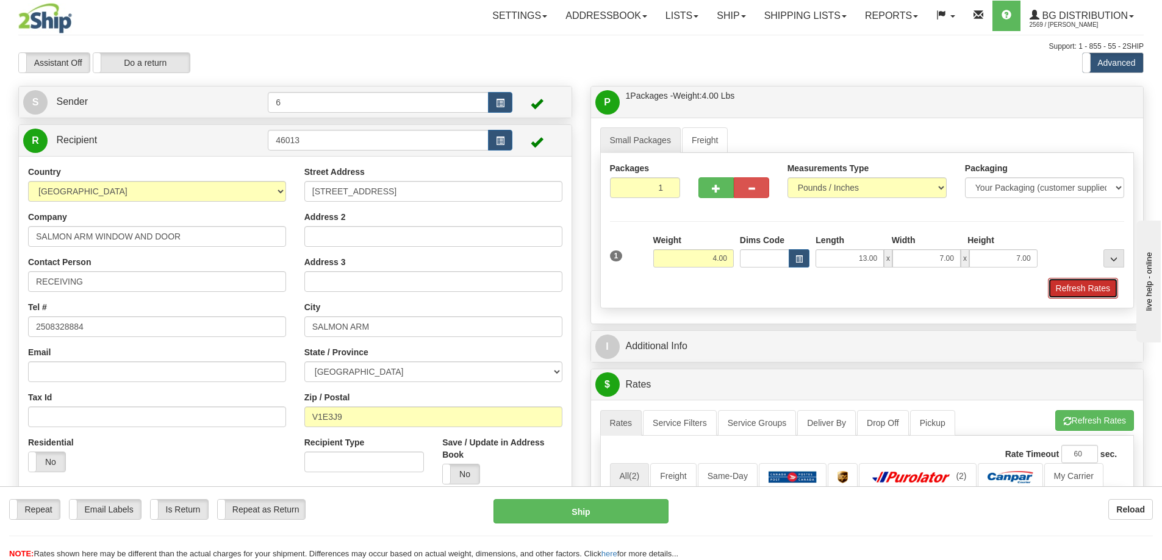
click at [1096, 284] on button "Refresh Rates" at bounding box center [1083, 288] width 70 height 21
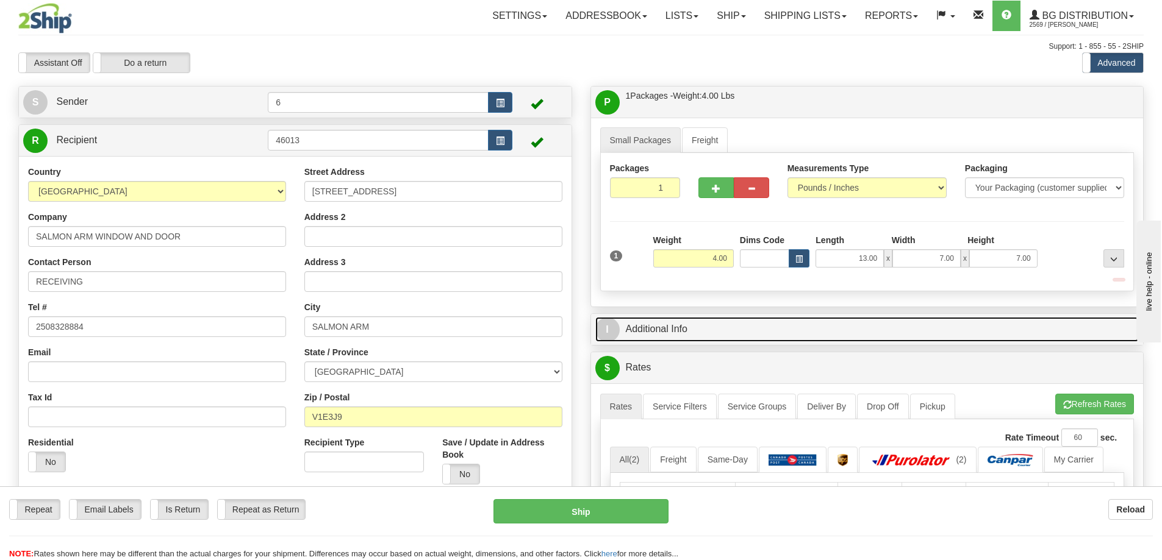
click at [1039, 329] on link "I Additional Info" at bounding box center [867, 329] width 544 height 25
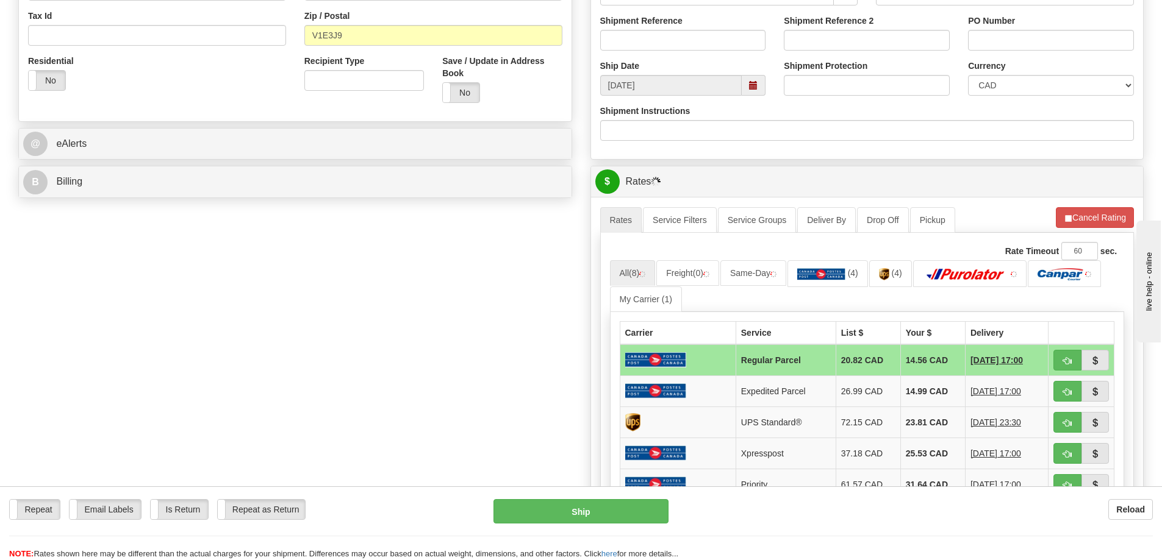
scroll to position [305, 0]
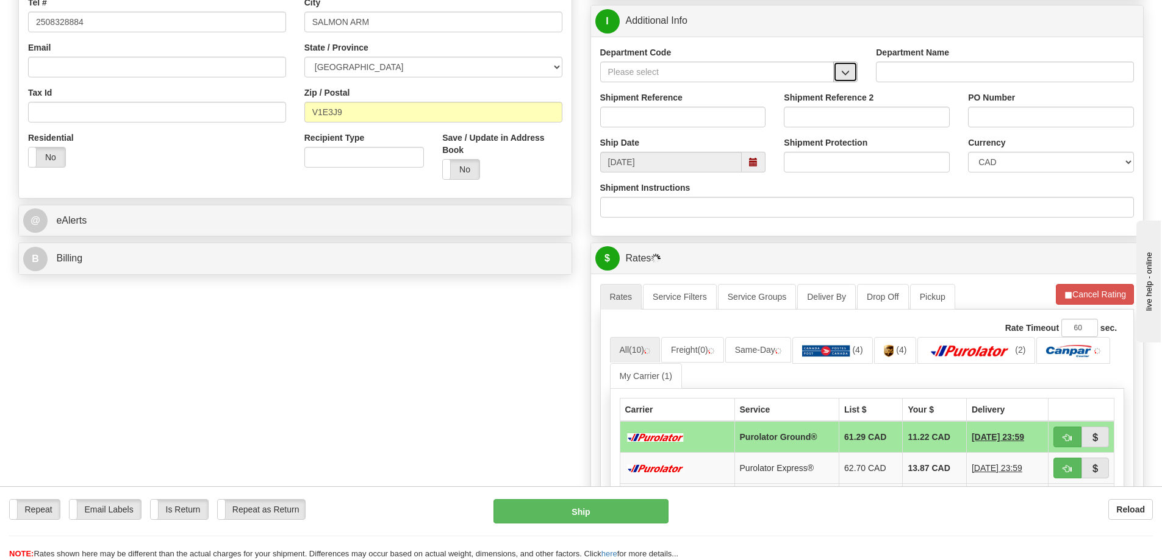
click at [844, 74] on span "button" at bounding box center [845, 73] width 9 height 8
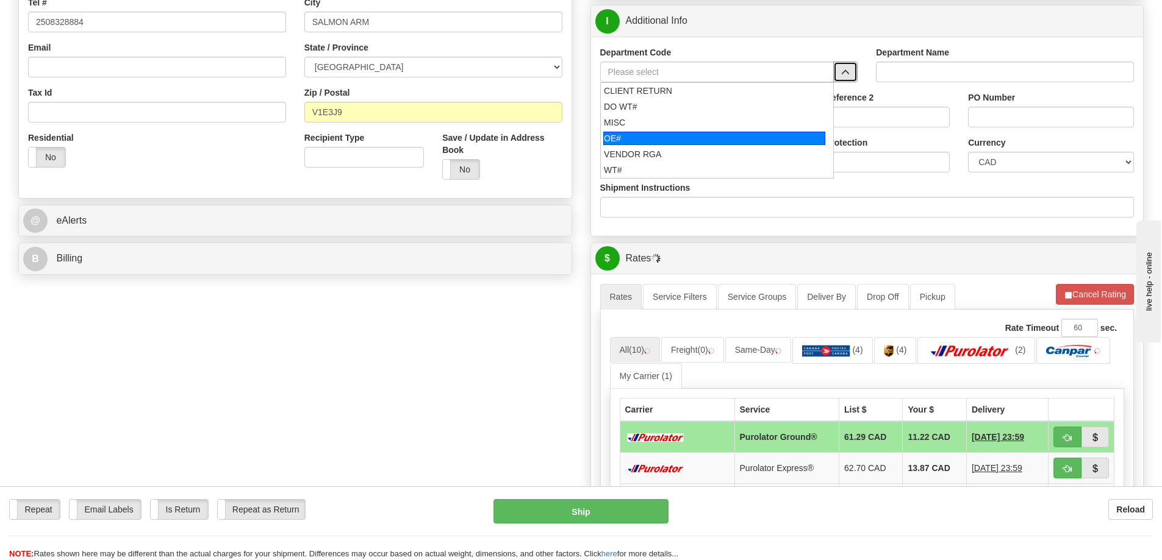
click at [647, 137] on div "OE#" at bounding box center [714, 138] width 222 height 13
type input "OE#"
type input "ORDERS"
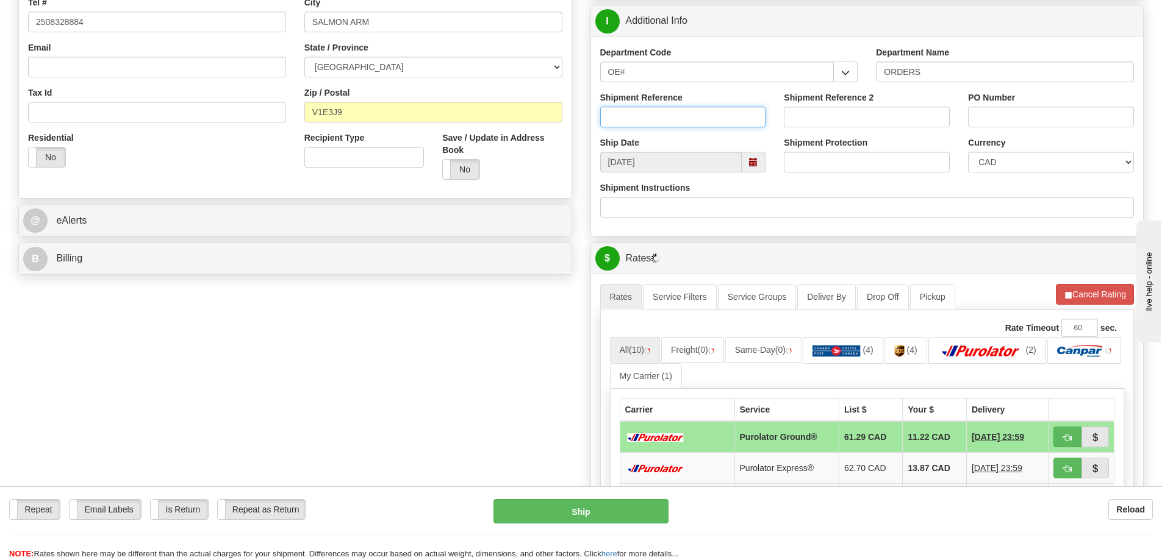
click at [643, 111] on input "Shipment Reference" at bounding box center [683, 117] width 166 height 21
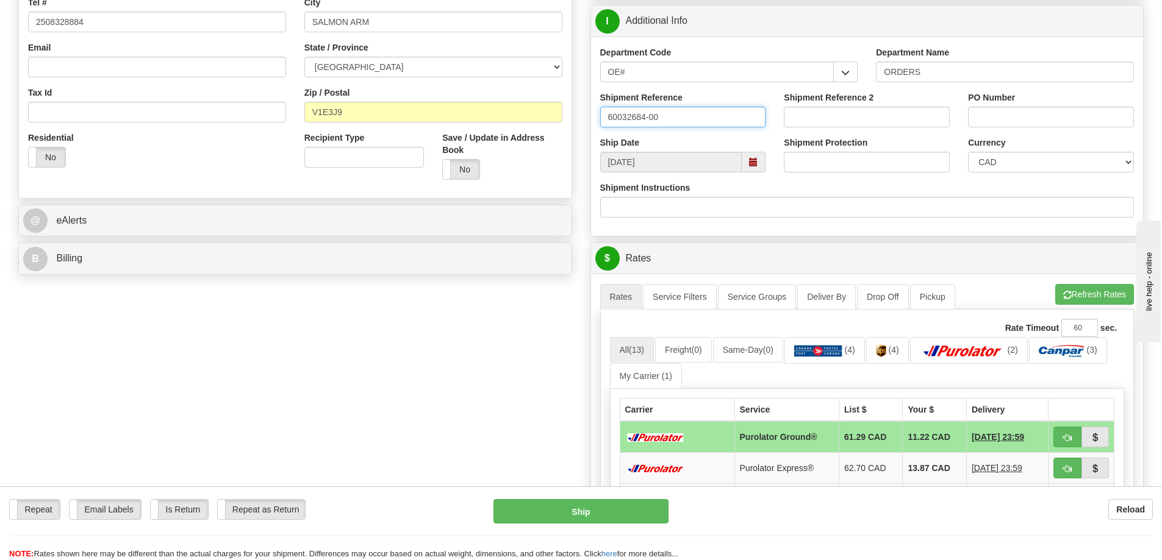
type input "60032684-00"
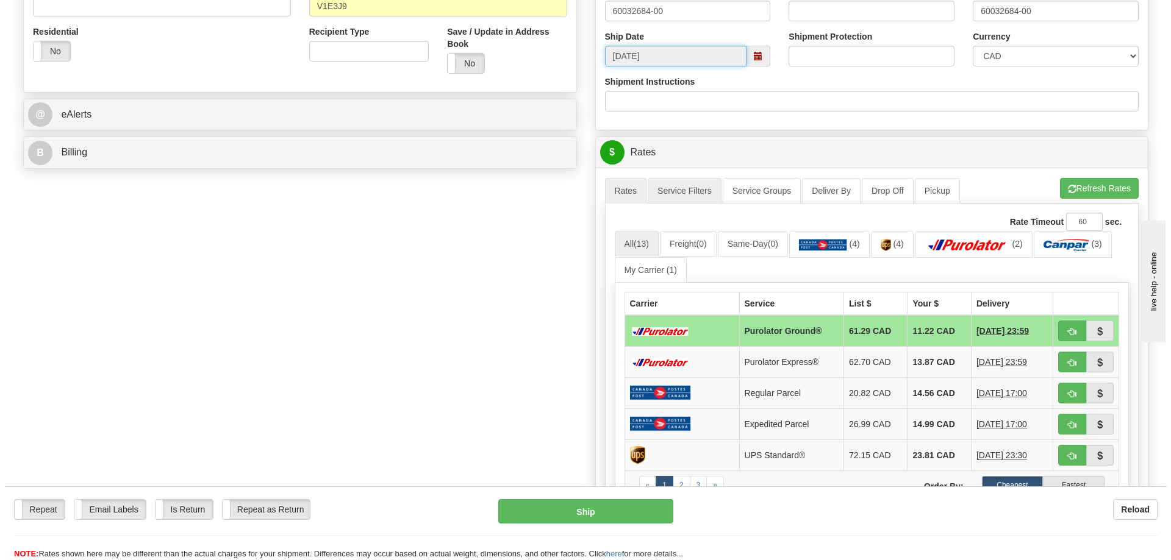
scroll to position [488, 0]
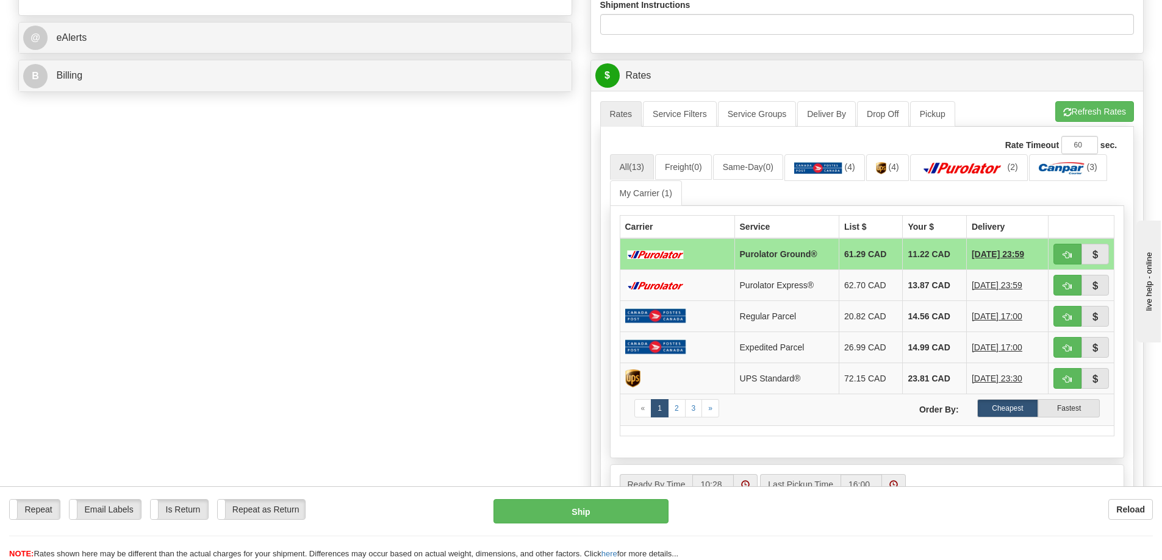
click at [1104, 100] on div "A change has been made which could impact your rate estimate. To ensure the est…" at bounding box center [867, 313] width 553 height 445
click at [1097, 116] on button "Refresh Rates" at bounding box center [1094, 111] width 79 height 21
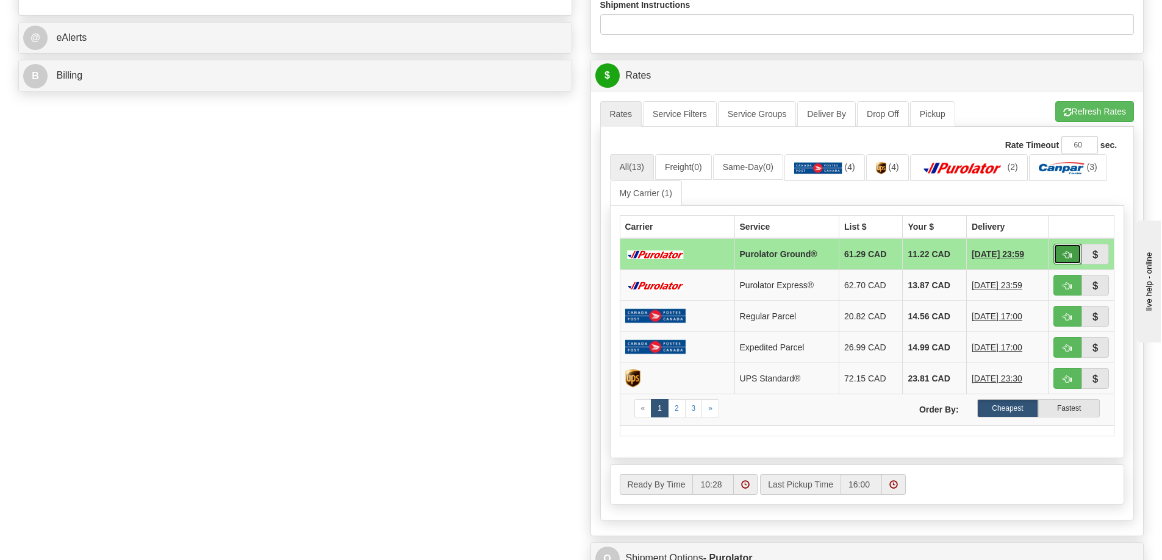
click at [1070, 259] on span "button" at bounding box center [1067, 255] width 9 height 8
type input "260"
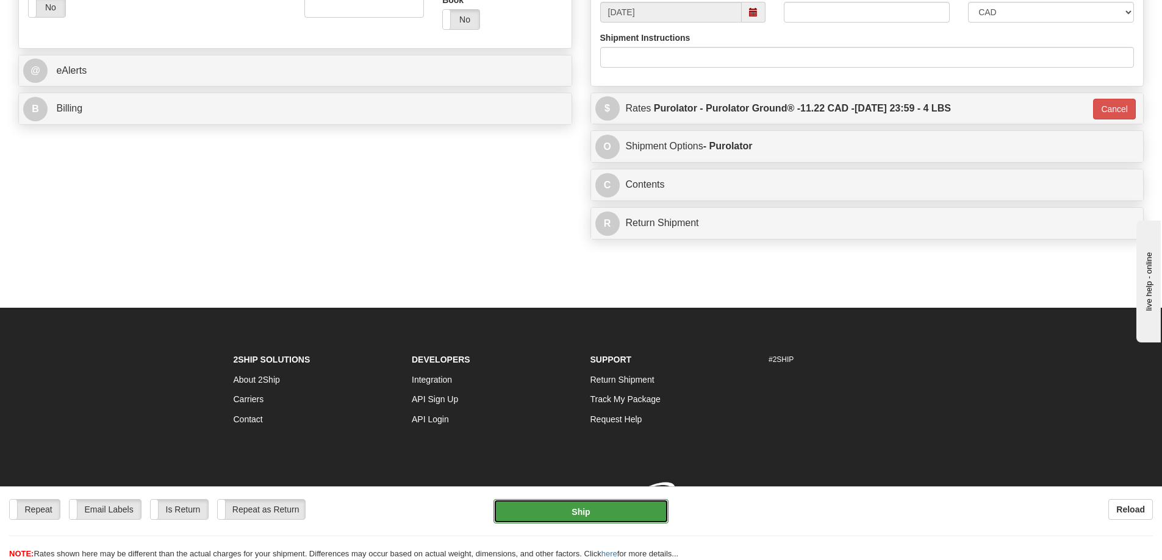
click at [598, 510] on button "Ship" at bounding box center [580, 511] width 175 height 24
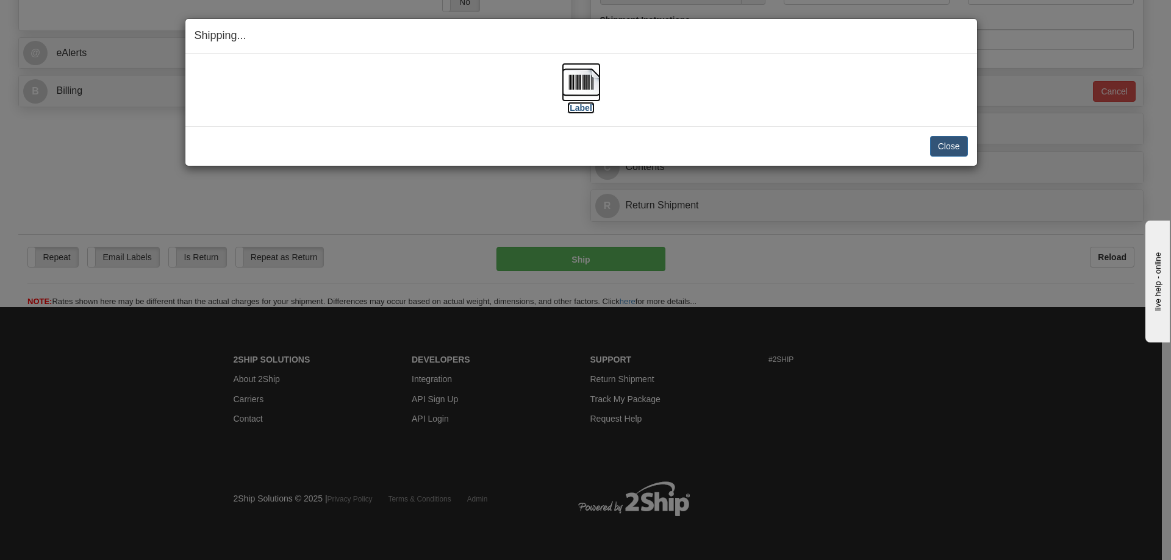
click at [574, 104] on label "[Label]" at bounding box center [581, 108] width 28 height 12
click at [945, 150] on button "Close" at bounding box center [949, 146] width 38 height 21
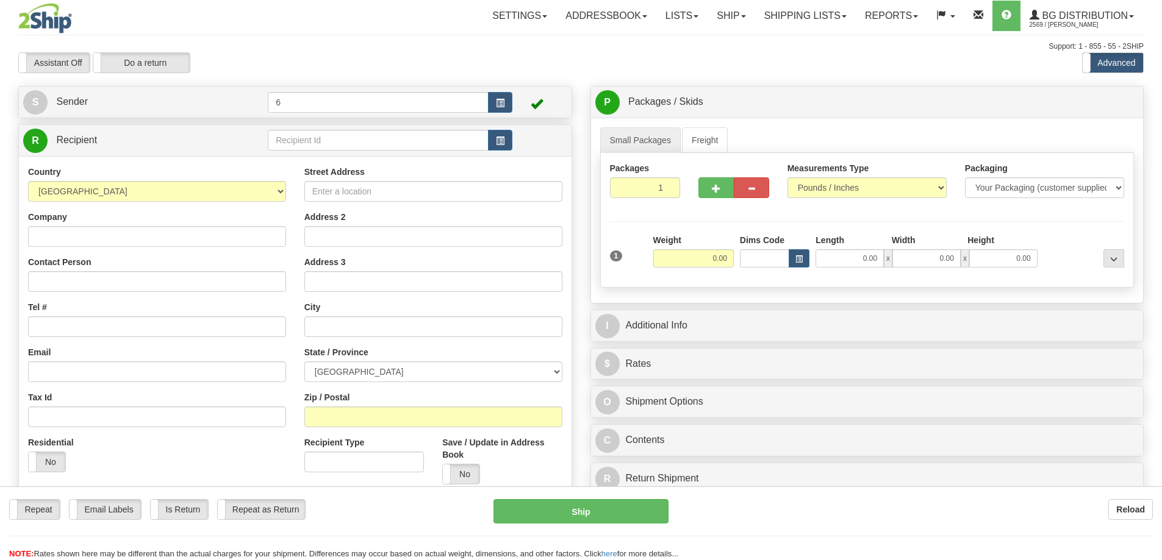
click at [295, 144] on div at bounding box center [581, 280] width 1162 height 560
click at [295, 144] on input "text" at bounding box center [378, 140] width 221 height 21
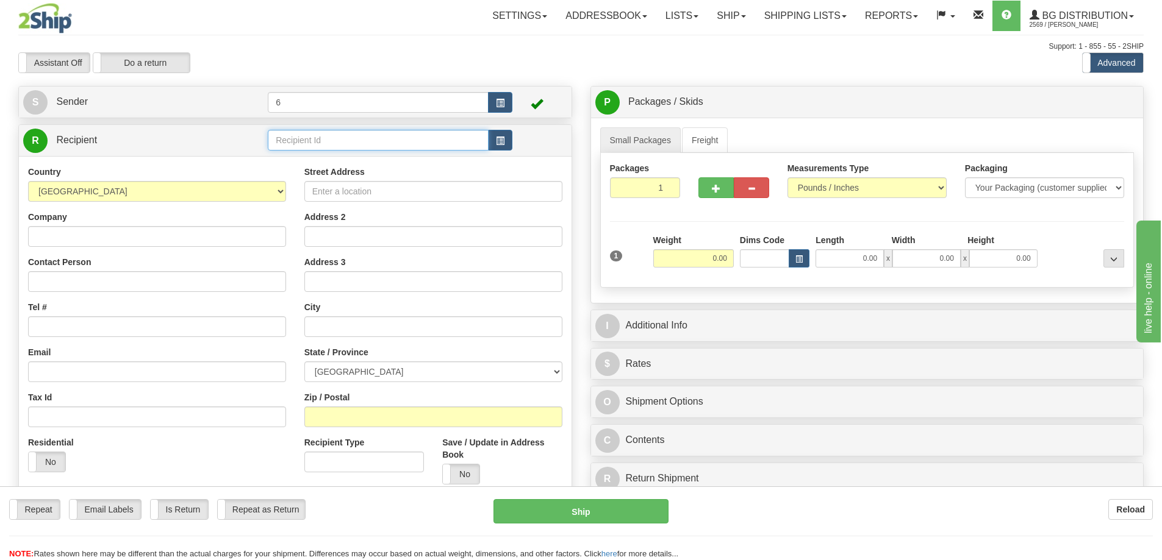
click at [295, 144] on input "text" at bounding box center [378, 140] width 221 height 21
drag, startPoint x: 0, startPoint y: 0, endPoint x: 288, endPoint y: 135, distance: 318.4
click at [294, 141] on input "text" at bounding box center [378, 140] width 221 height 21
type input "45017"
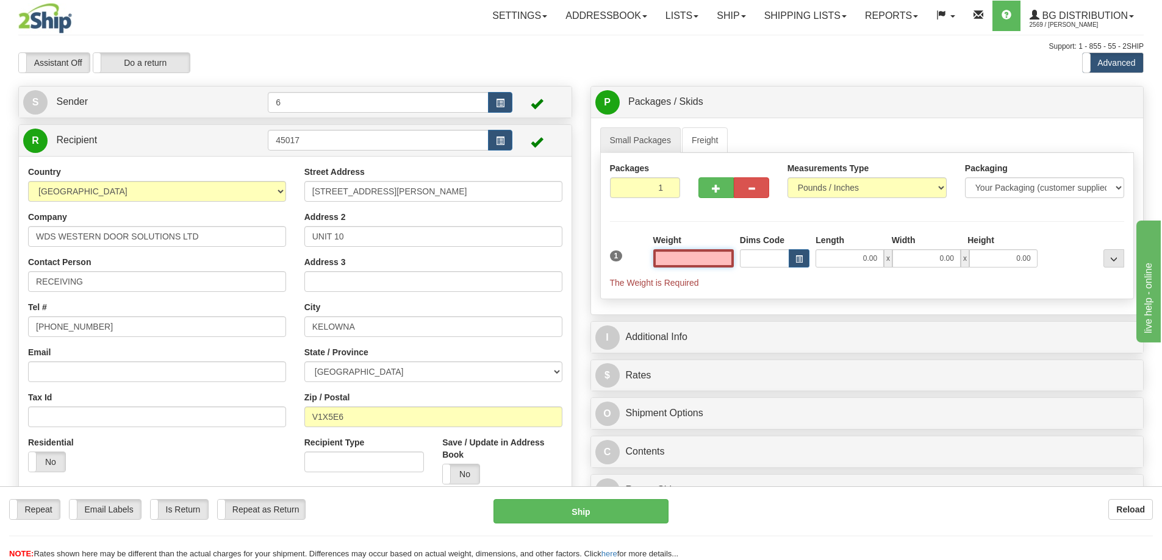
click at [696, 259] on input "text" at bounding box center [693, 258] width 80 height 18
click at [692, 257] on input "text" at bounding box center [693, 258] width 80 height 18
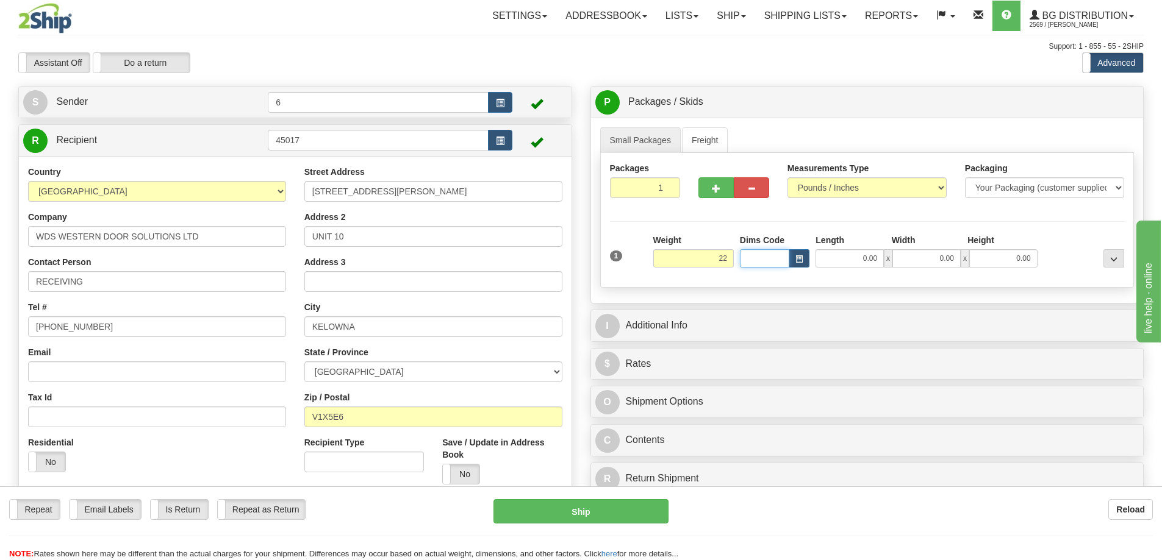
type input "22.00"
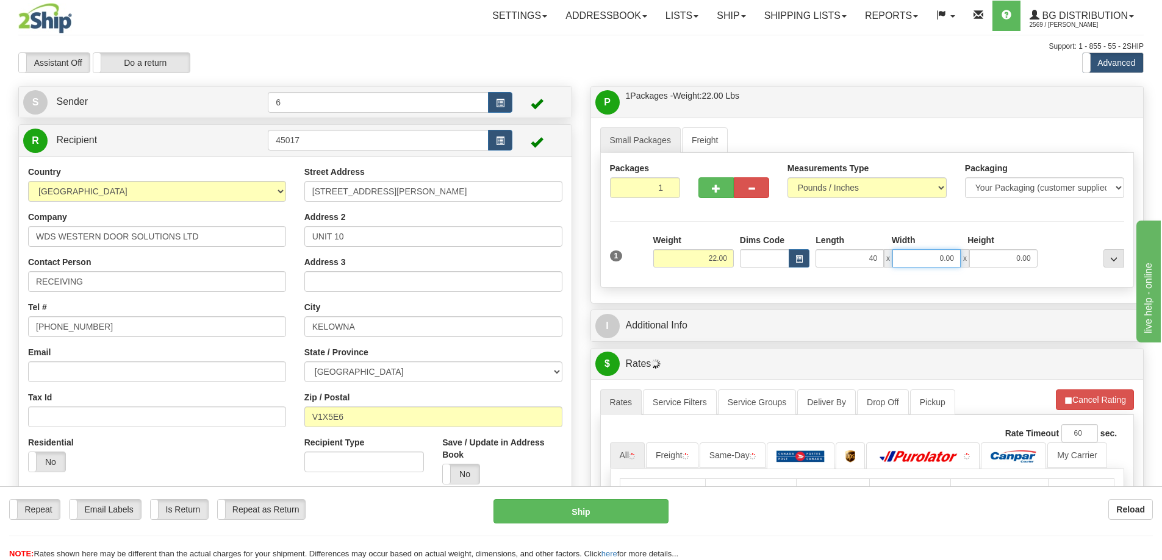
type input "40.00"
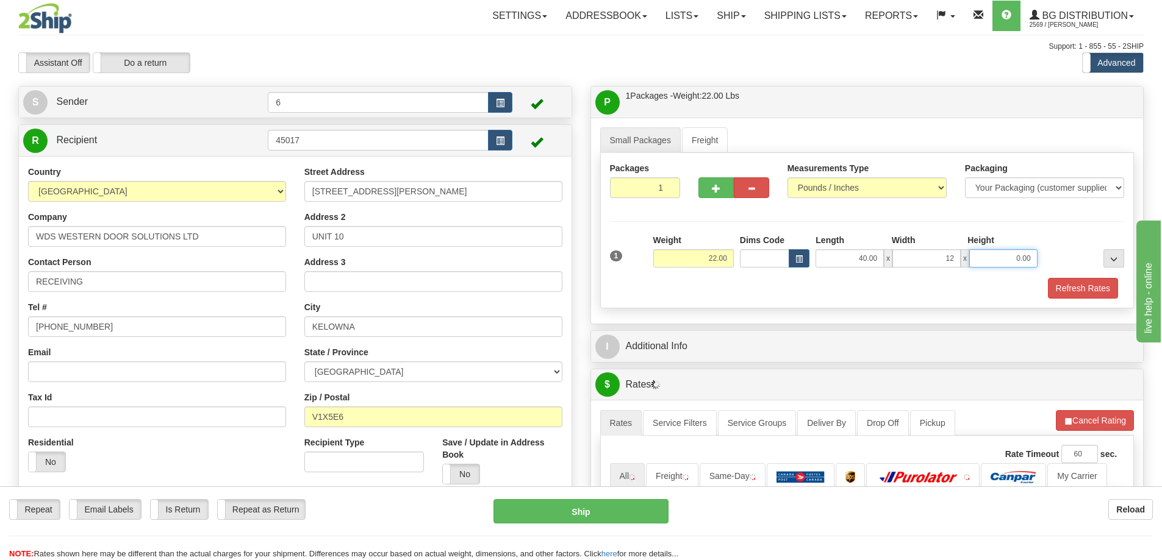
type input "12.00"
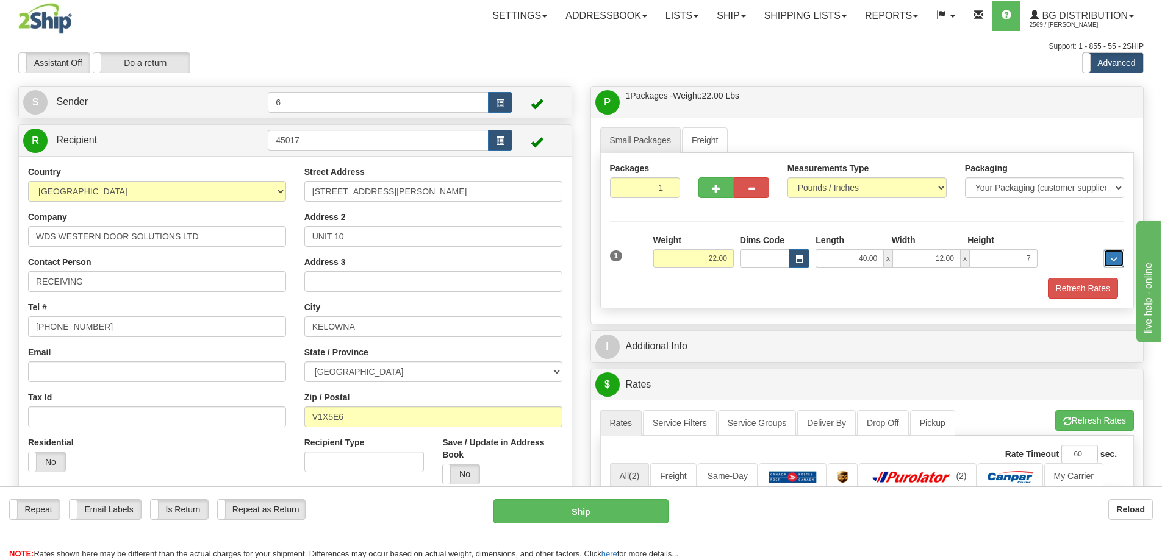
type input "7.00"
click at [715, 192] on span "button" at bounding box center [716, 189] width 9 height 8
radio input "true"
type input "2"
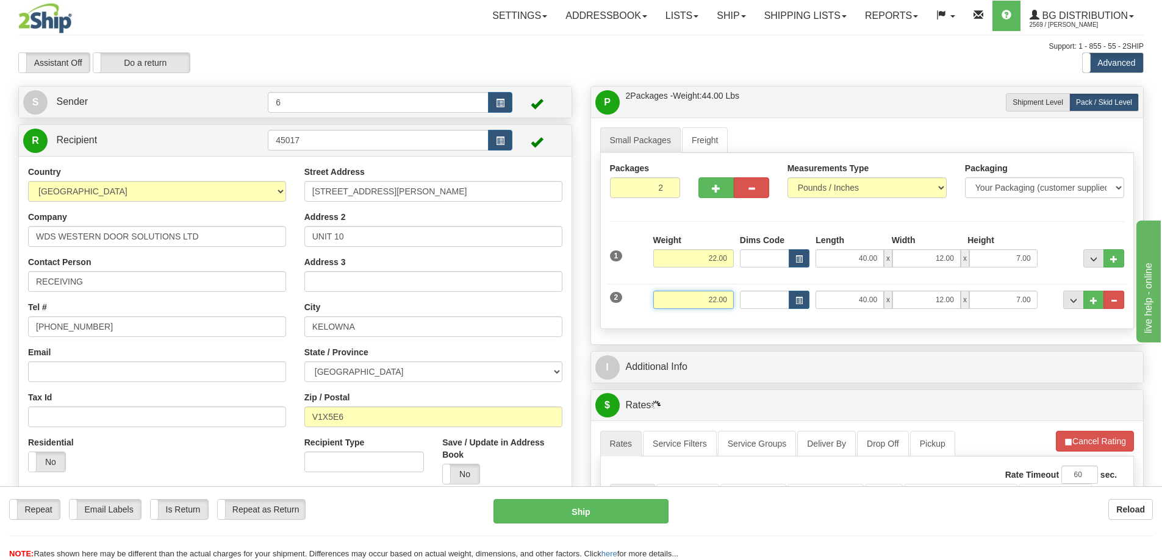
drag, startPoint x: 682, startPoint y: 299, endPoint x: 718, endPoint y: 275, distance: 43.5
click at [815, 301] on div "2 Weight 22.00 Dims Code Length Width Height" at bounding box center [867, 298] width 521 height 41
type input "5.00"
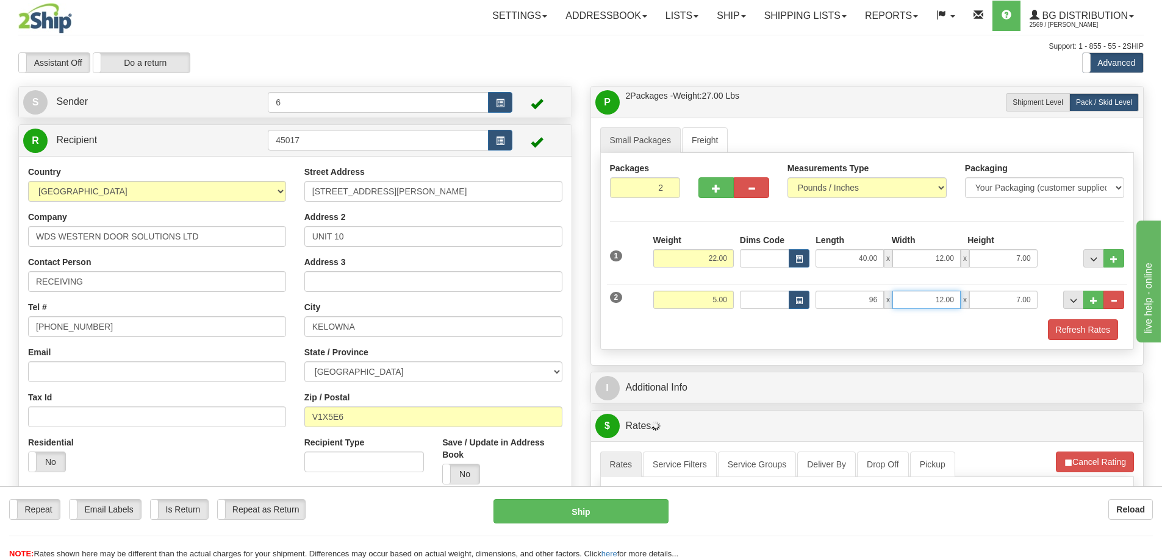
type input "96.00"
type input "4.00"
type input "2.00"
click at [1055, 333] on button "Refresh Rates" at bounding box center [1083, 330] width 70 height 21
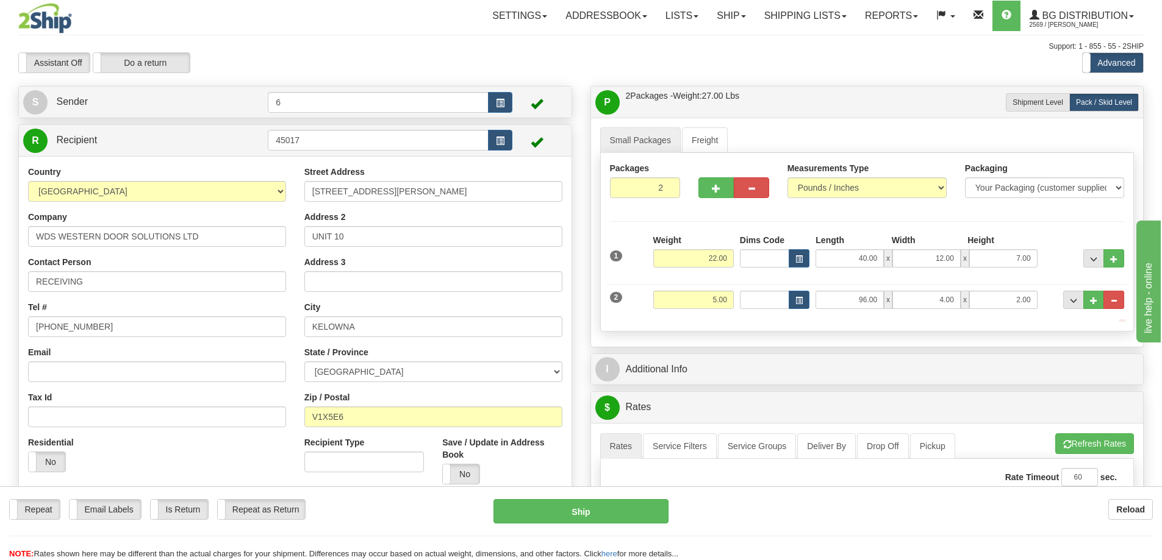
drag, startPoint x: 987, startPoint y: 387, endPoint x: 977, endPoint y: 386, distance: 10.4
click at [982, 387] on div "P Packages / Skids 2 Packages - Weight: 27.00 Lbs 1 Skids - Weight: 0.00 Lbs Sh…" at bounding box center [867, 538] width 572 height 904
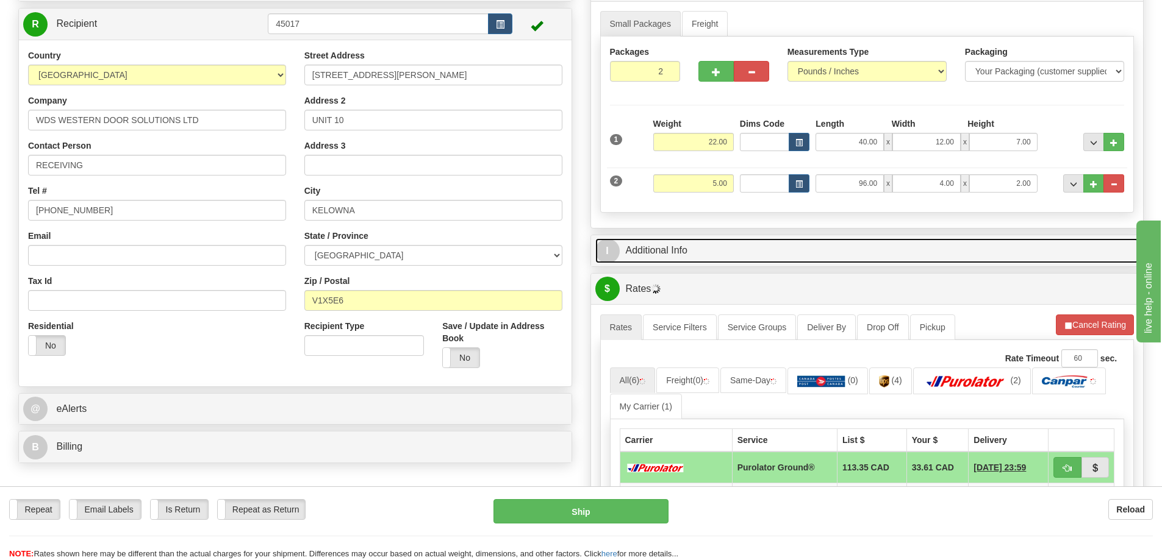
scroll to position [122, 0]
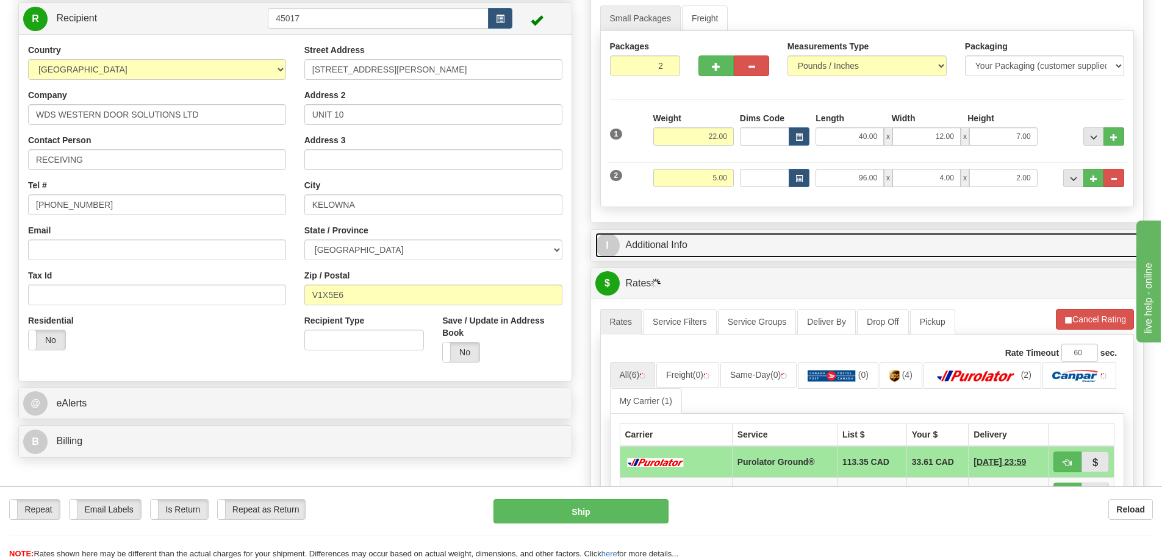
click at [763, 243] on link "I Additional Info" at bounding box center [867, 245] width 544 height 25
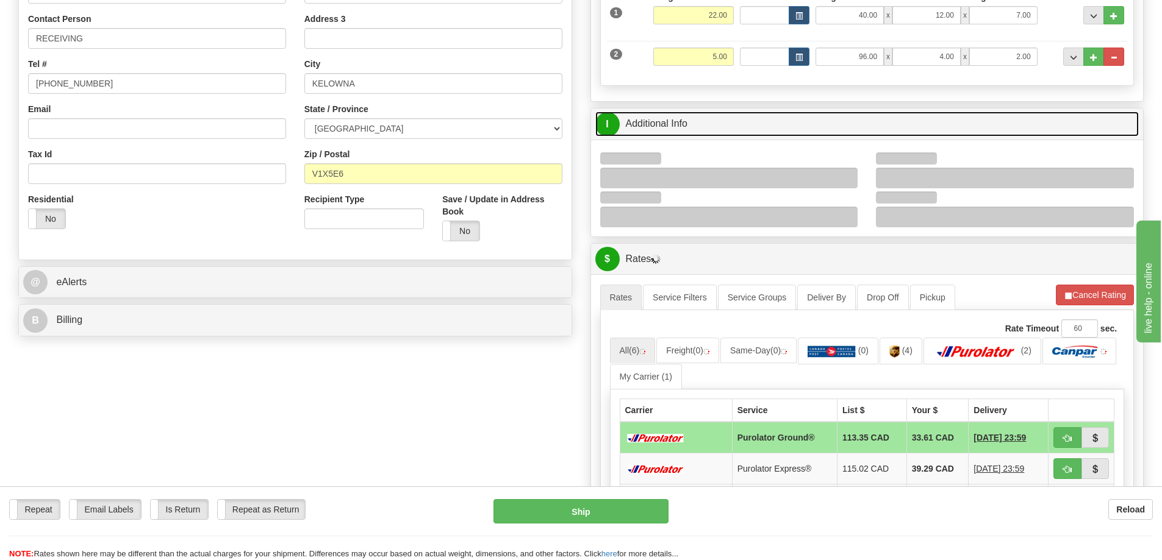
scroll to position [244, 0]
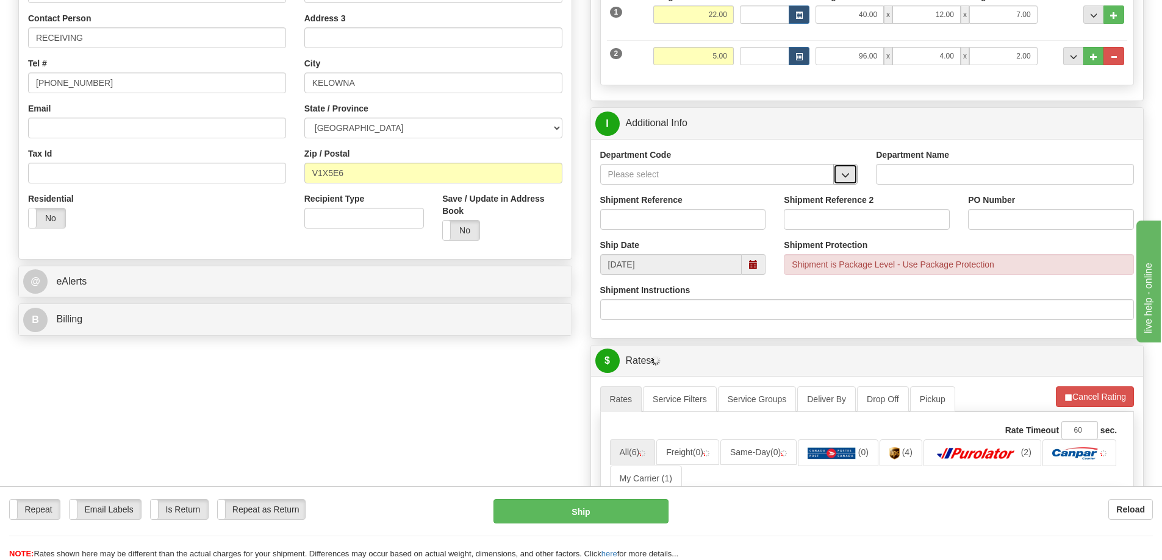
click at [844, 177] on span "button" at bounding box center [845, 175] width 9 height 8
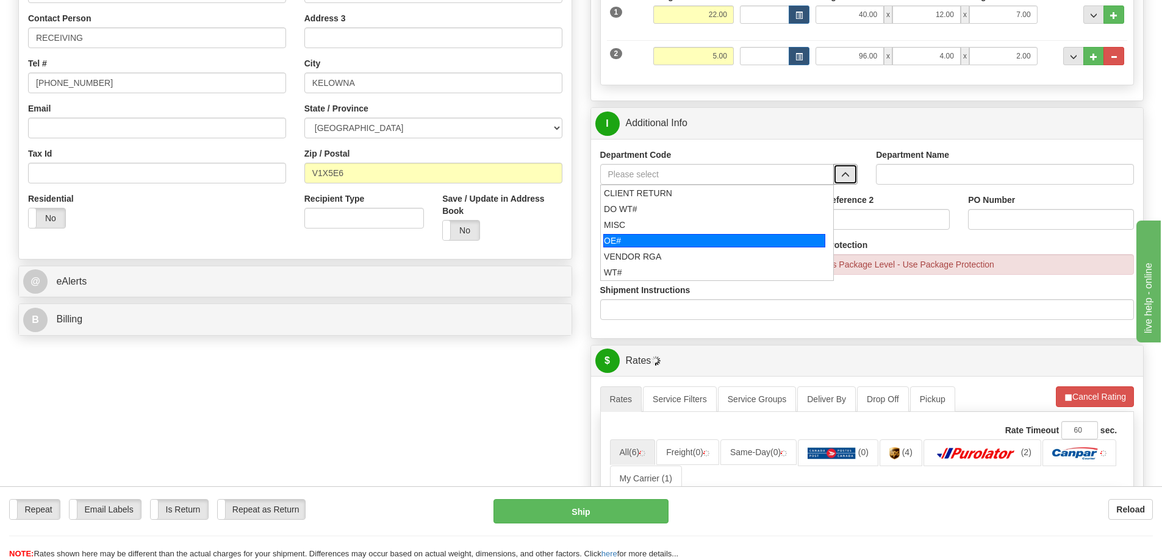
drag, startPoint x: 680, startPoint y: 231, endPoint x: 670, endPoint y: 246, distance: 18.1
click at [674, 248] on ul "CLIENT RETURN DO WT# MISC OE# VENDOR RGA WT#" at bounding box center [717, 233] width 234 height 96
click at [670, 246] on div "OE#" at bounding box center [714, 240] width 222 height 13
type input "OE#"
type input "ORDERS"
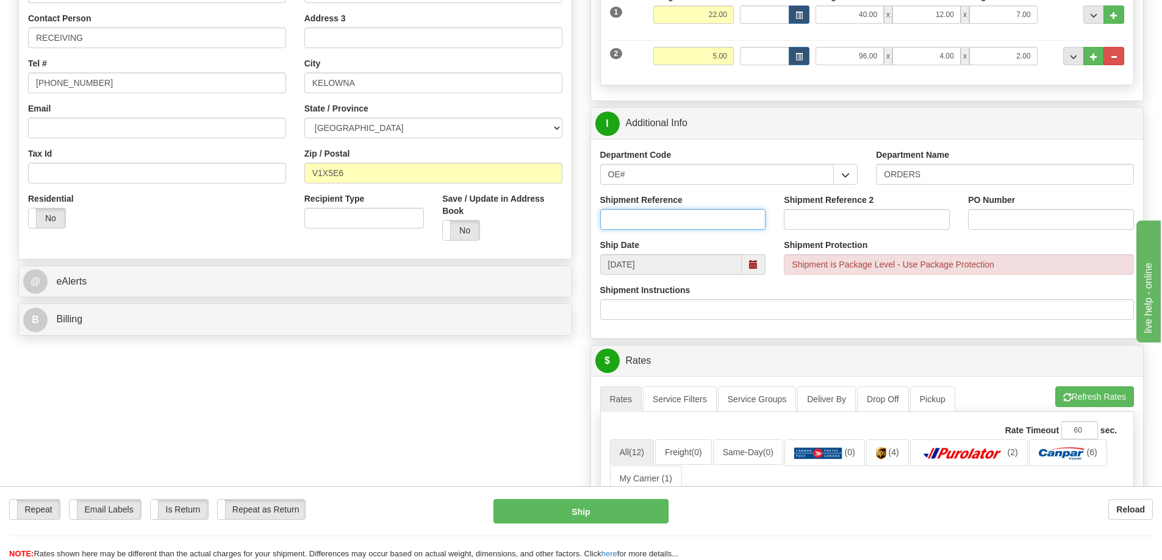
click at [651, 221] on input "Shipment Reference" at bounding box center [683, 219] width 166 height 21
type input "60030758-00"
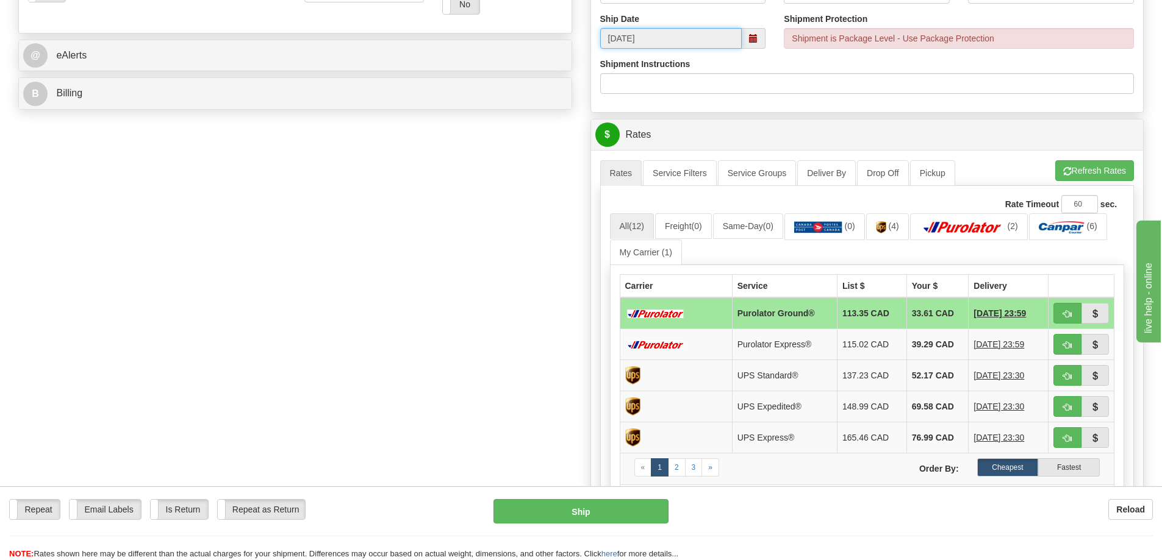
scroll to position [549, 0]
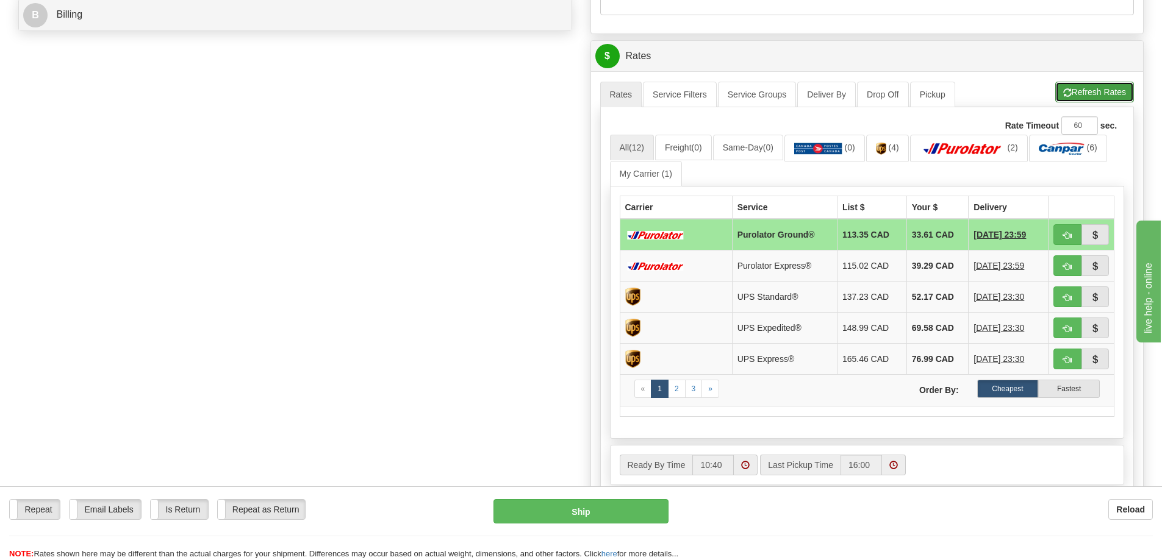
click at [1086, 92] on button "Refresh Rates" at bounding box center [1094, 92] width 79 height 21
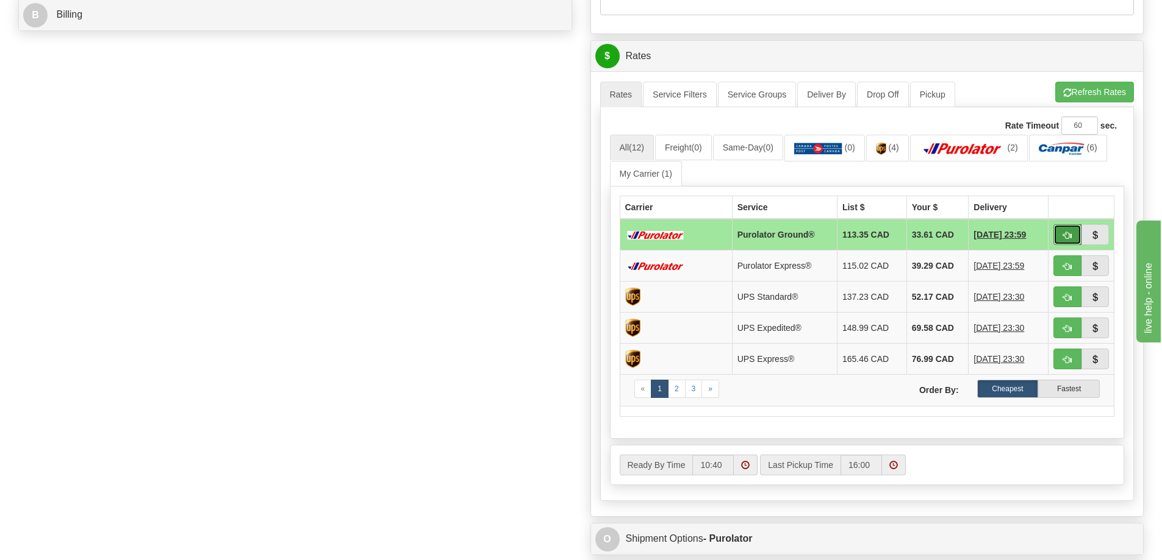
click at [1065, 244] on button "button" at bounding box center [1067, 234] width 28 height 21
type input "260"
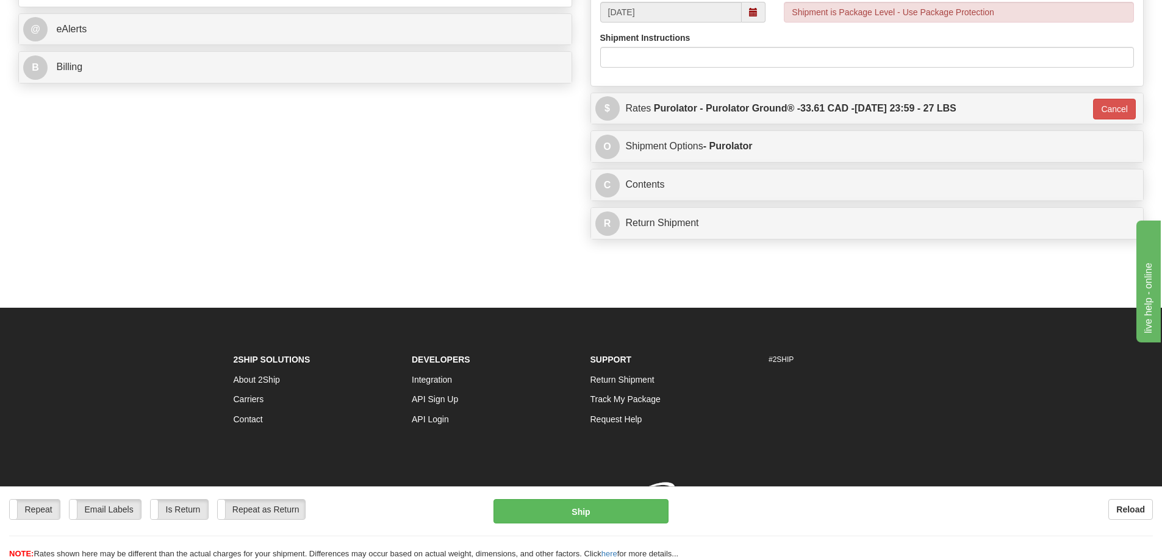
scroll to position [544, 0]
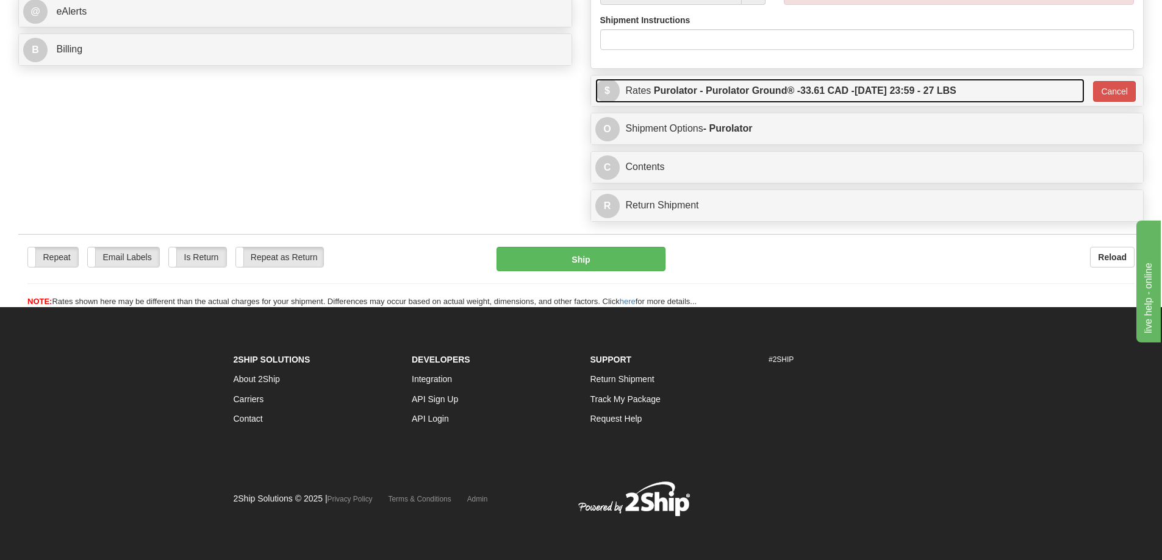
click at [880, 79] on label "Purolator - Purolator Ground® - 33.61 CAD - 09/15/2025 23:59 - 27 LBS" at bounding box center [805, 91] width 302 height 24
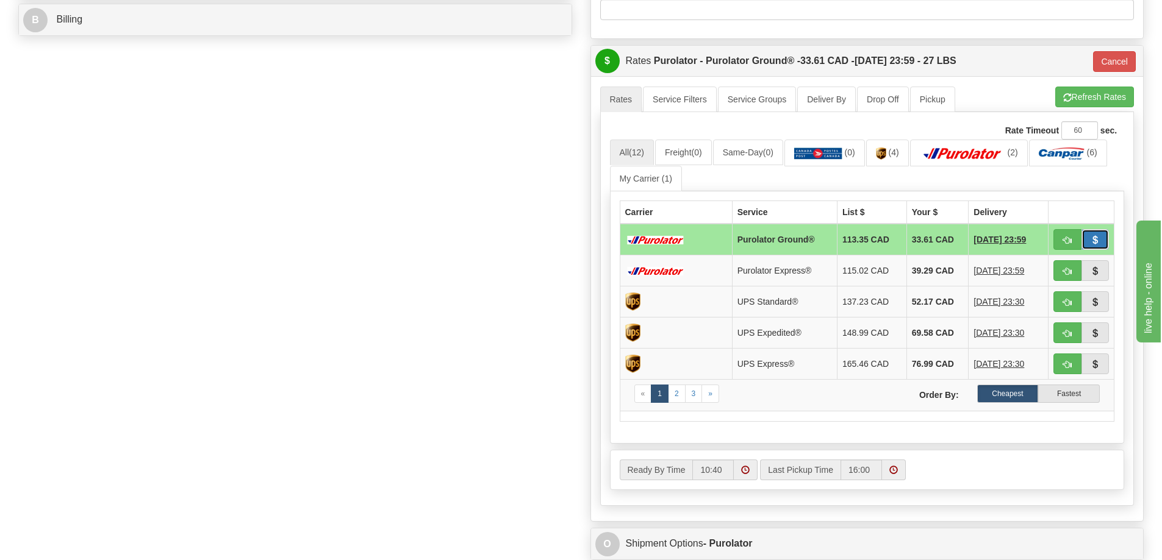
click at [1093, 232] on button "button" at bounding box center [1095, 239] width 28 height 21
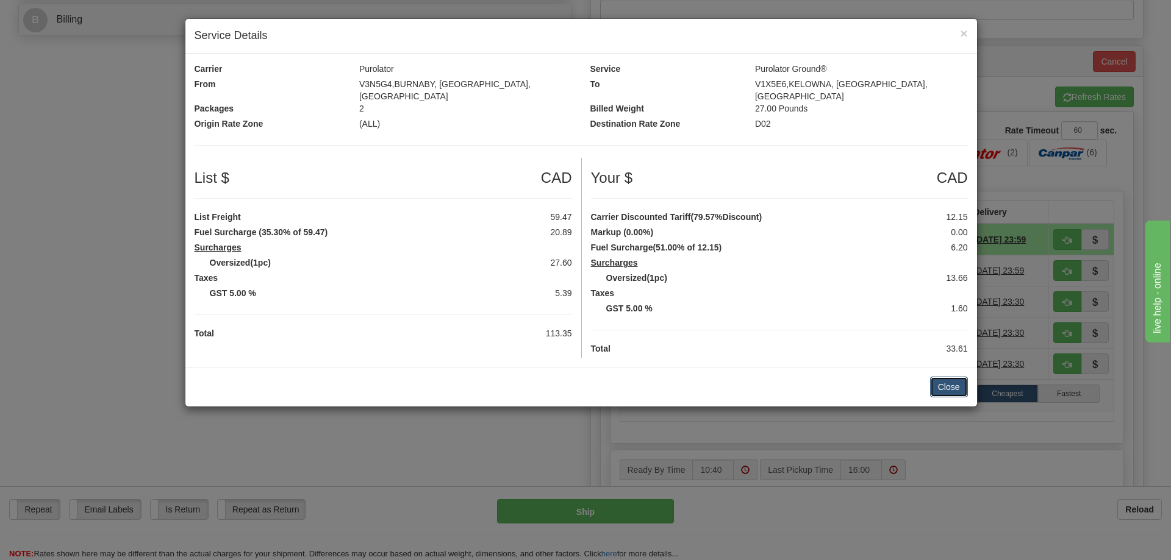
click at [944, 377] on button "Close" at bounding box center [949, 387] width 38 height 21
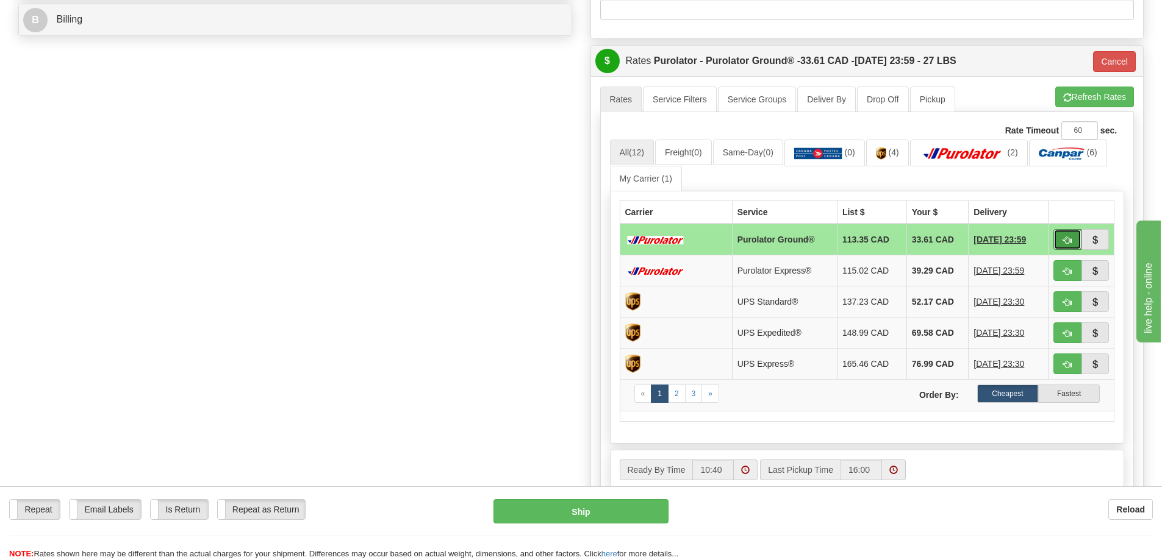
click at [1064, 240] on span "button" at bounding box center [1067, 241] width 9 height 8
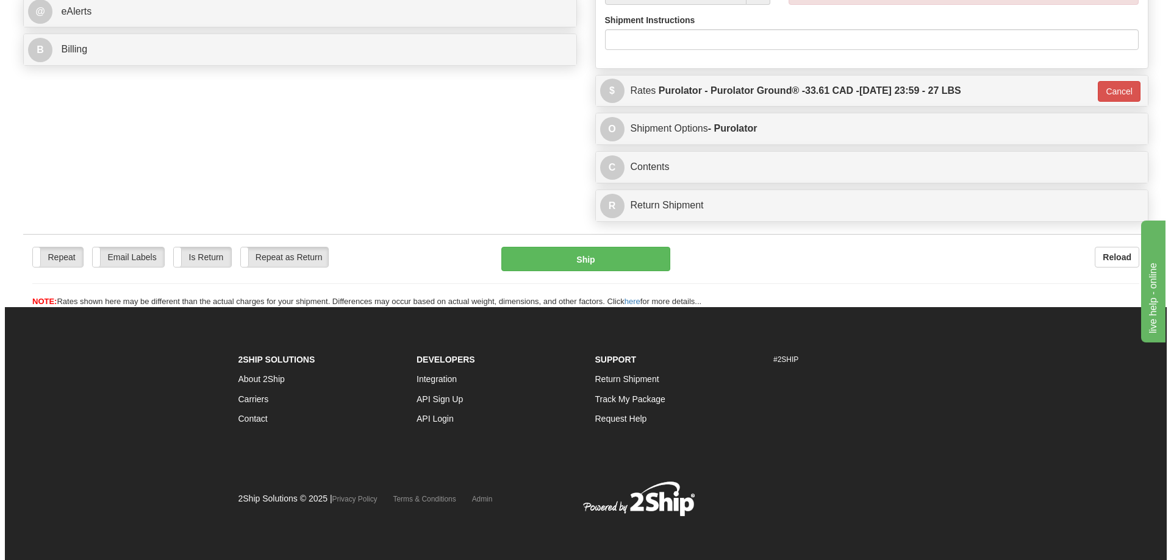
scroll to position [540, 0]
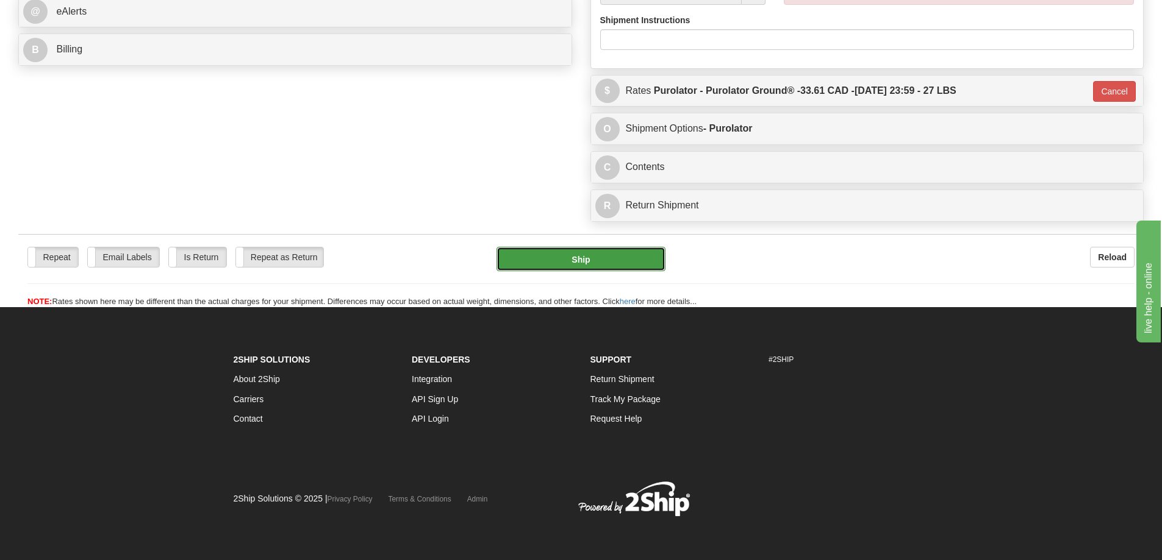
click at [609, 247] on button "Ship" at bounding box center [580, 259] width 169 height 24
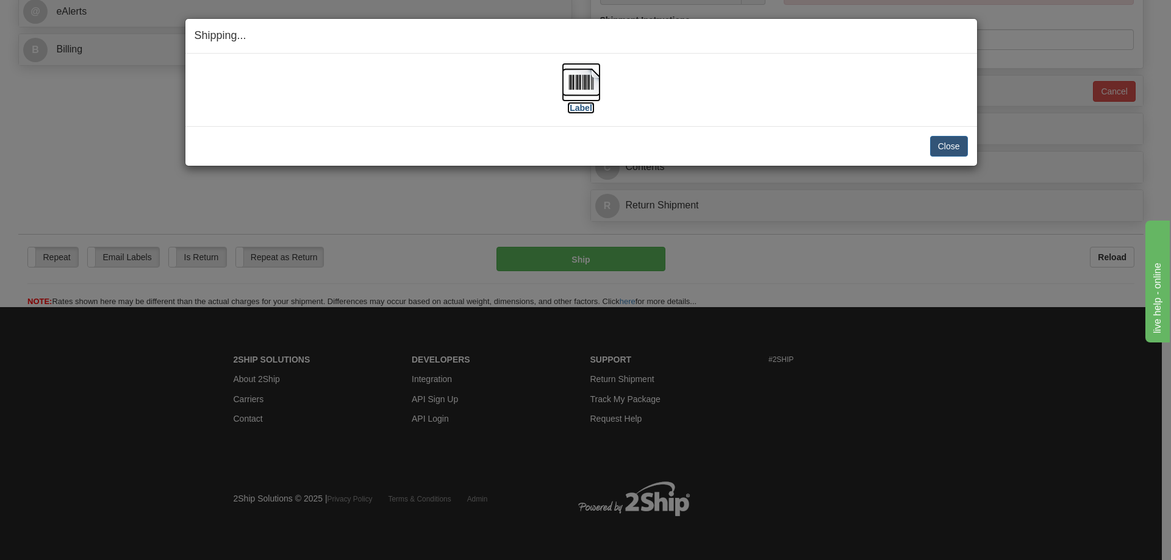
click at [584, 108] on label "[Label]" at bounding box center [581, 108] width 28 height 12
click at [954, 148] on button "Close" at bounding box center [949, 146] width 38 height 21
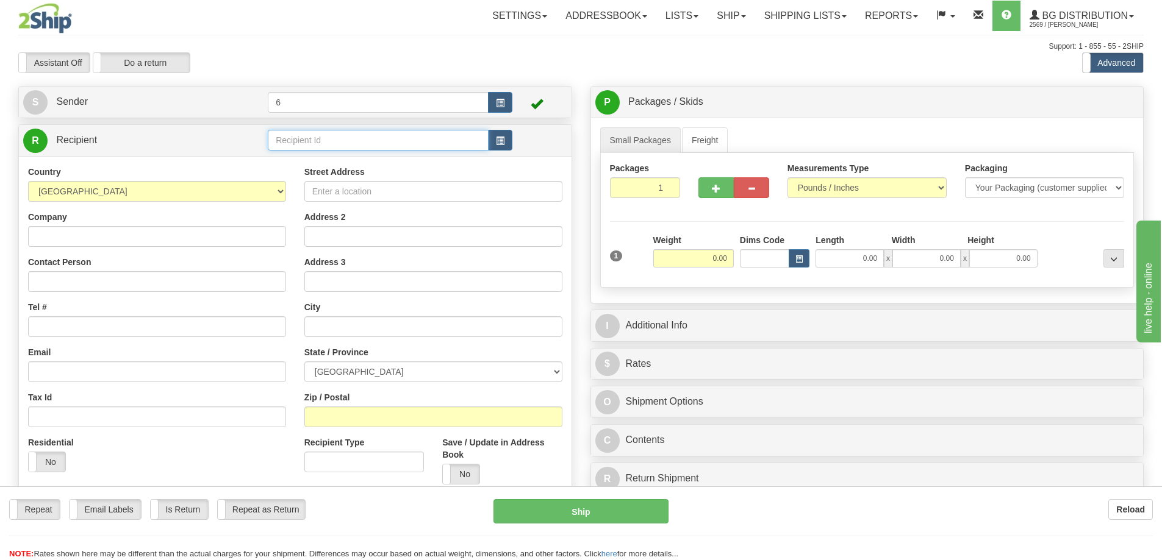
click at [284, 141] on input "text" at bounding box center [378, 140] width 221 height 21
type input "46007"
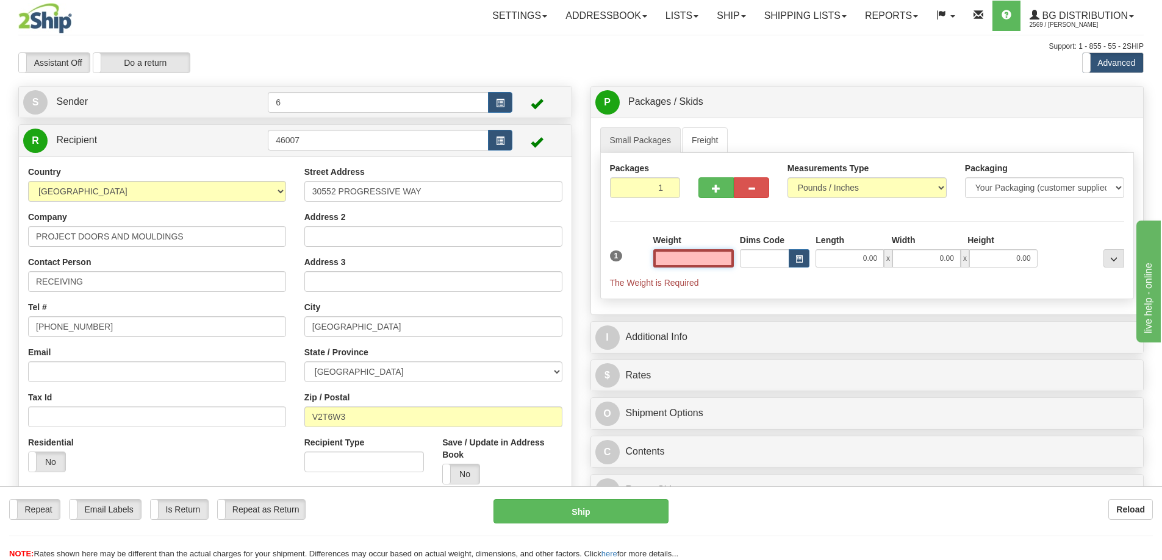
click at [686, 267] on input "text" at bounding box center [693, 258] width 80 height 18
type input "10.00"
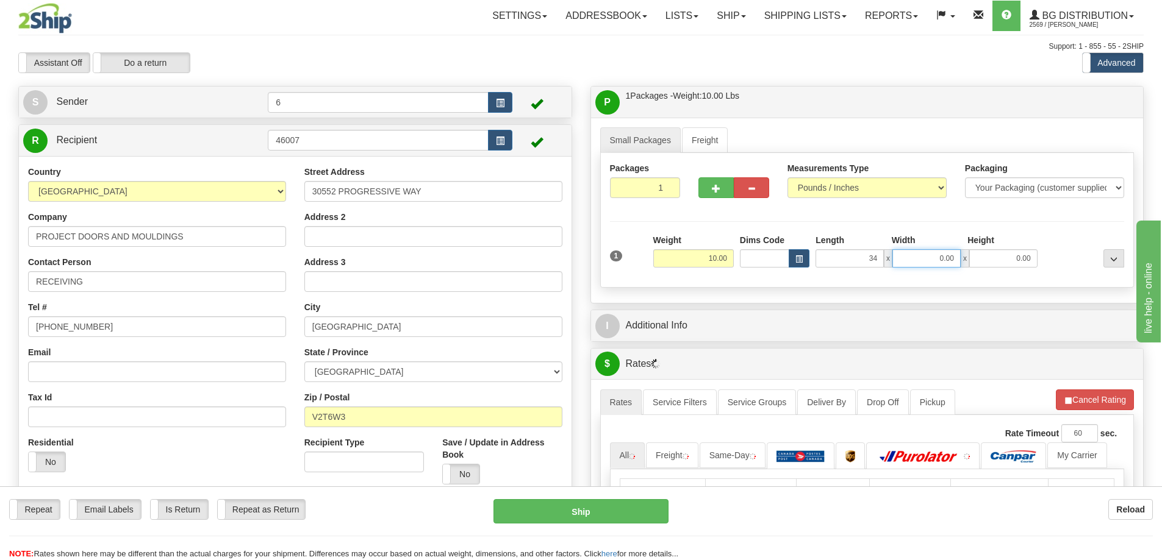
type input "34.00"
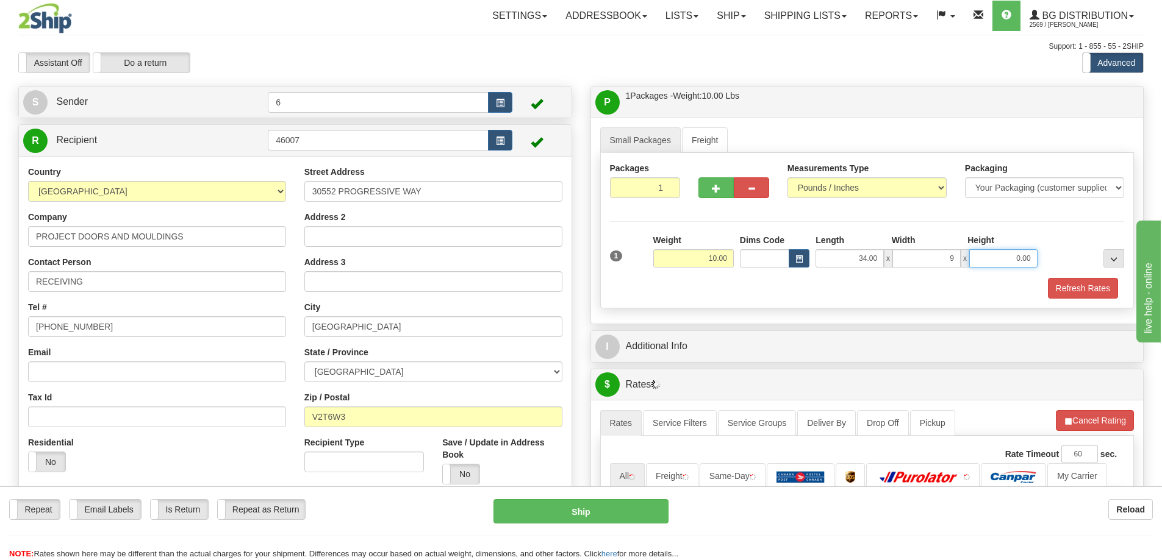
type input "9.00"
type input "3"
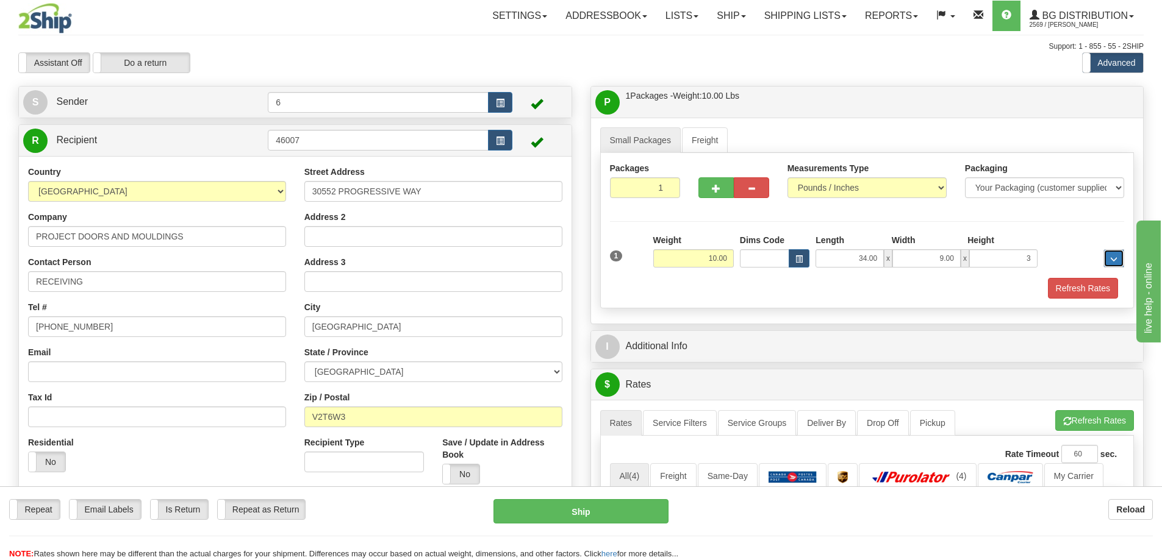
type input "3.00"
click at [1076, 288] on button "Refresh Rates" at bounding box center [1083, 288] width 70 height 21
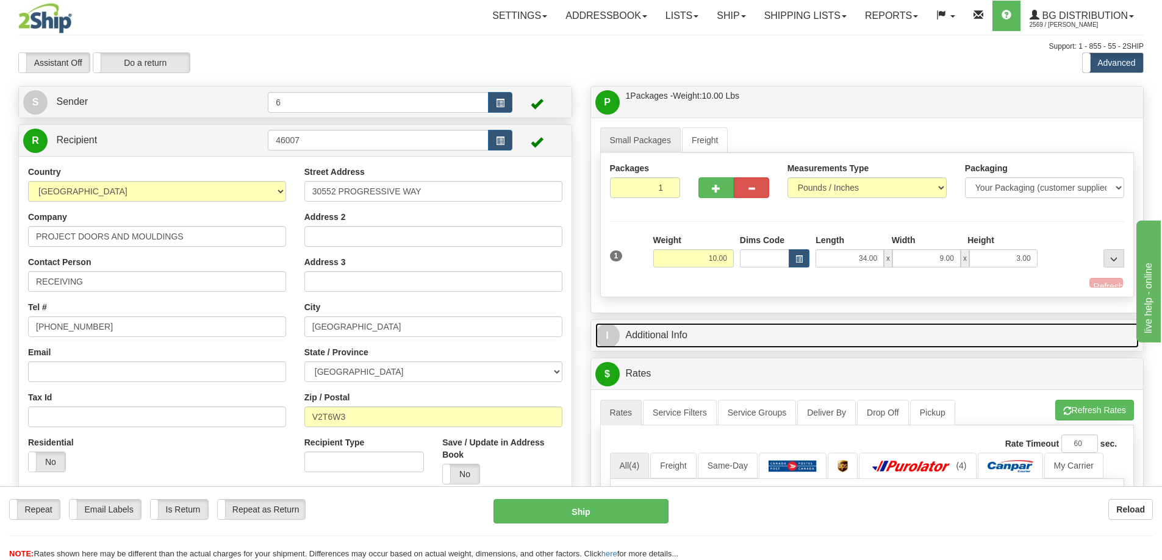
click at [996, 330] on link "I Additional Info" at bounding box center [867, 335] width 544 height 25
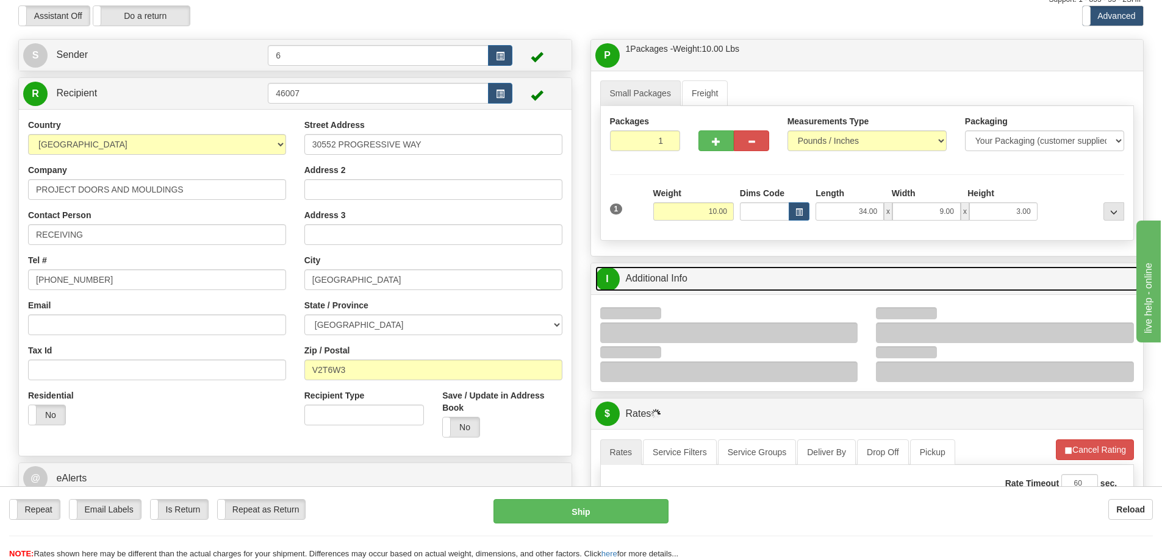
scroll to position [61, 0]
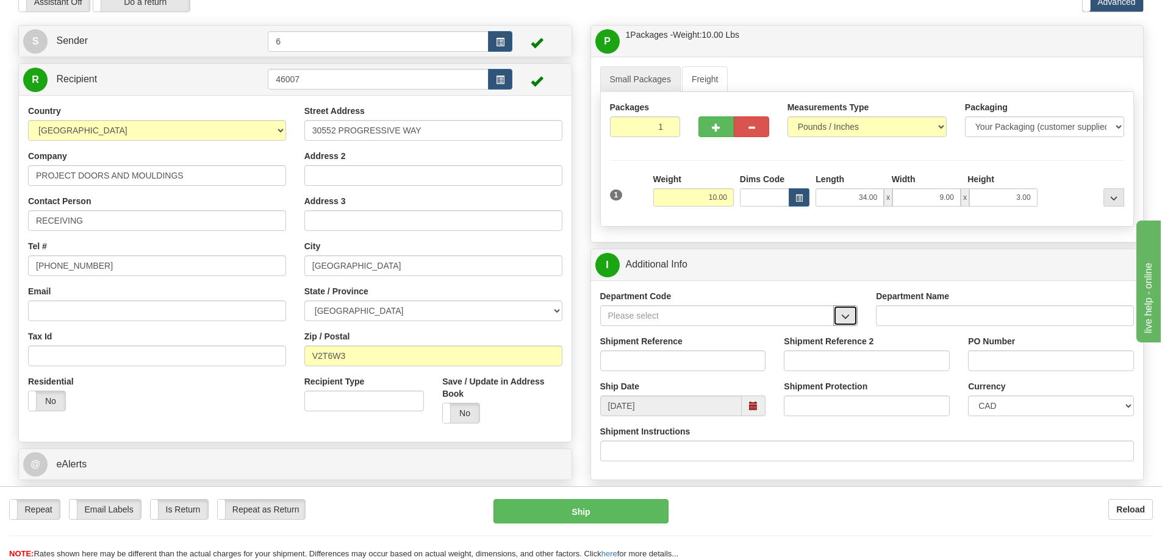
click at [850, 323] on button "button" at bounding box center [845, 316] width 24 height 21
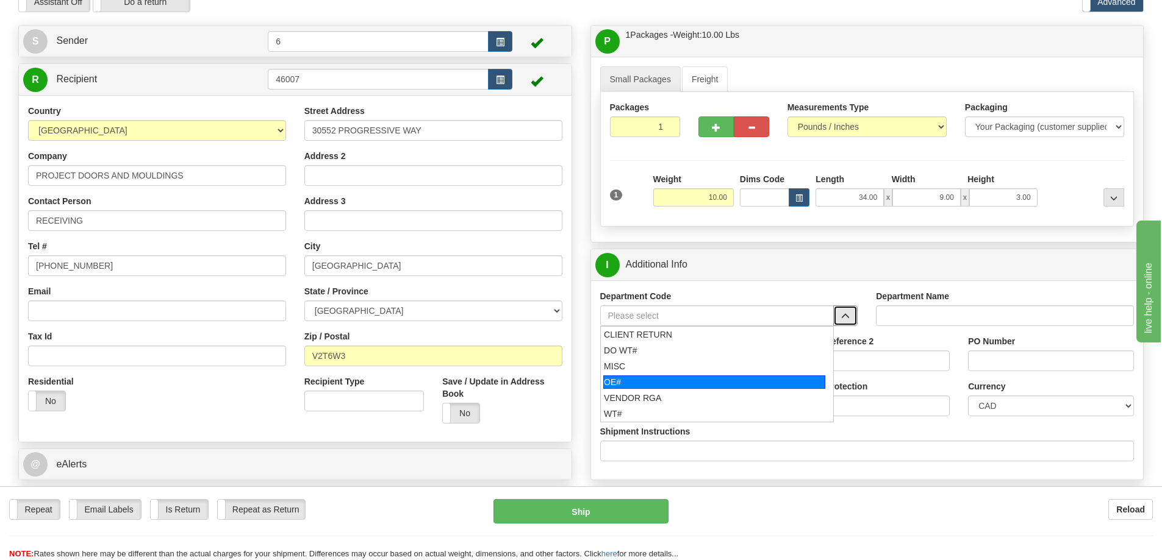
click at [613, 384] on div "OE#" at bounding box center [714, 382] width 222 height 13
type input "OE#"
type input "ORDERS"
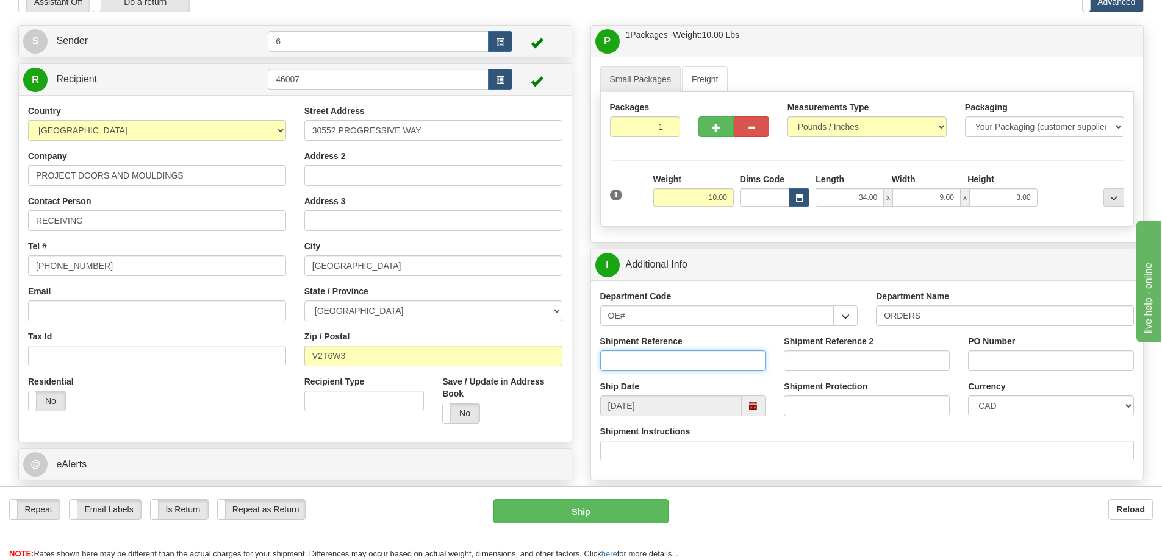
click at [618, 365] on input "Shipment Reference" at bounding box center [683, 361] width 166 height 21
type input "60032672-00"
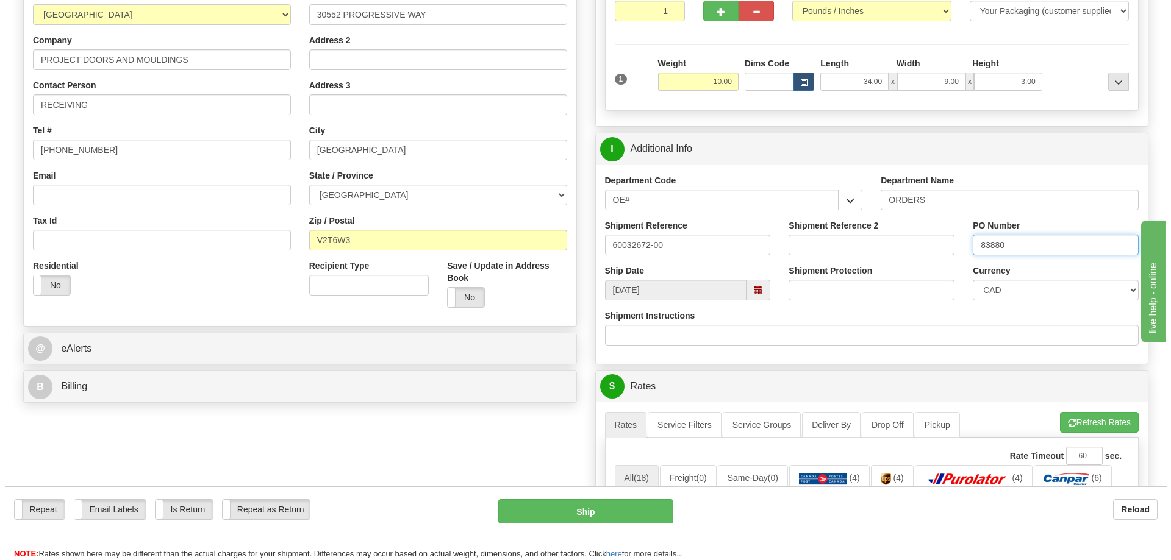
scroll to position [305, 0]
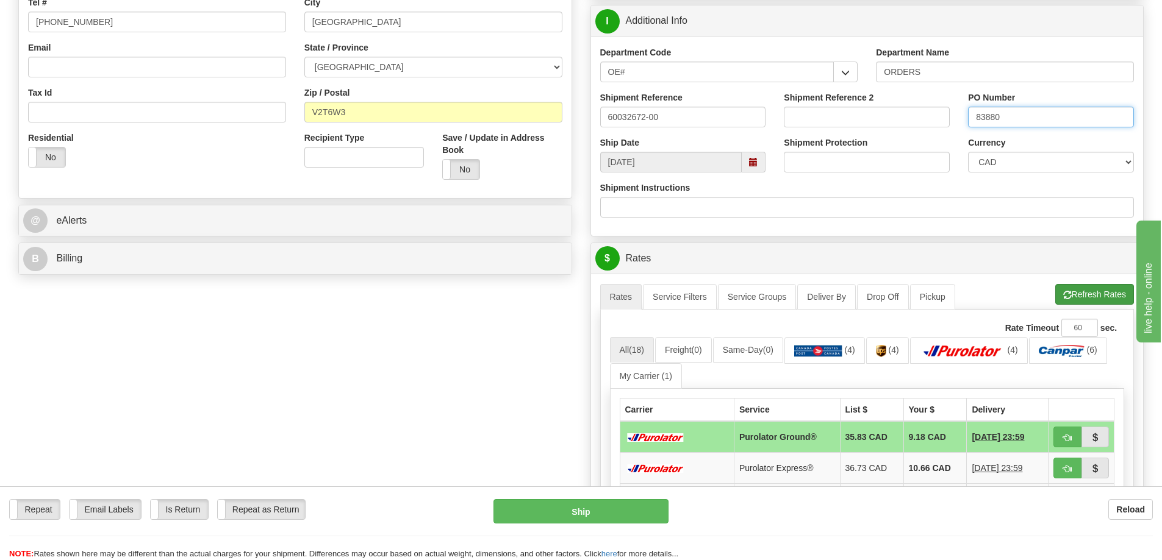
type input "83880"
click at [1082, 291] on button "Refresh Rates" at bounding box center [1094, 294] width 79 height 21
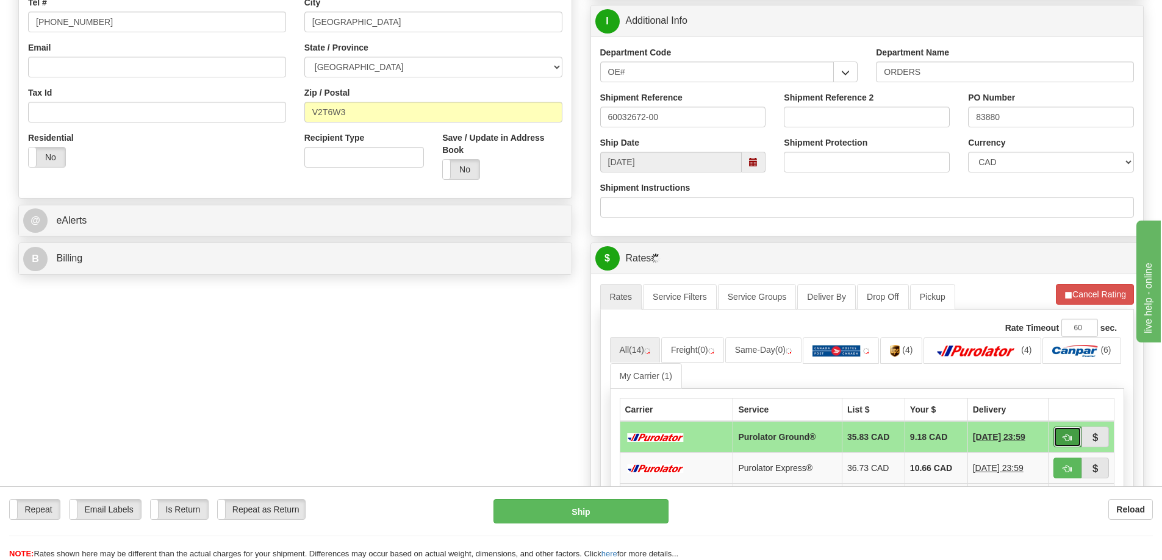
click at [1074, 438] on button "button" at bounding box center [1067, 437] width 28 height 21
click at [1072, 446] on button "button" at bounding box center [1067, 437] width 28 height 21
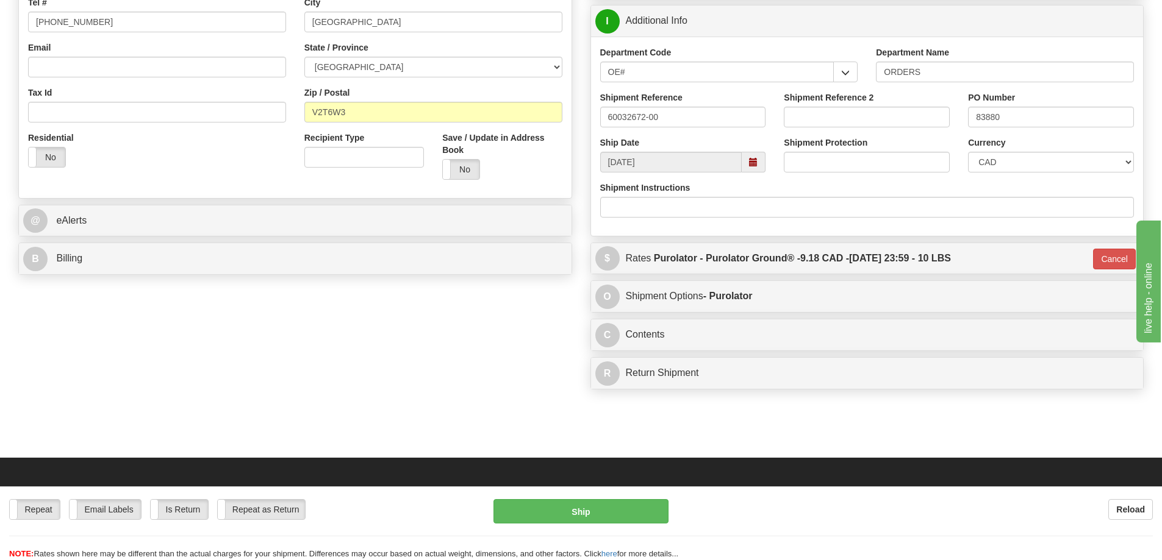
type input "260"
click at [611, 517] on button "Ship" at bounding box center [580, 511] width 175 height 24
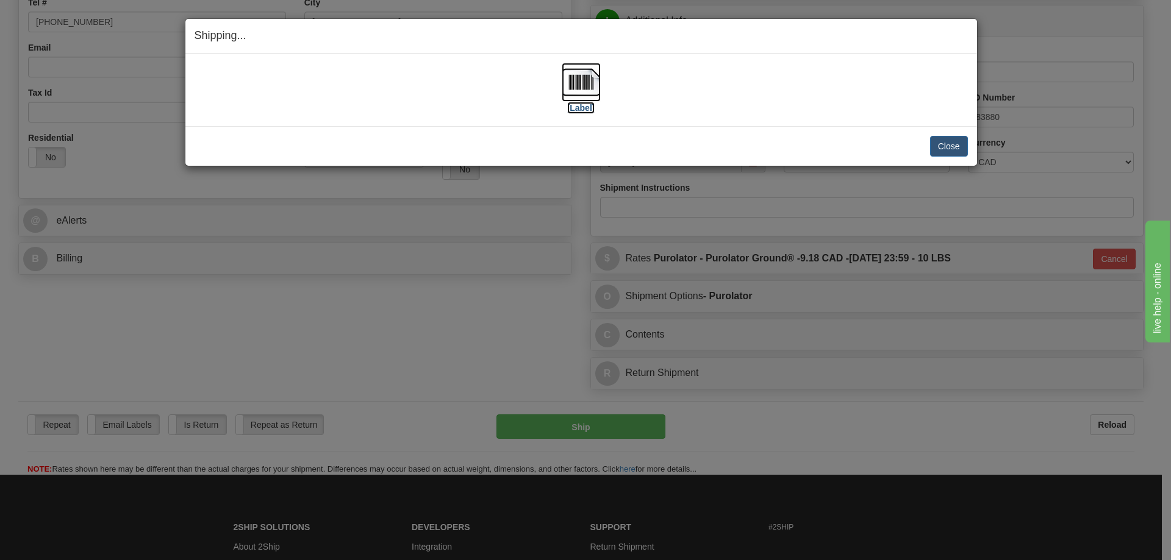
click at [571, 110] on label "[Label]" at bounding box center [581, 108] width 28 height 12
